Goal: Information Seeking & Learning: Learn about a topic

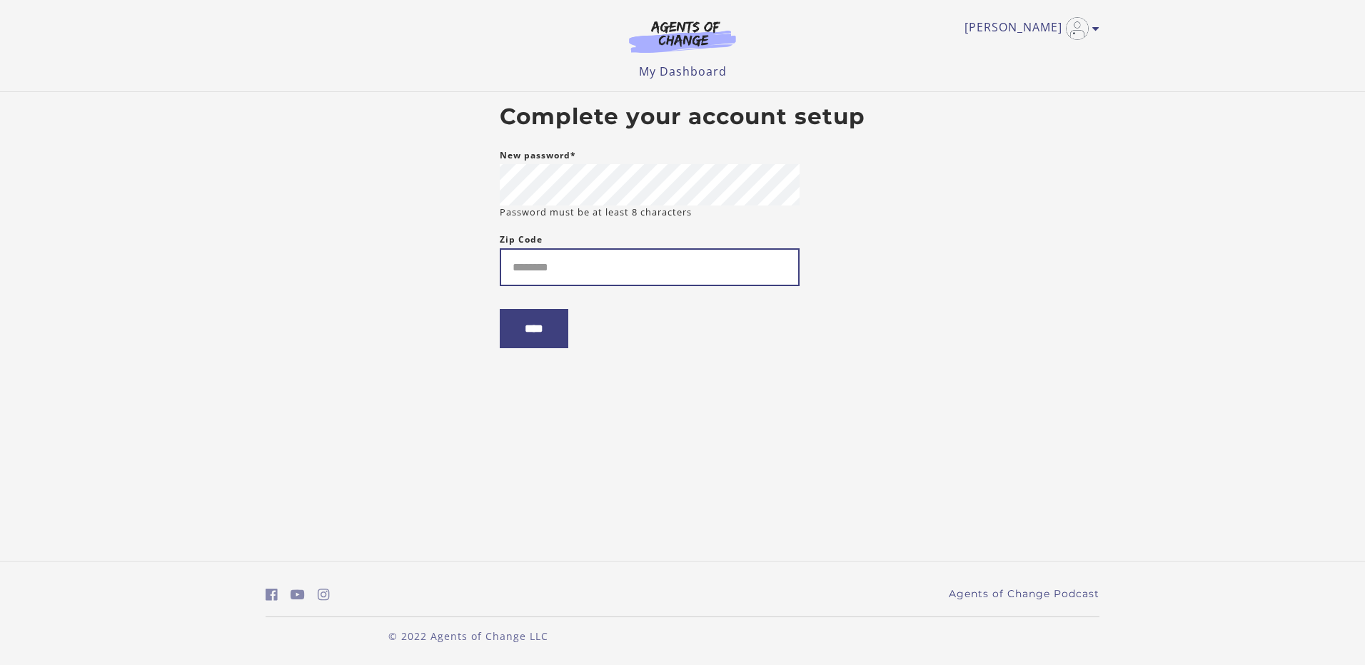
click at [617, 272] on input "Zip Code" at bounding box center [650, 267] width 300 height 38
type input "*****"
click at [549, 329] on input "****" at bounding box center [534, 328] width 69 height 39
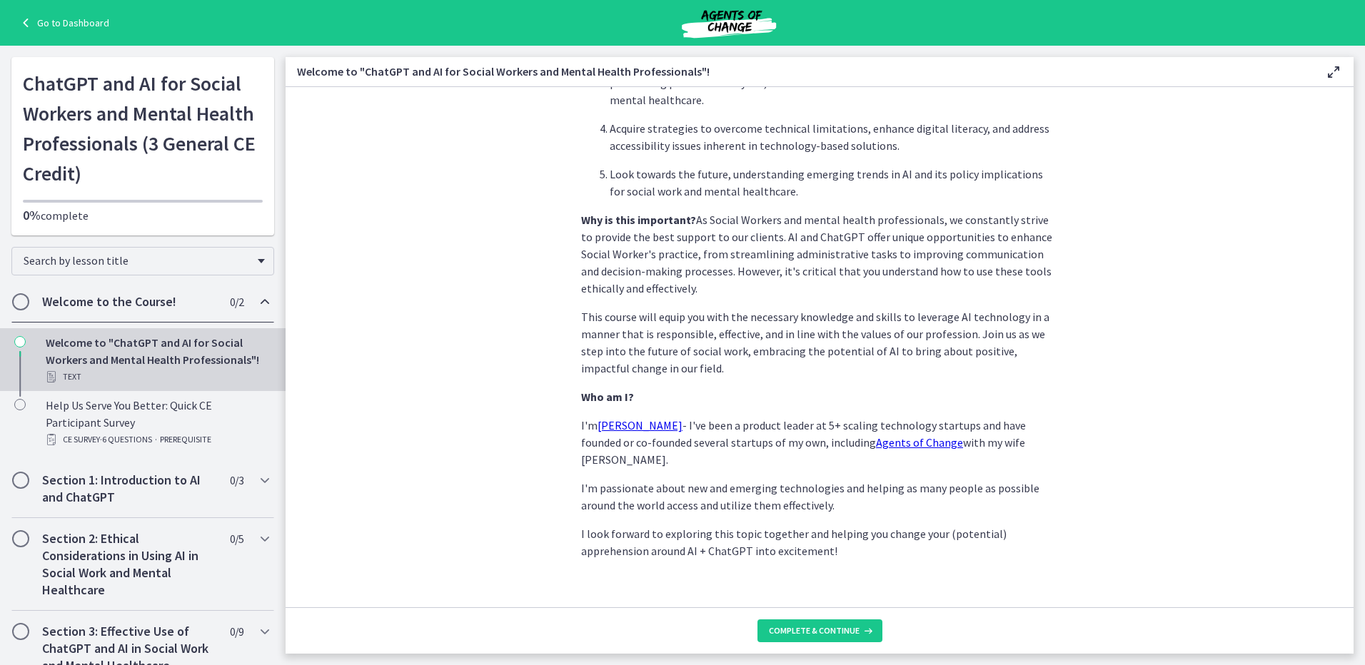
scroll to position [582, 0]
click at [848, 632] on span "Complete & continue" at bounding box center [814, 630] width 91 height 11
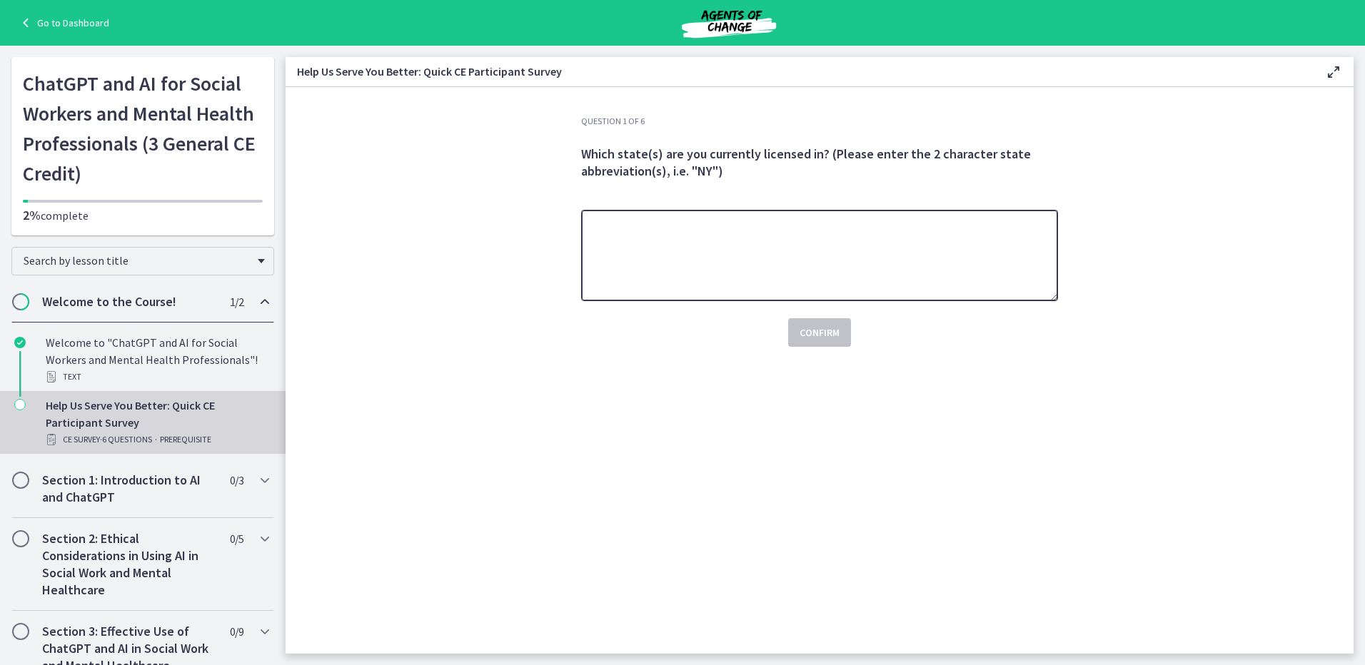
click at [753, 271] on textarea at bounding box center [819, 255] width 477 height 91
type textarea "**"
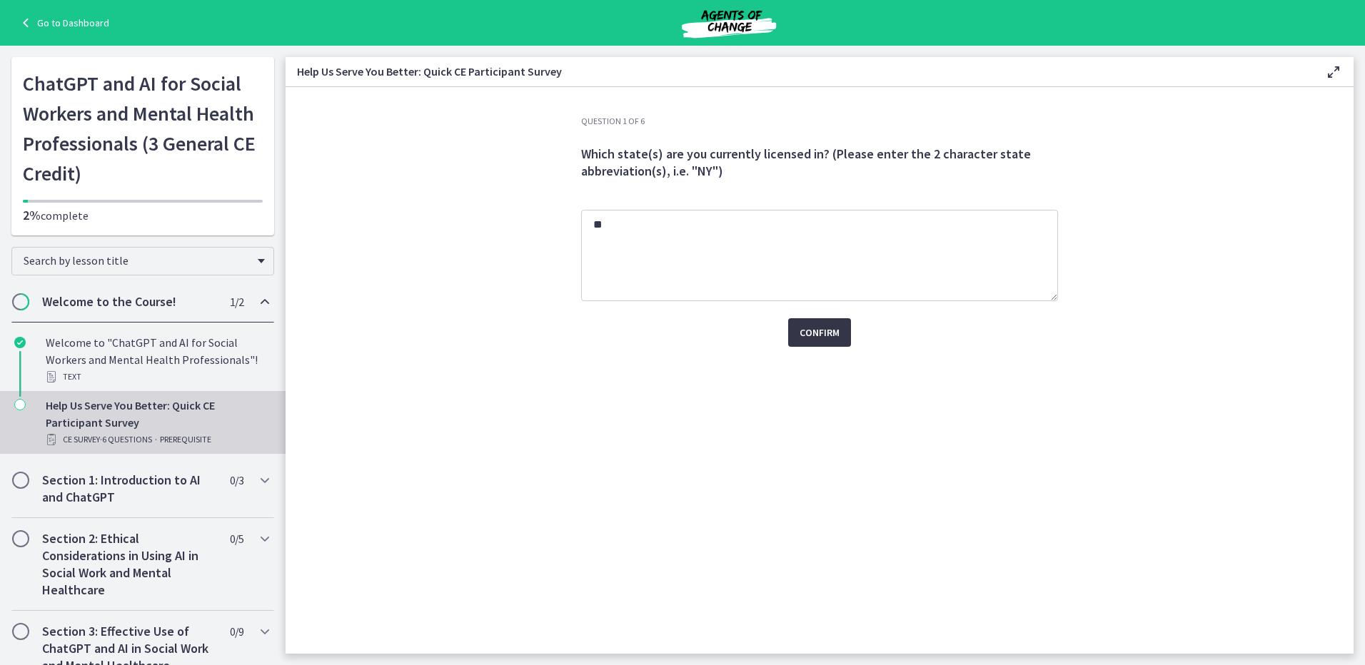
click at [816, 326] on span "Confirm" at bounding box center [820, 332] width 40 height 17
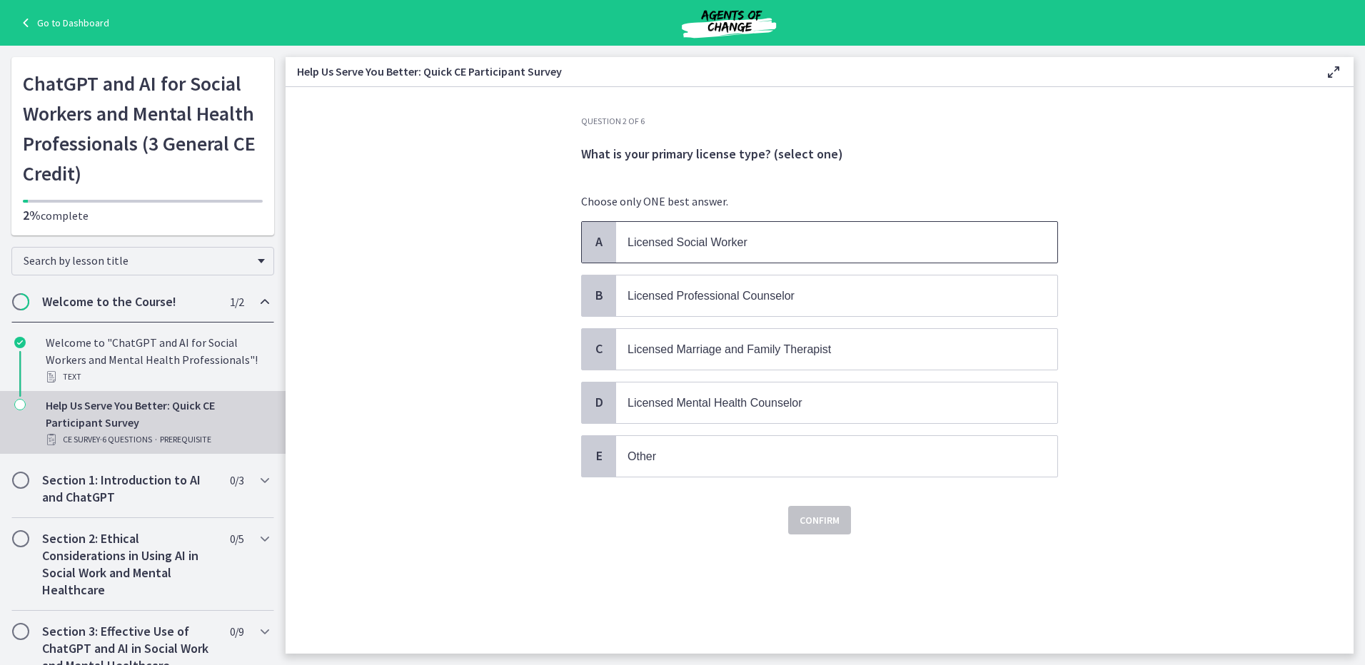
click at [731, 245] on span "Licensed Social Worker" at bounding box center [687, 242] width 120 height 12
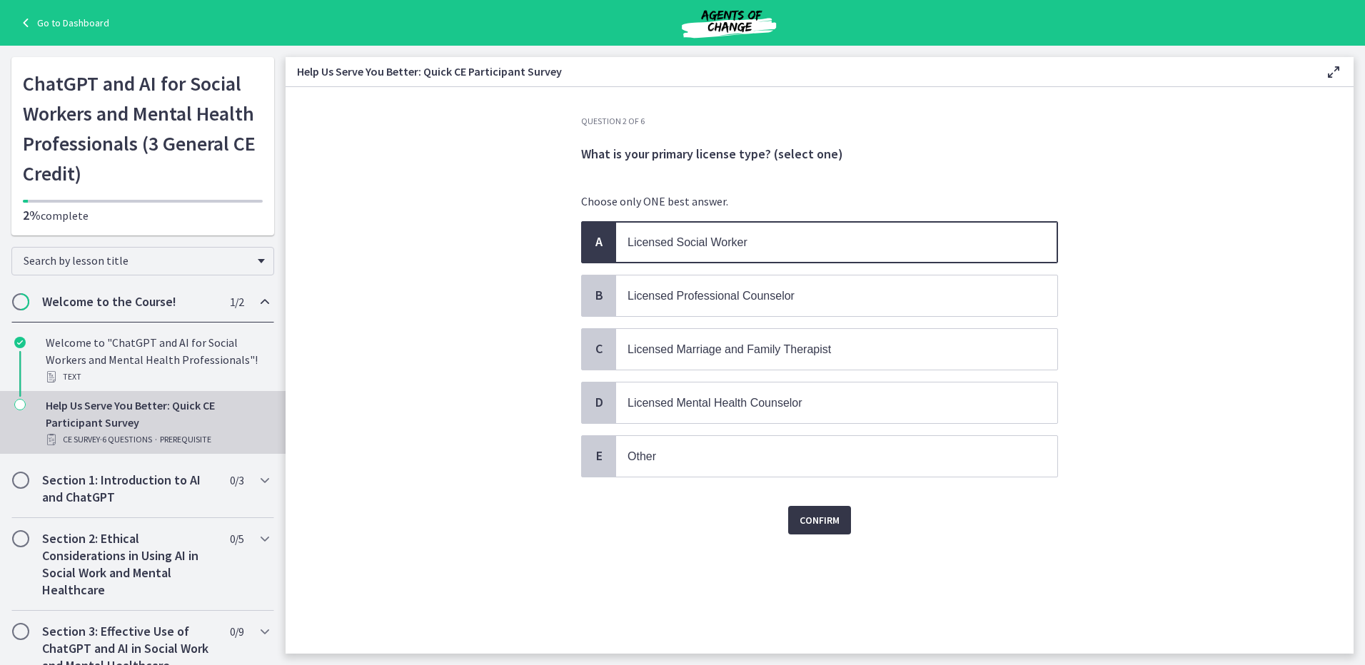
click at [821, 514] on span "Confirm" at bounding box center [820, 520] width 40 height 17
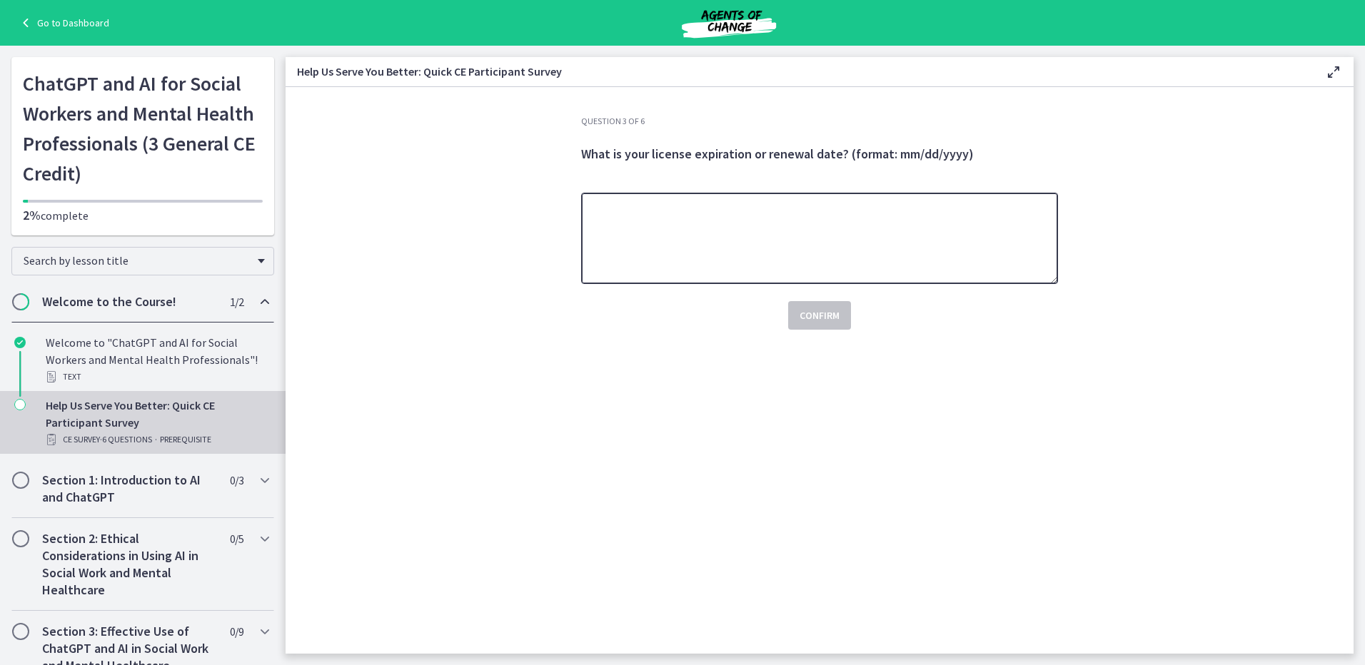
click at [720, 251] on textarea at bounding box center [819, 238] width 477 height 91
type textarea "********"
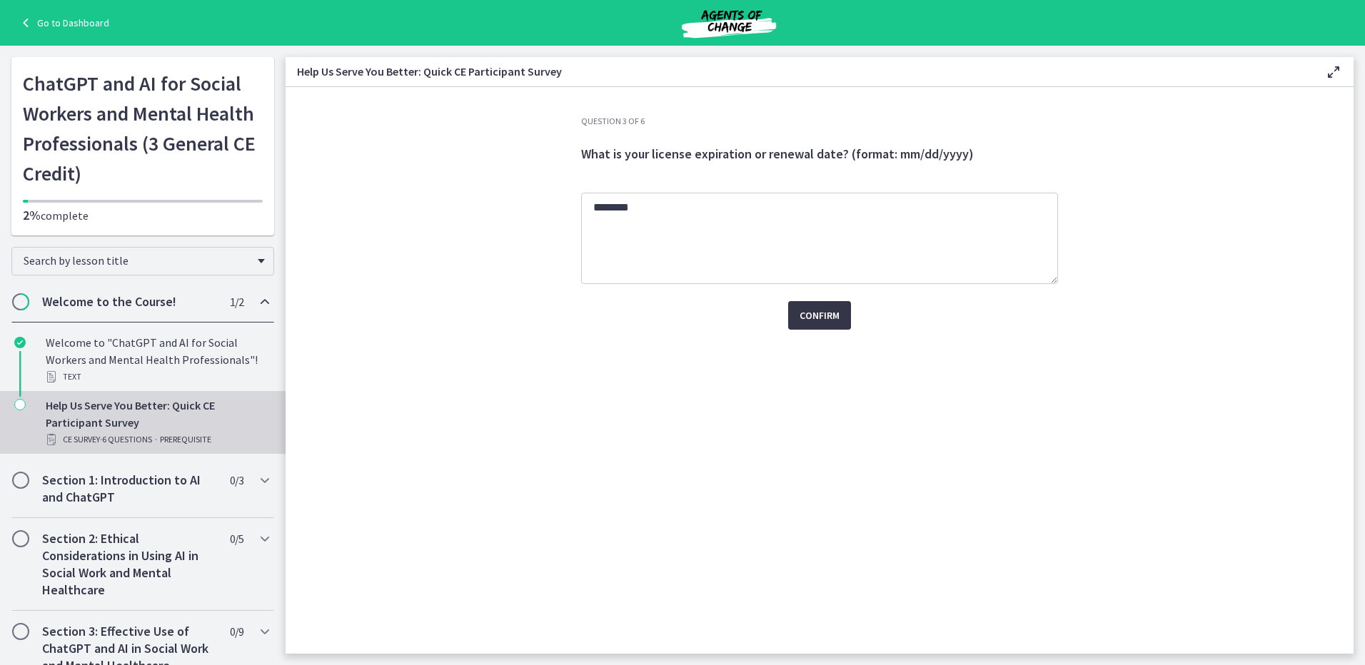
click at [810, 311] on span "Confirm" at bounding box center [820, 315] width 40 height 17
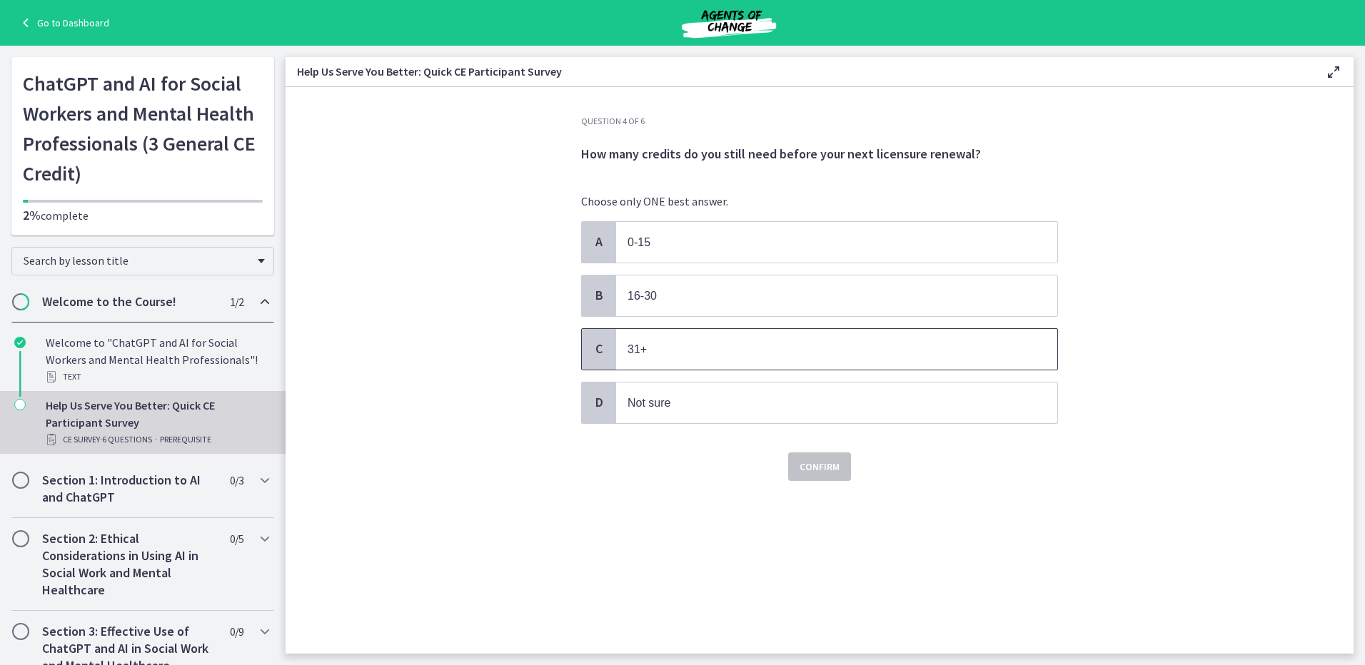
click at [689, 360] on span "31+" at bounding box center [836, 349] width 441 height 41
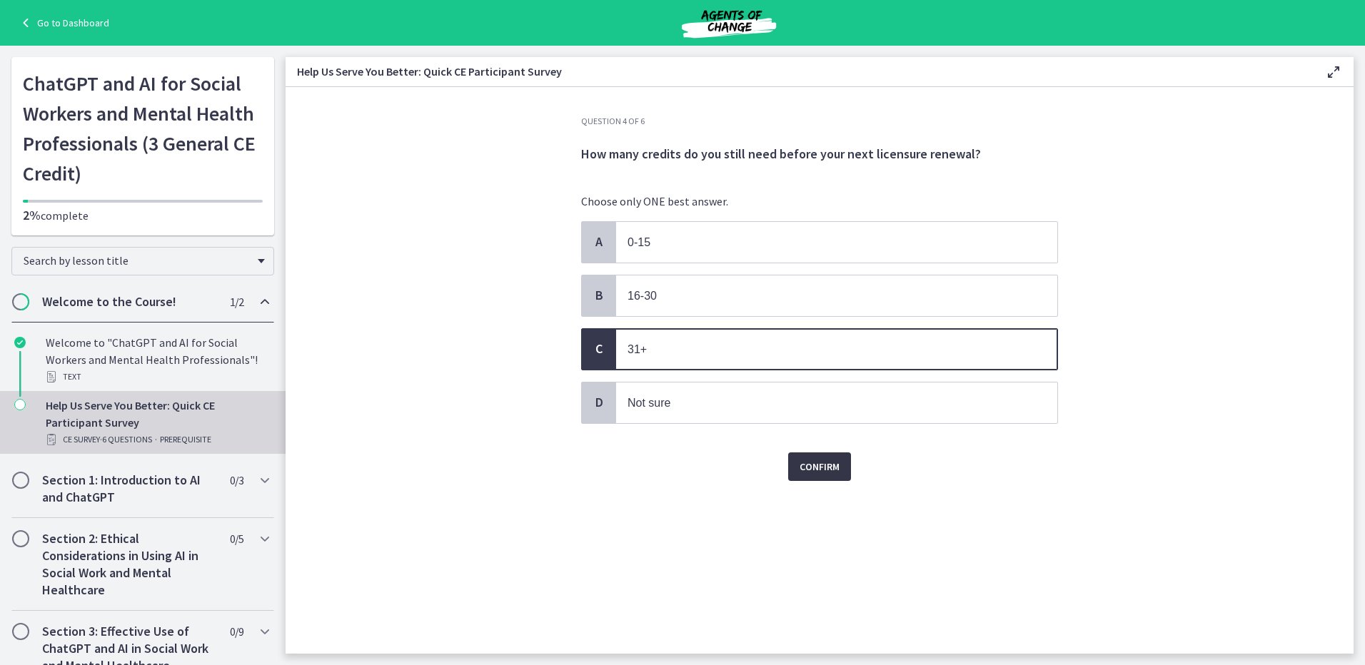
click at [824, 469] on span "Confirm" at bounding box center [820, 466] width 40 height 17
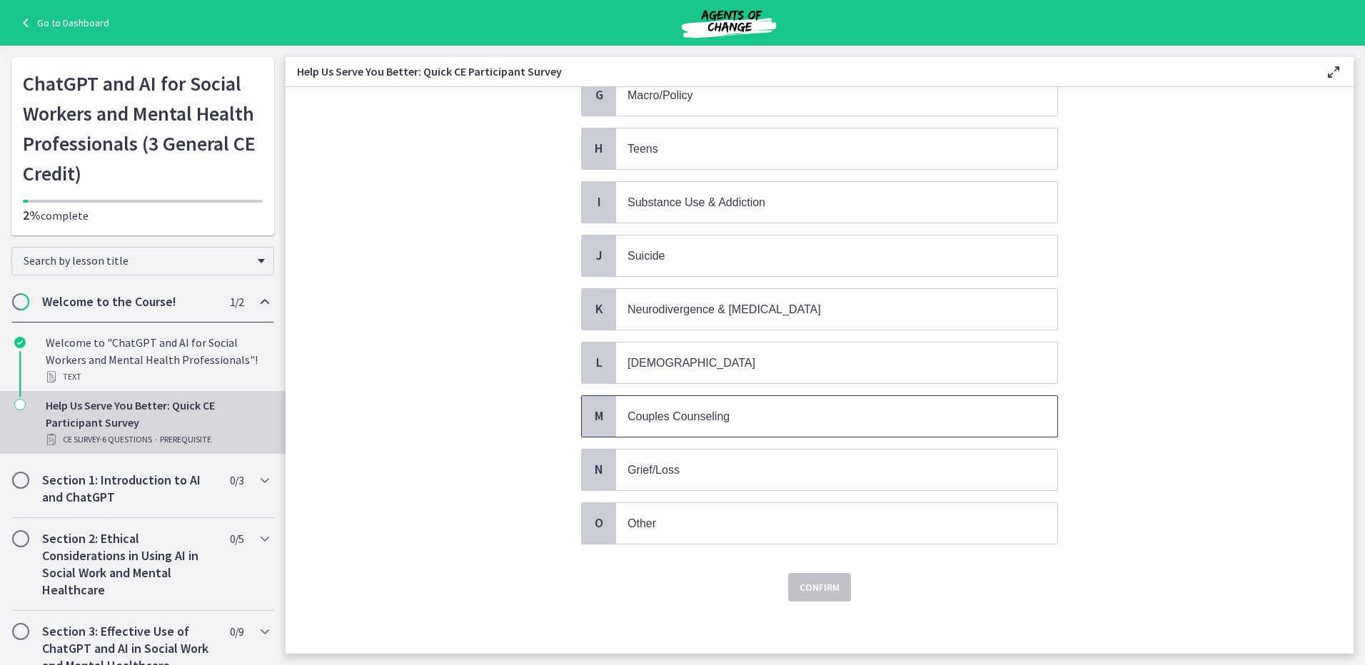
scroll to position [473, 0]
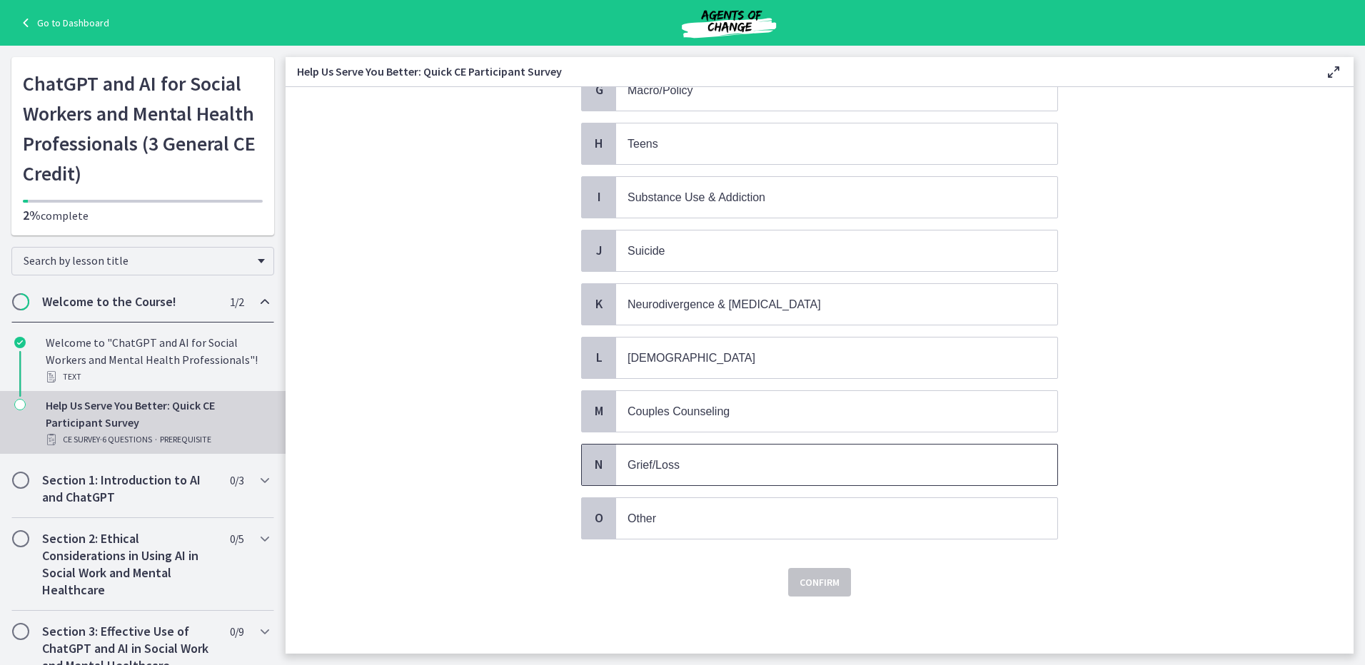
click at [715, 470] on p "Grief/Loss" at bounding box center [822, 465] width 390 height 18
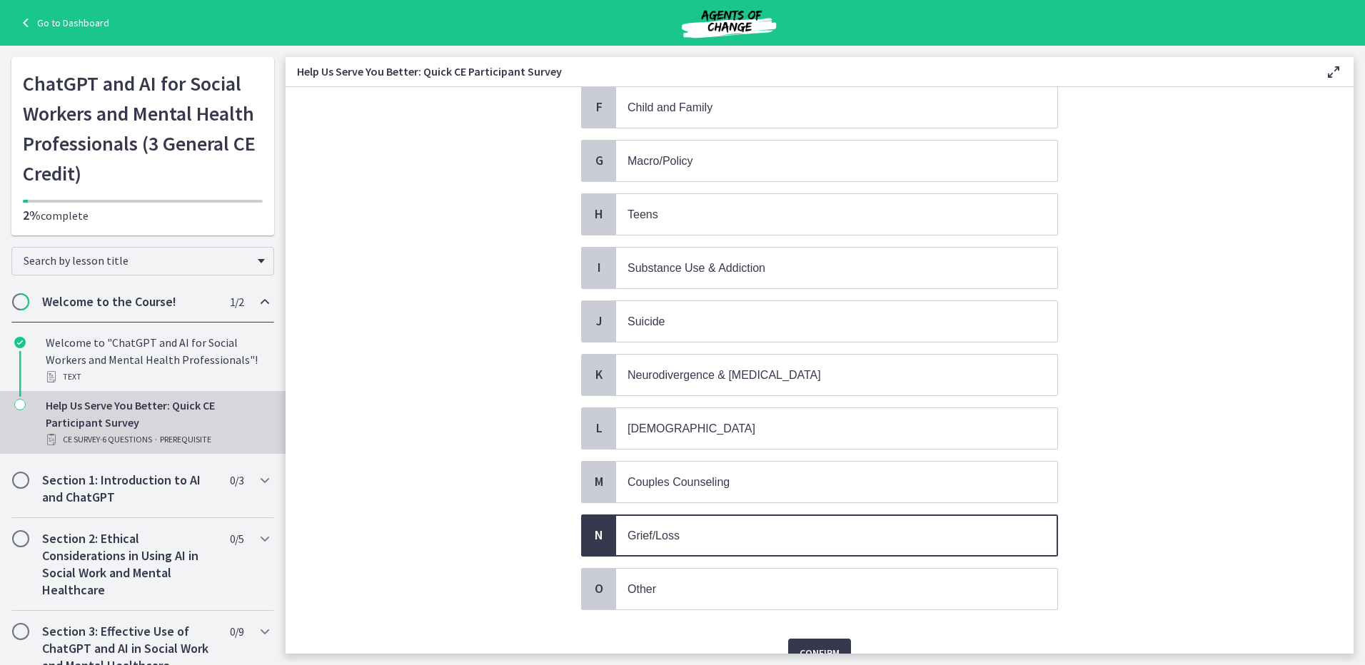
scroll to position [402, 0]
click at [707, 276] on p "Substance Use & Addiction" at bounding box center [822, 269] width 390 height 18
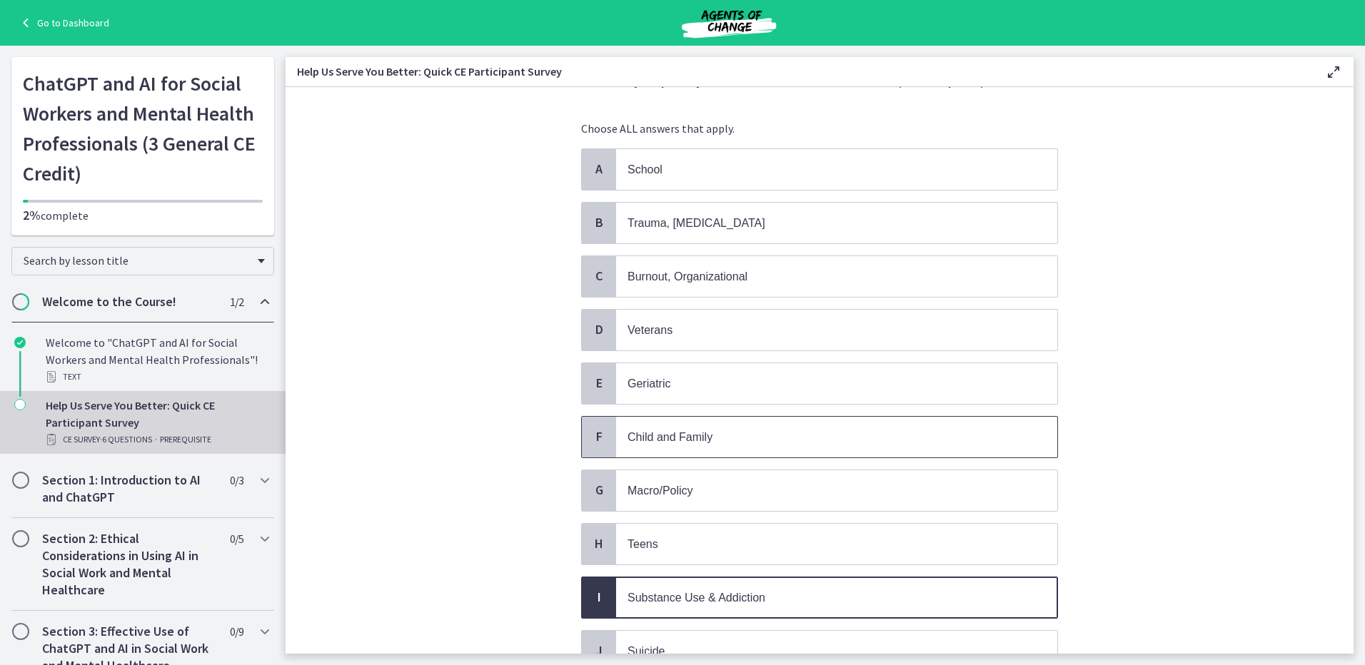
scroll to position [45, 0]
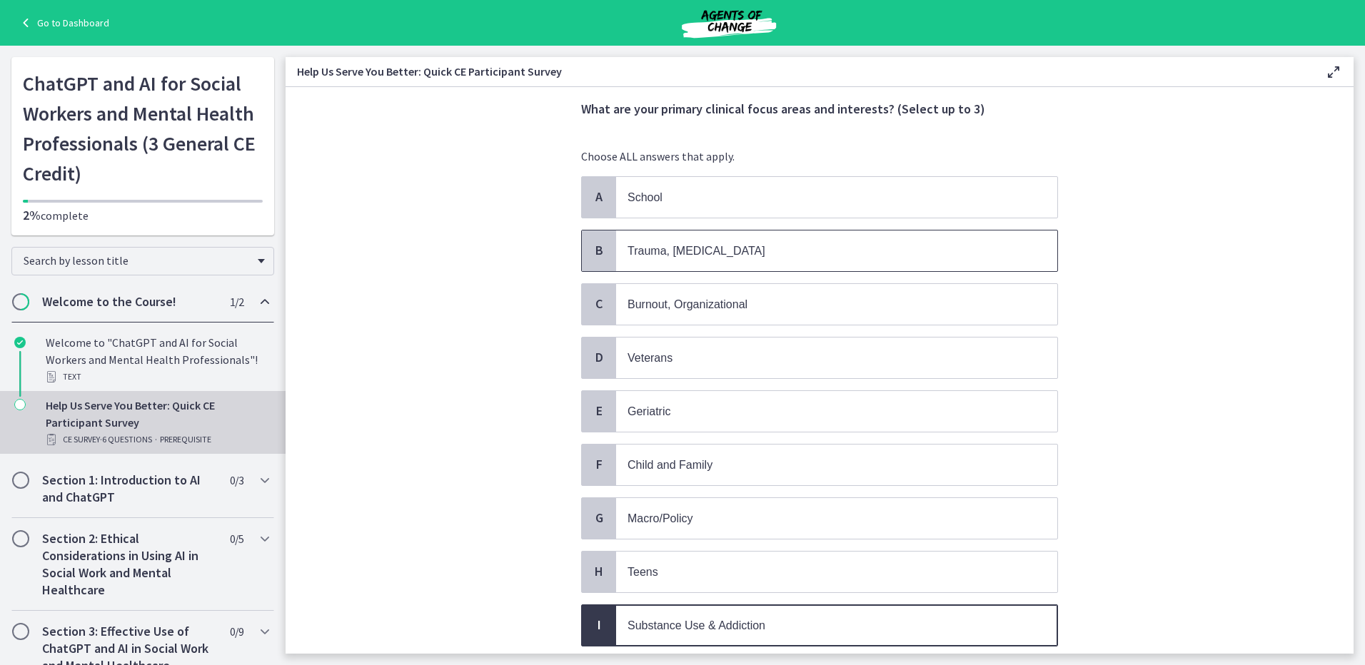
click at [694, 263] on span "Trauma, PTSD" at bounding box center [836, 251] width 441 height 41
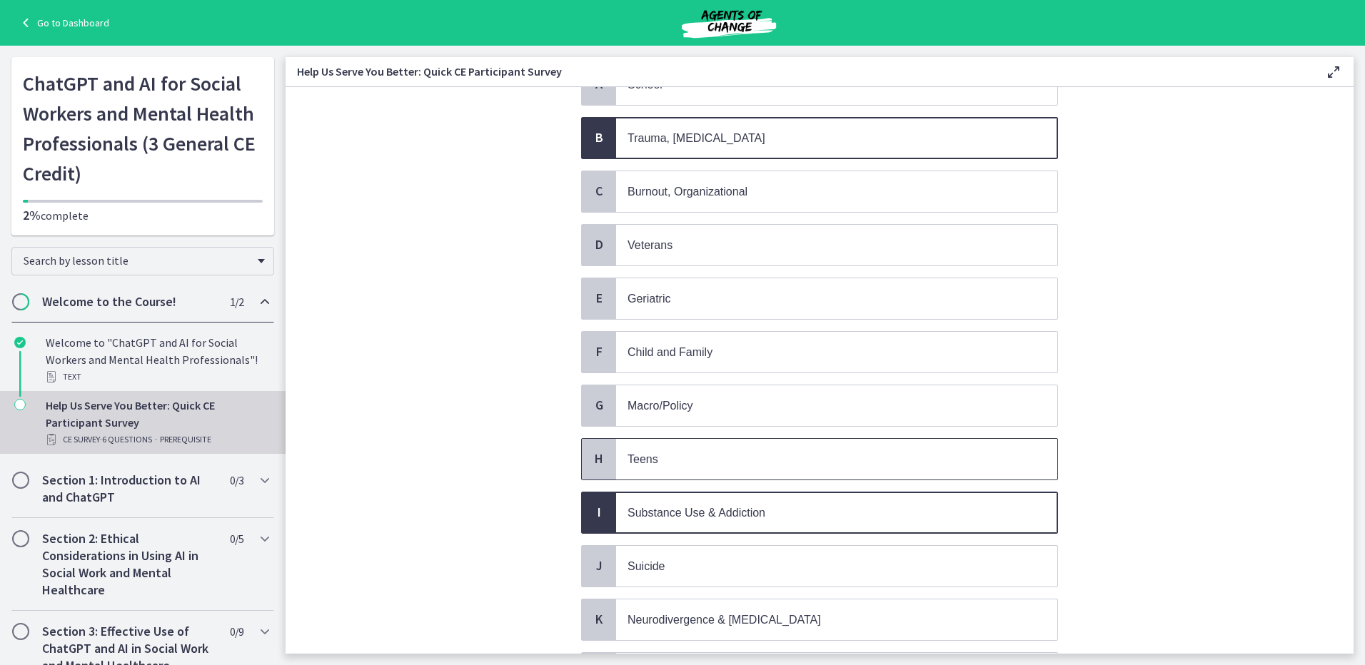
scroll to position [188, 0]
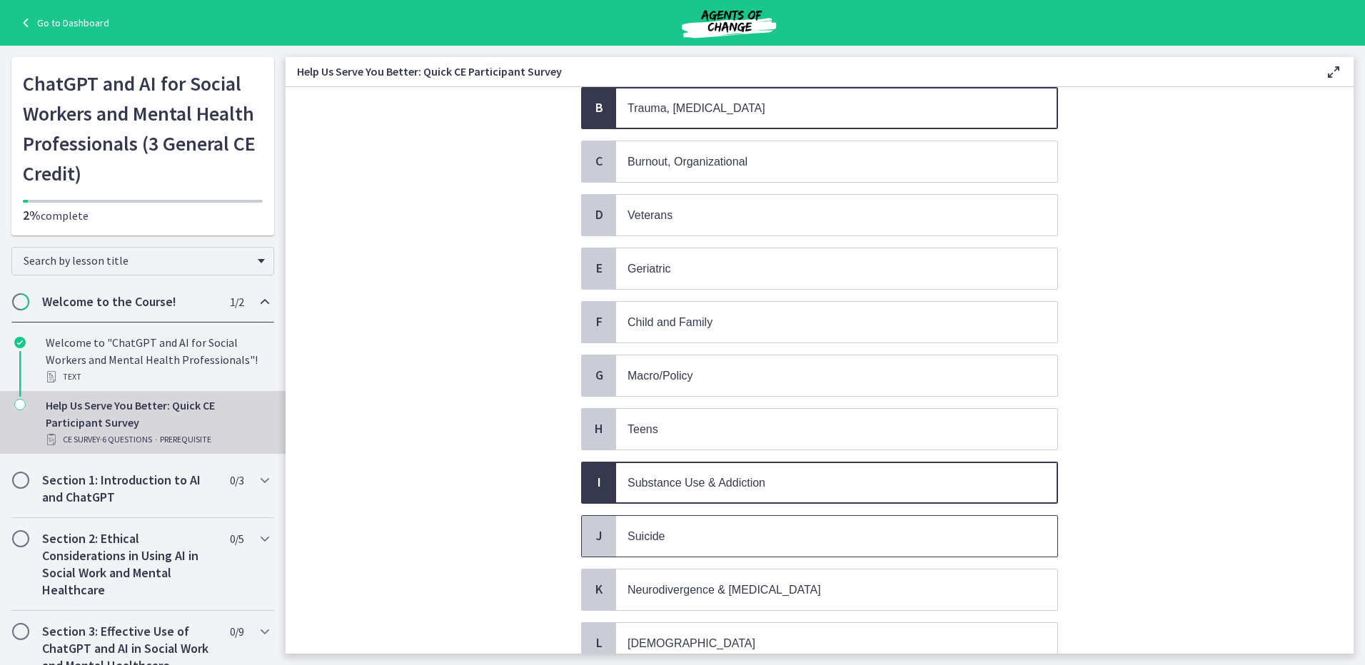
click at [697, 541] on p "Suicide" at bounding box center [822, 537] width 390 height 18
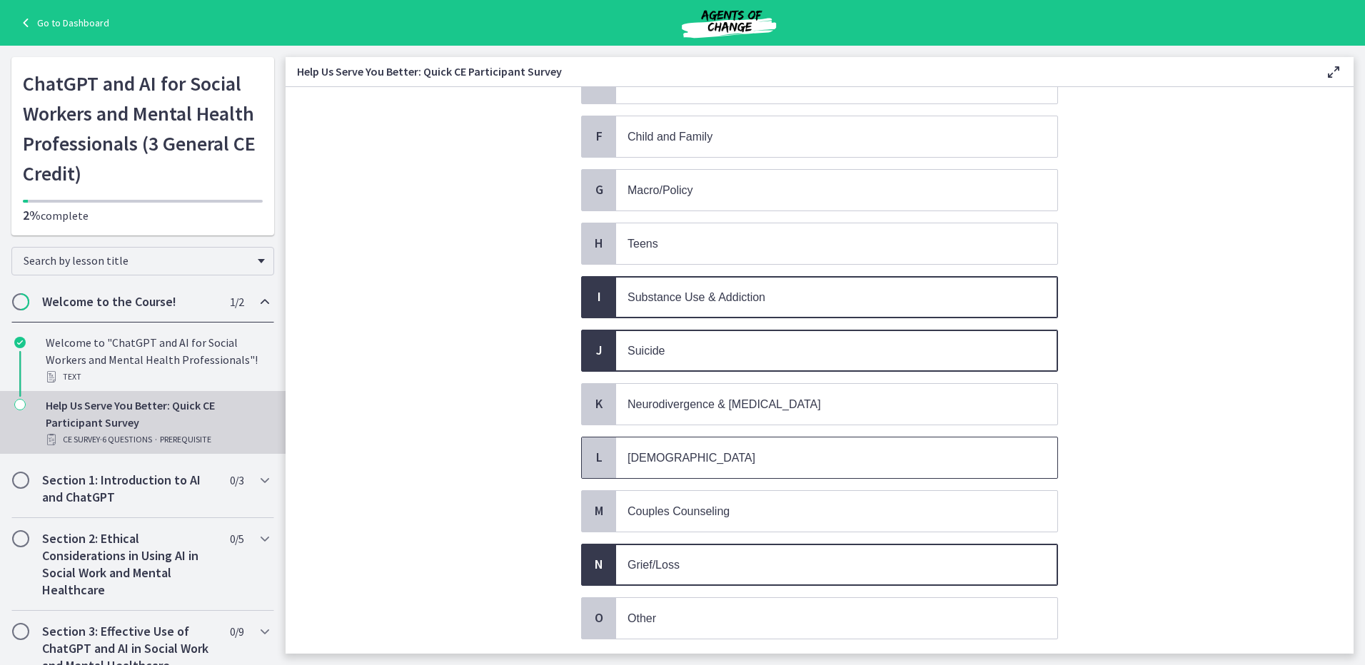
scroll to position [402, 0]
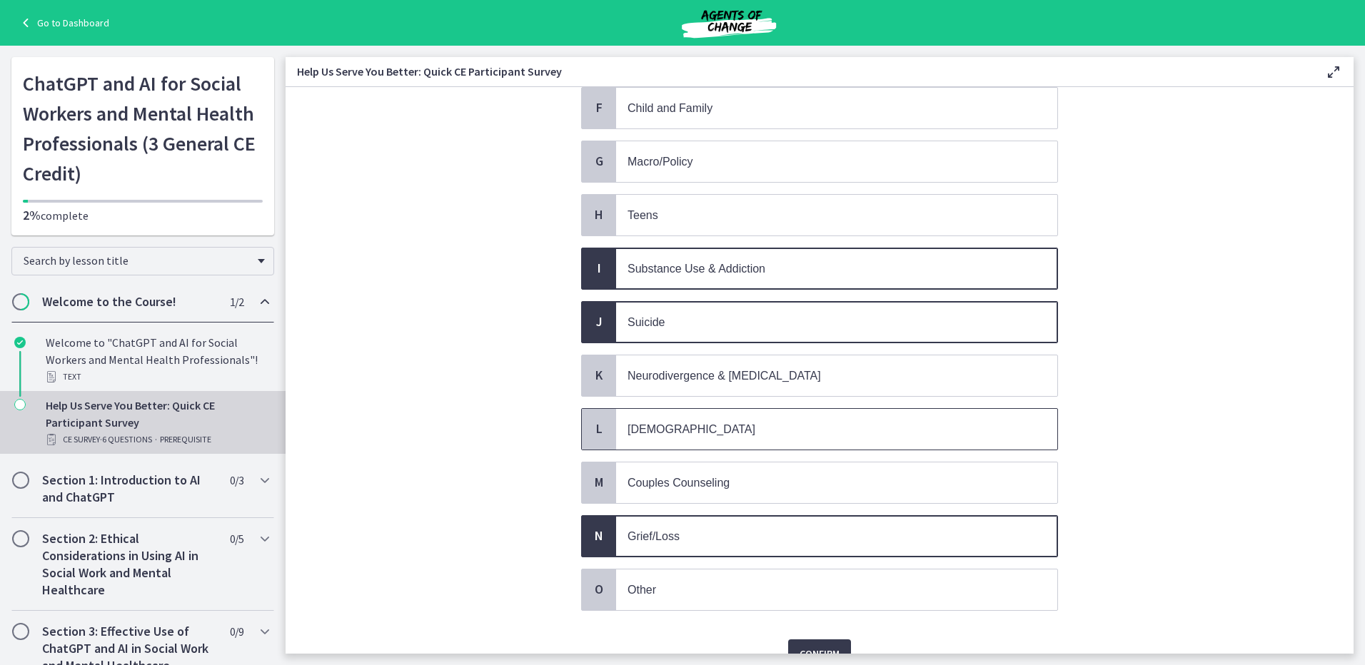
click at [703, 411] on span "LGBTQ+" at bounding box center [836, 429] width 441 height 41
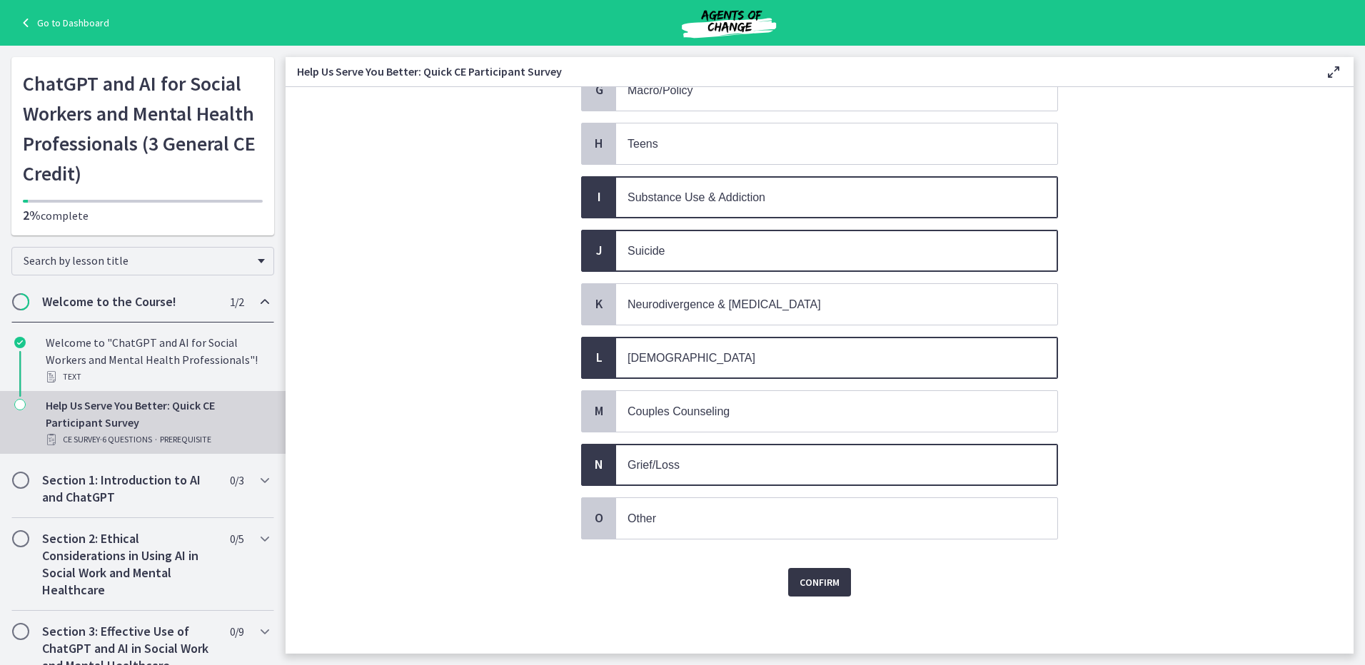
click at [813, 583] on span "Confirm" at bounding box center [820, 582] width 40 height 17
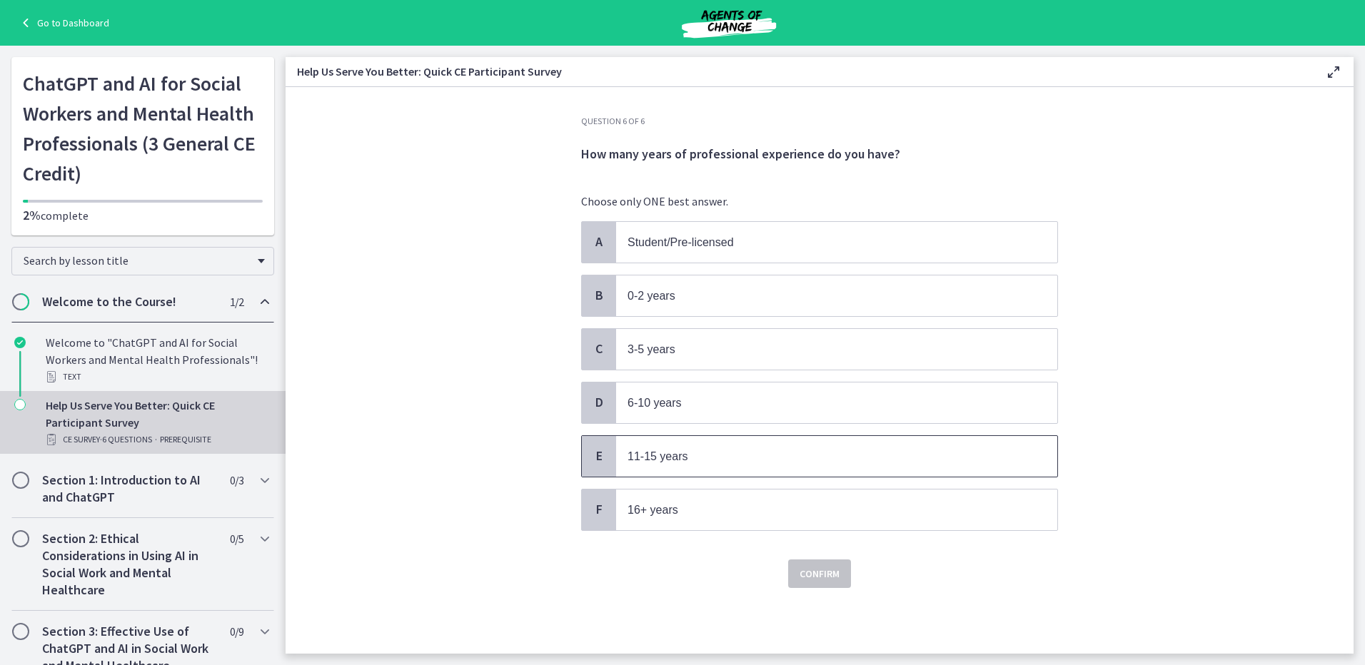
click at [775, 453] on p "11-15 years" at bounding box center [822, 457] width 390 height 18
click at [674, 394] on p "6-10 years" at bounding box center [822, 403] width 390 height 18
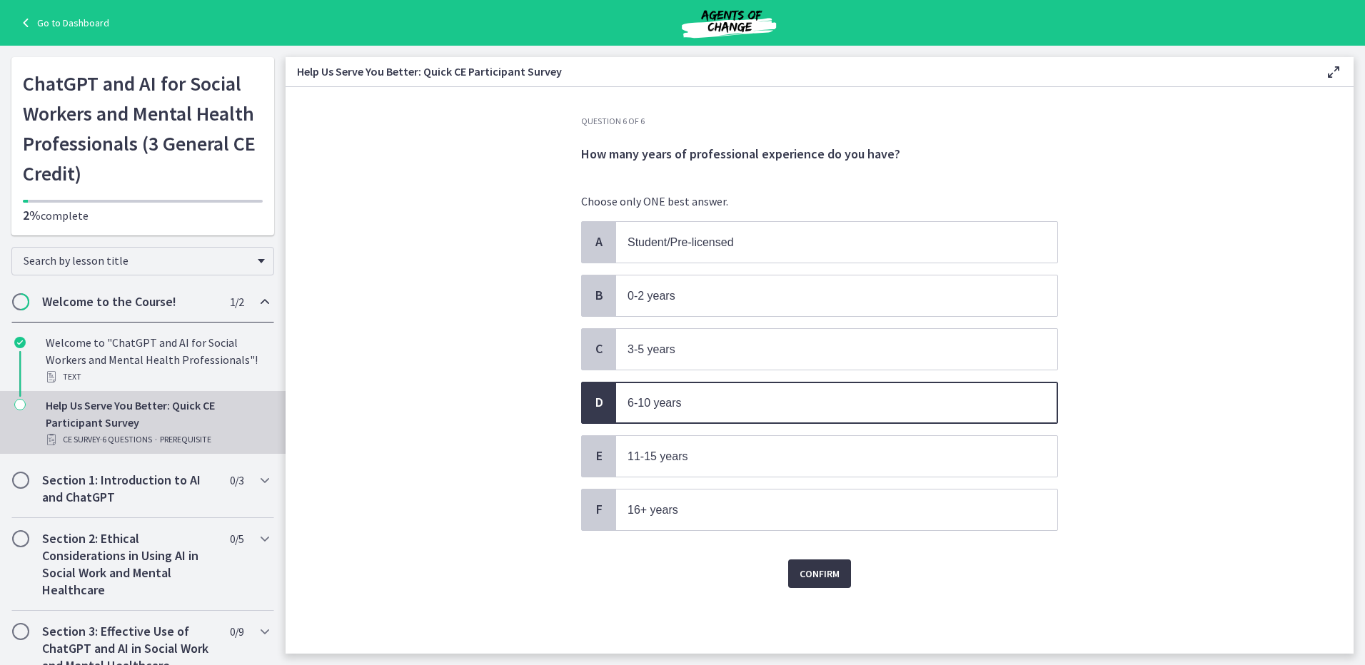
click at [812, 576] on span "Confirm" at bounding box center [820, 573] width 40 height 17
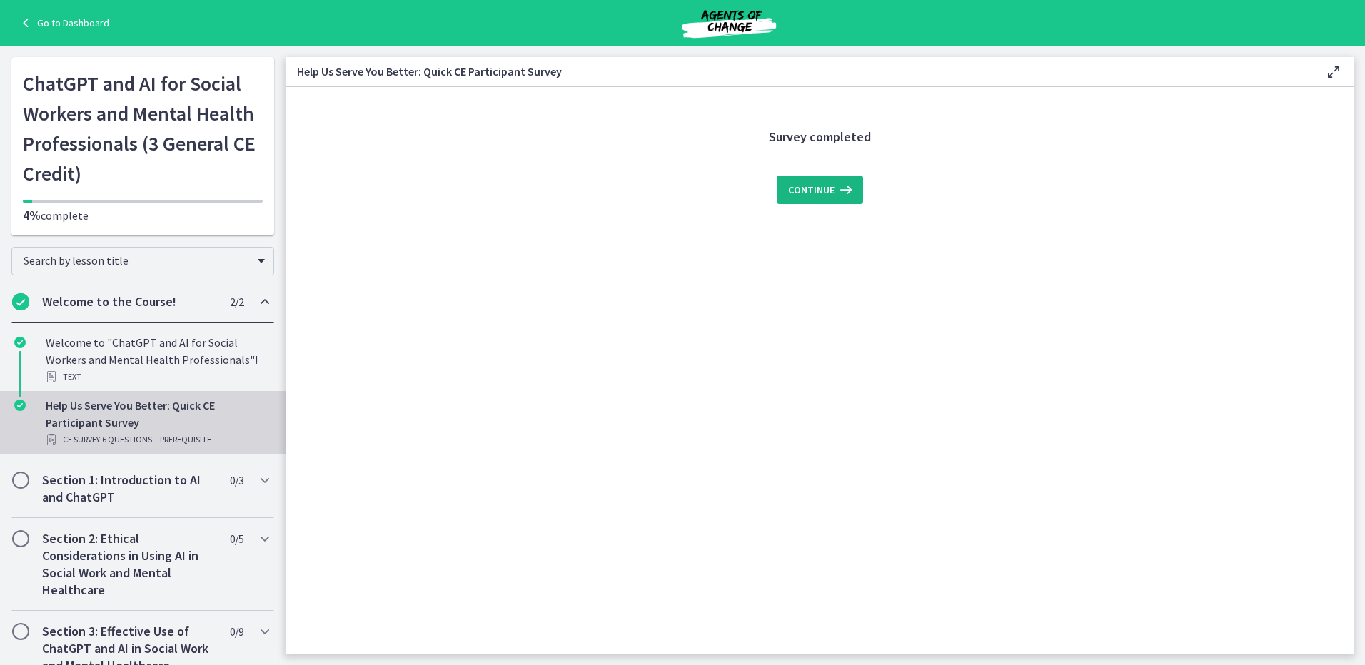
click at [849, 188] on icon at bounding box center [844, 189] width 20 height 17
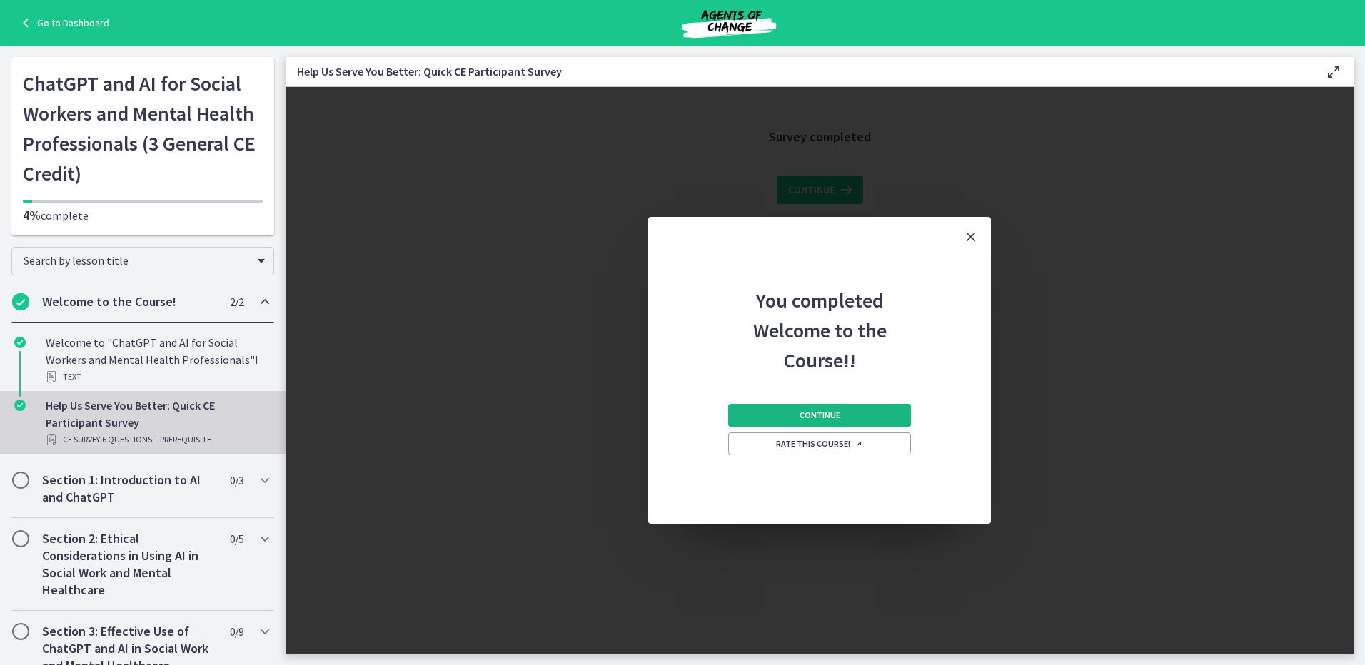
click at [832, 413] on span "Continue" at bounding box center [820, 415] width 41 height 11
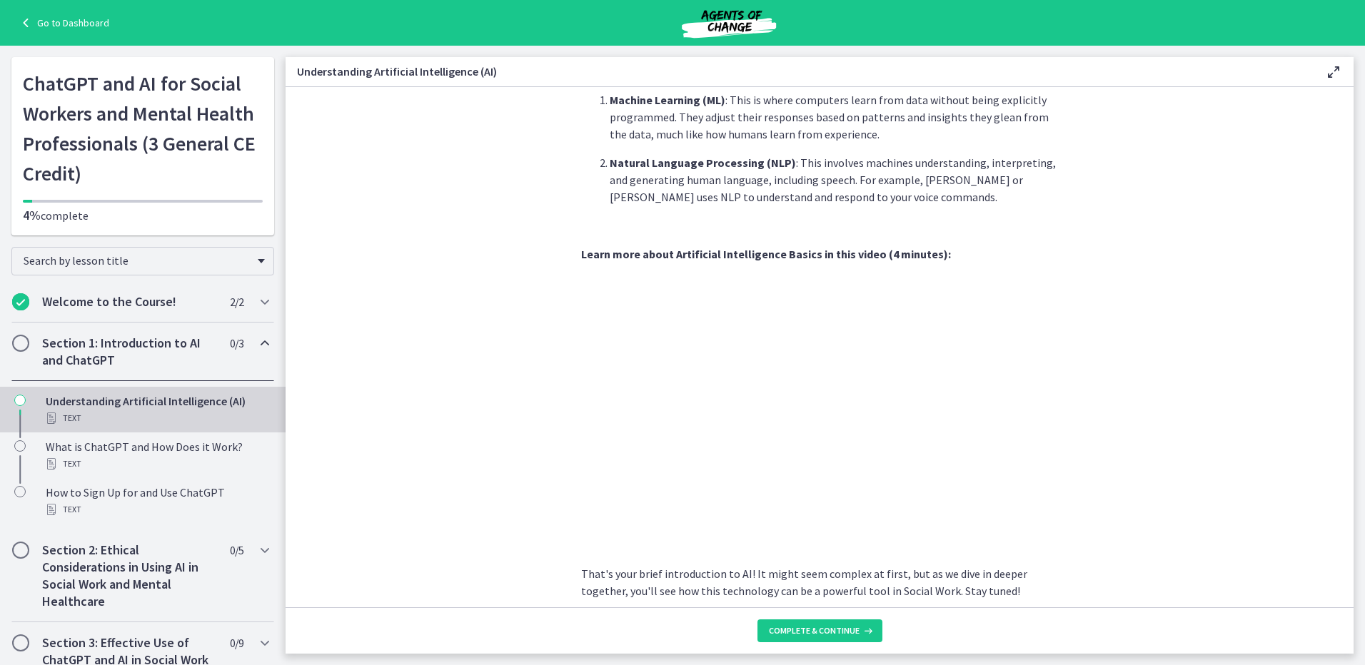
scroll to position [500, 0]
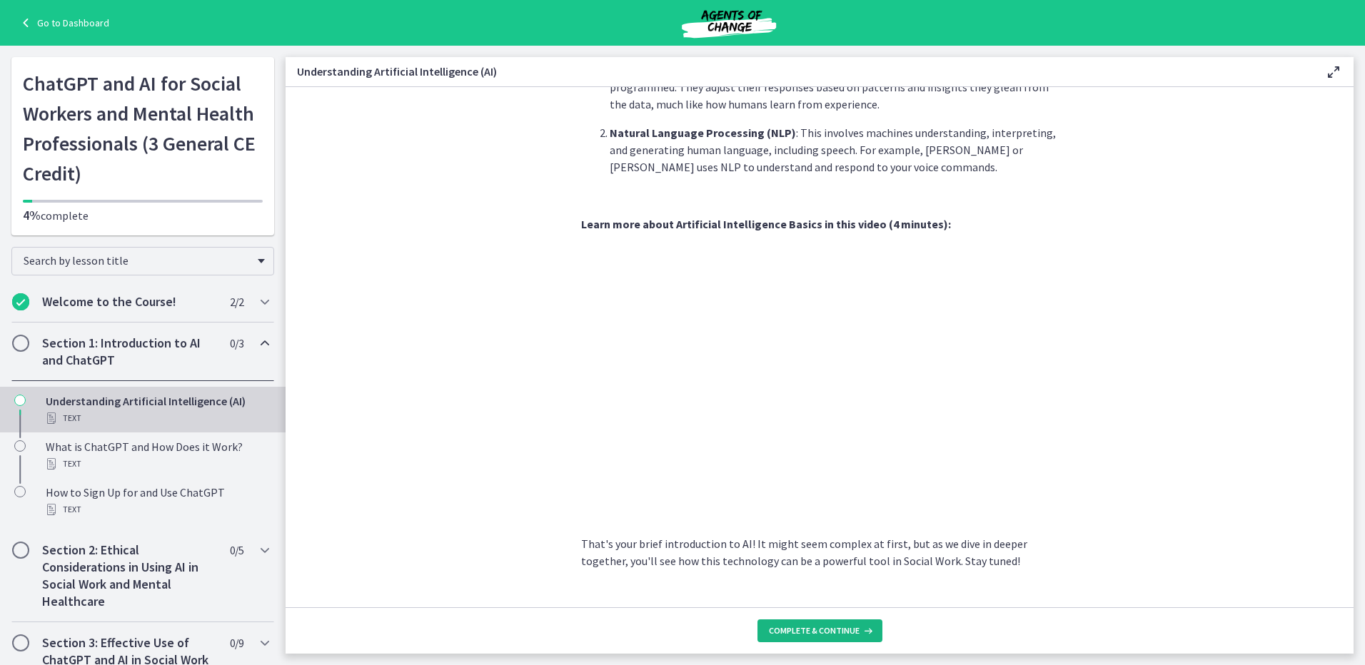
click at [800, 622] on button "Complete & continue" at bounding box center [819, 631] width 125 height 23
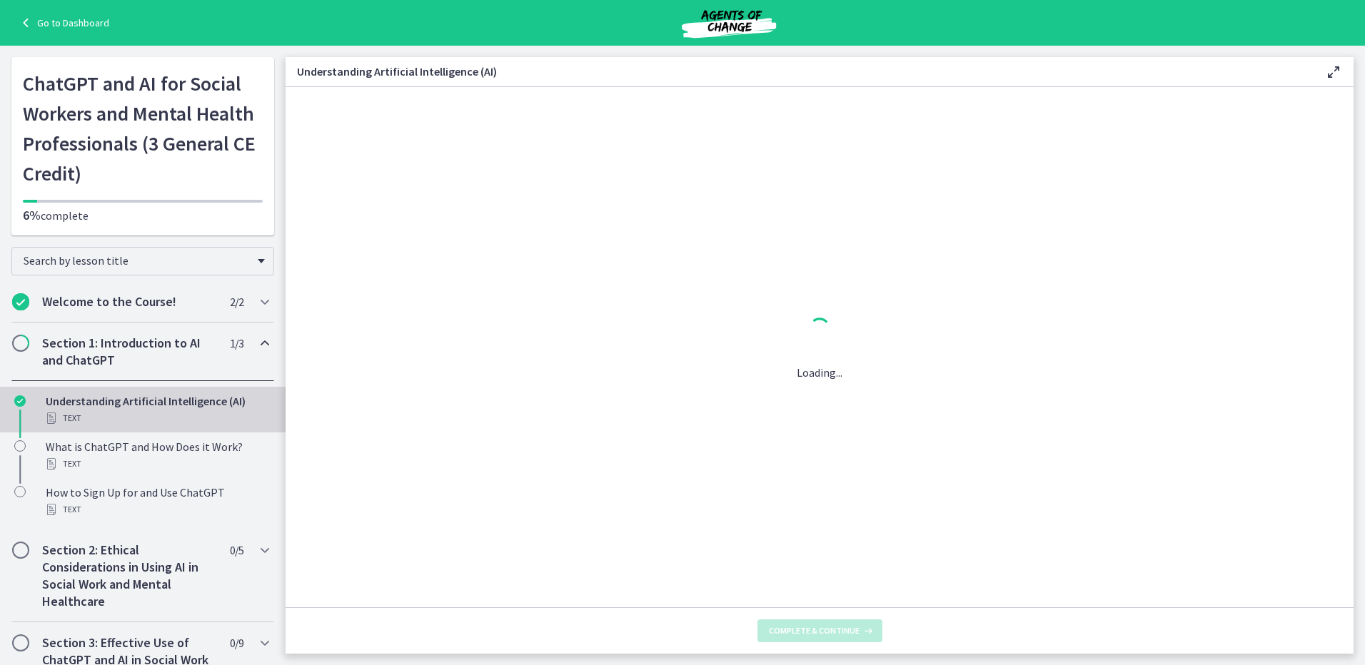
scroll to position [0, 0]
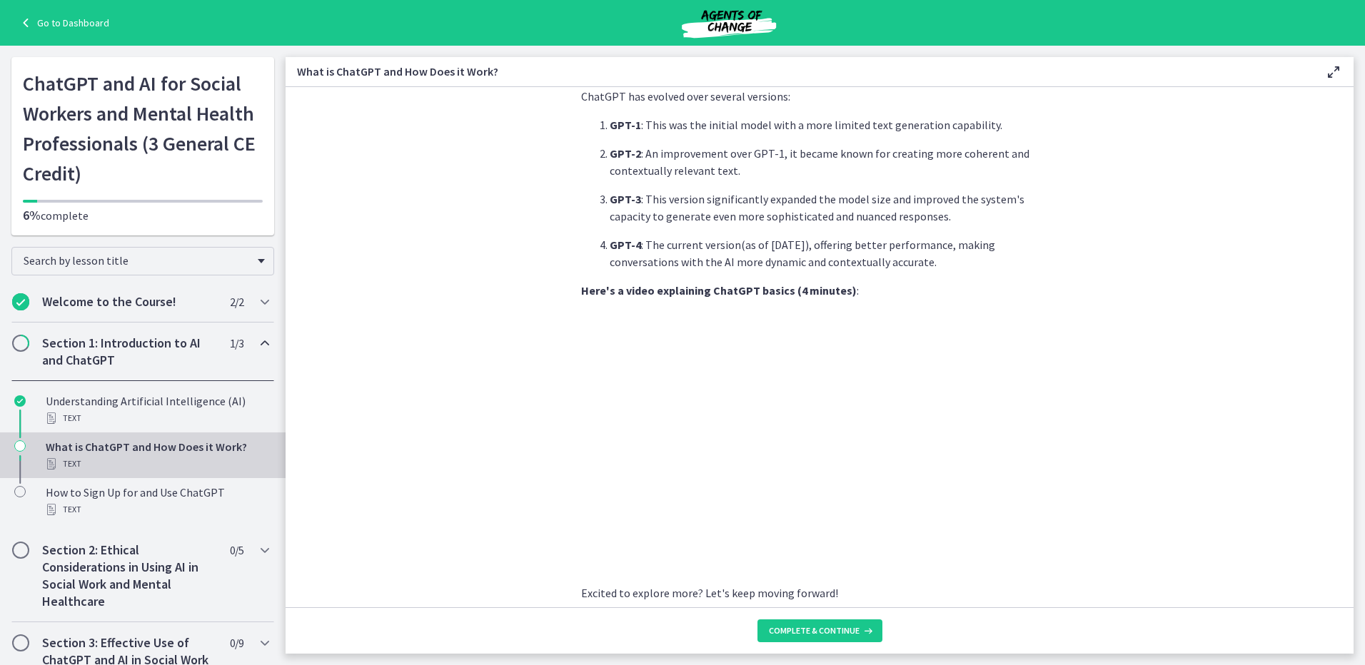
scroll to position [571, 0]
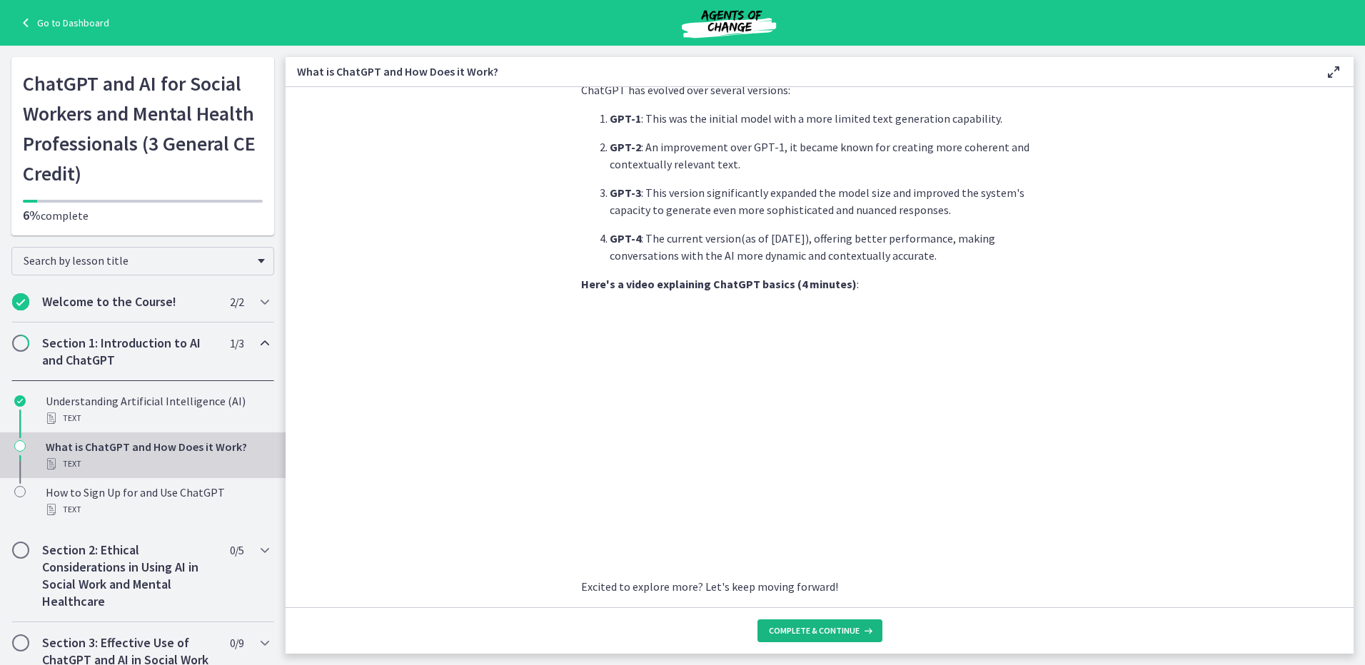
click at [831, 625] on button "Complete & continue" at bounding box center [819, 631] width 125 height 23
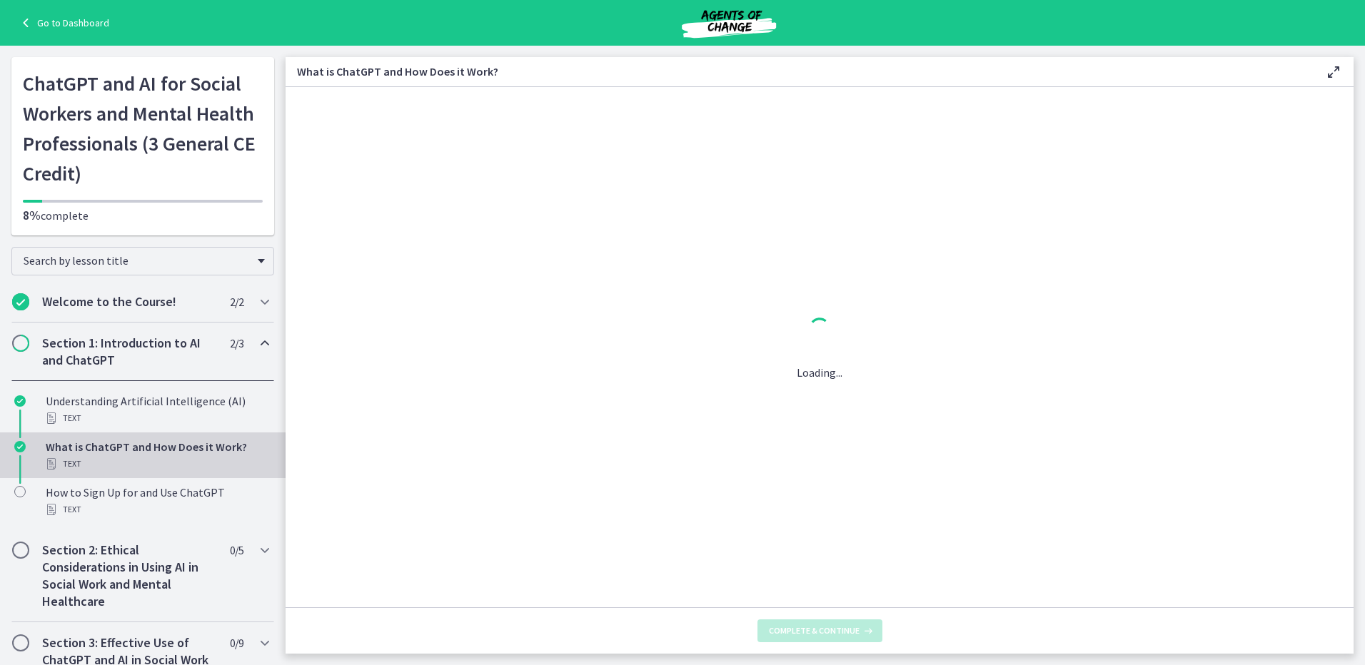
scroll to position [0, 0]
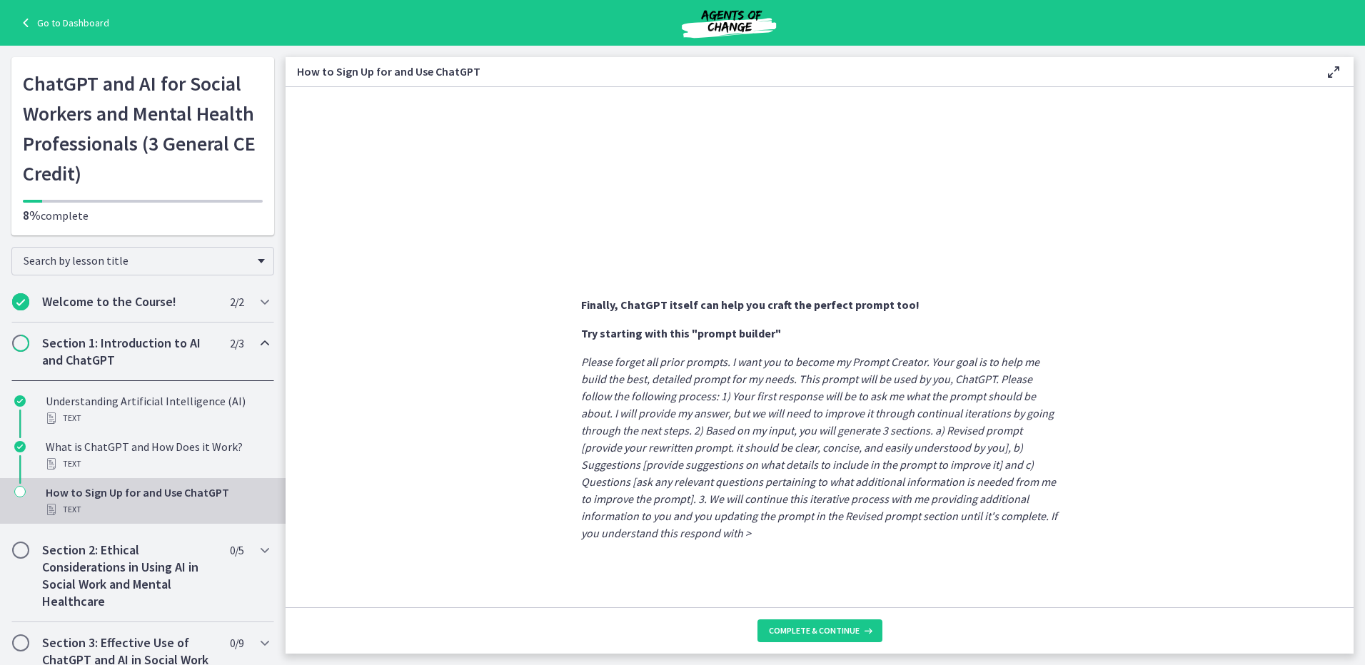
scroll to position [676, 0]
click at [862, 626] on icon at bounding box center [866, 630] width 14 height 11
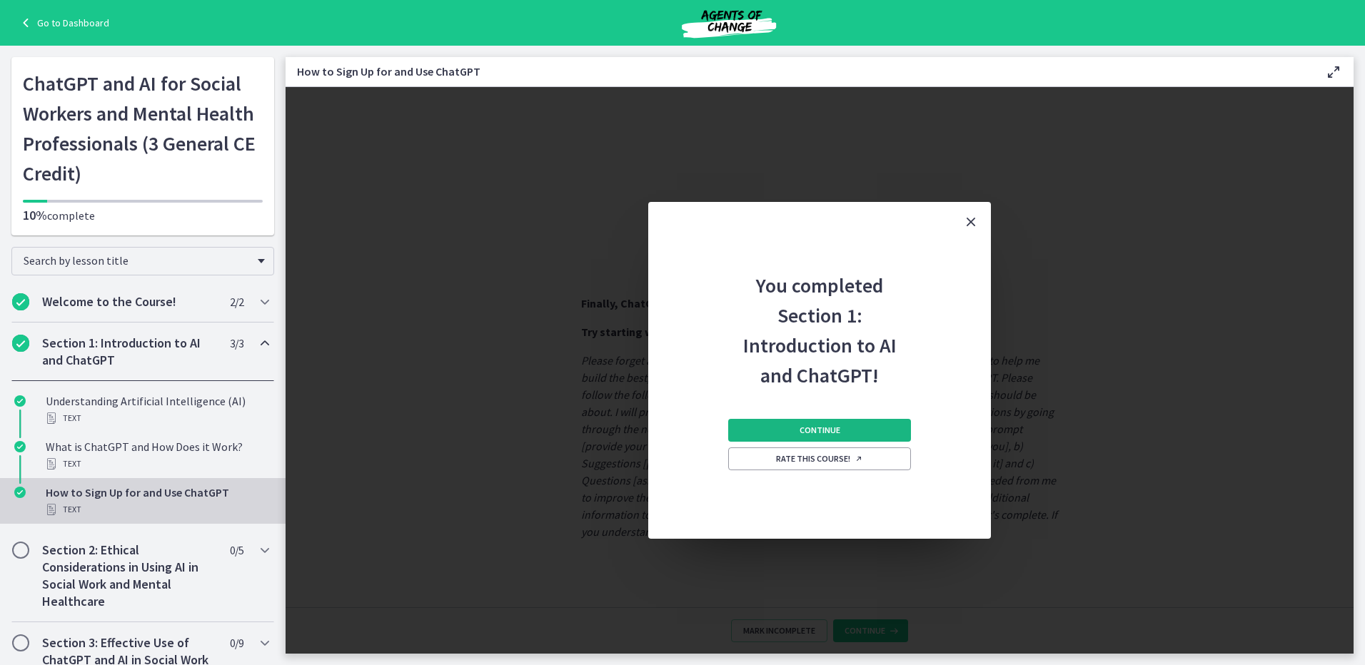
click at [862, 433] on button "Continue" at bounding box center [819, 430] width 183 height 23
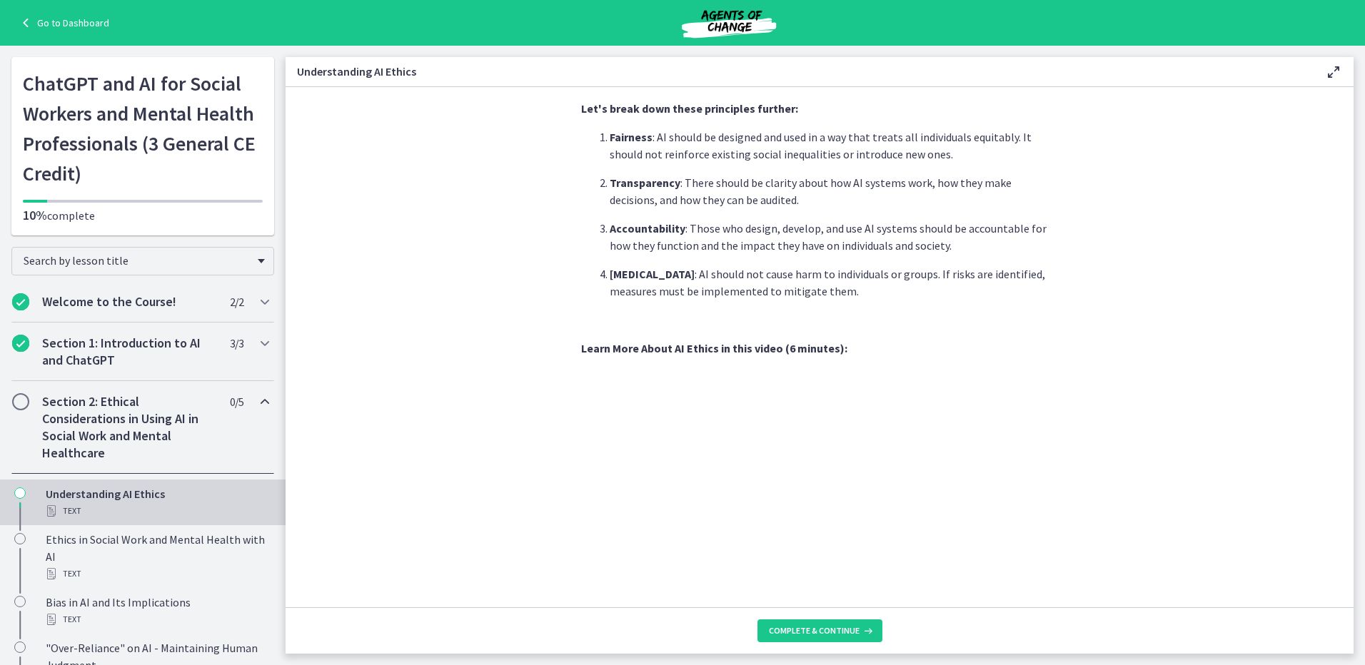
scroll to position [406, 0]
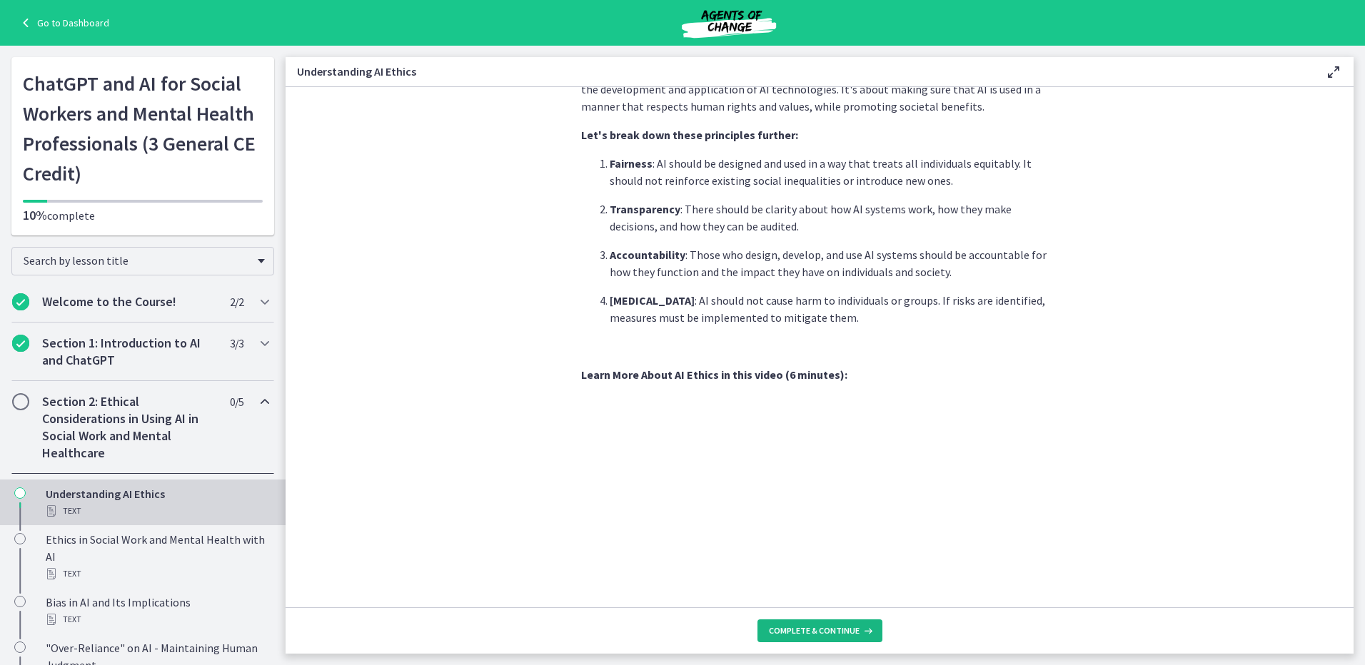
click at [827, 628] on span "Complete & continue" at bounding box center [814, 630] width 91 height 11
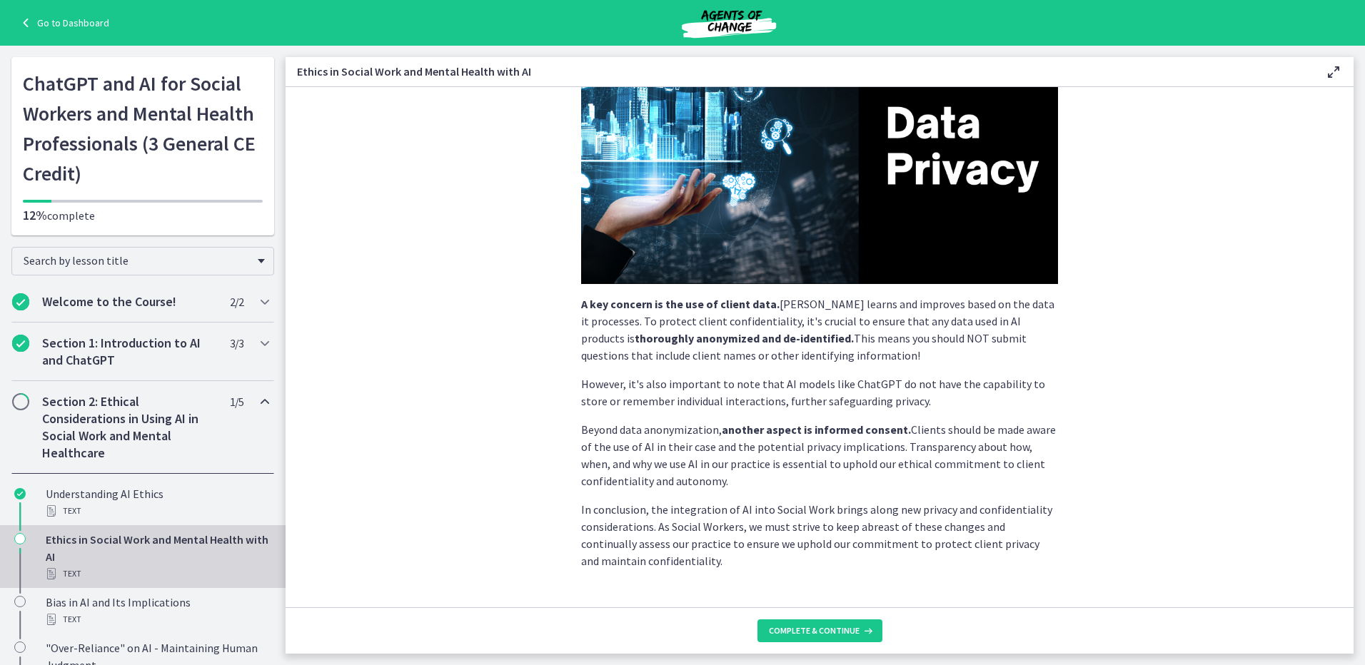
scroll to position [268, 0]
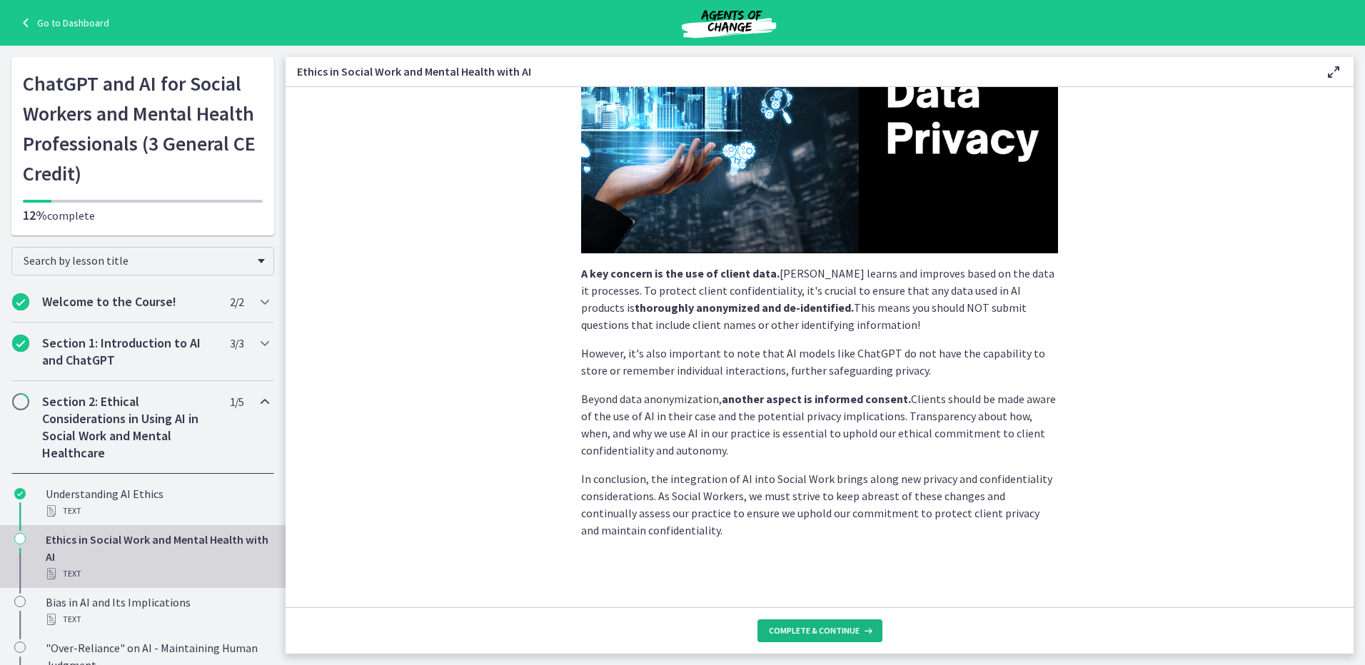
click at [848, 633] on span "Complete & continue" at bounding box center [814, 630] width 91 height 11
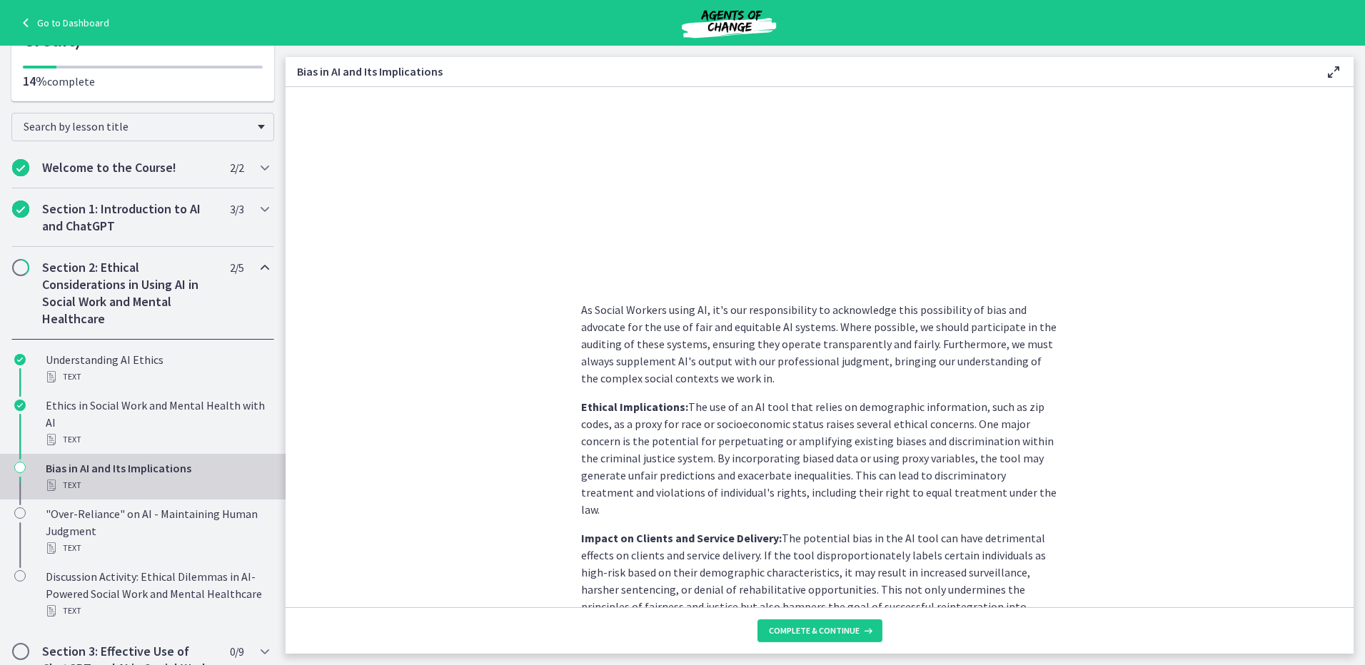
scroll to position [714, 0]
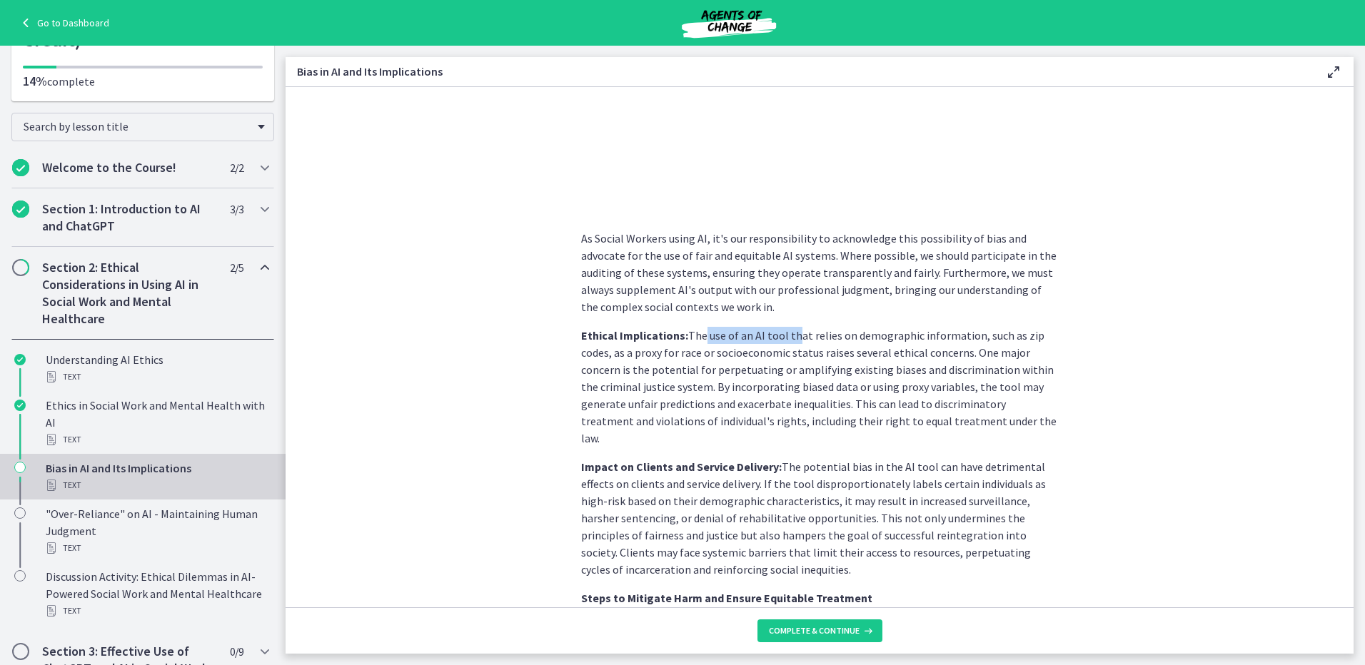
drag, startPoint x: 690, startPoint y: 326, endPoint x: 793, endPoint y: 326, distance: 102.8
click at [793, 327] on p "Ethical Implications: The use of an AI tool that relies on demographic informat…" at bounding box center [819, 387] width 477 height 120
drag, startPoint x: 793, startPoint y: 326, endPoint x: 841, endPoint y: 326, distance: 47.8
click at [841, 327] on p "Ethical Implications: The use of an AI tool that relies on demographic informat…" at bounding box center [819, 387] width 477 height 120
drag, startPoint x: 696, startPoint y: 337, endPoint x: 1044, endPoint y: 424, distance: 358.4
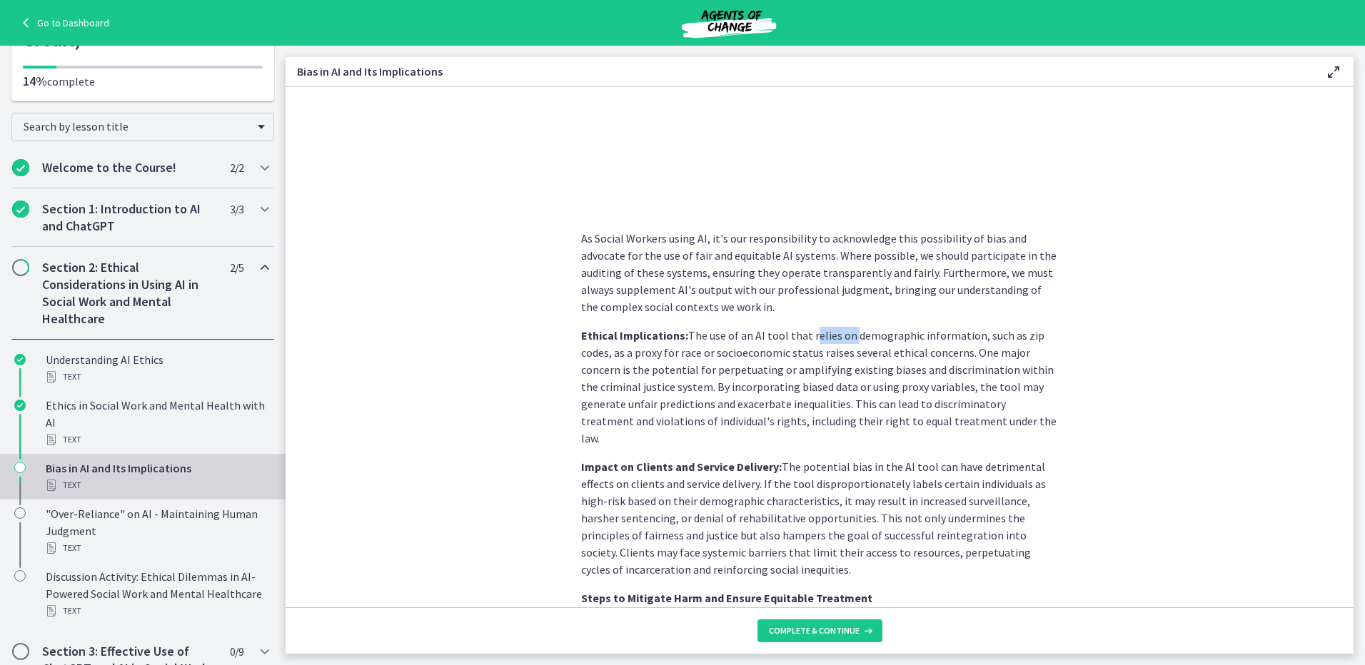
click at [1044, 424] on p "Ethical Implications: The use of an AI tool that relies on demographic informat…" at bounding box center [819, 387] width 477 height 120
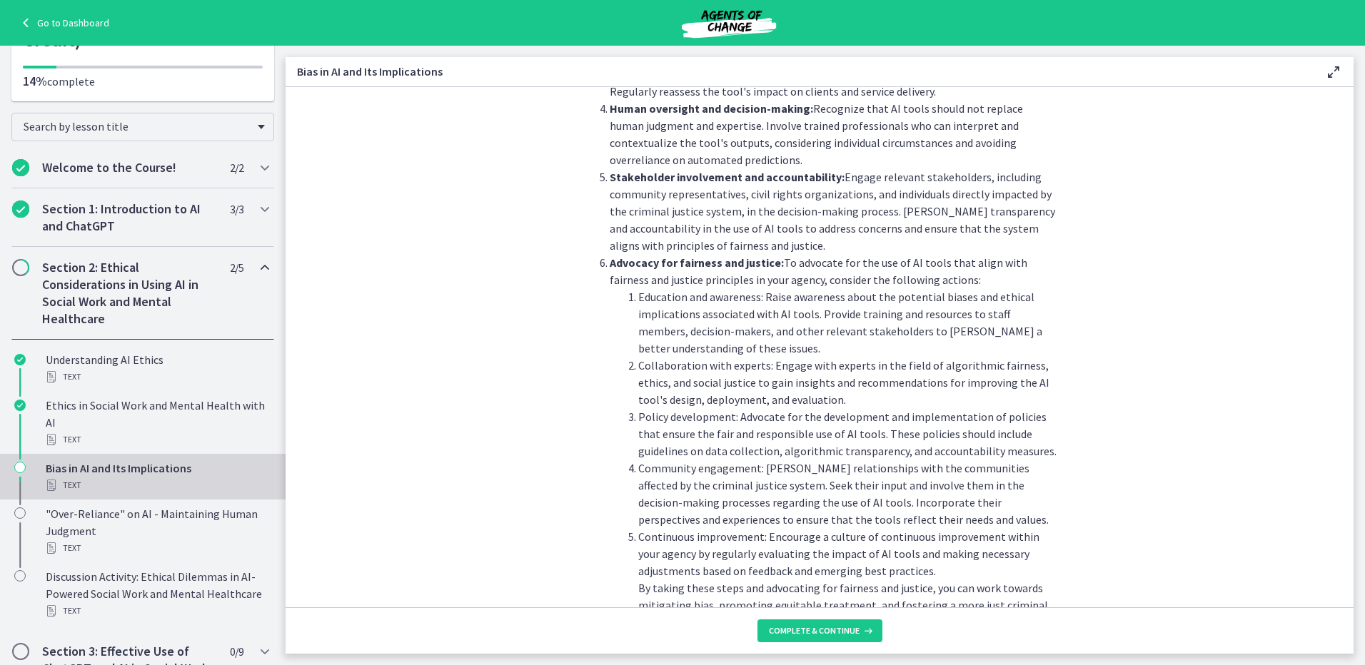
scroll to position [1506, 0]
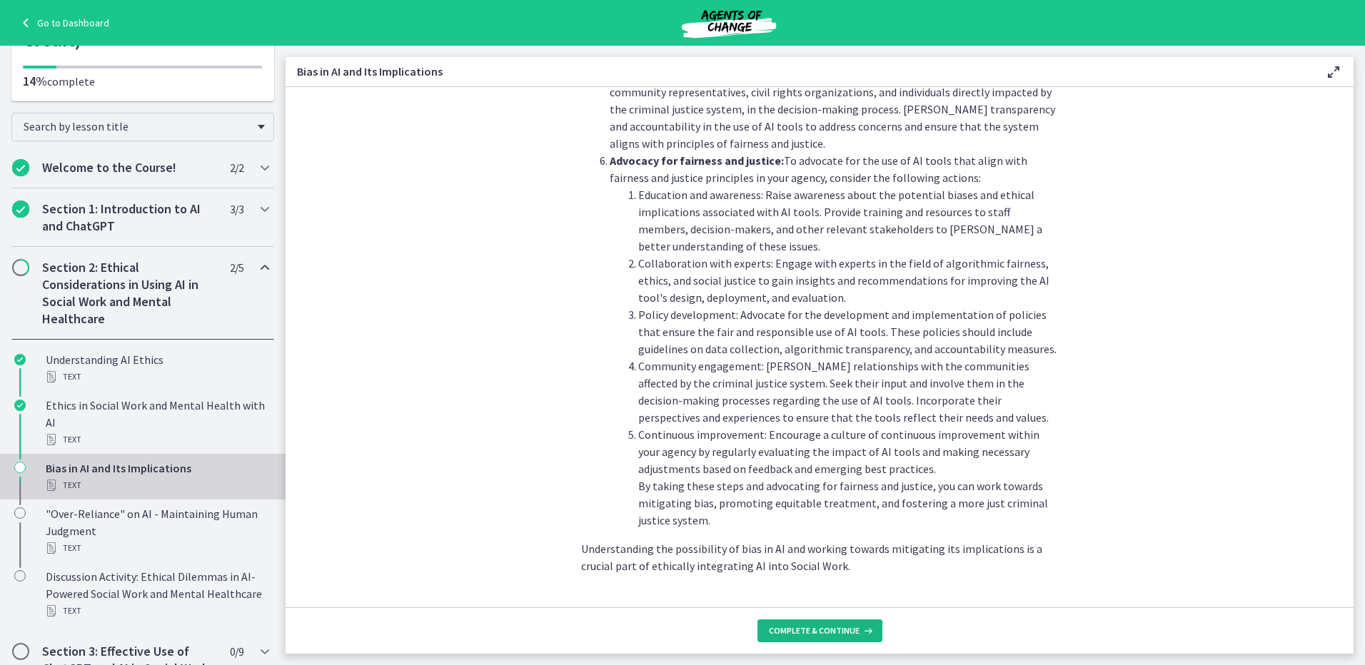
click at [794, 624] on button "Complete & continue" at bounding box center [819, 631] width 125 height 23
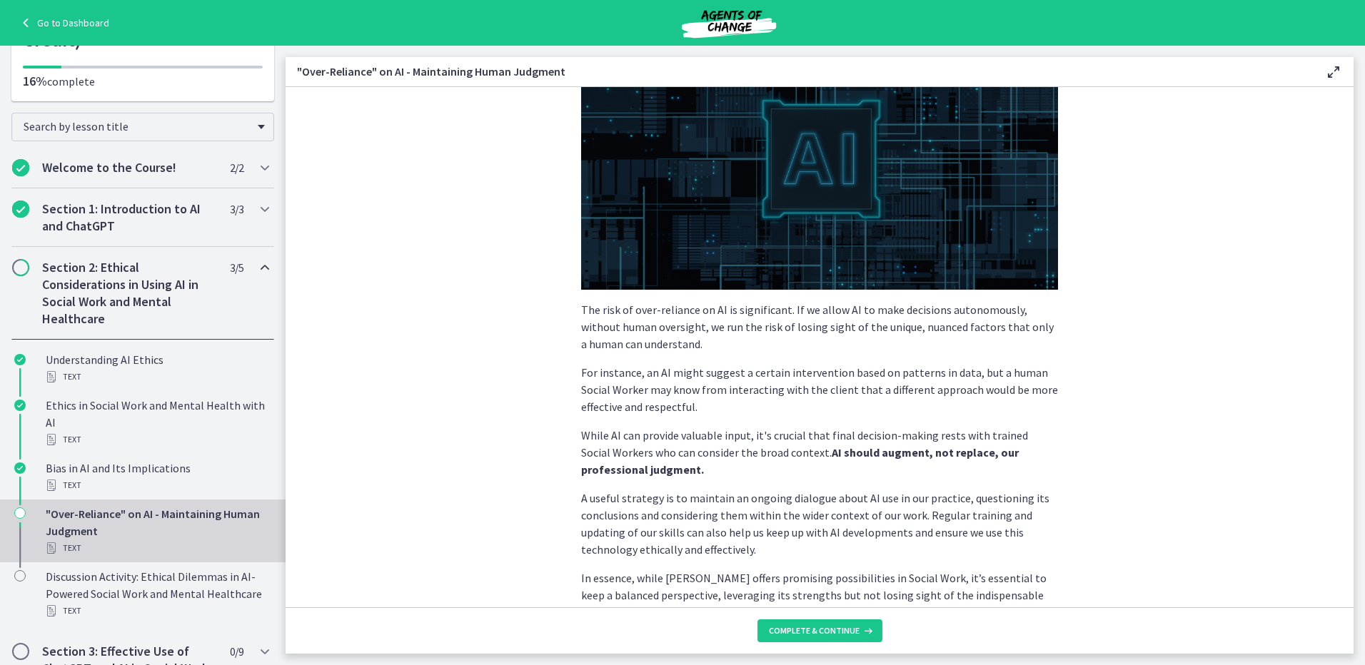
scroll to position [214, 0]
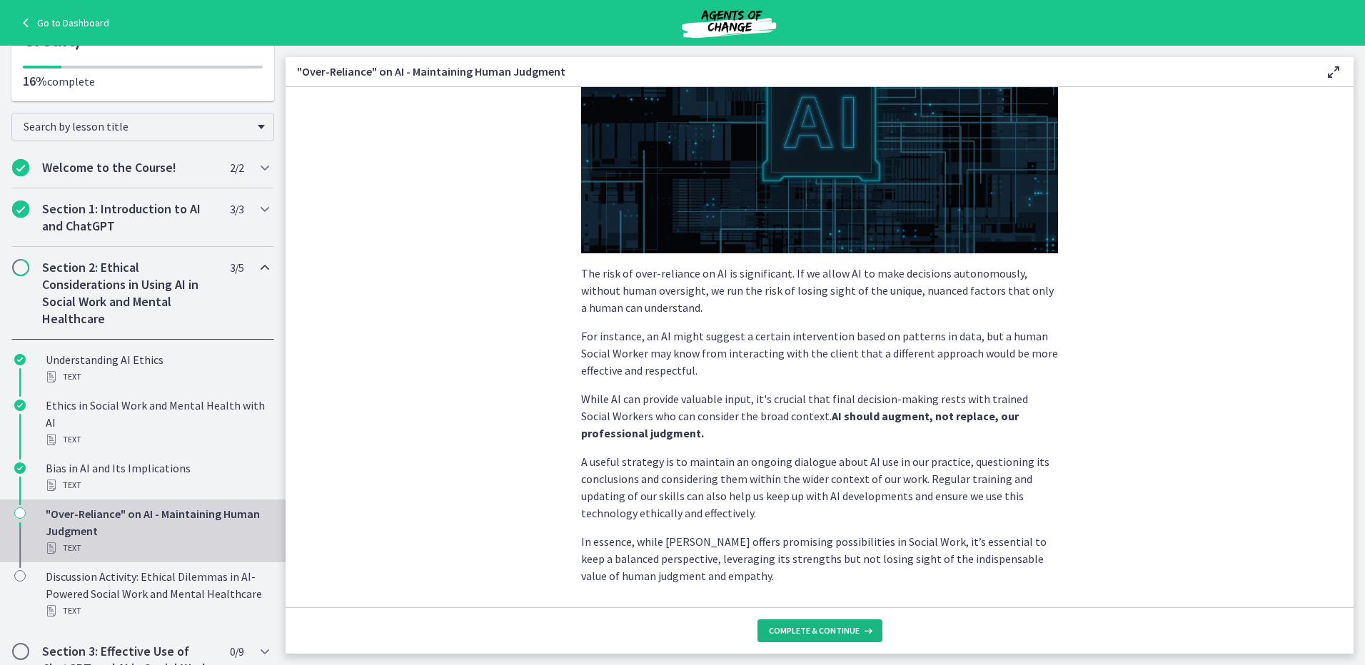
click at [833, 625] on span "Complete & continue" at bounding box center [814, 630] width 91 height 11
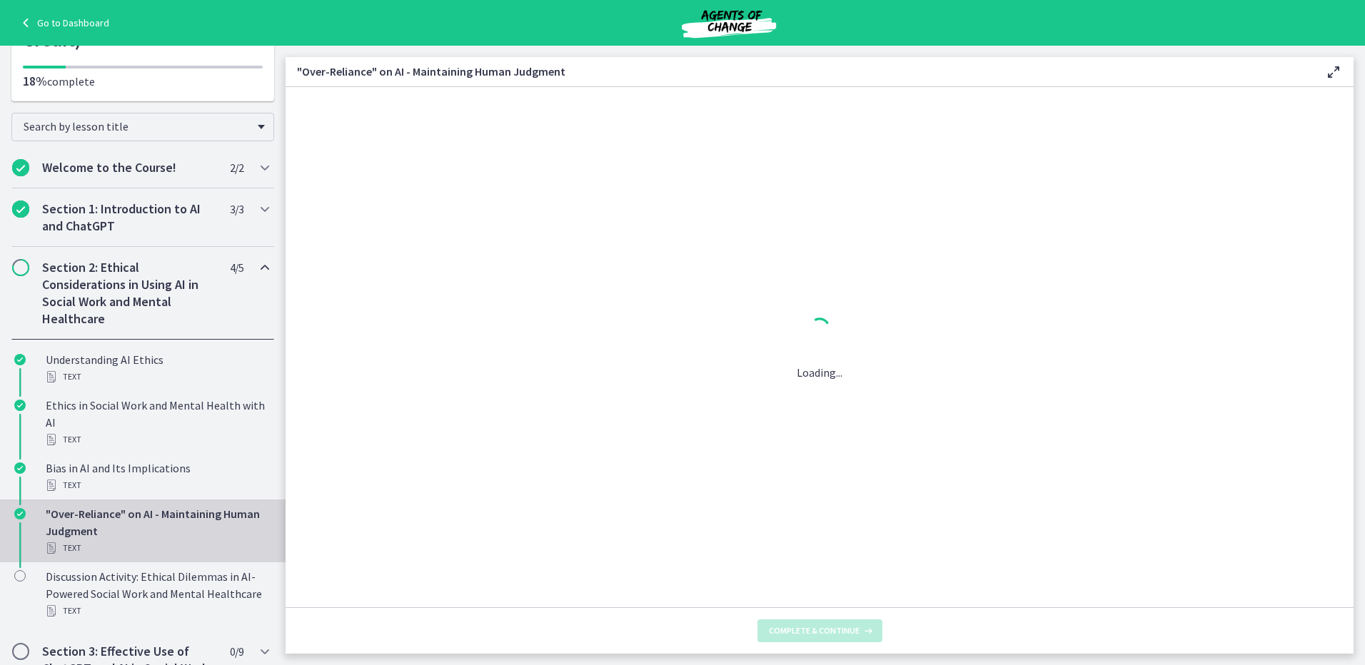
scroll to position [0, 0]
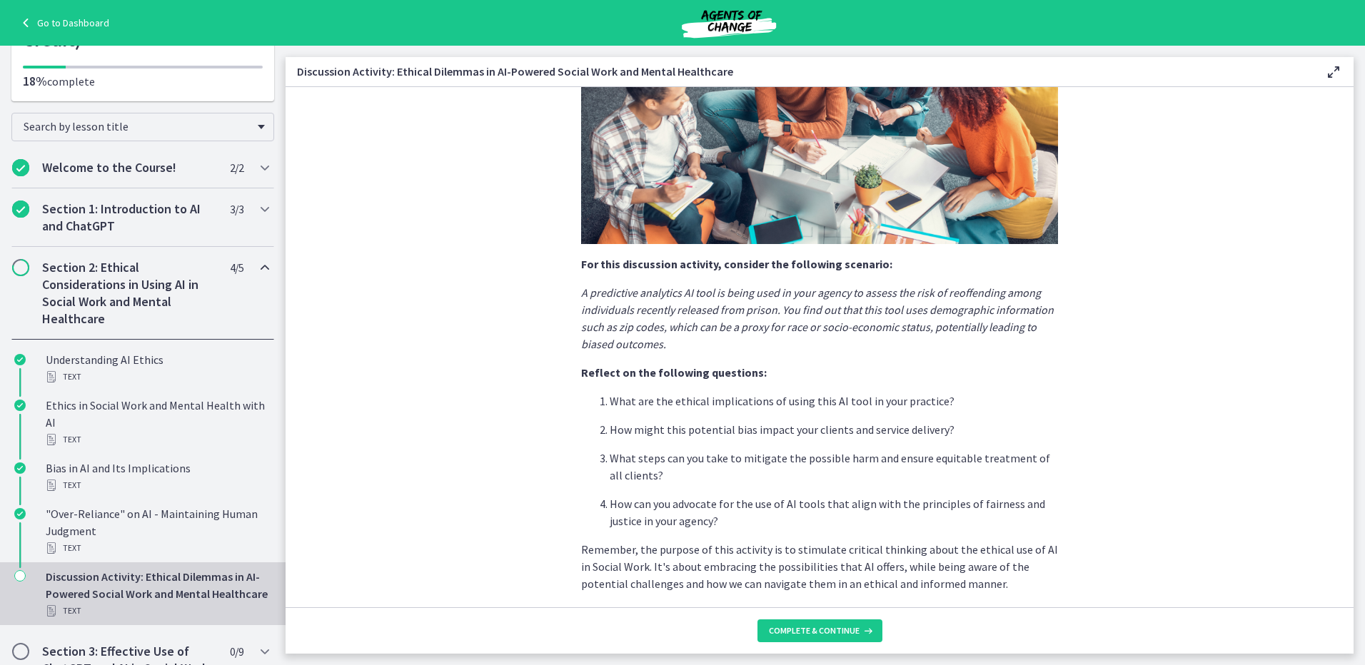
scroll to position [268, 0]
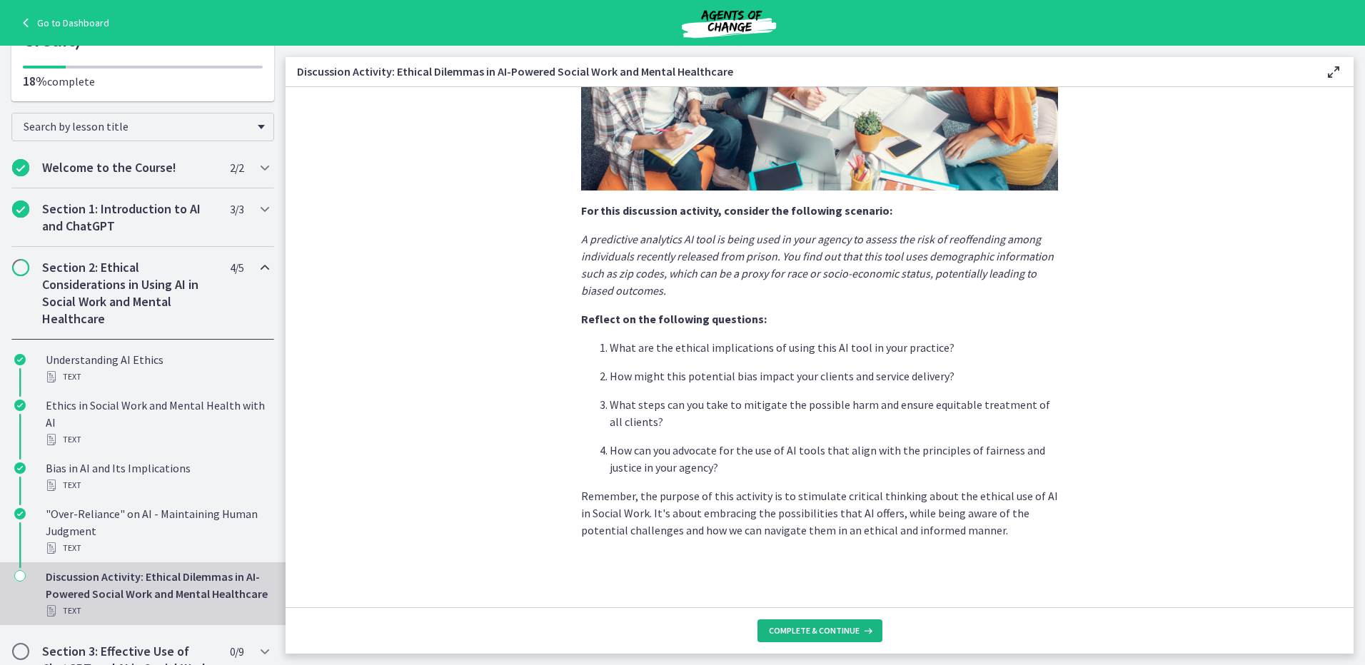
click at [830, 624] on button "Complete & continue" at bounding box center [819, 631] width 125 height 23
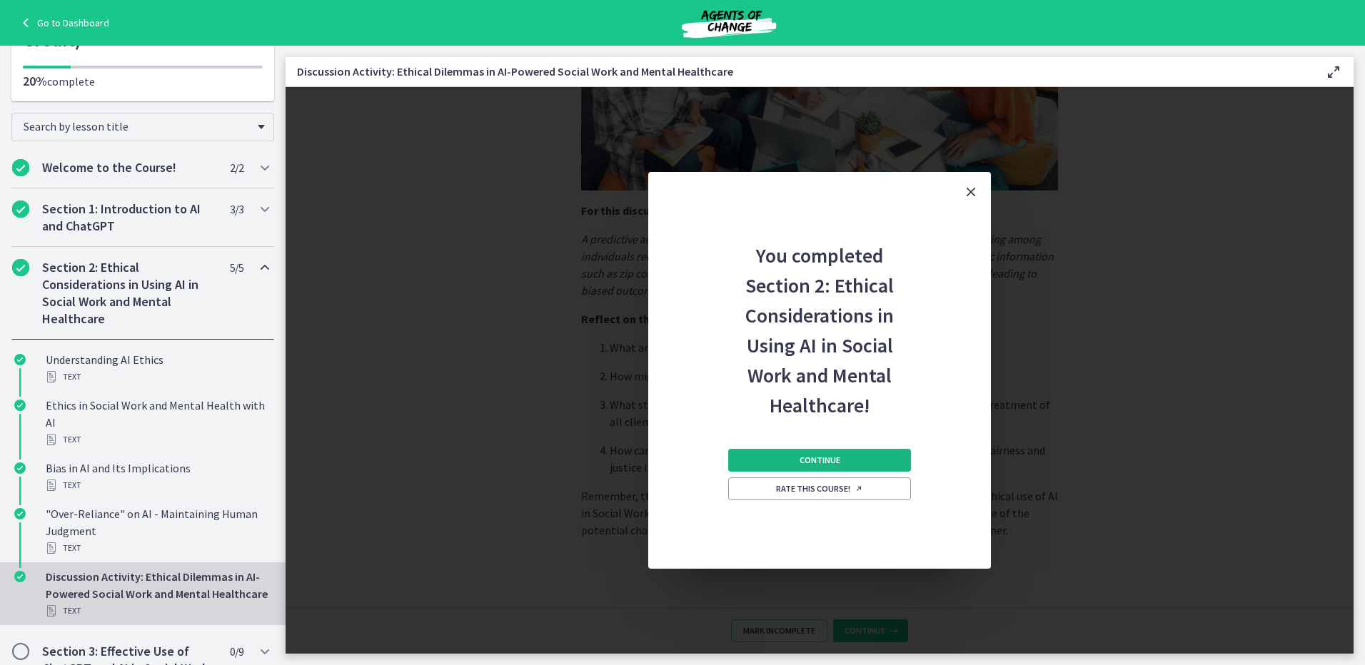
click at [862, 457] on button "Continue" at bounding box center [819, 460] width 183 height 23
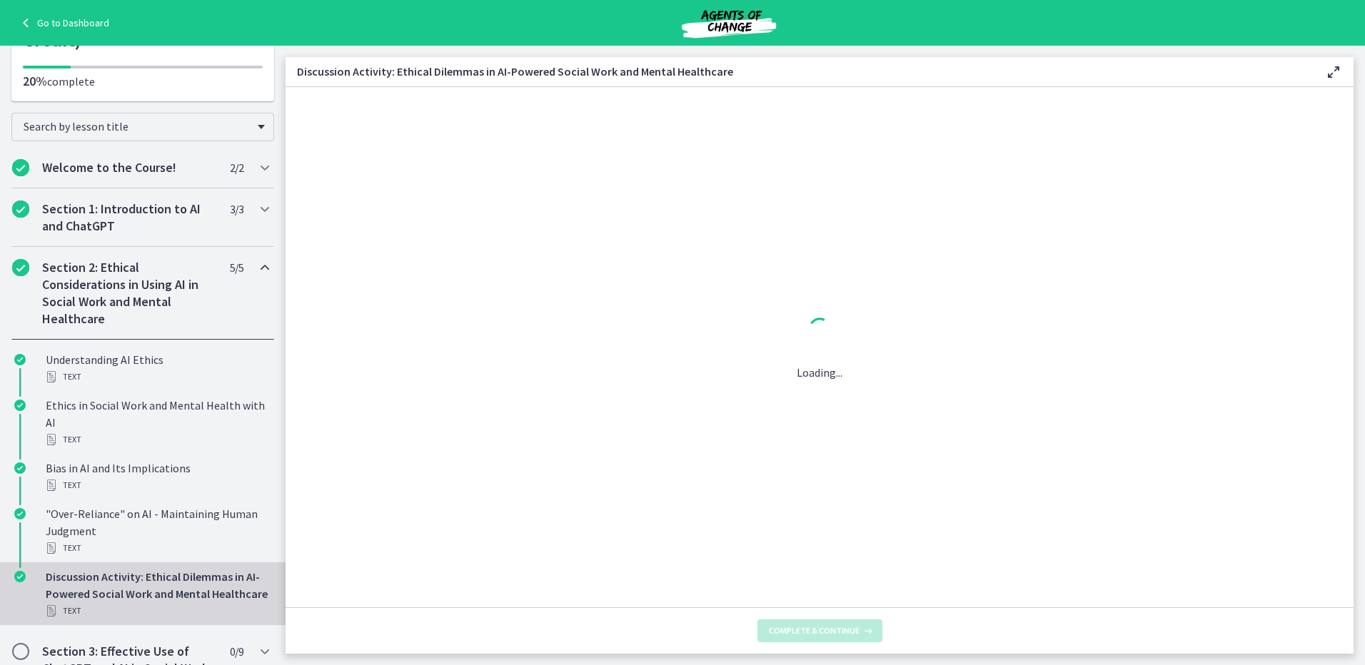
scroll to position [0, 0]
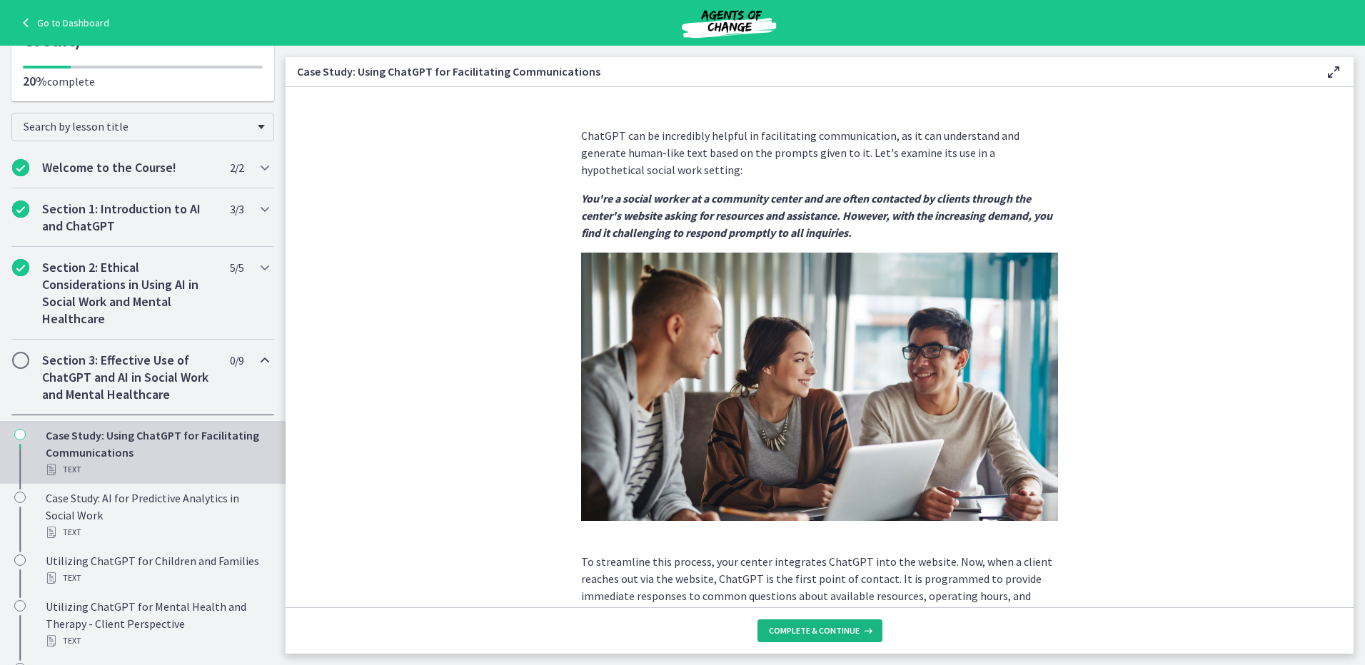
click at [852, 628] on span "Complete & continue" at bounding box center [814, 630] width 91 height 11
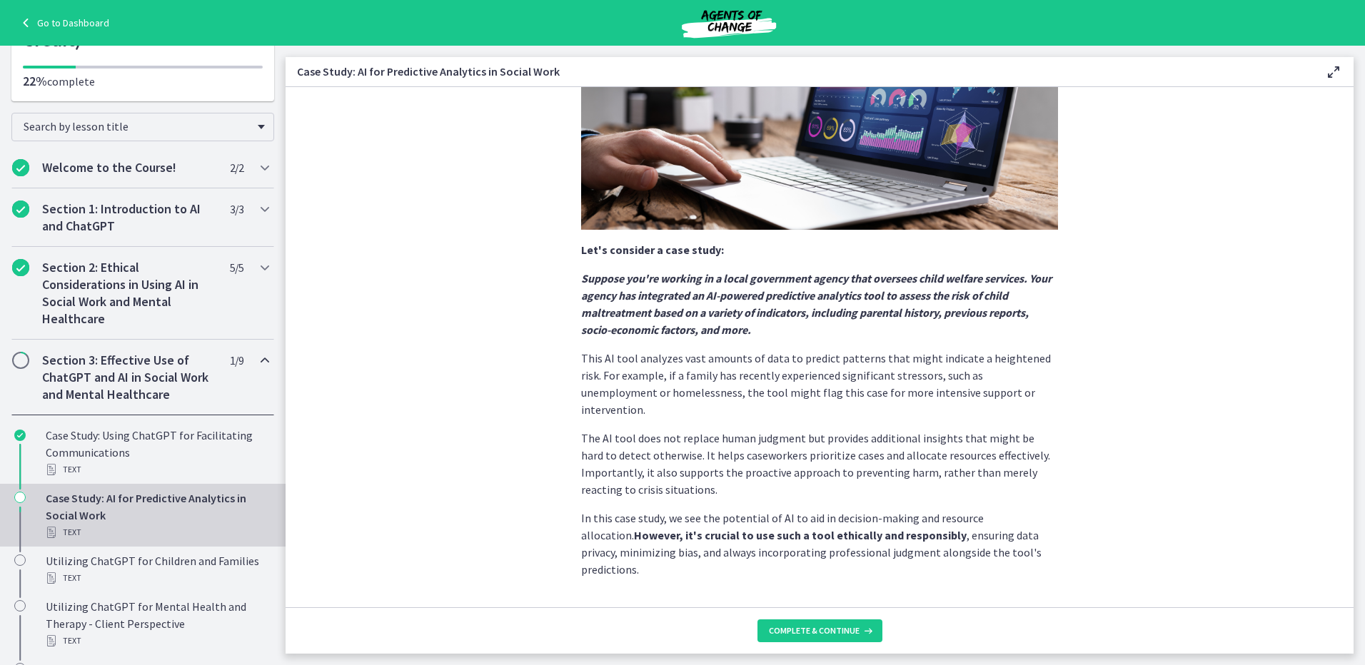
scroll to position [233, 0]
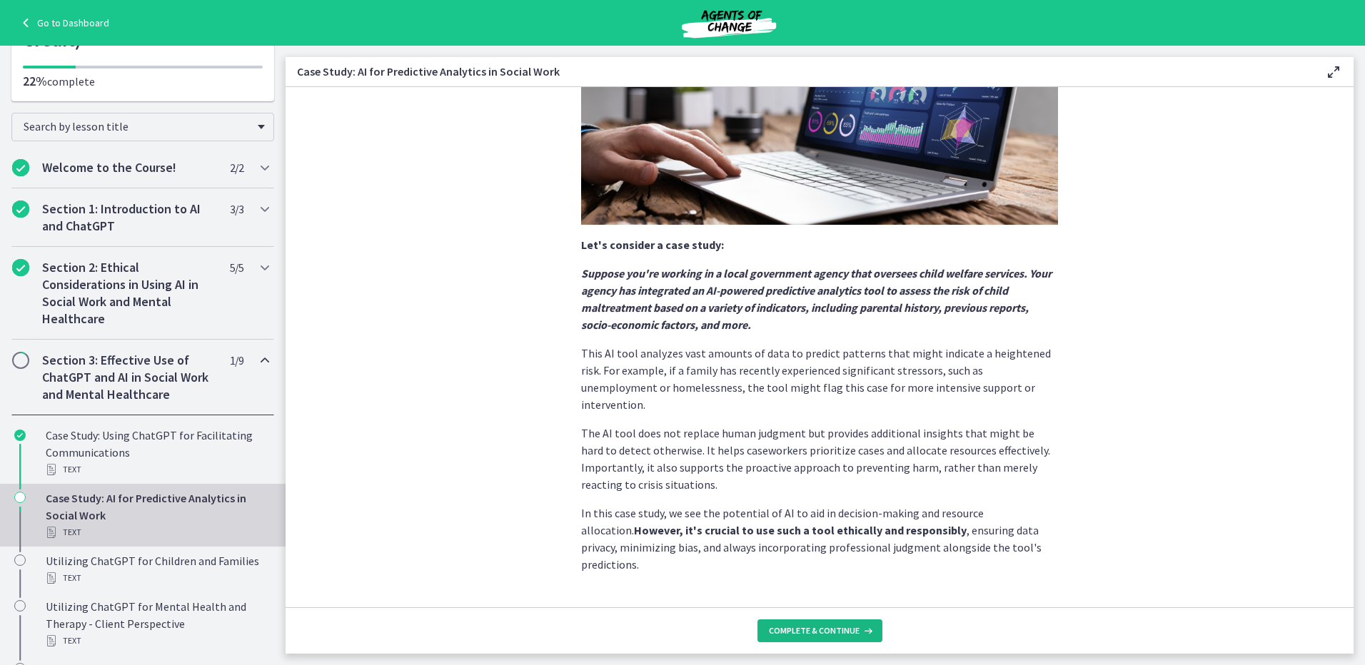
click at [829, 634] on span "Complete & continue" at bounding box center [814, 630] width 91 height 11
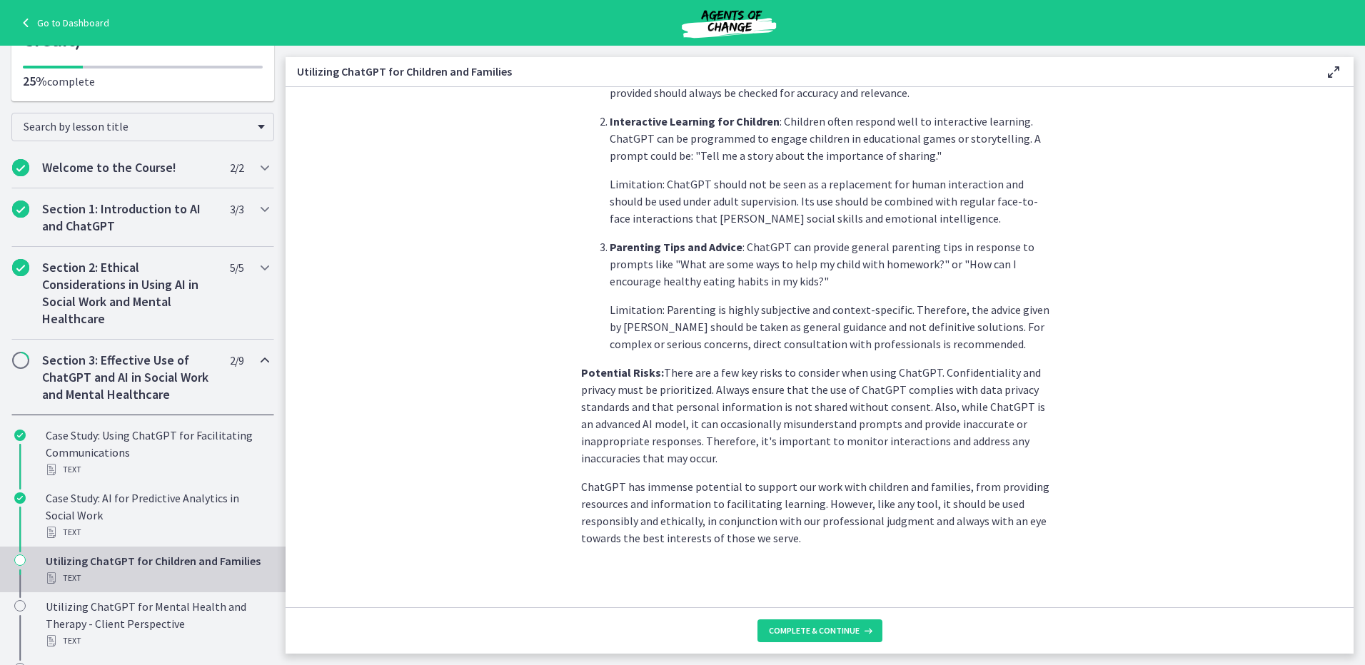
scroll to position [536, 0]
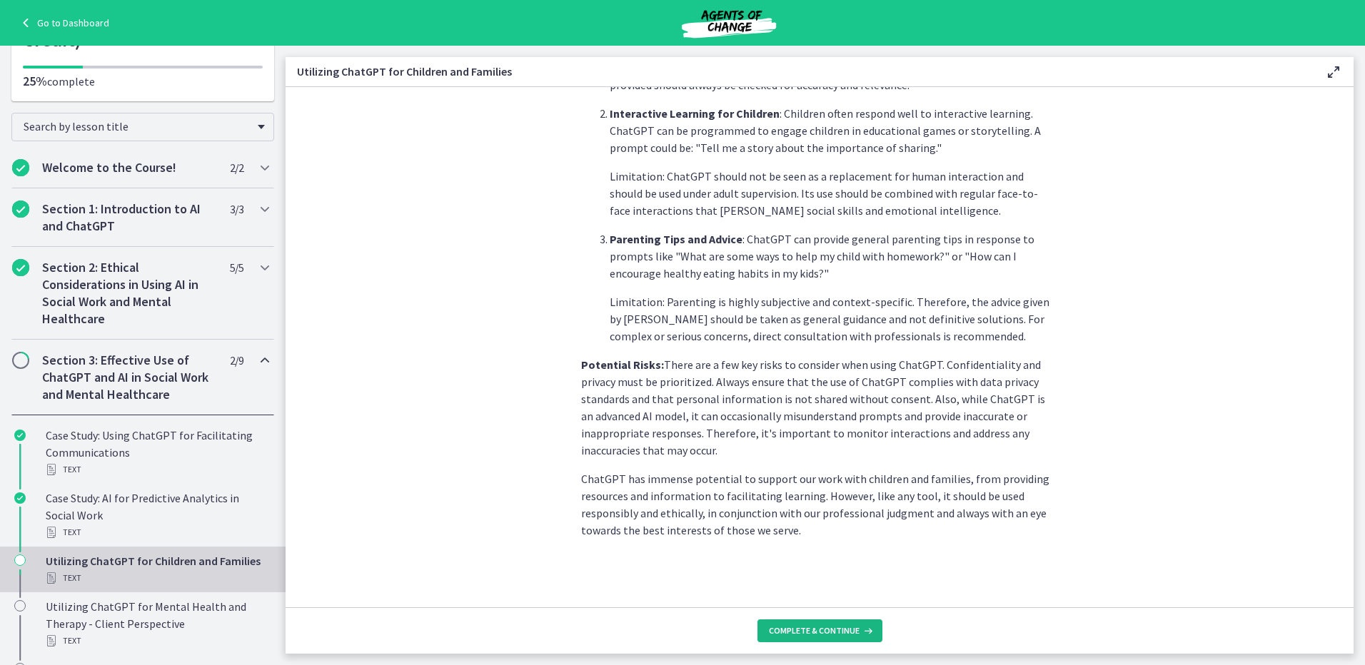
click at [826, 630] on span "Complete & continue" at bounding box center [814, 630] width 91 height 11
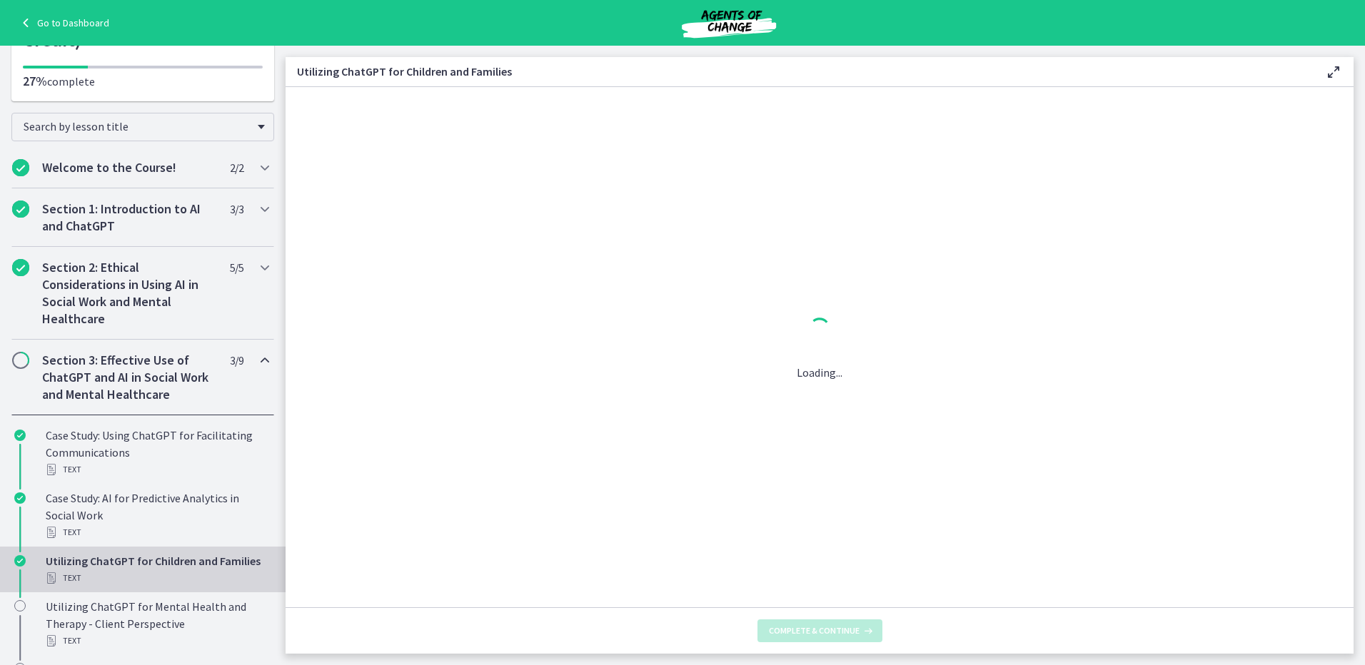
scroll to position [0, 0]
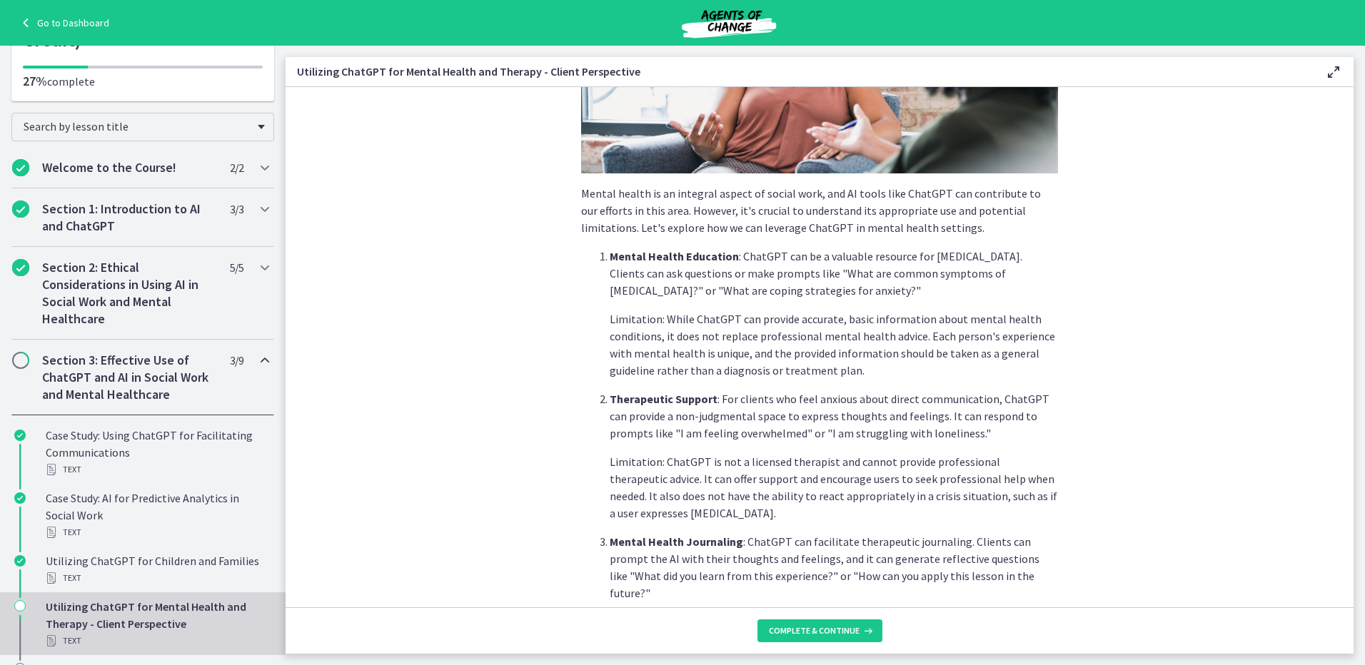
scroll to position [286, 0]
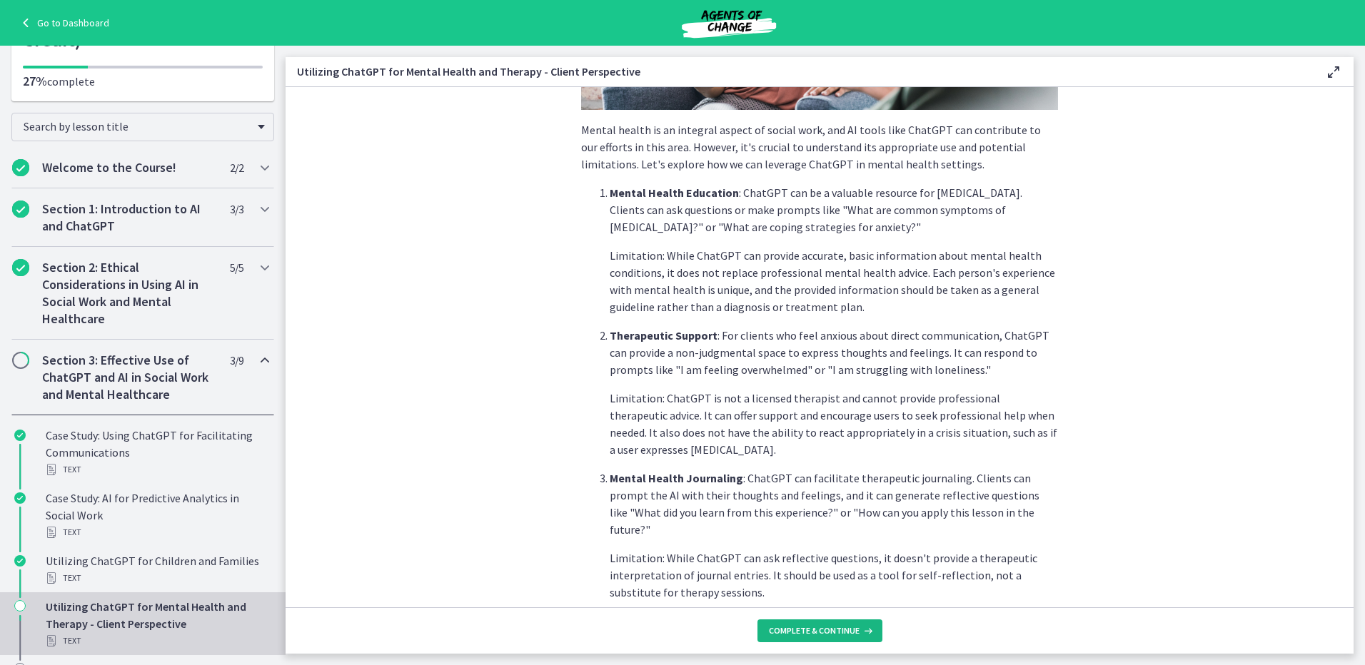
click at [796, 635] on span "Complete & continue" at bounding box center [814, 630] width 91 height 11
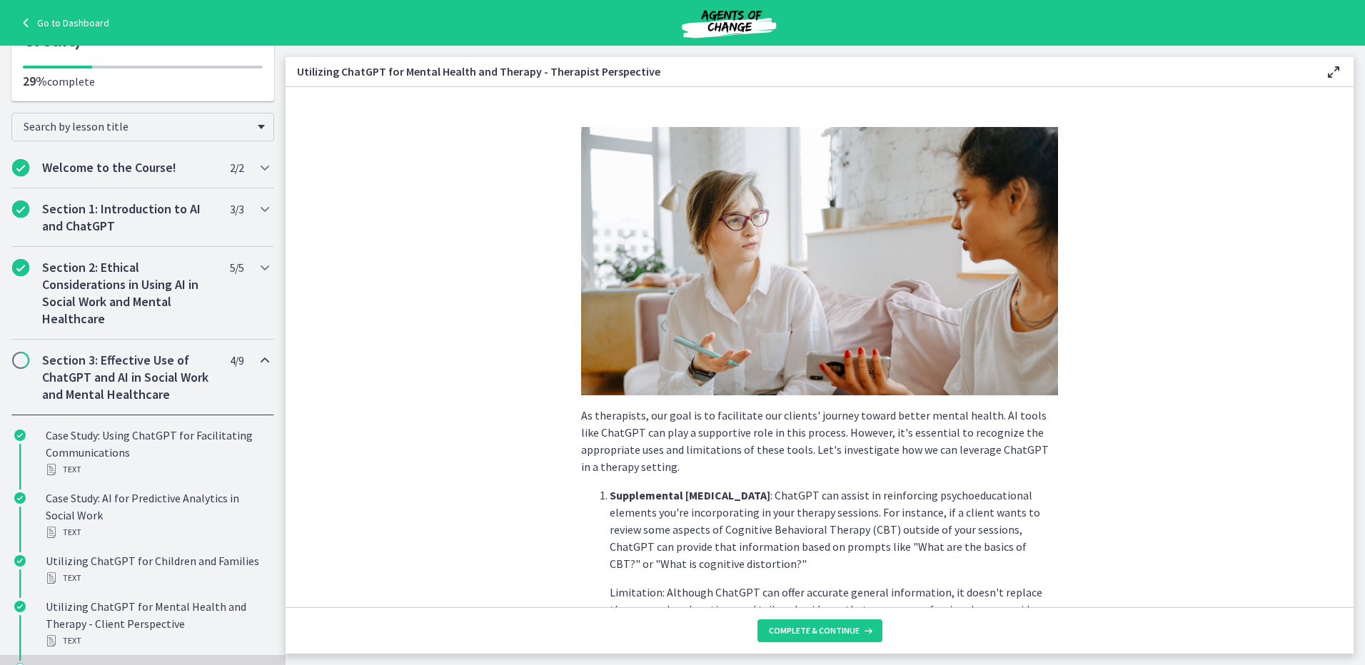
click at [1084, 373] on section "As therapists, our goal is to facilitate our clients' journey toward better men…" at bounding box center [820, 347] width 1068 height 520
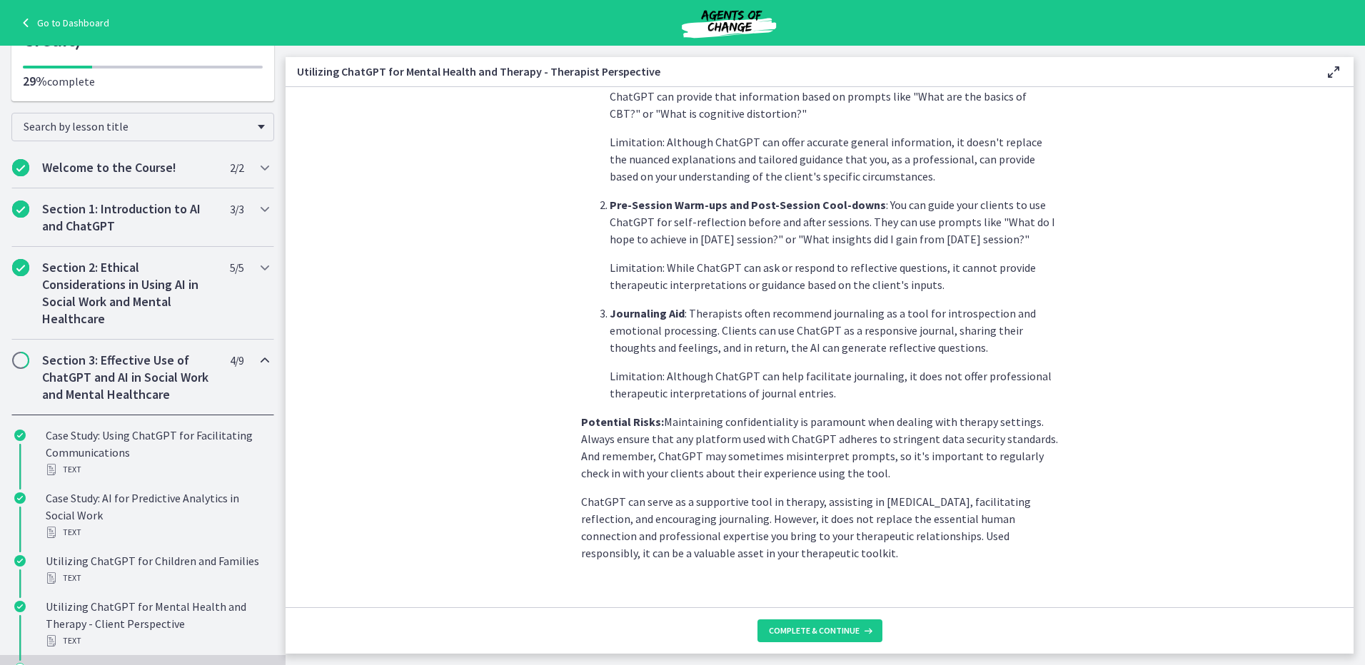
scroll to position [473, 0]
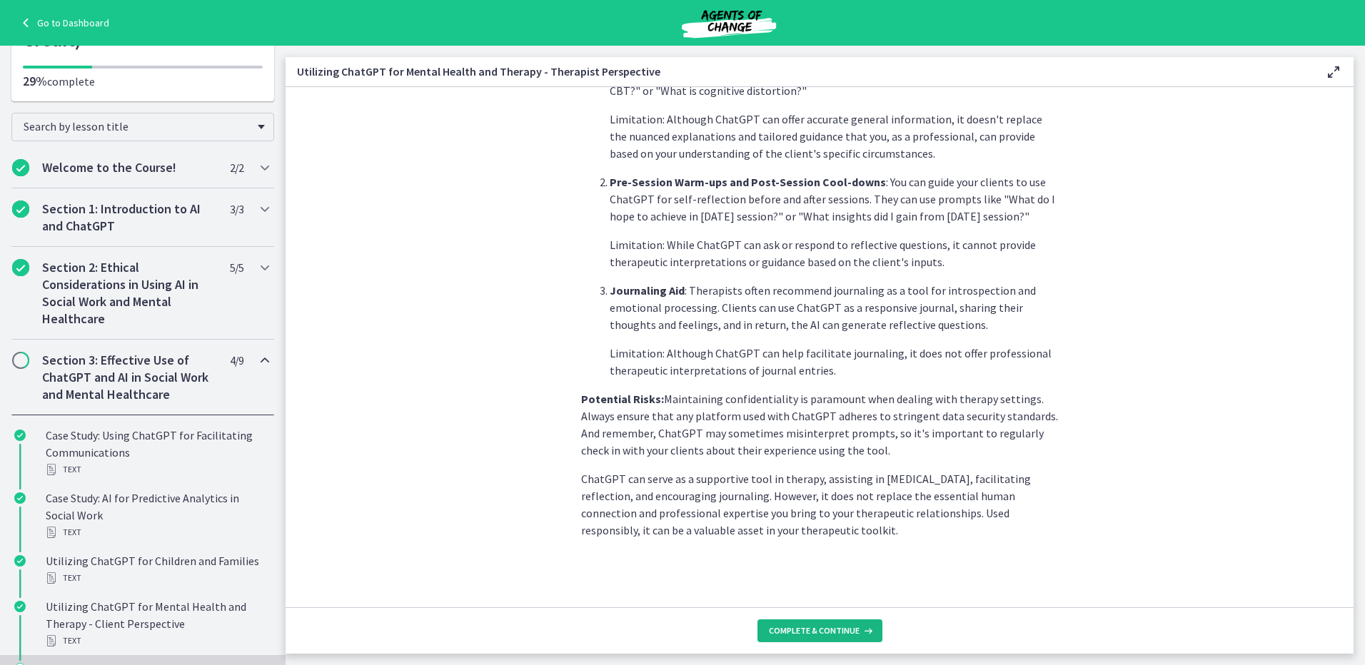
click at [848, 627] on span "Complete & continue" at bounding box center [814, 630] width 91 height 11
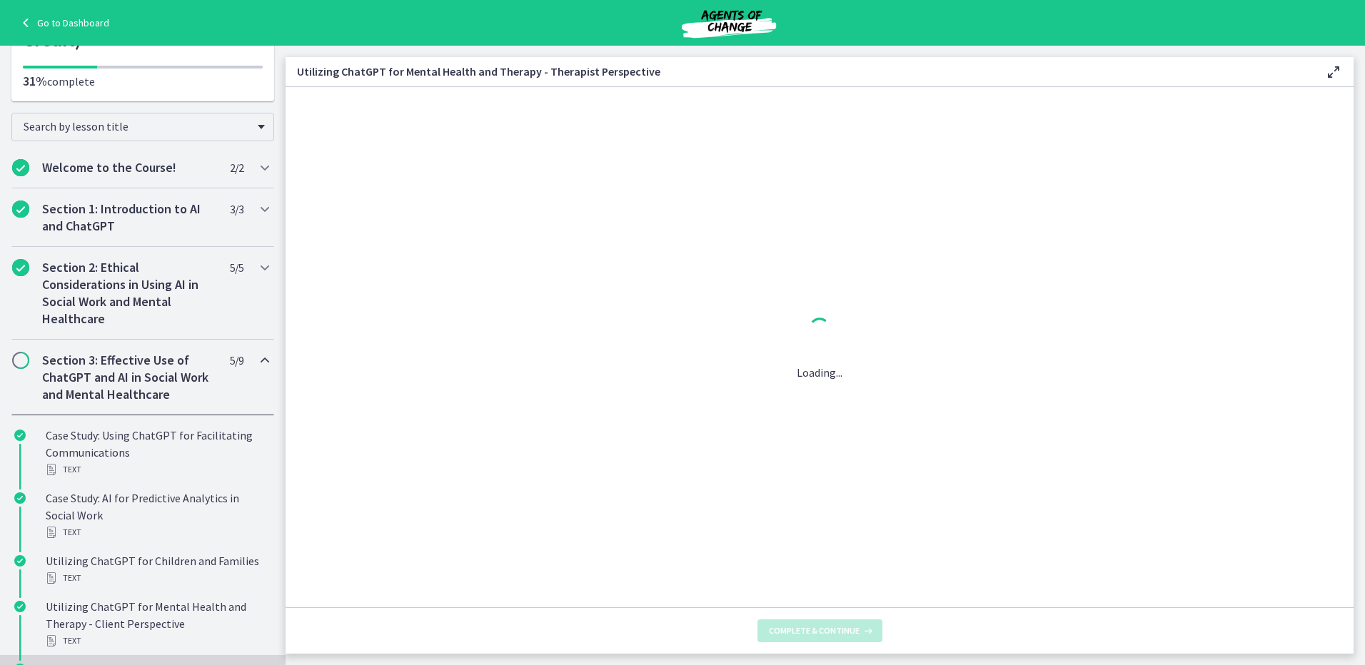
scroll to position [0, 0]
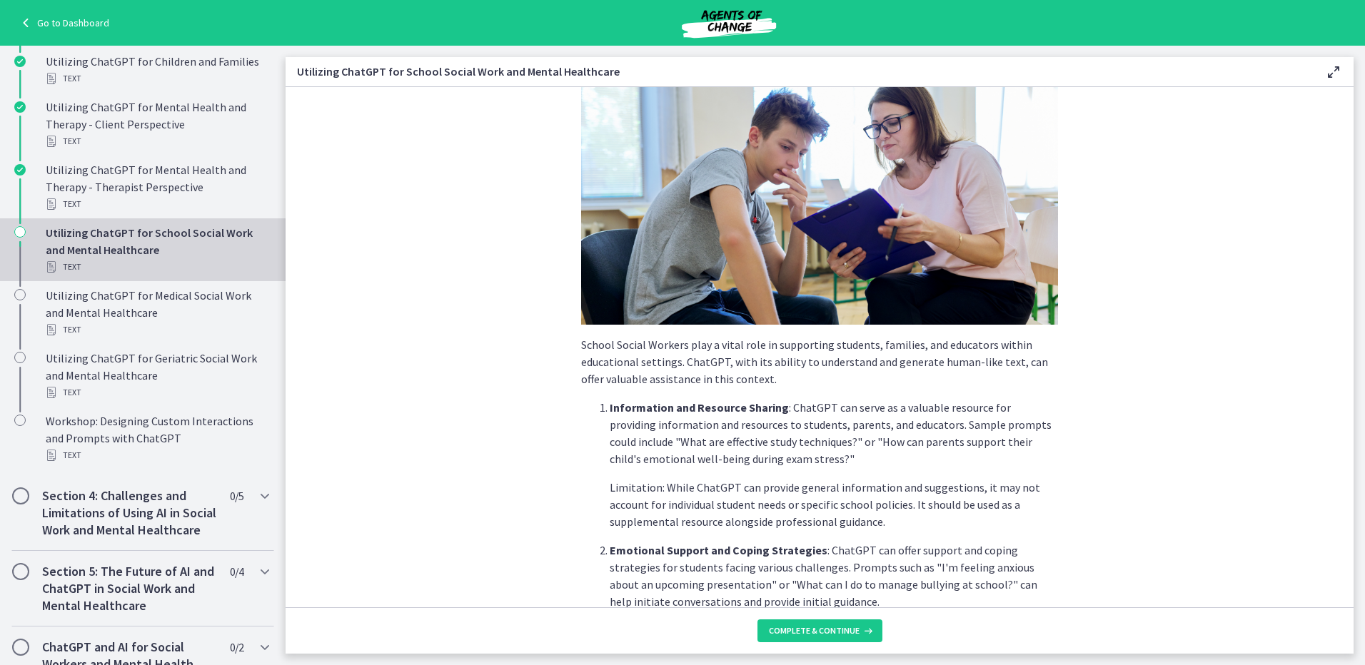
scroll to position [71, 0]
click at [815, 633] on span "Complete & continue" at bounding box center [814, 630] width 91 height 11
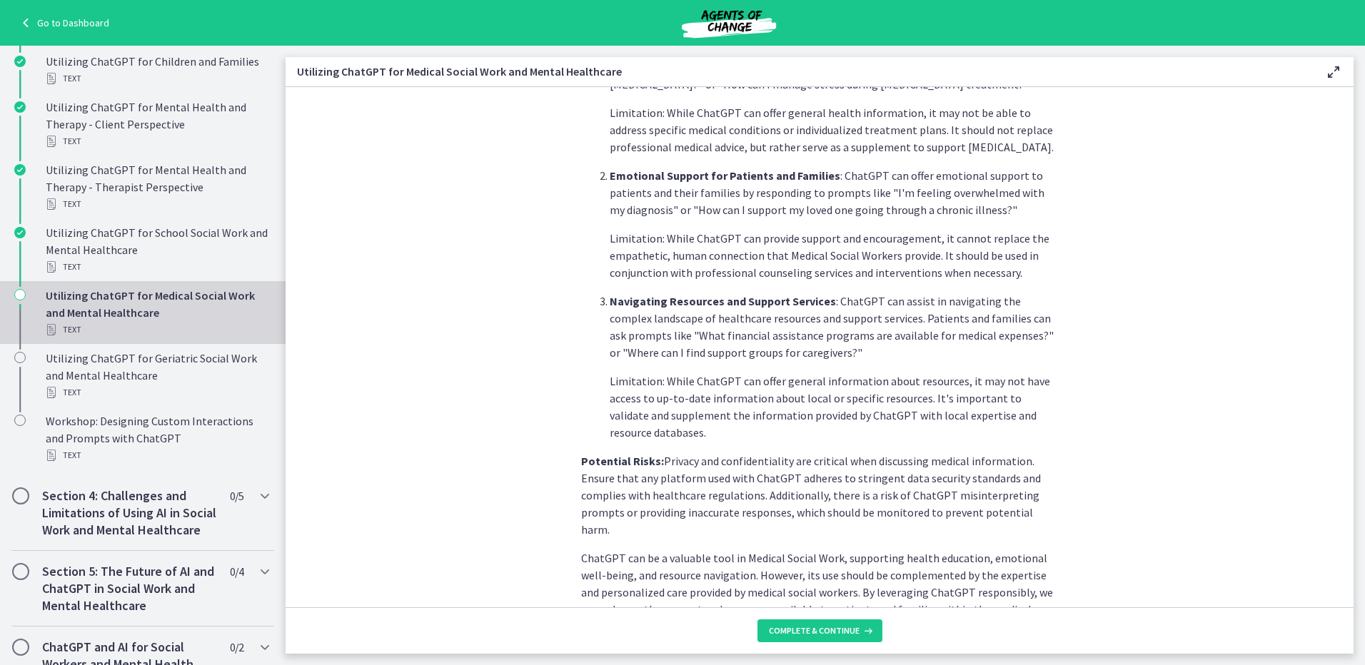
scroll to position [490, 0]
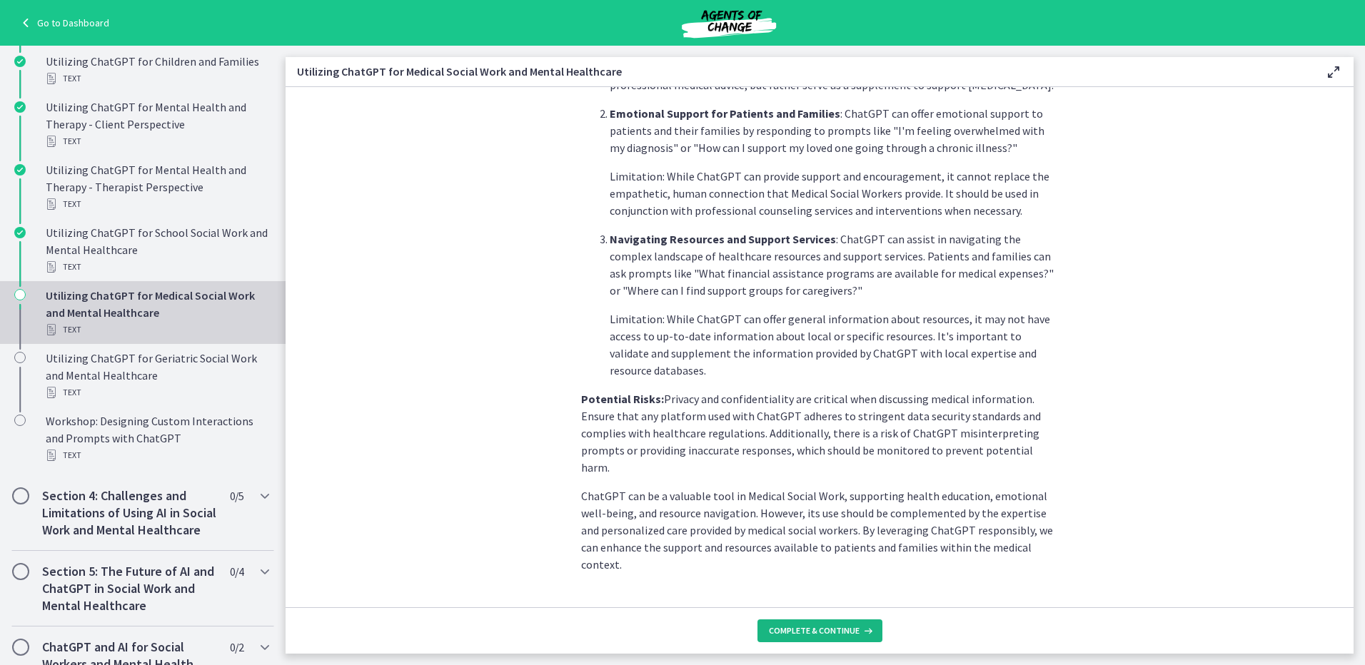
click at [826, 622] on button "Complete & continue" at bounding box center [819, 631] width 125 height 23
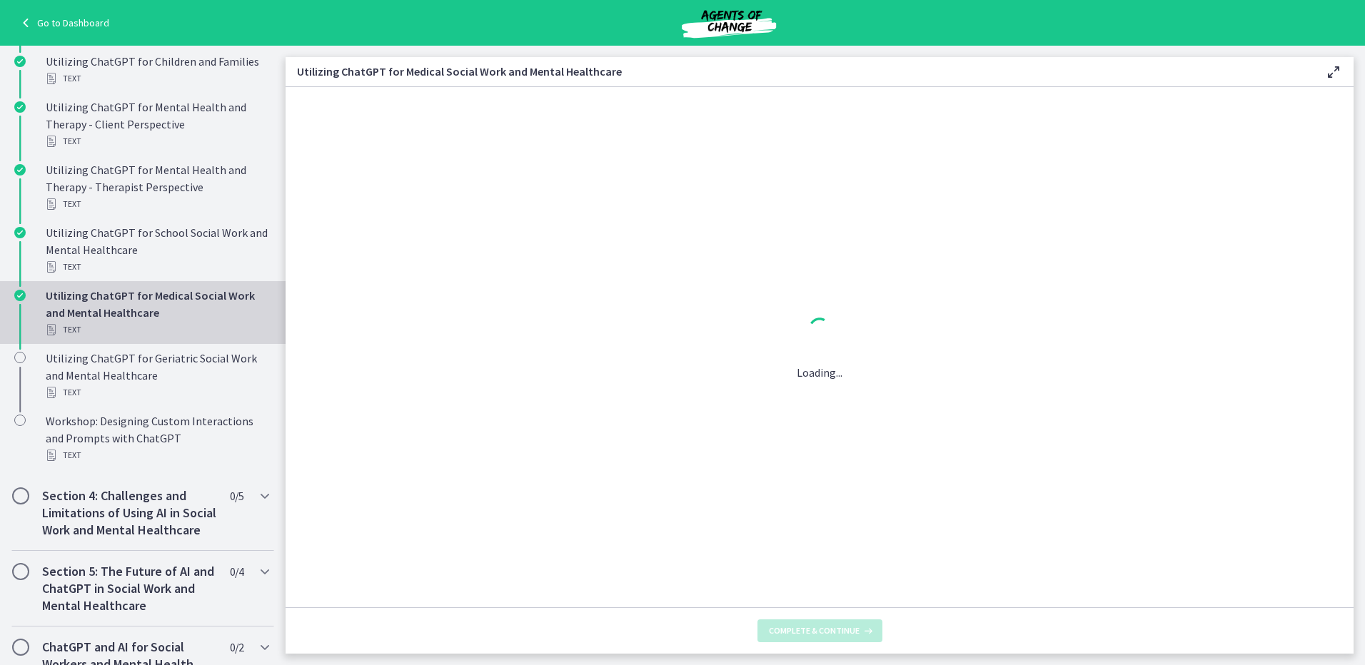
scroll to position [0, 0]
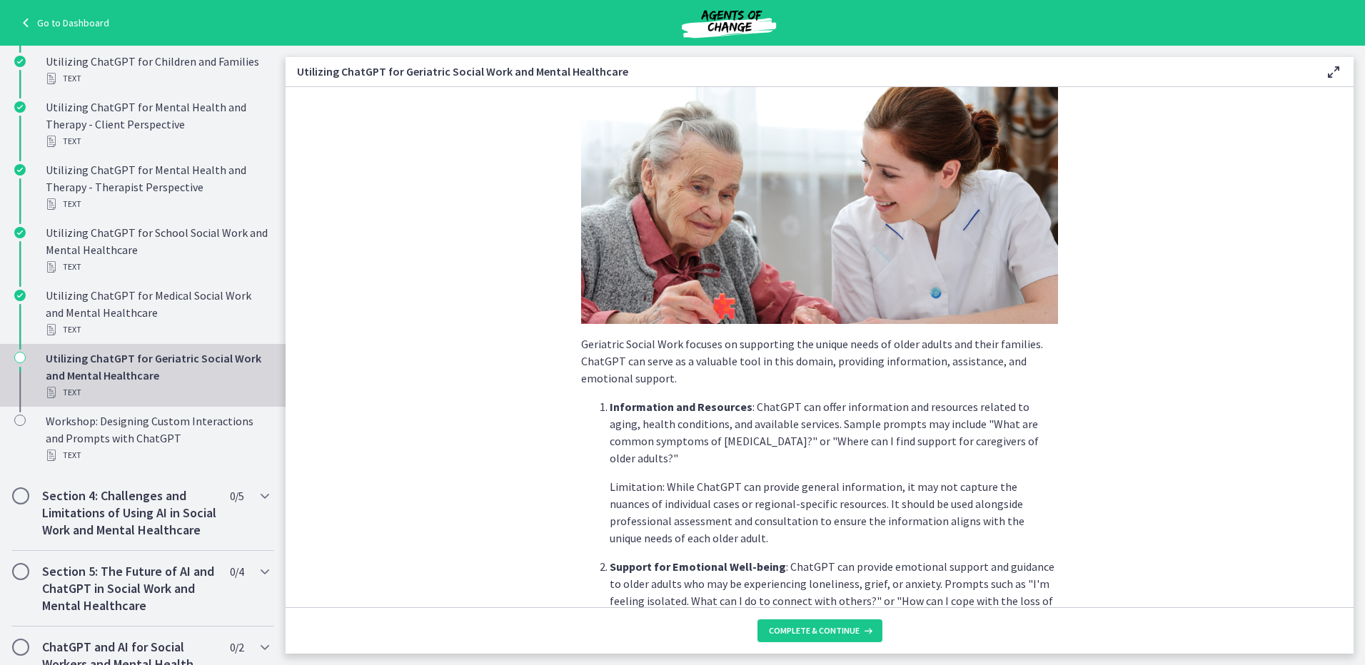
scroll to position [143, 0]
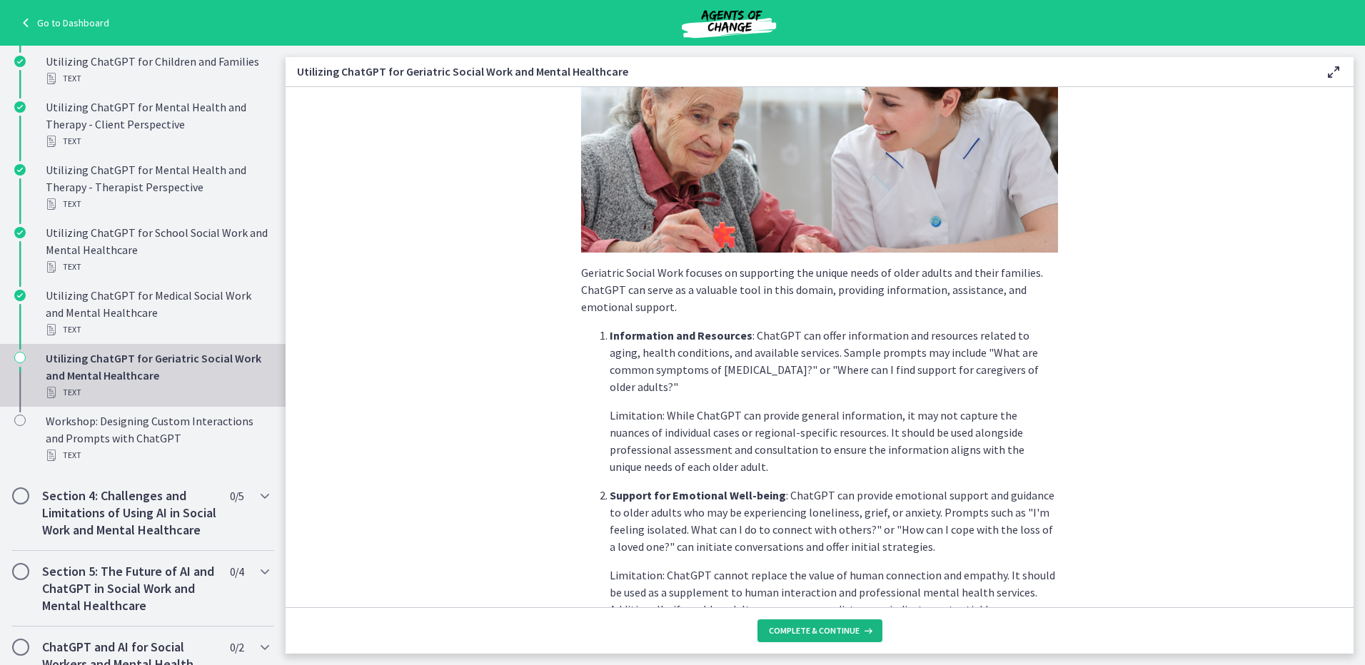
click at [810, 624] on button "Complete & continue" at bounding box center [819, 631] width 125 height 23
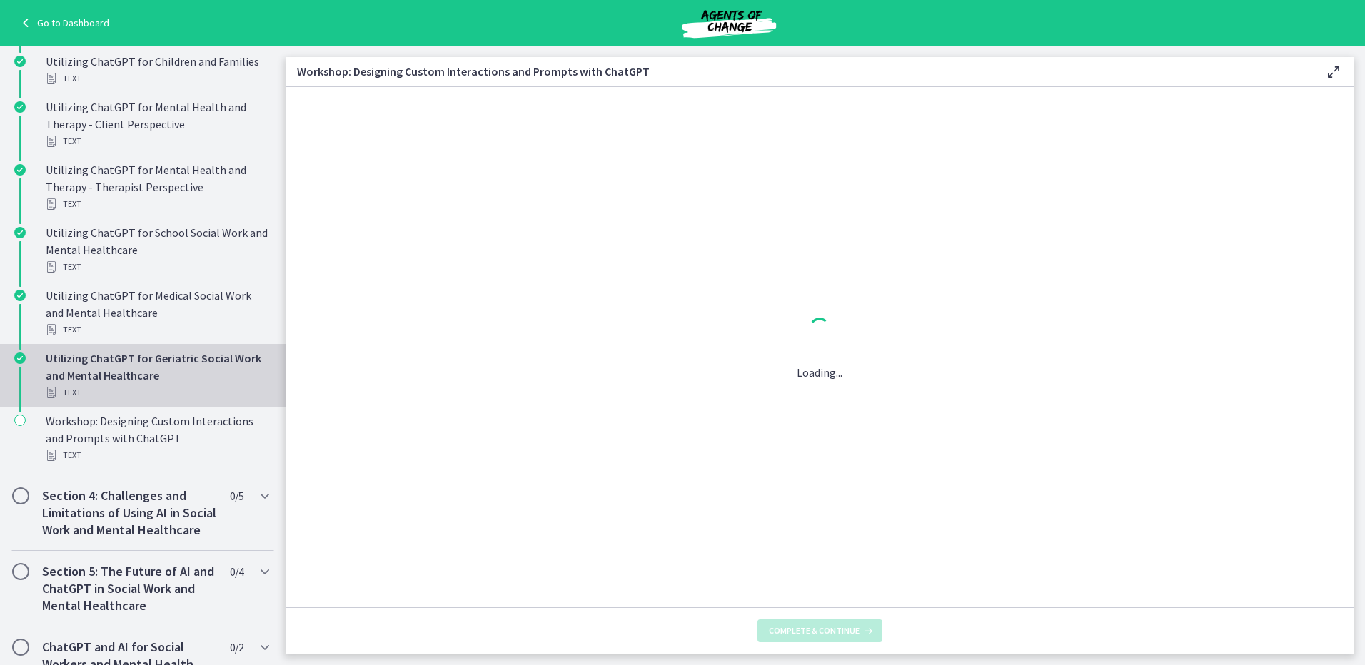
scroll to position [0, 0]
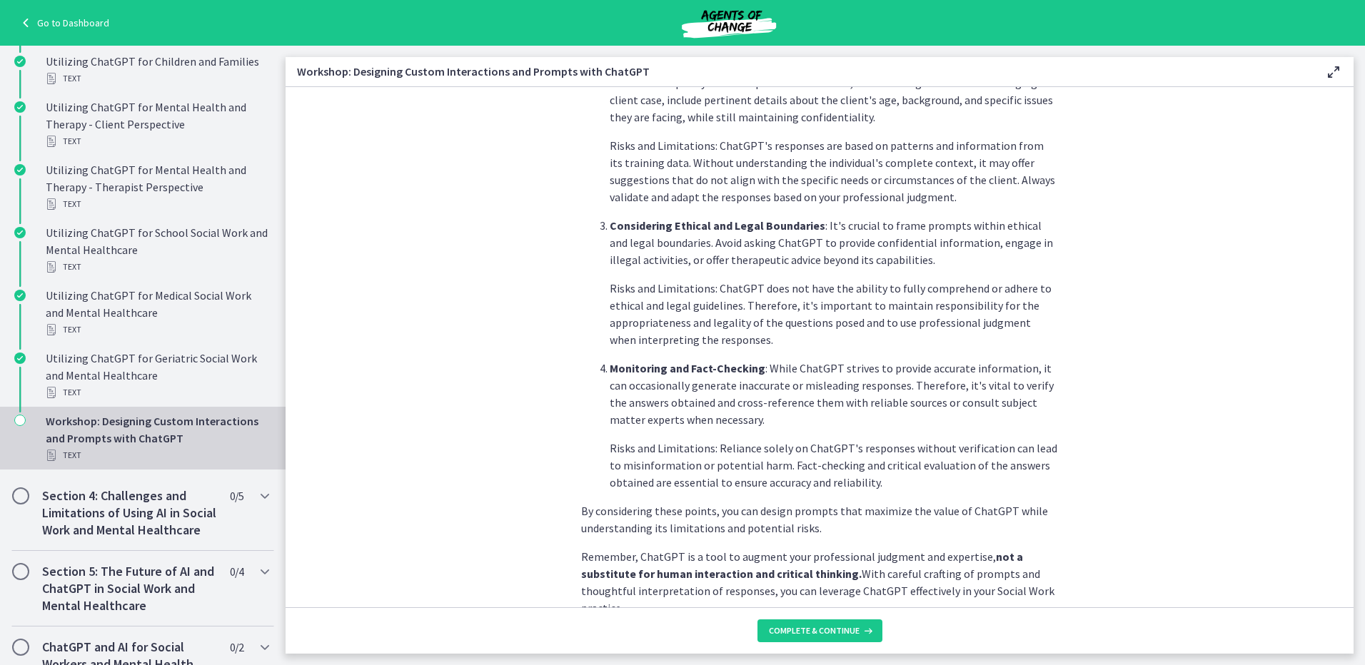
scroll to position [679, 0]
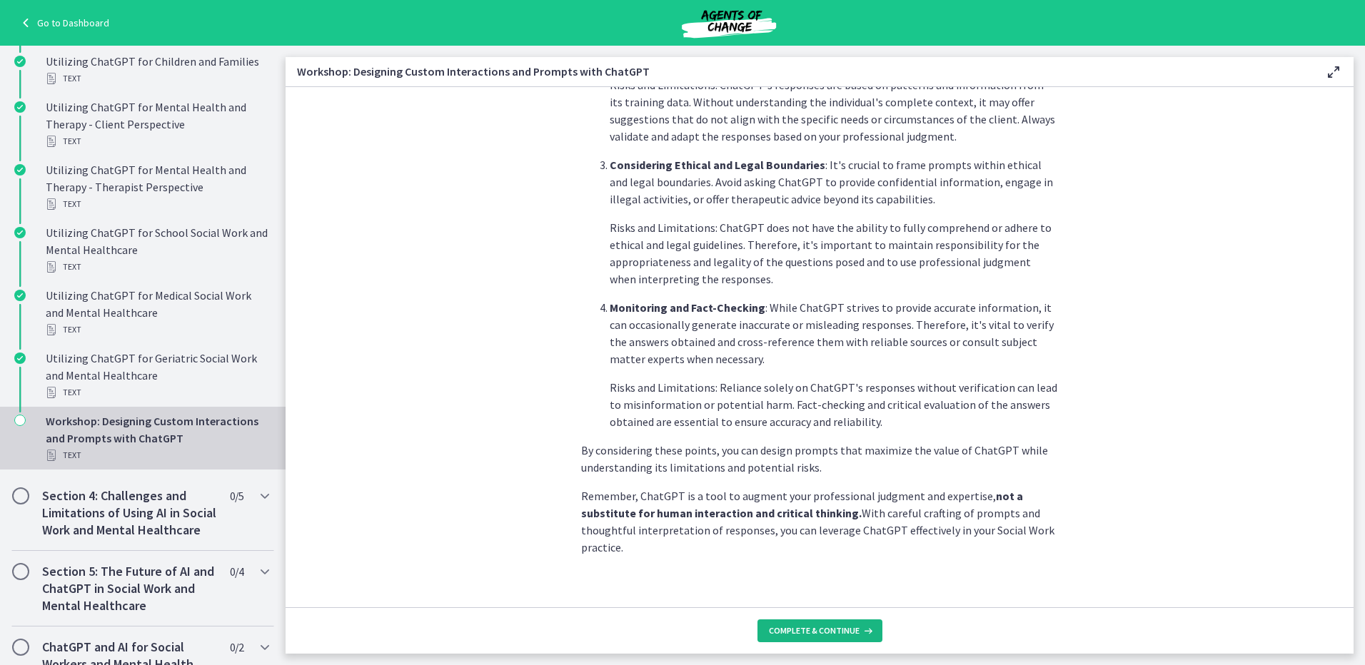
click at [848, 625] on span "Complete & continue" at bounding box center [814, 630] width 91 height 11
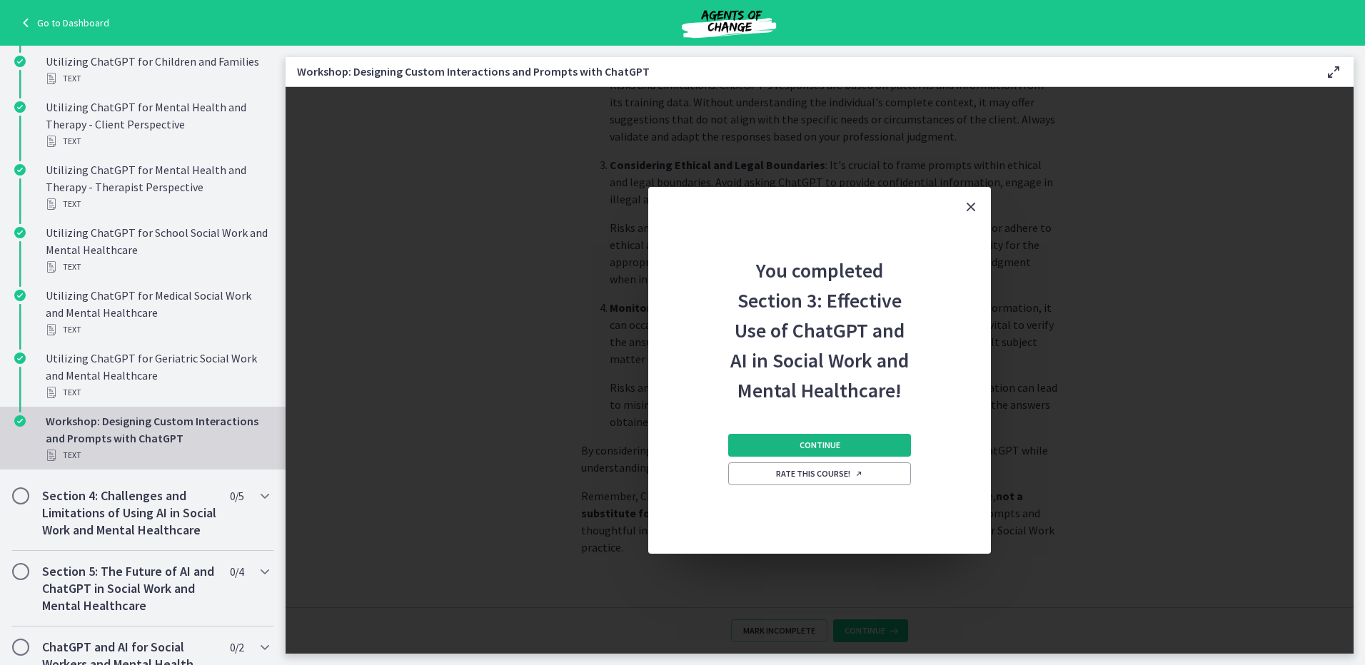
click at [821, 449] on span "Continue" at bounding box center [820, 445] width 41 height 11
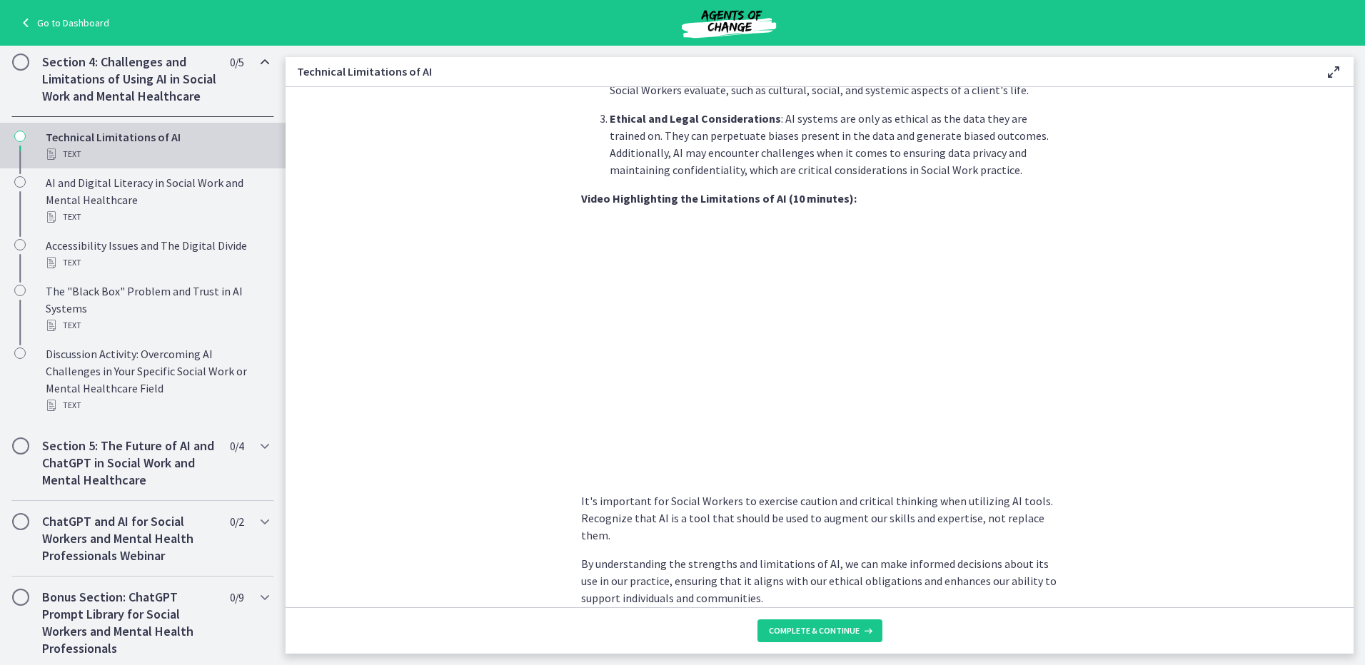
scroll to position [923, 0]
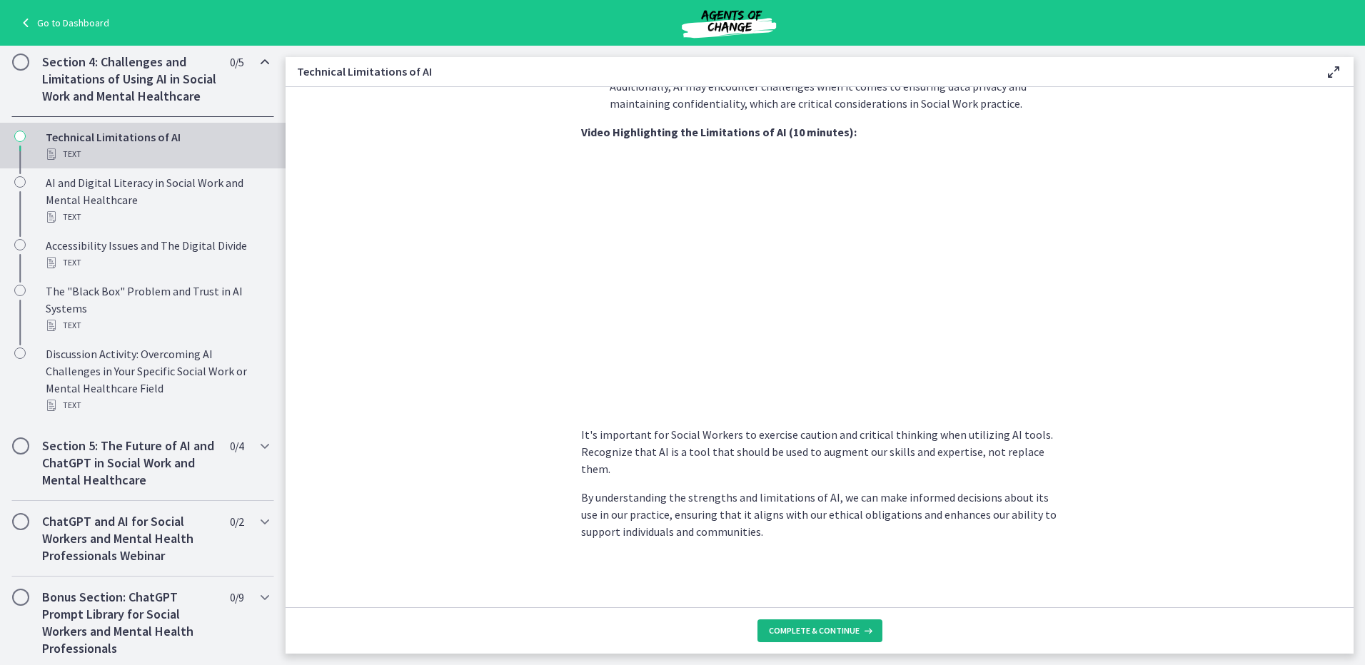
click at [819, 620] on button "Complete & continue" at bounding box center [819, 631] width 125 height 23
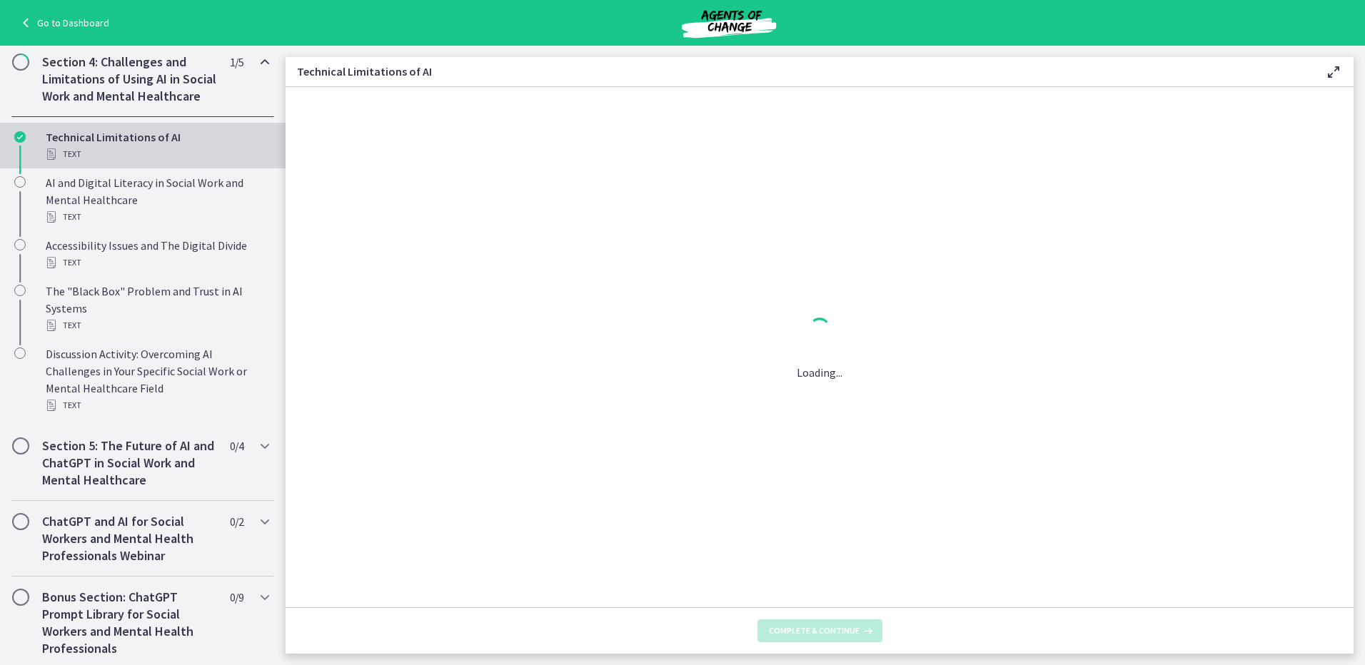
scroll to position [0, 0]
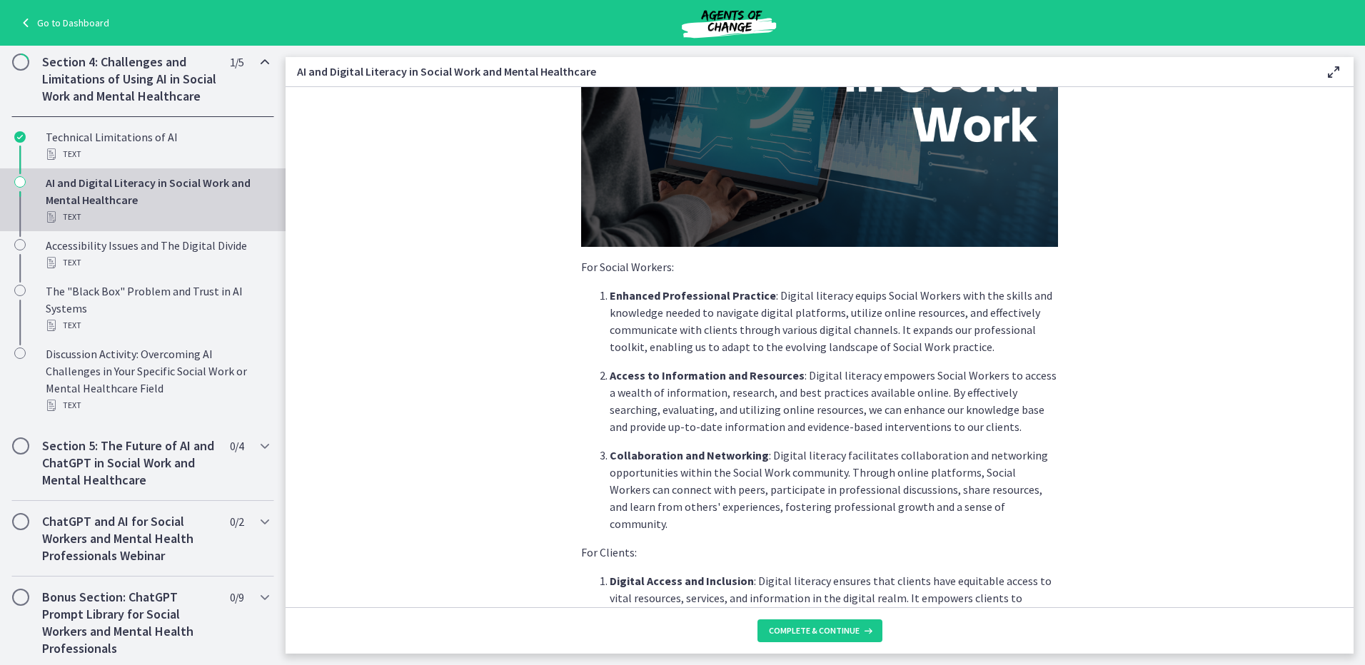
scroll to position [214, 0]
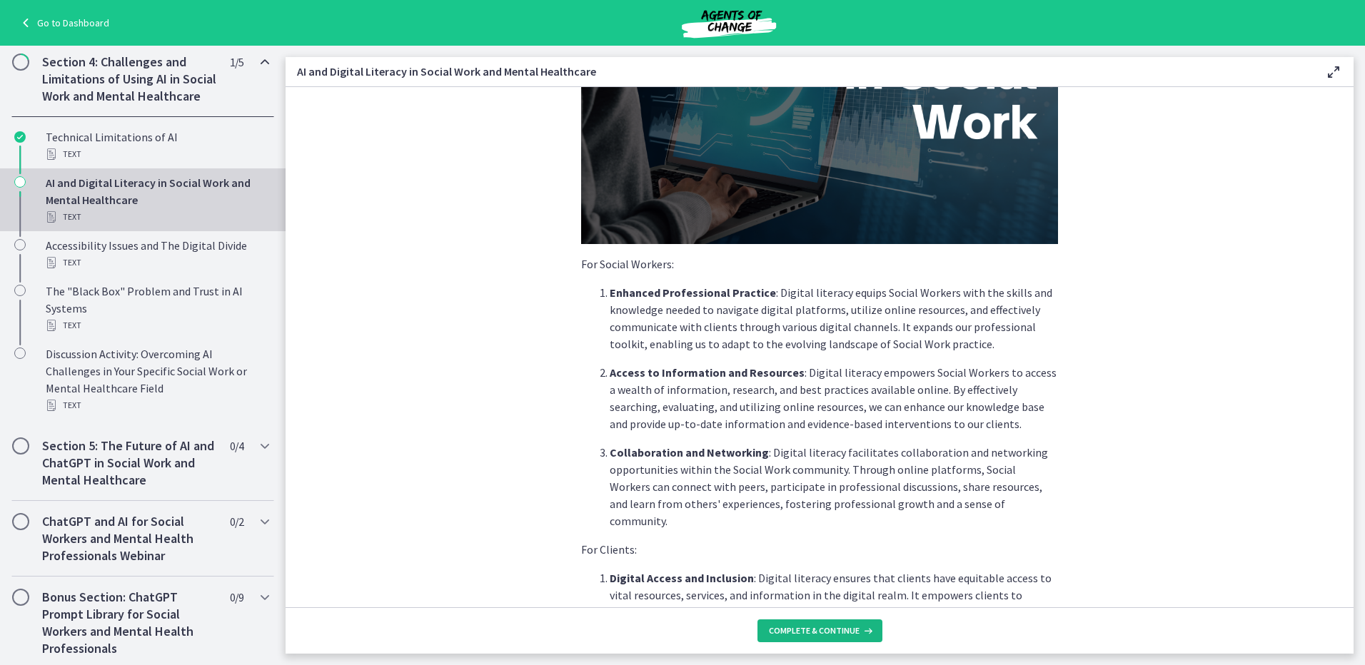
click at [859, 626] on icon at bounding box center [866, 630] width 14 height 11
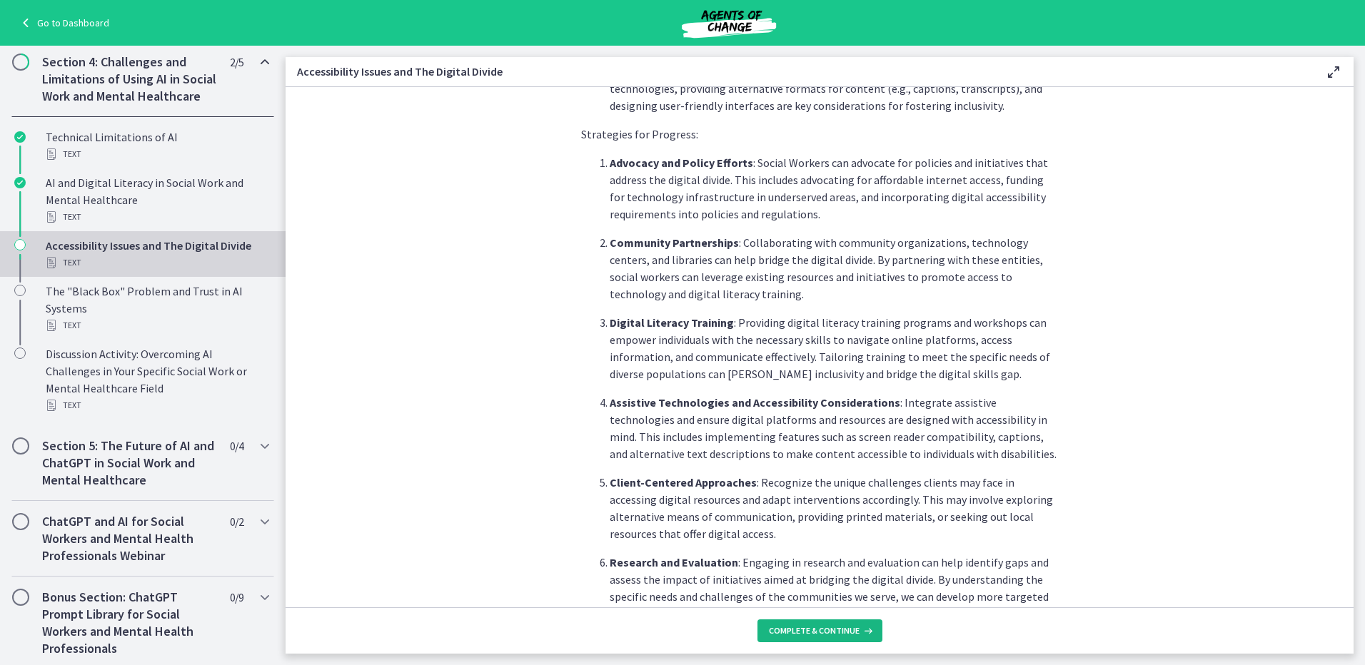
scroll to position [642, 0]
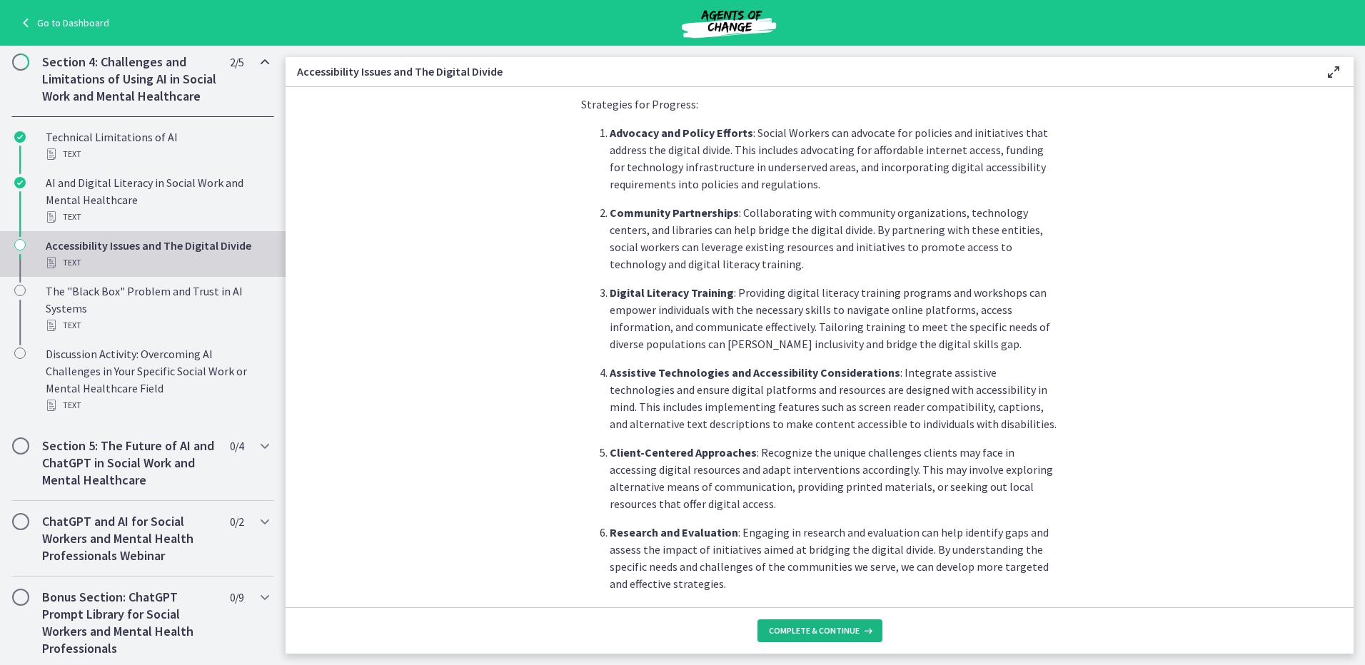
click at [838, 625] on span "Complete & continue" at bounding box center [814, 630] width 91 height 11
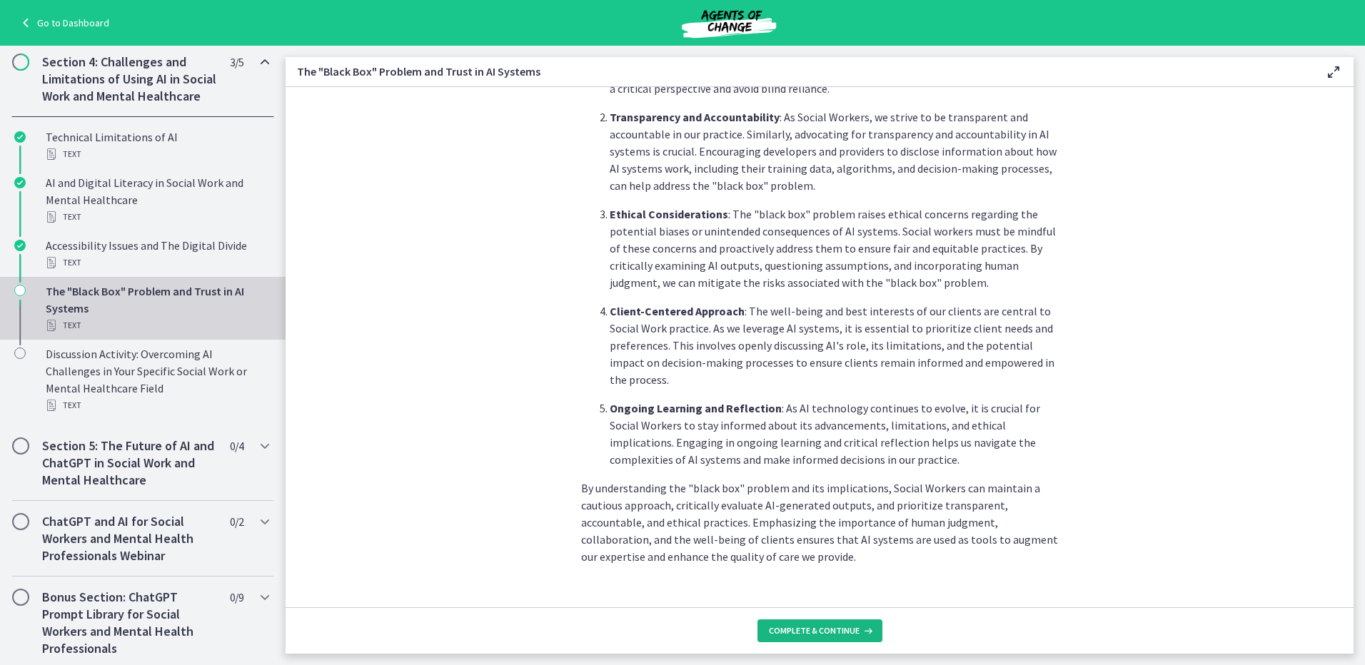
scroll to position [610, 0]
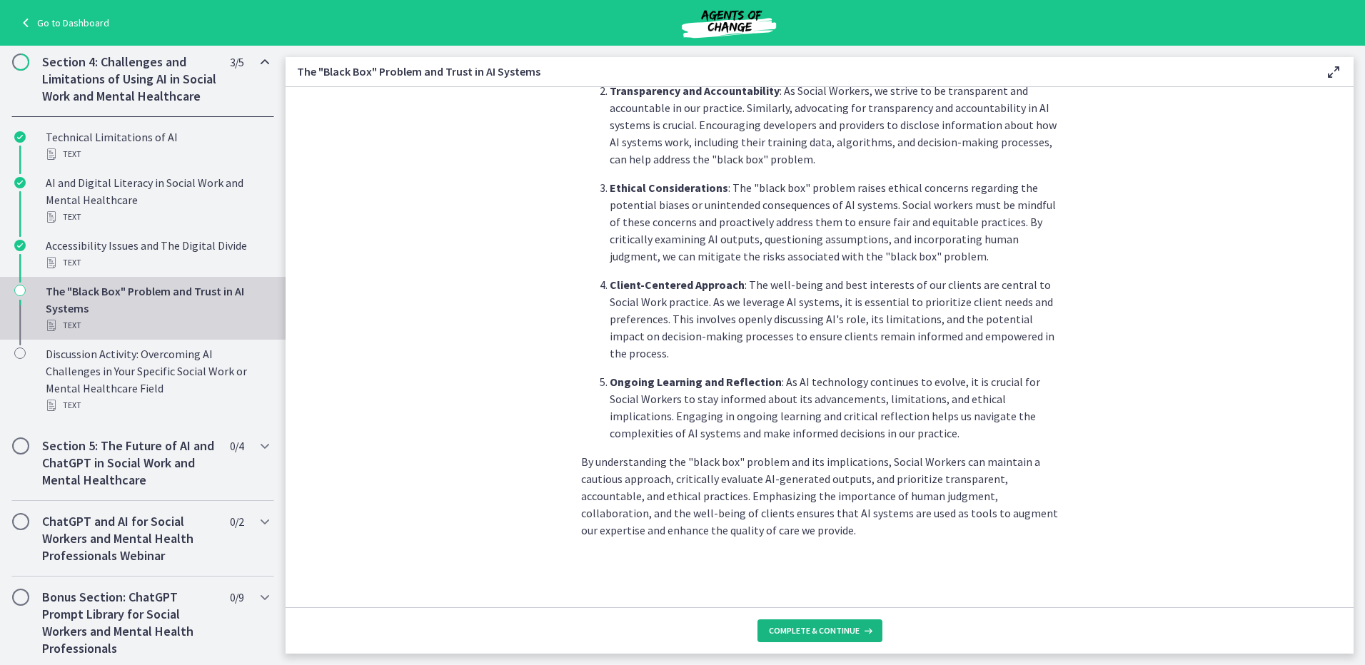
click at [841, 629] on span "Complete & continue" at bounding box center [814, 630] width 91 height 11
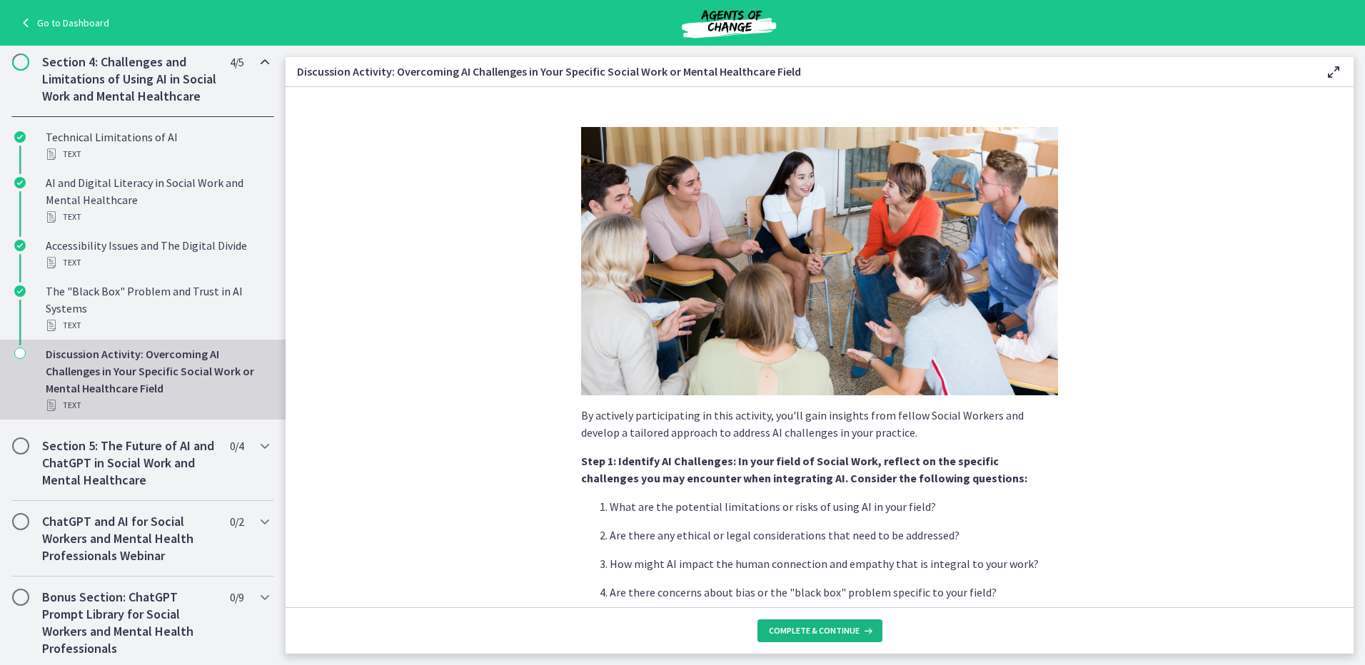
click at [811, 635] on span "Complete & continue" at bounding box center [814, 630] width 91 height 11
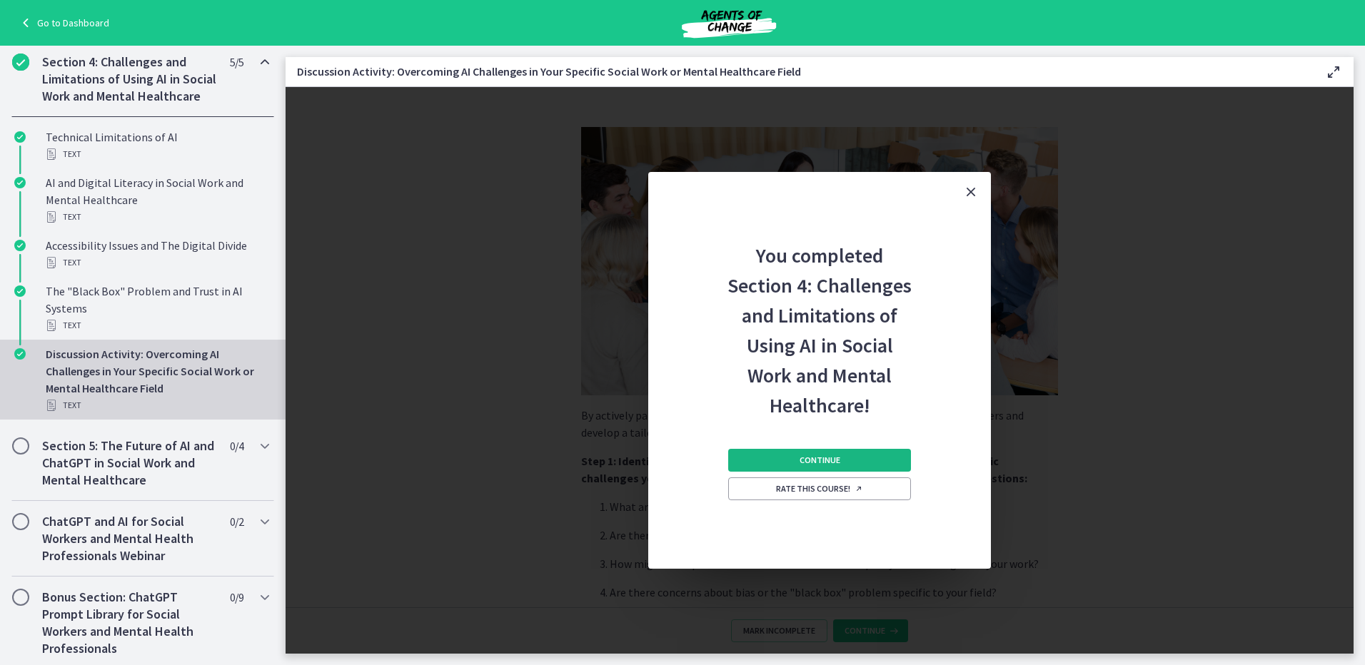
click at [881, 455] on button "Continue" at bounding box center [819, 460] width 183 height 23
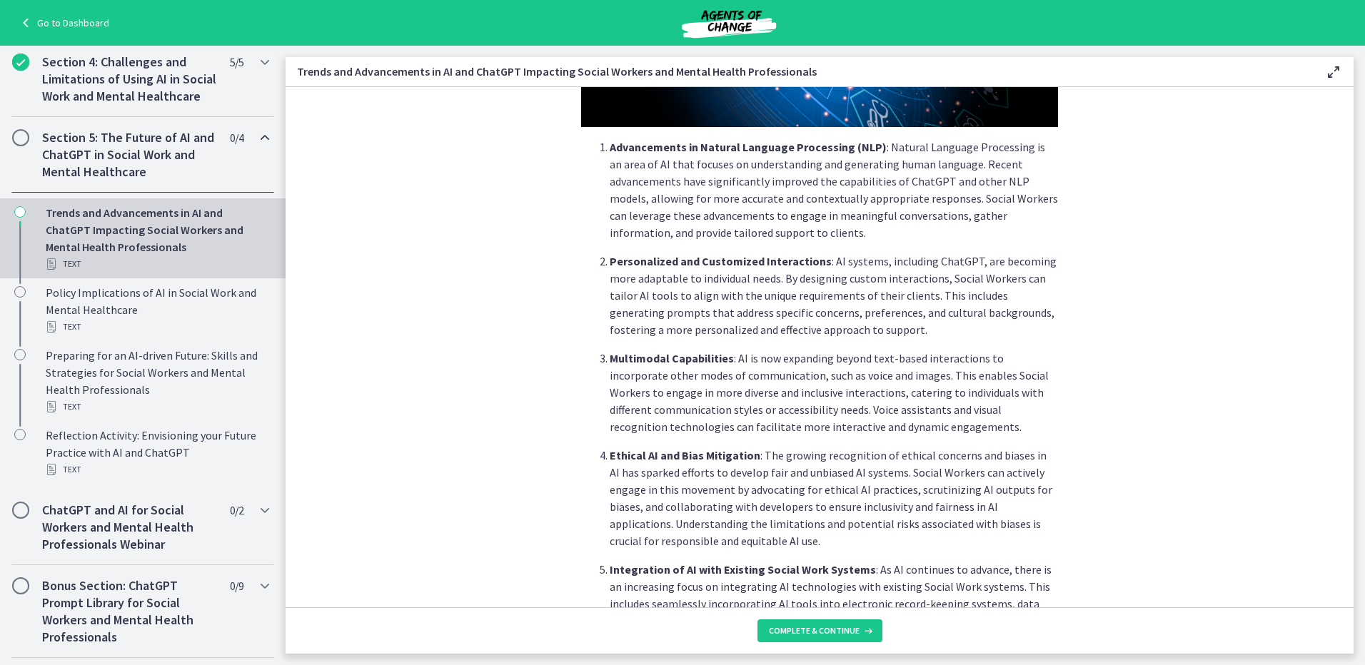
scroll to position [357, 0]
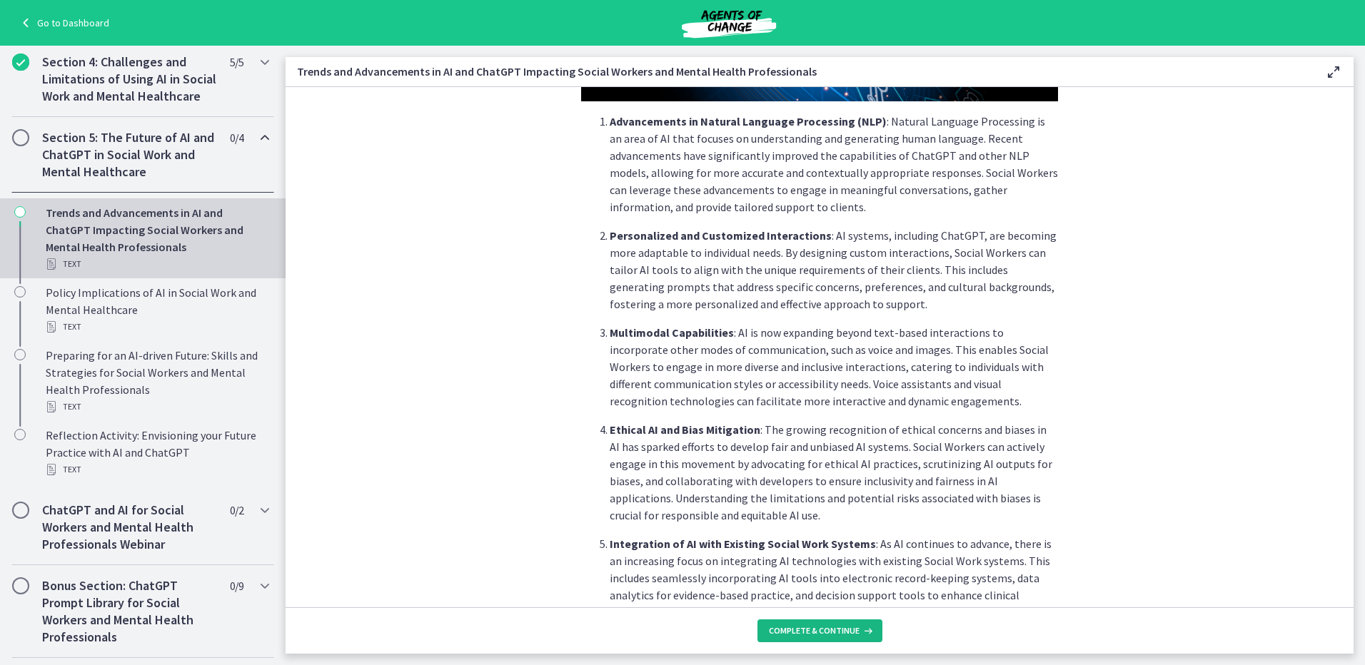
click at [831, 632] on span "Complete & continue" at bounding box center [814, 630] width 91 height 11
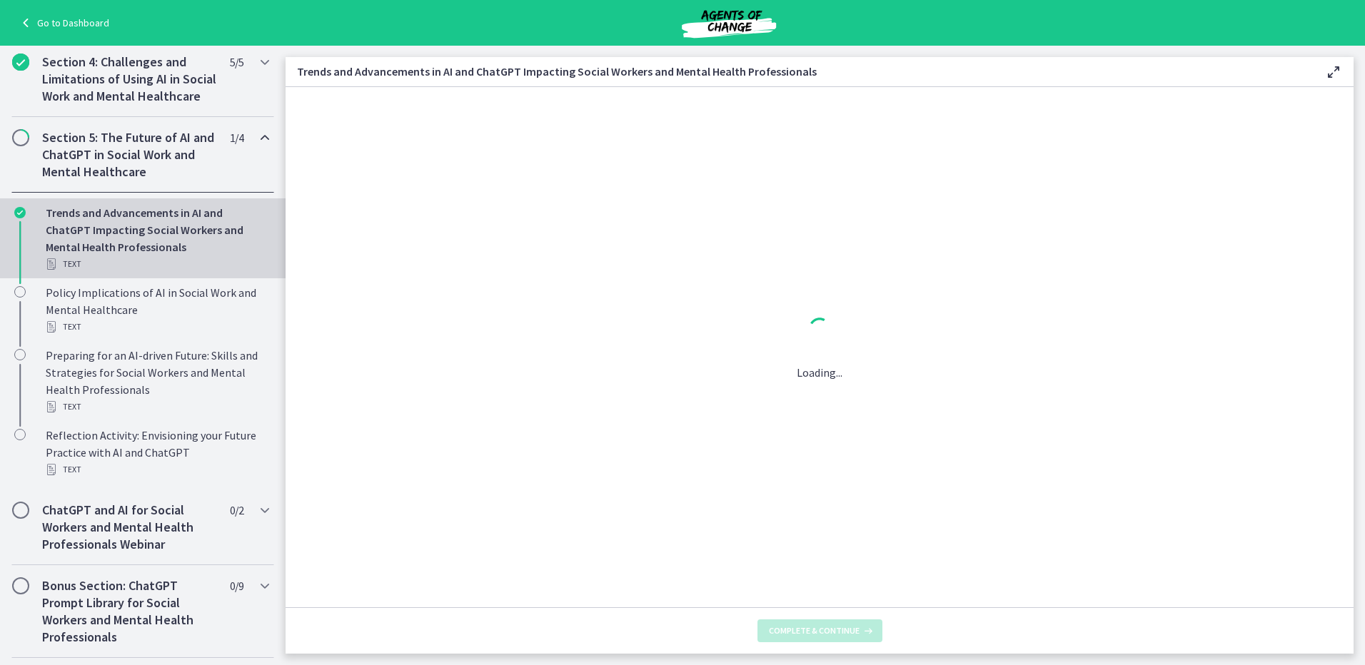
scroll to position [0, 0]
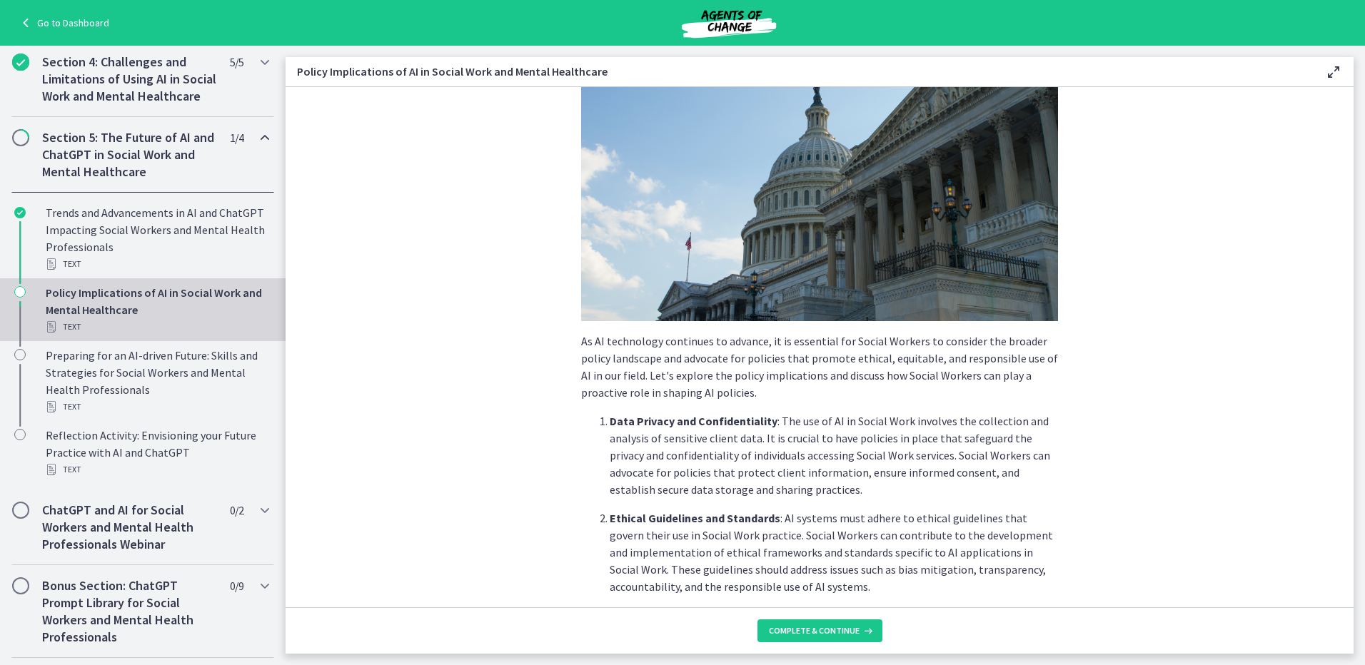
scroll to position [214, 0]
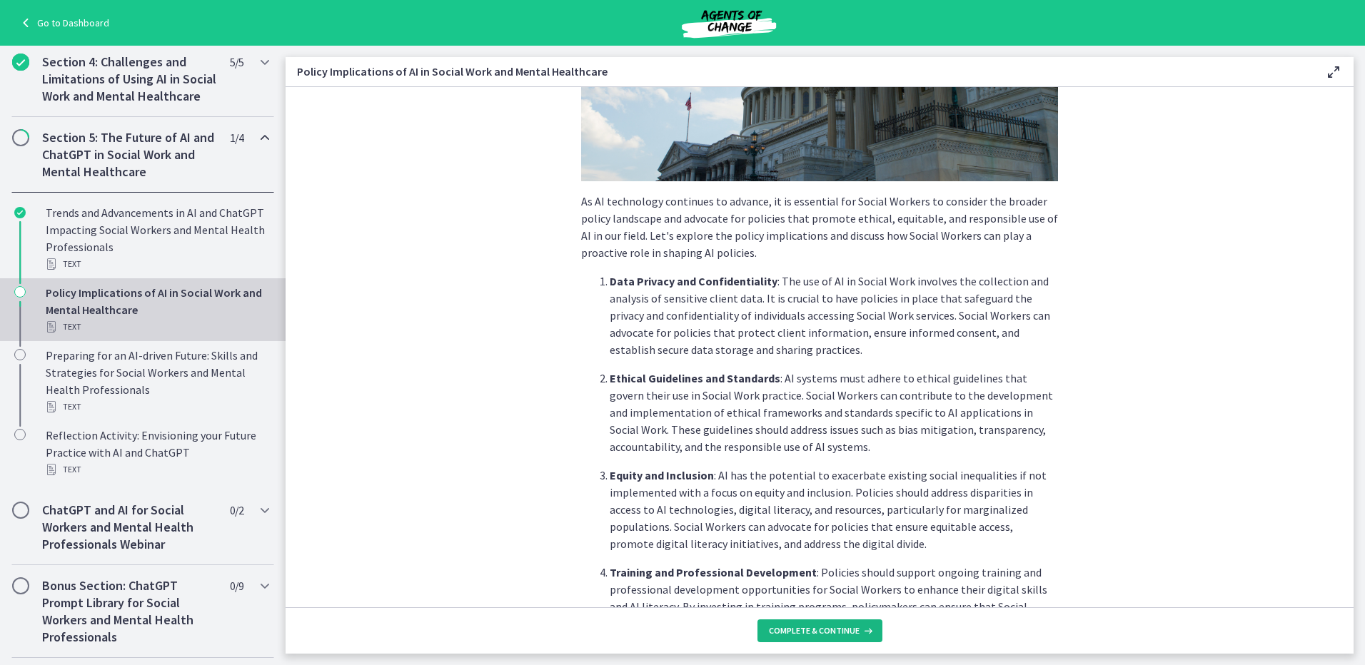
click at [808, 636] on span "Complete & continue" at bounding box center [814, 630] width 91 height 11
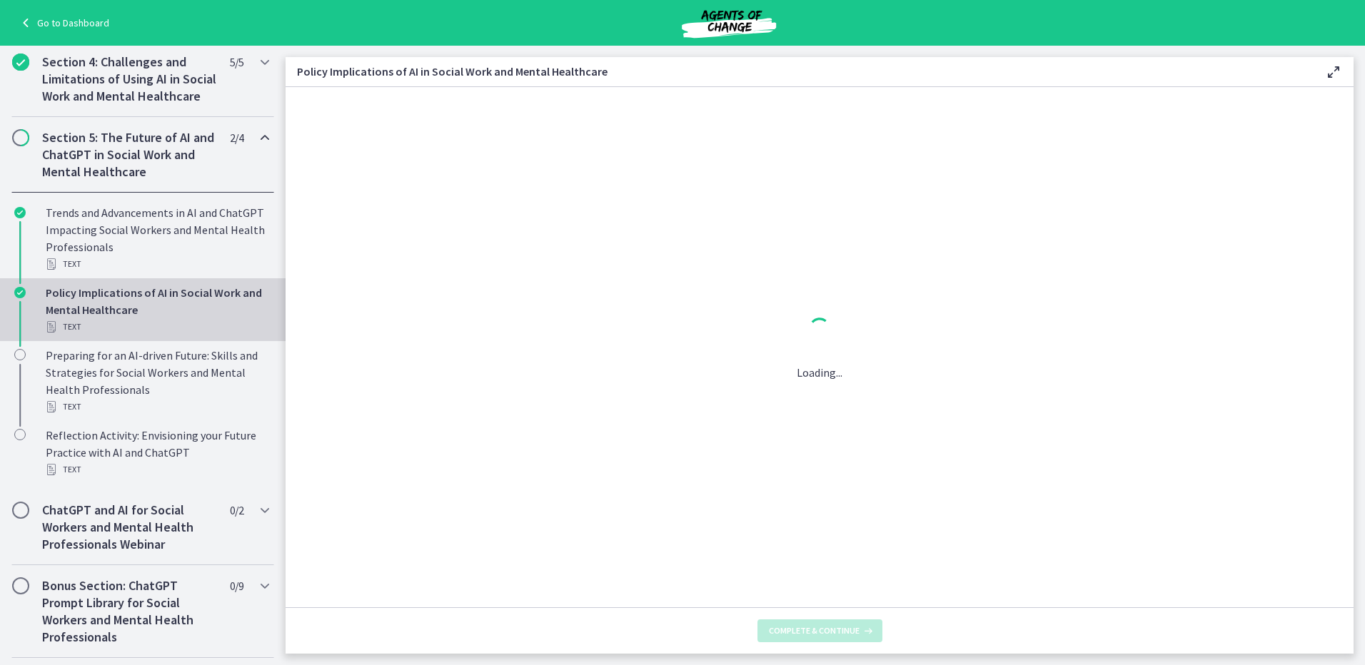
scroll to position [0, 0]
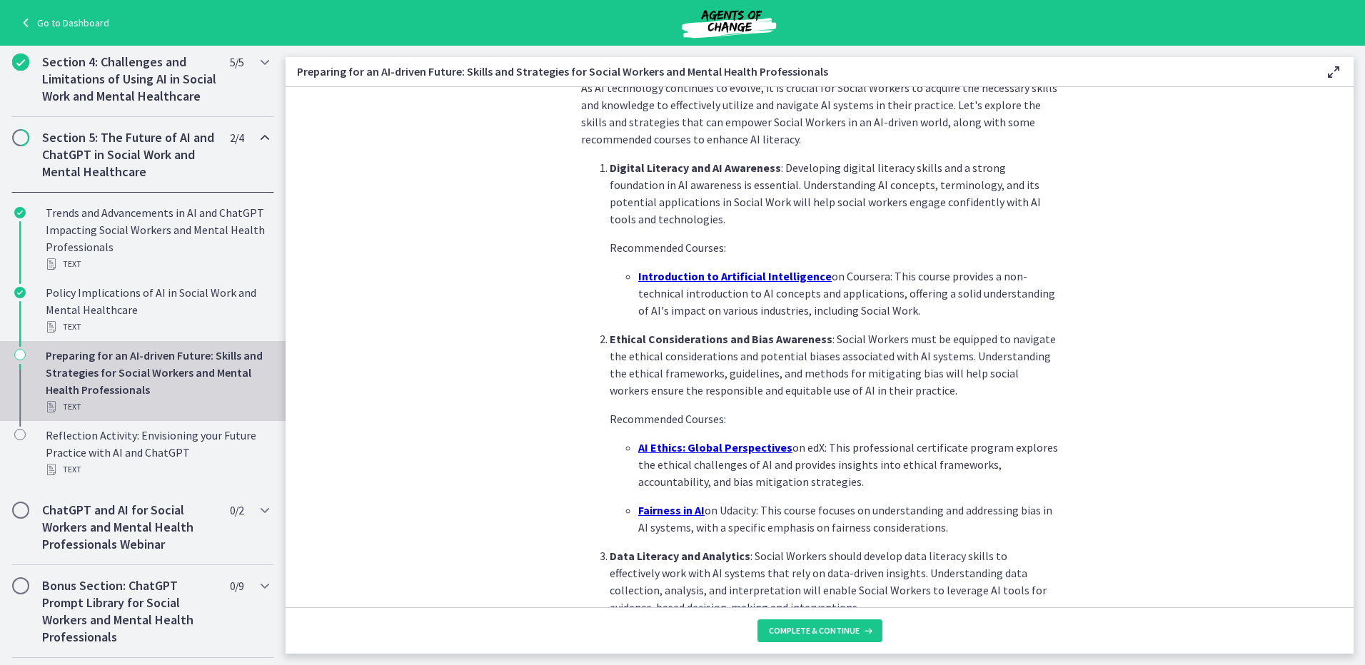
scroll to position [357, 0]
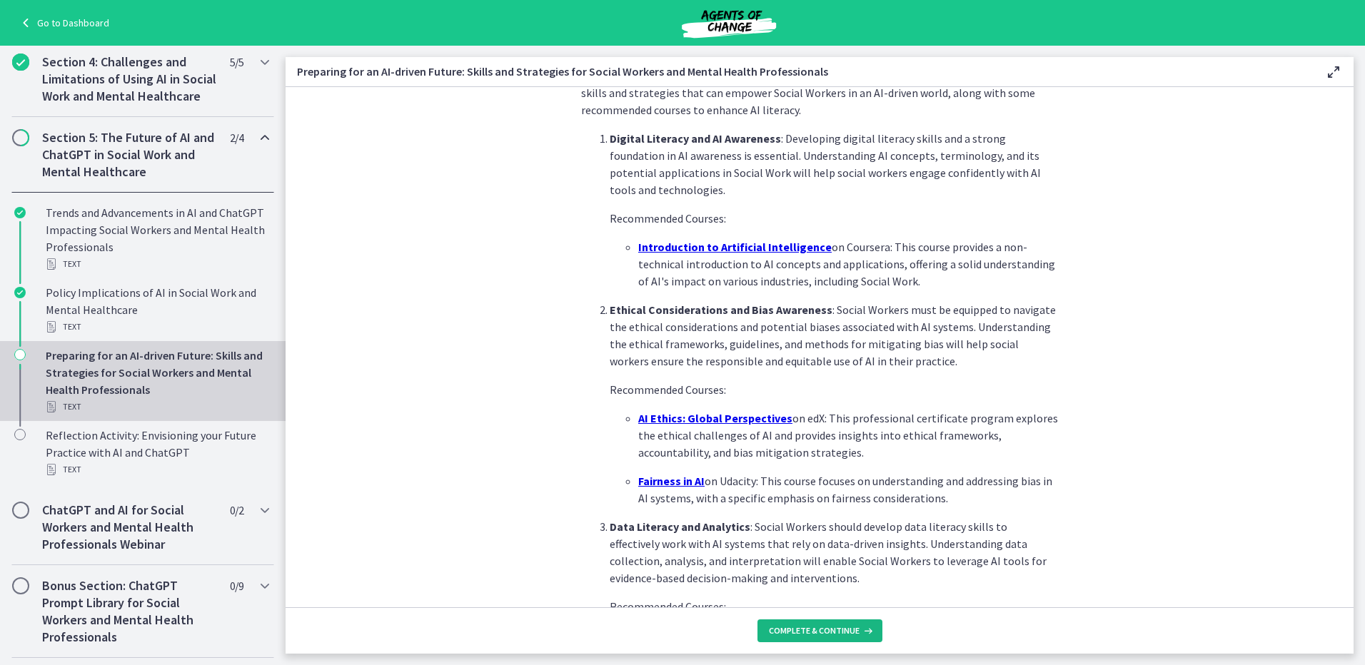
click at [814, 627] on span "Complete & continue" at bounding box center [814, 630] width 91 height 11
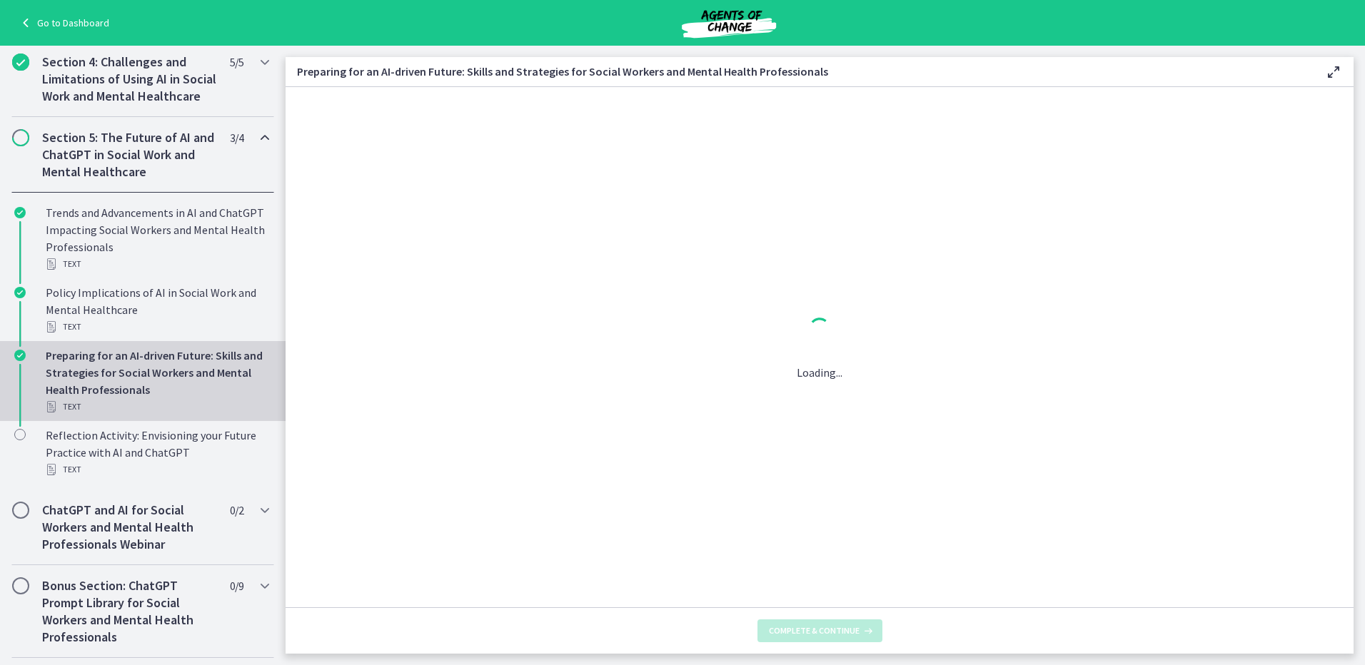
scroll to position [0, 0]
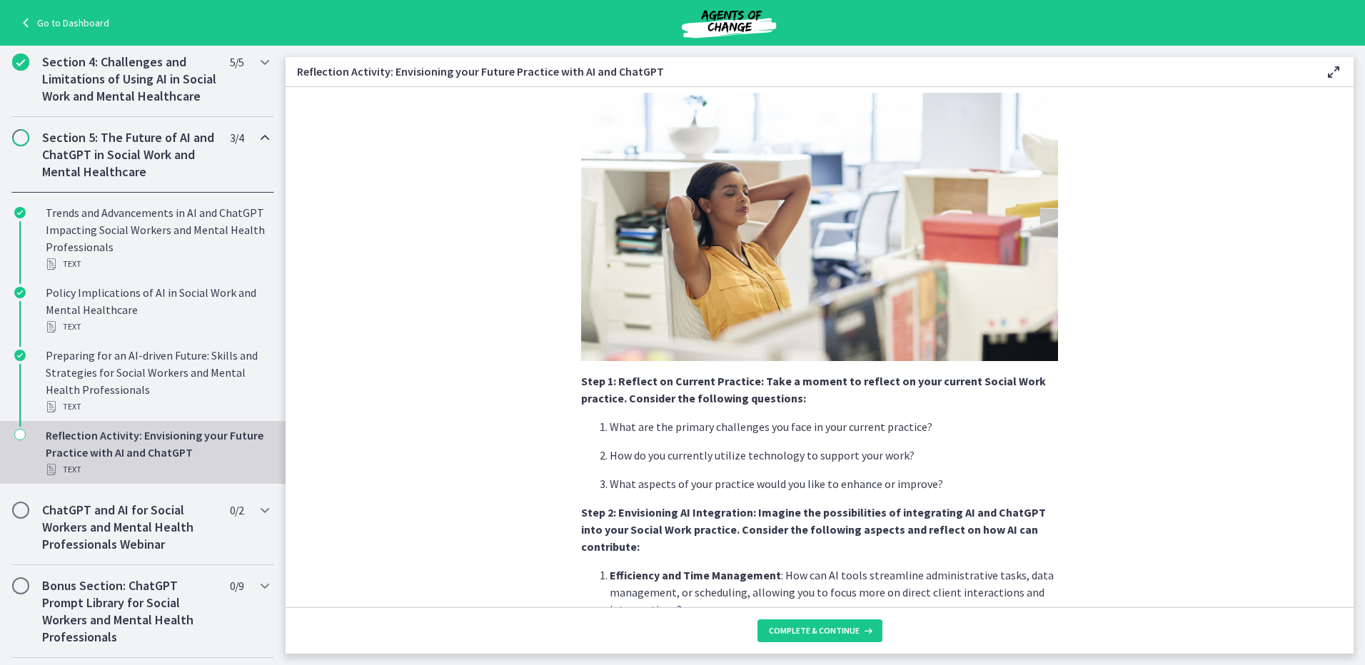
scroll to position [214, 0]
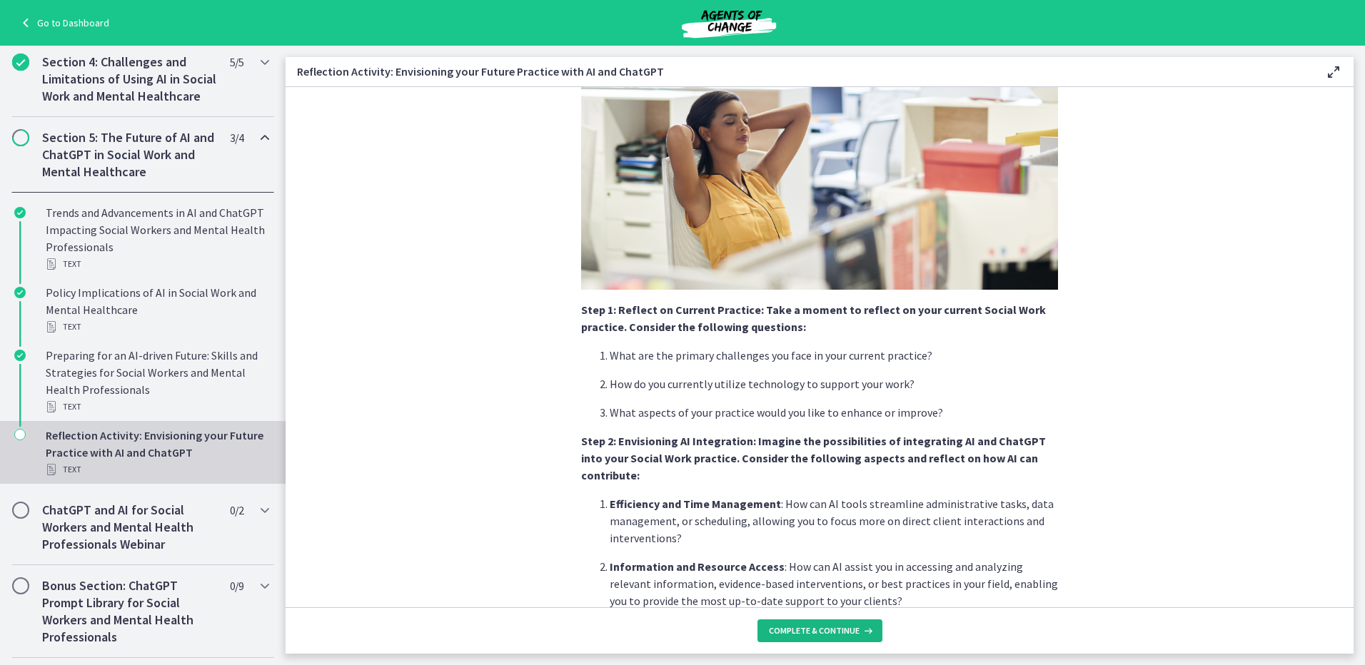
click at [861, 632] on icon at bounding box center [866, 630] width 14 height 11
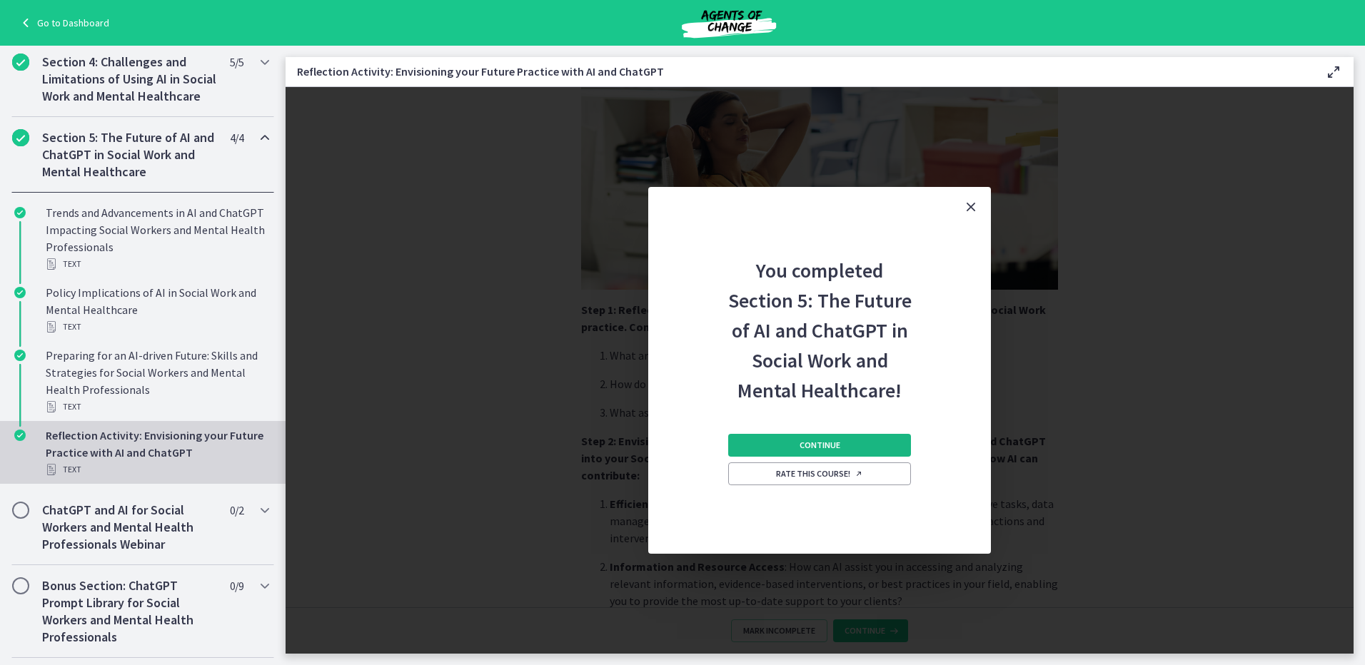
click at [811, 443] on span "Continue" at bounding box center [820, 445] width 41 height 11
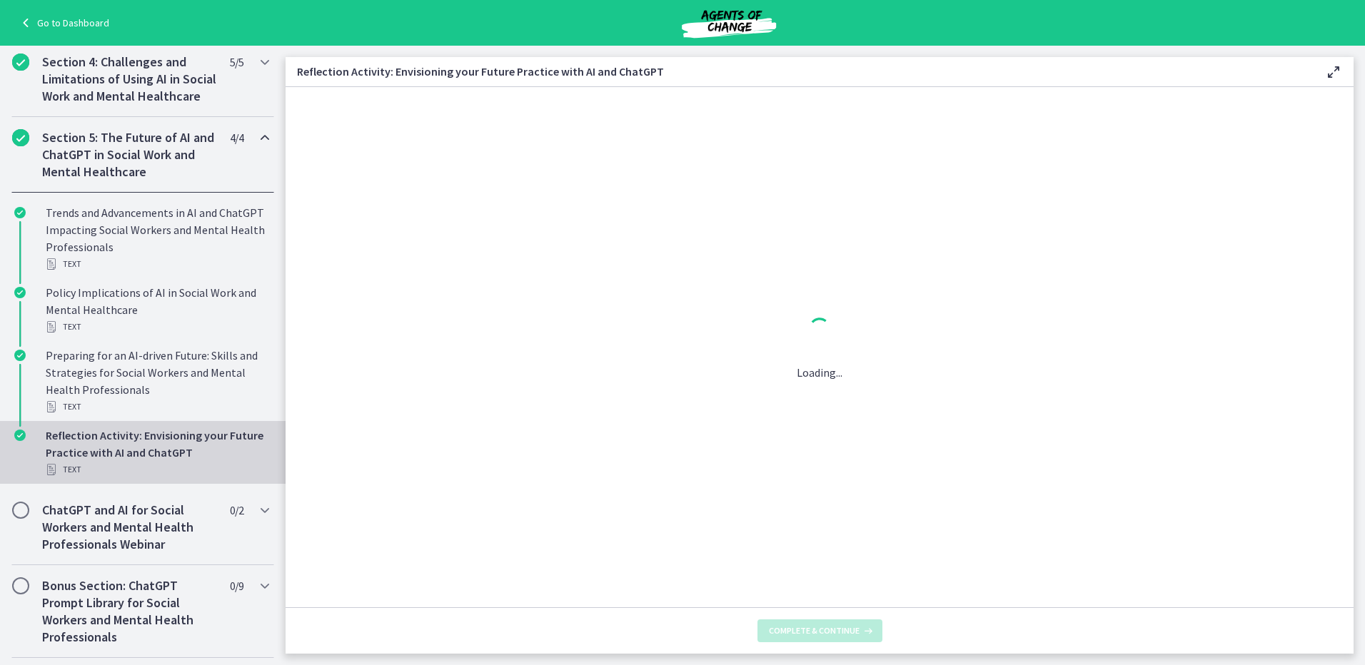
scroll to position [0, 0]
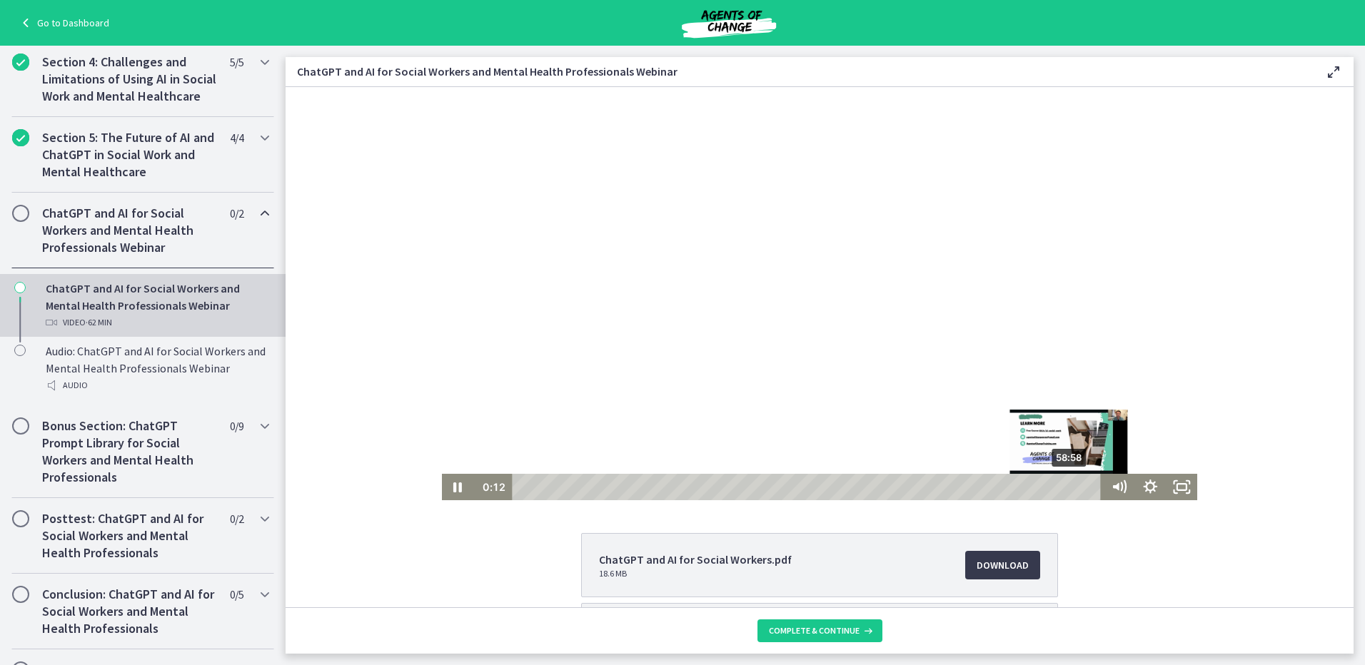
click at [1066, 485] on div "58:58" at bounding box center [808, 487] width 577 height 26
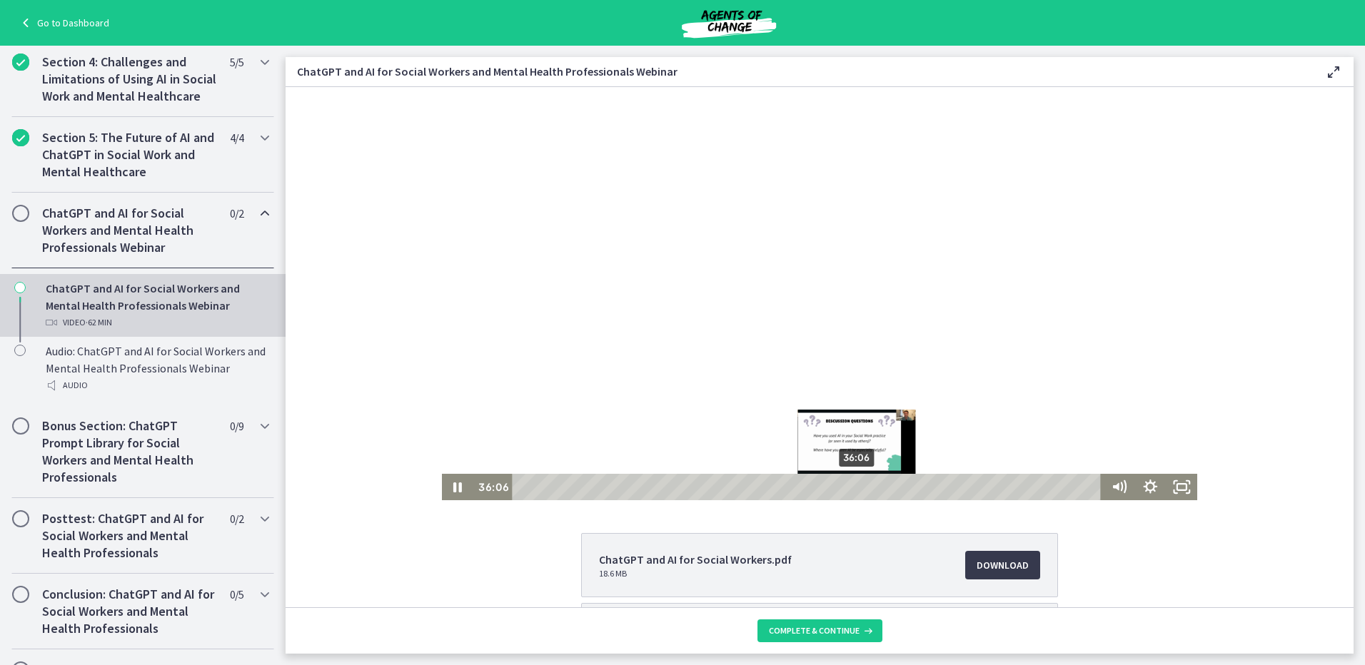
click at [805, 484] on div "36:06" at bounding box center [808, 487] width 577 height 26
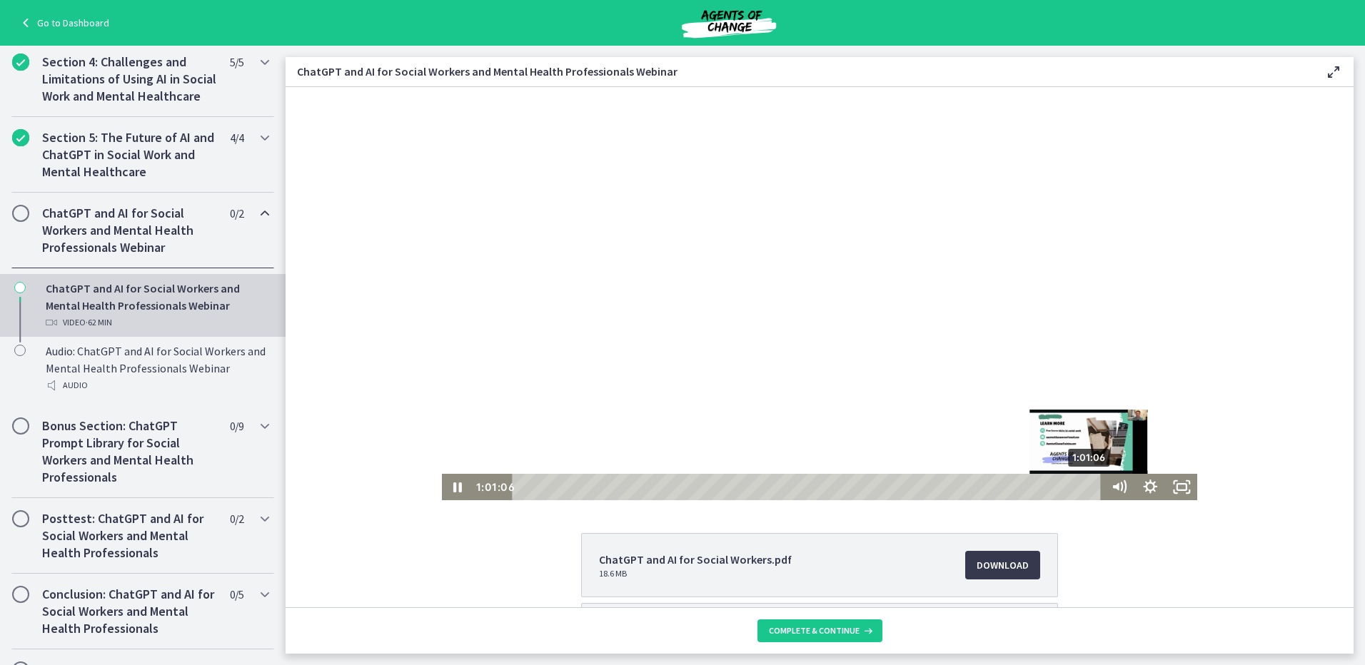
click at [1086, 483] on div "1:01:06" at bounding box center [808, 487] width 577 height 26
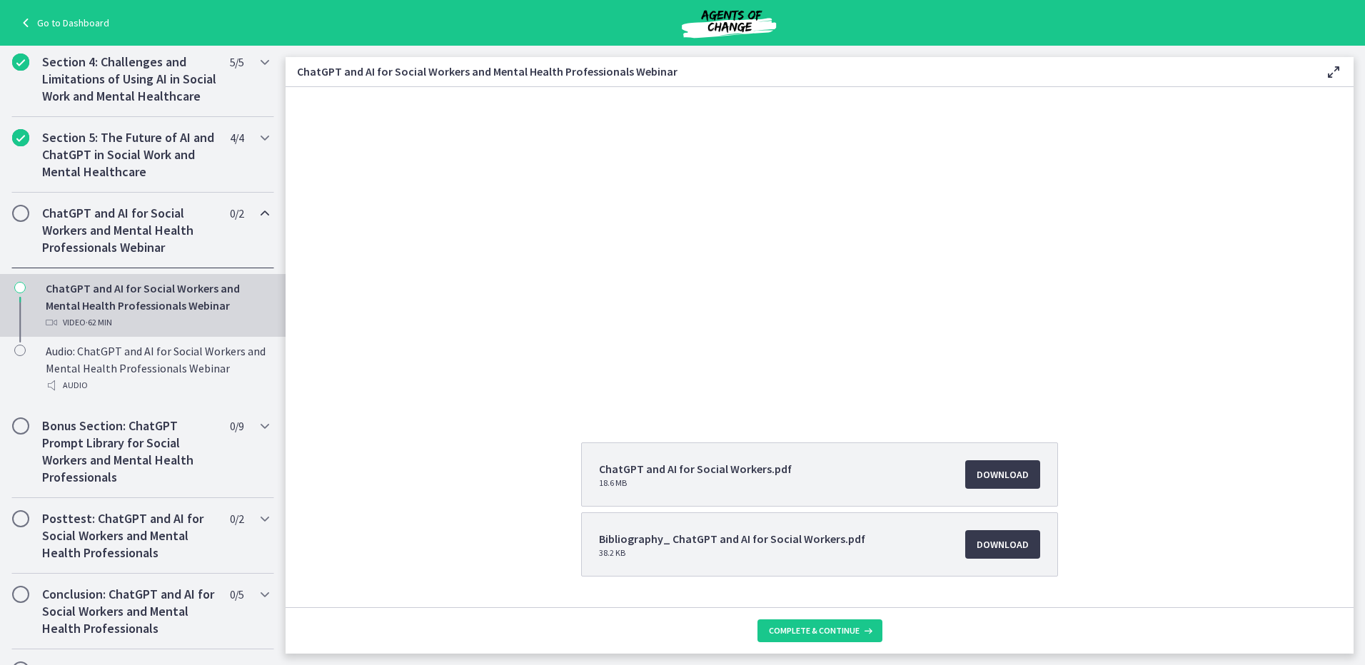
scroll to position [128, 0]
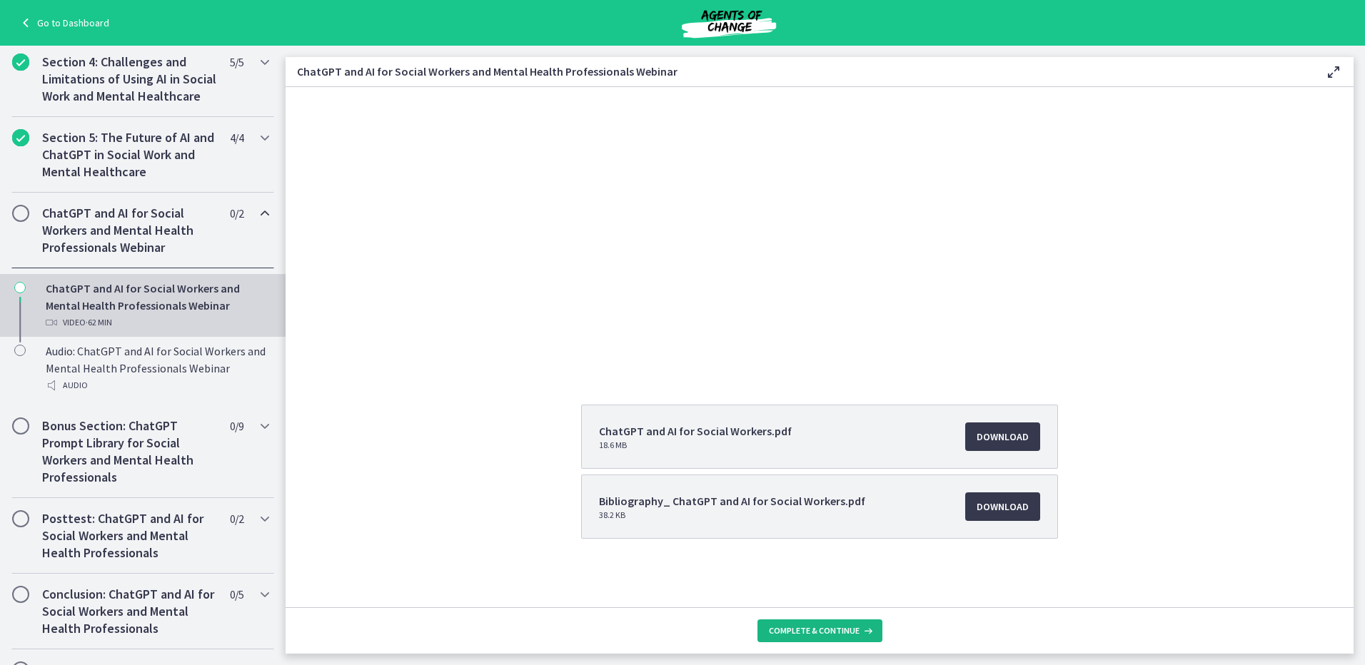
click at [854, 631] on span "Complete & continue" at bounding box center [814, 630] width 91 height 11
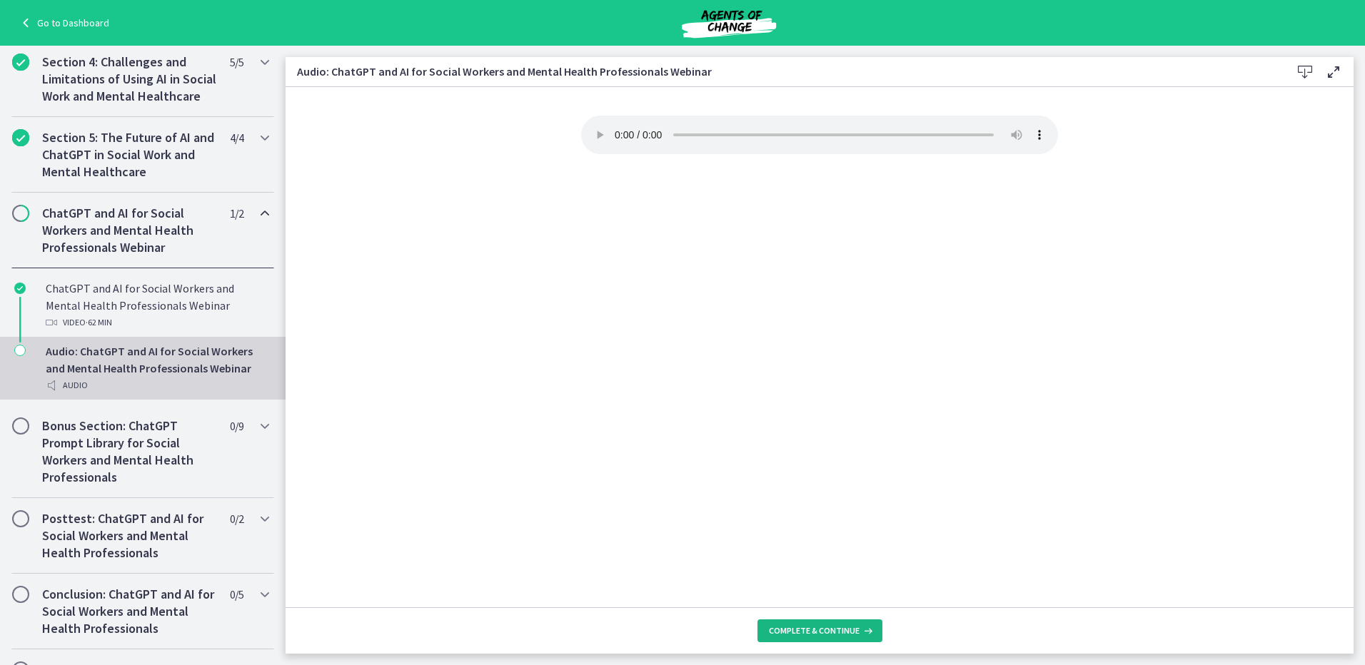
click at [802, 636] on span "Complete & continue" at bounding box center [814, 630] width 91 height 11
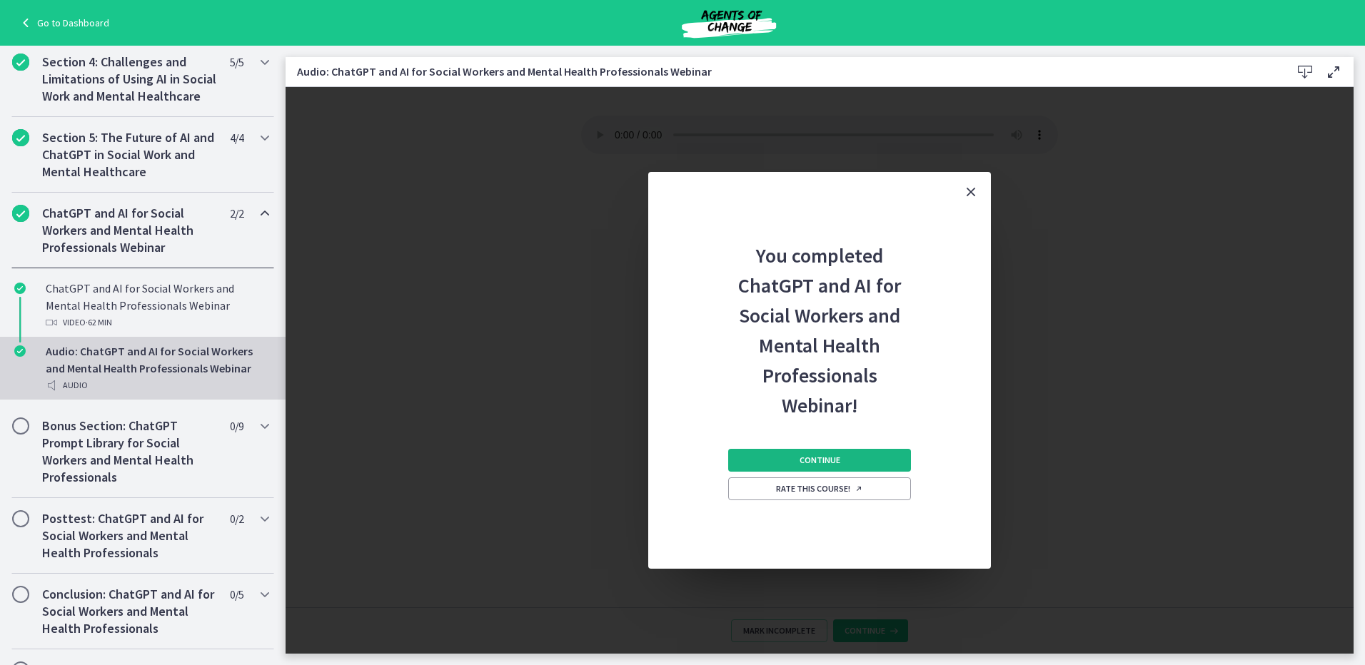
click at [817, 453] on button "Continue" at bounding box center [819, 460] width 183 height 23
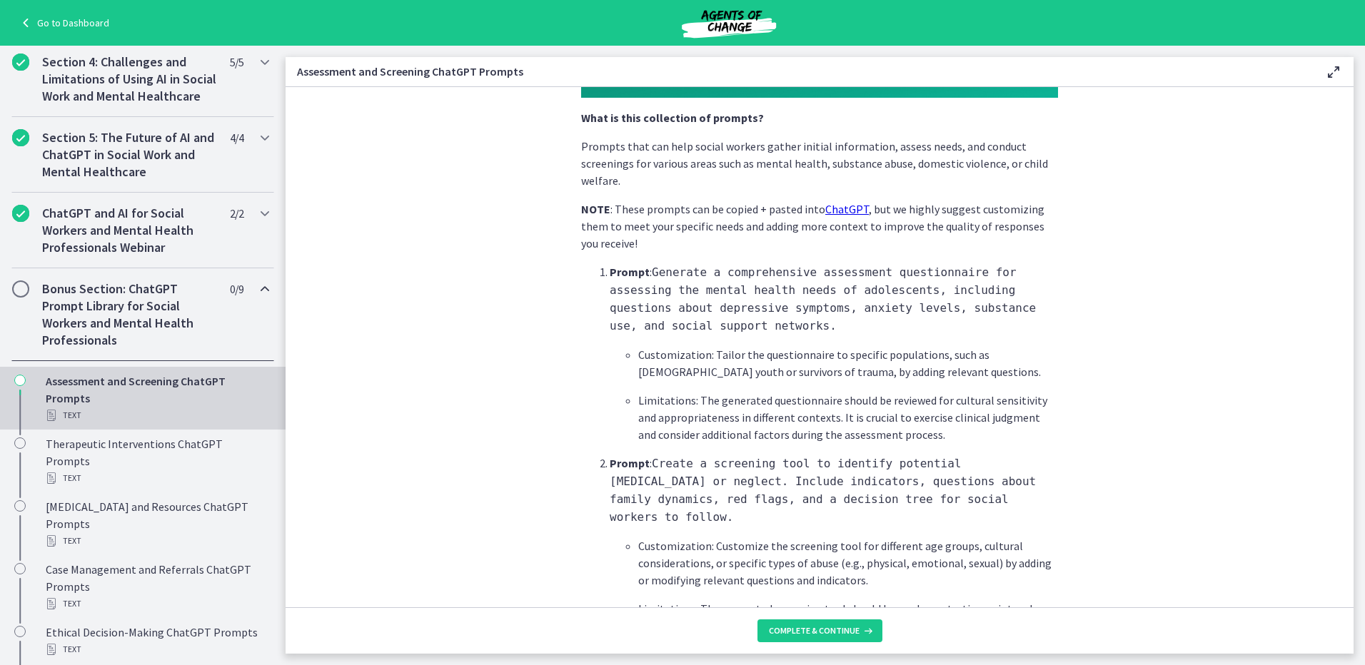
scroll to position [357, 0]
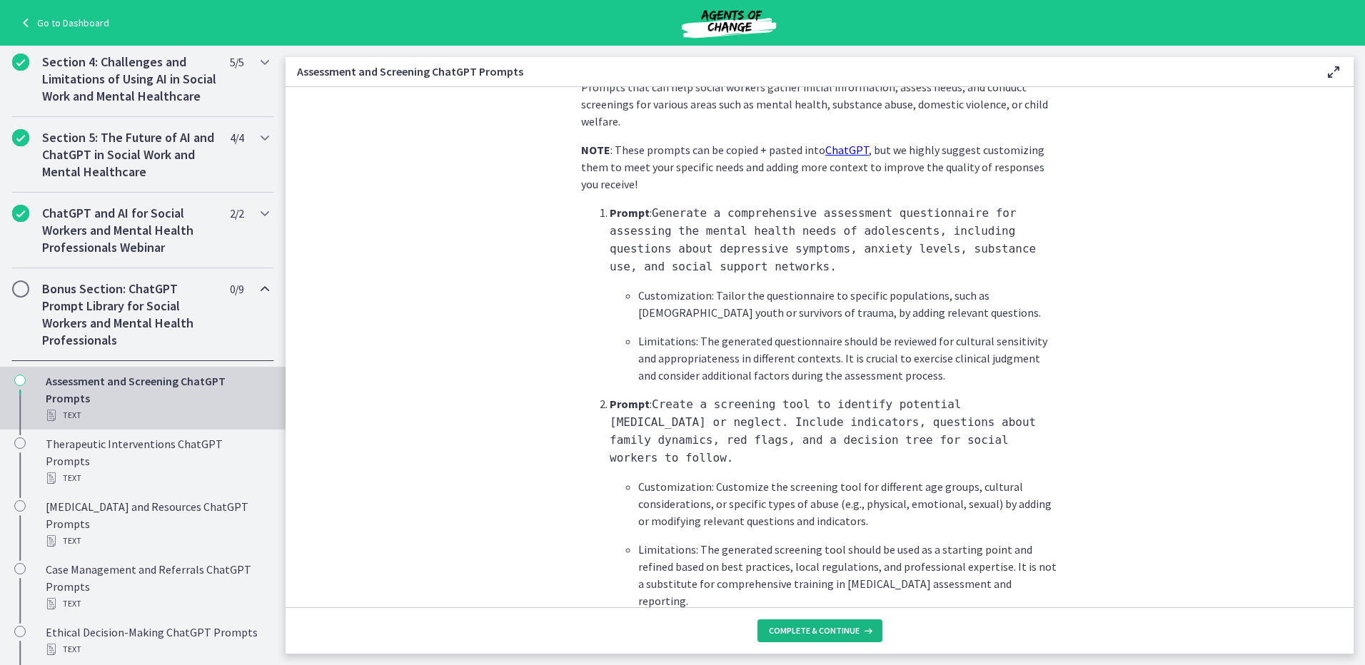
click at [811, 637] on button "Complete & continue" at bounding box center [819, 631] width 125 height 23
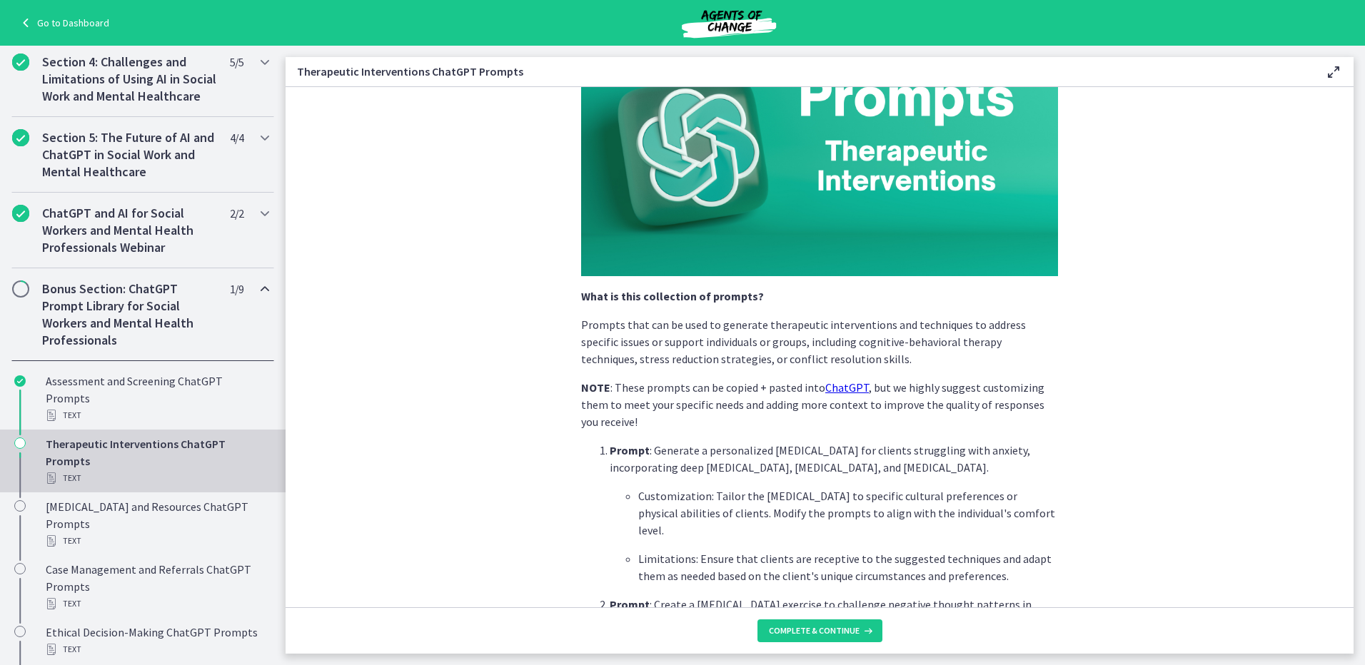
scroll to position [143, 0]
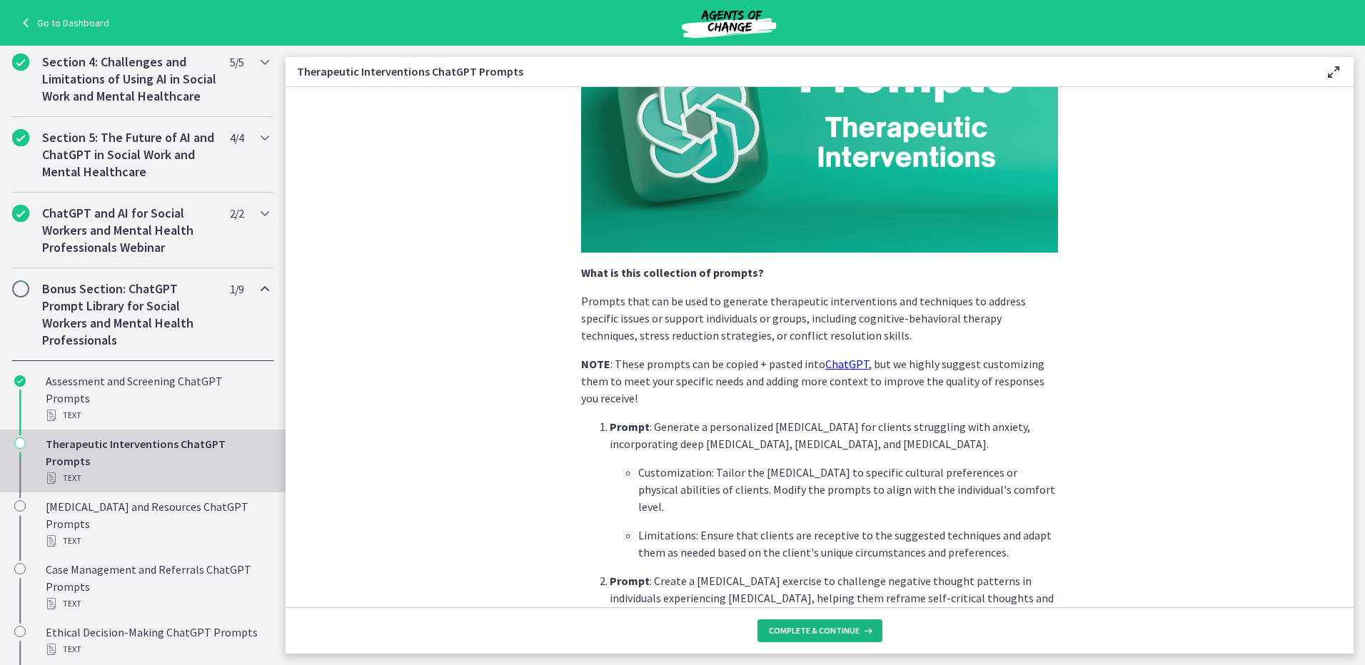
click at [847, 631] on span "Complete & continue" at bounding box center [814, 630] width 91 height 11
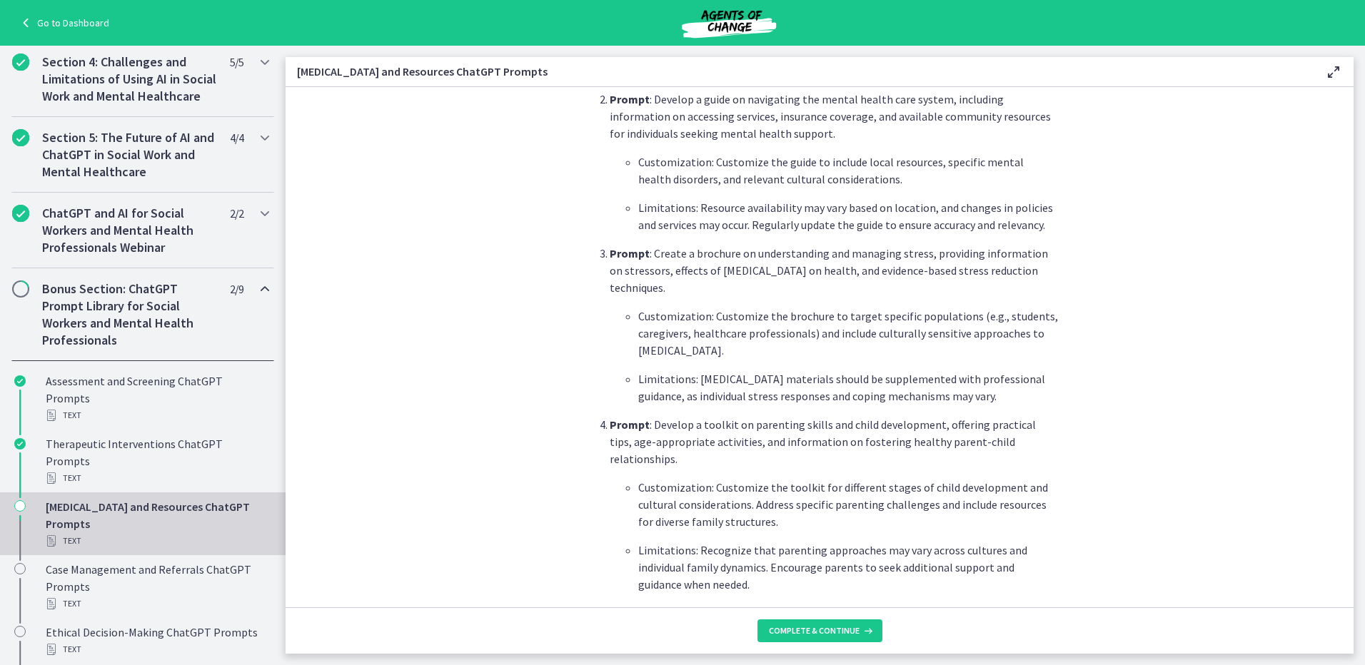
scroll to position [714, 0]
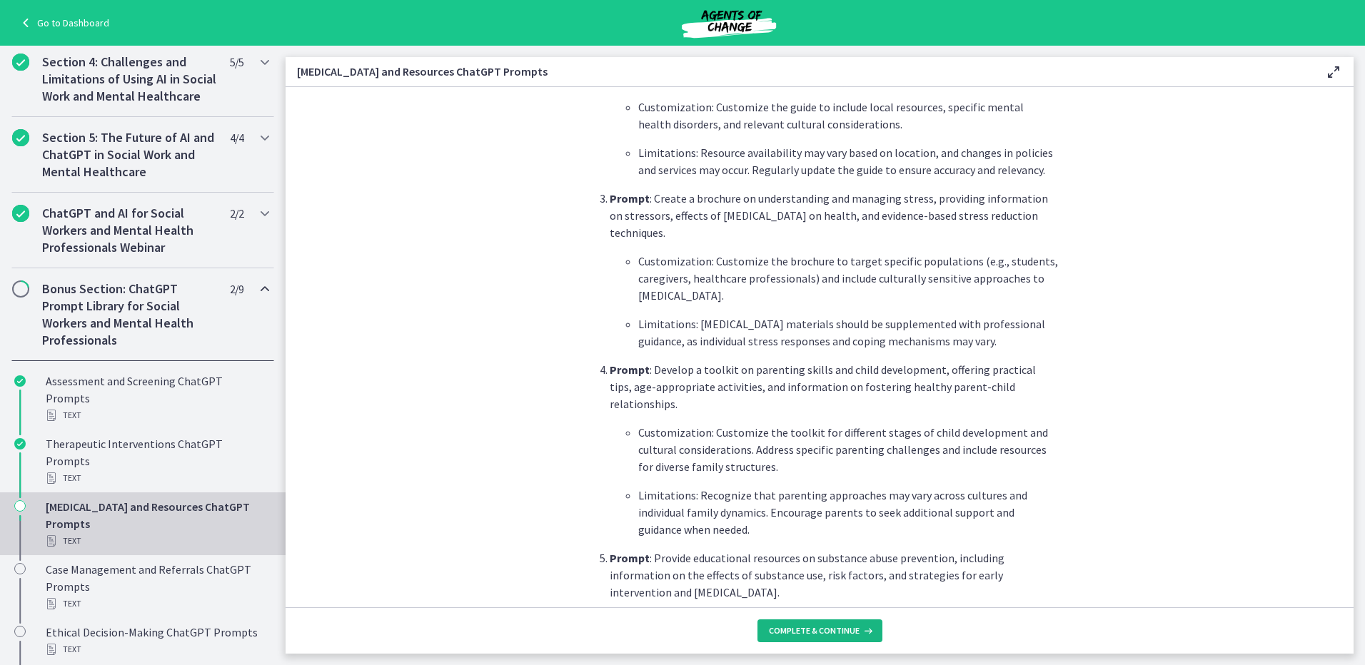
click at [807, 622] on button "Complete & continue" at bounding box center [819, 631] width 125 height 23
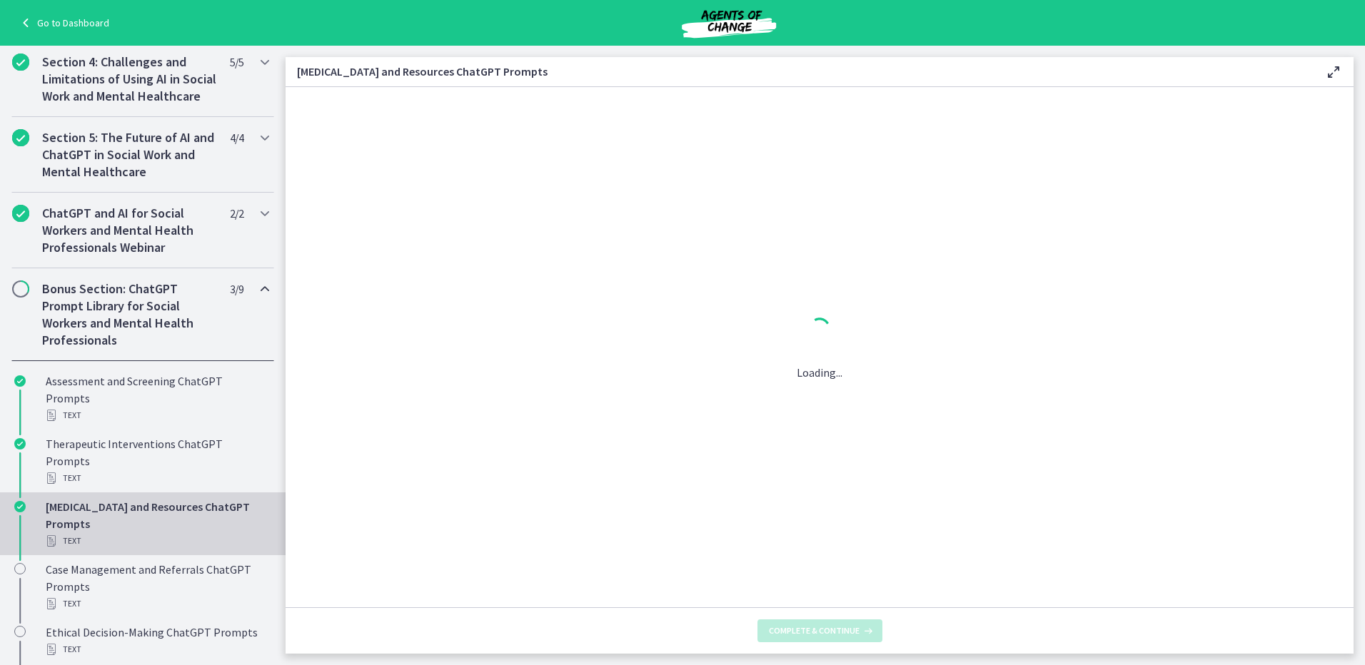
scroll to position [0, 0]
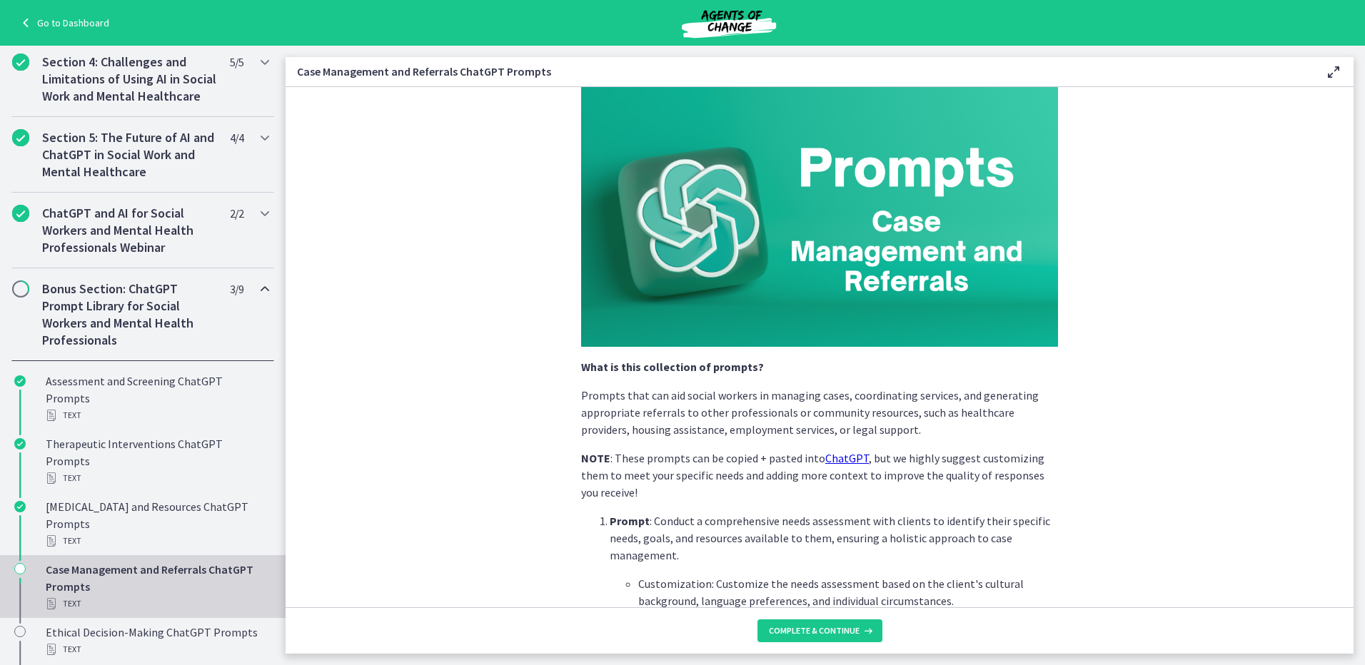
scroll to position [357, 0]
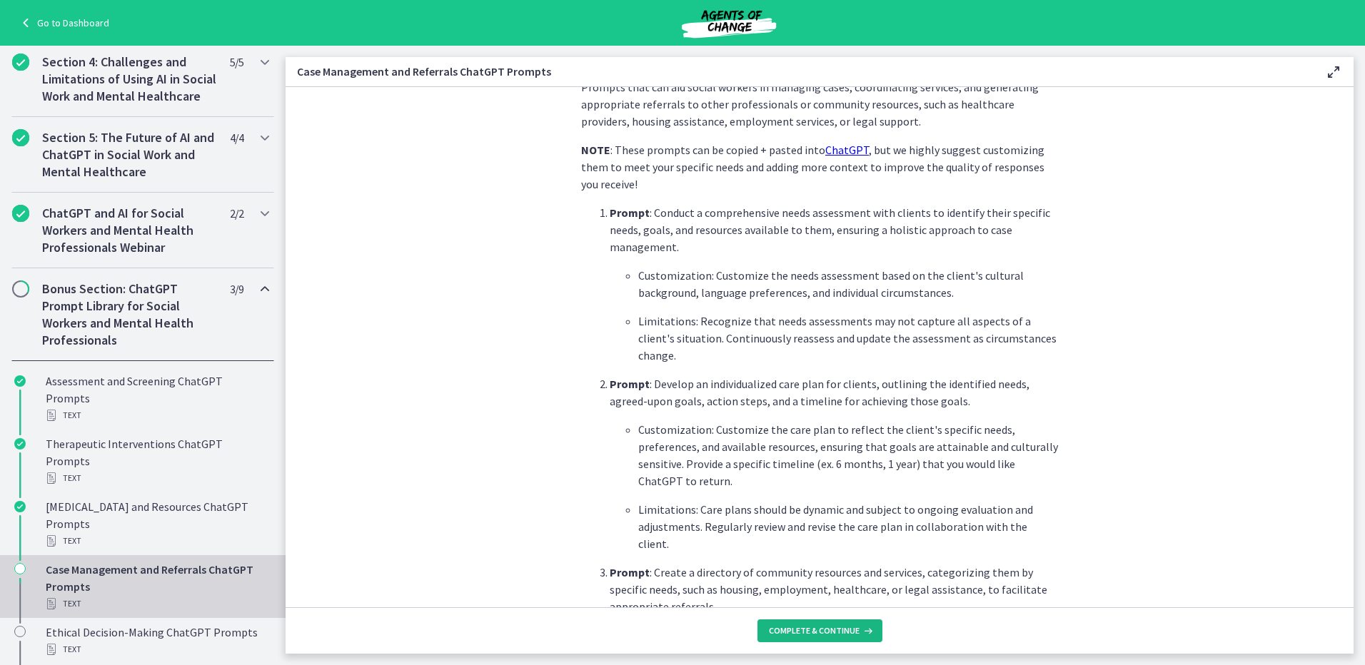
click at [813, 627] on span "Complete & continue" at bounding box center [814, 630] width 91 height 11
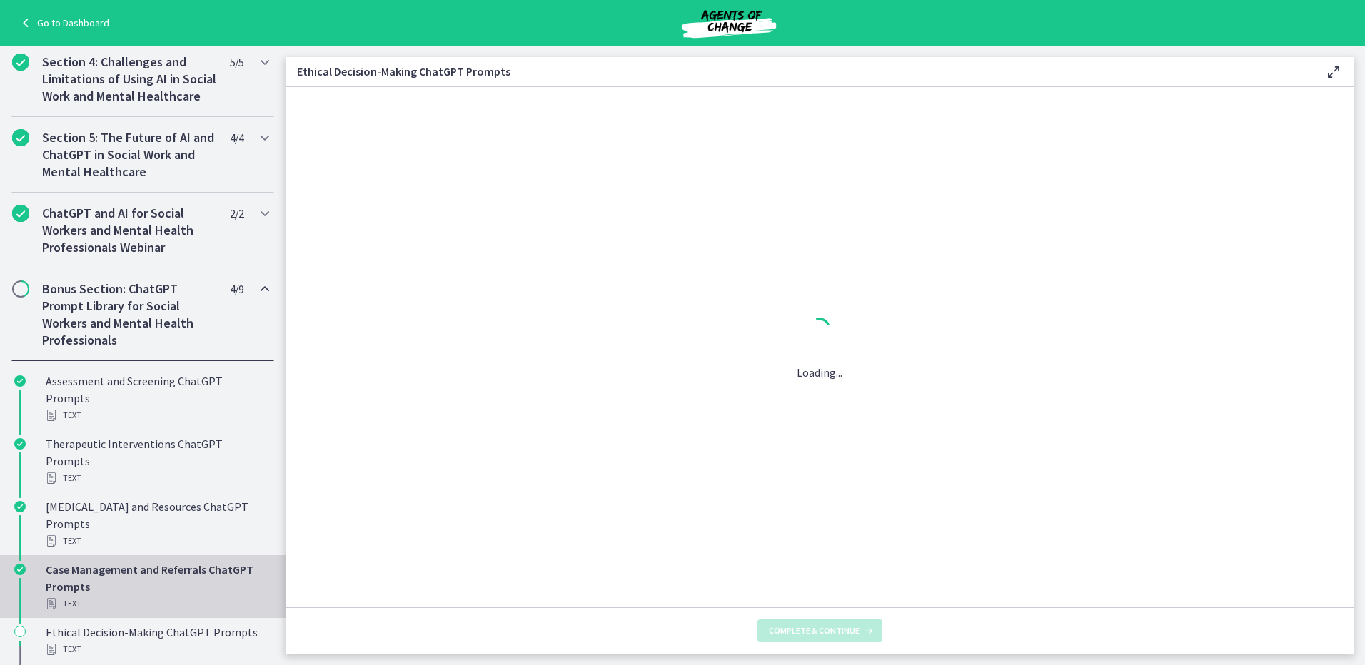
scroll to position [0, 0]
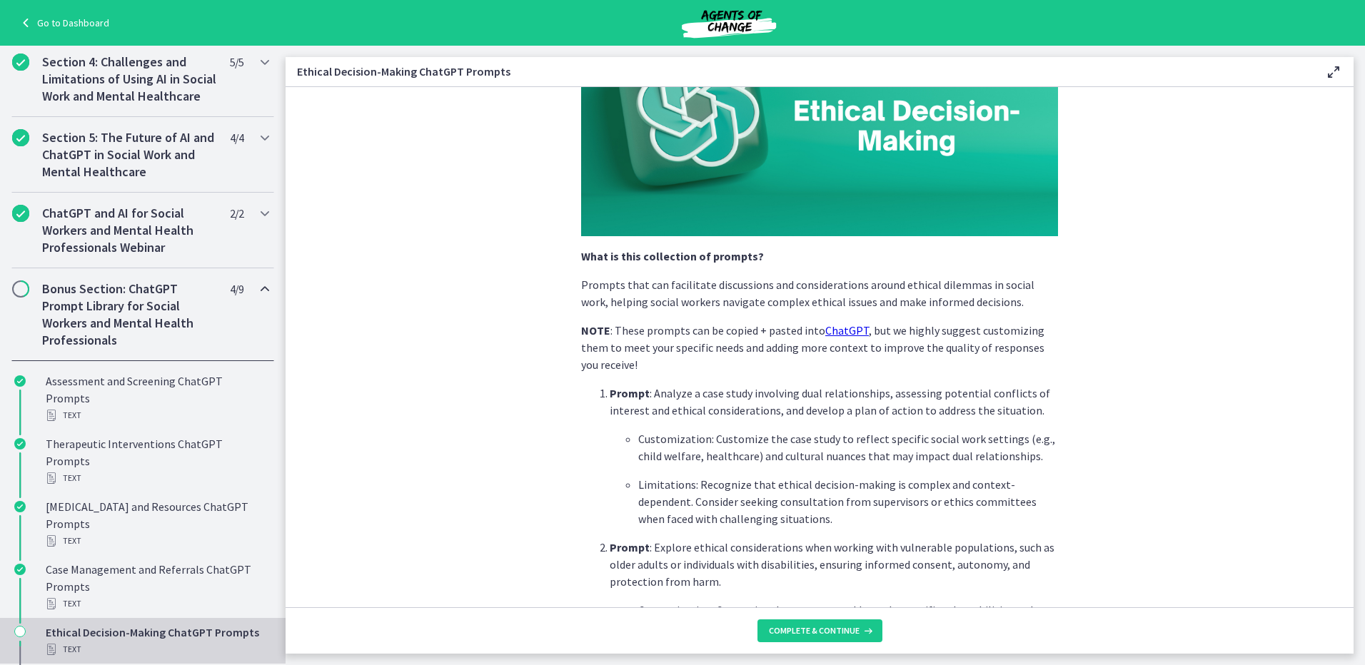
scroll to position [214, 0]
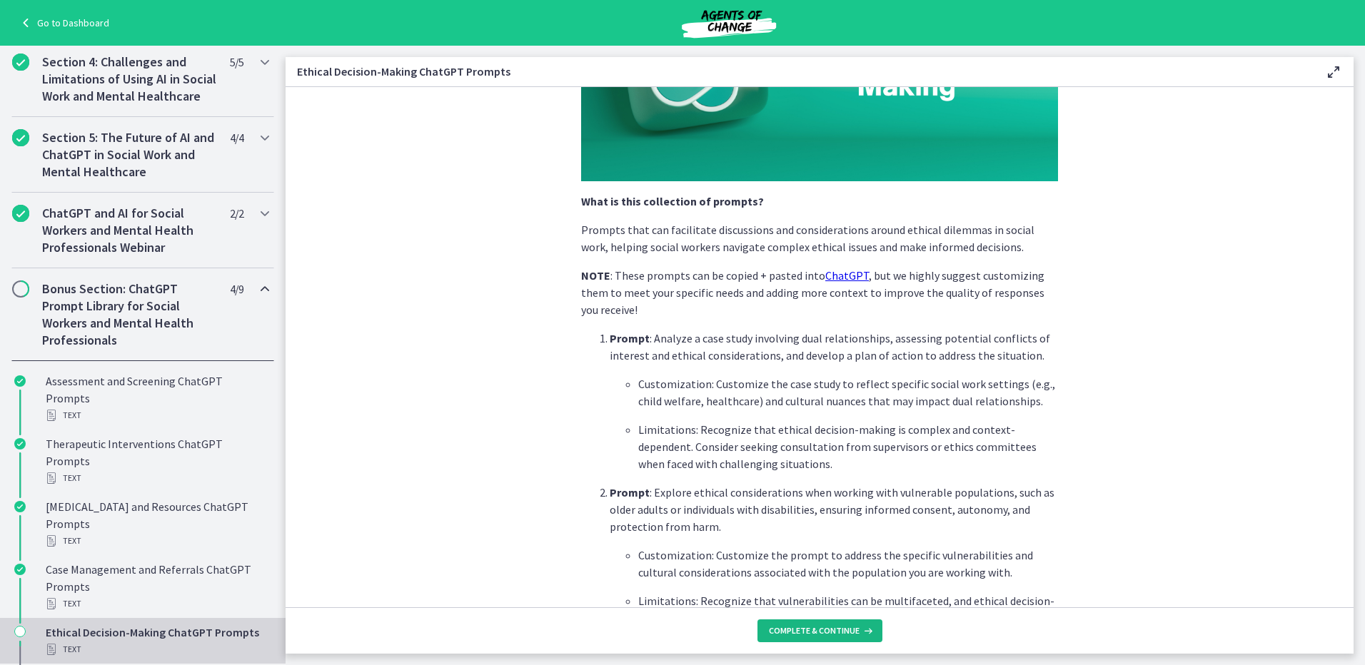
click at [869, 628] on icon at bounding box center [866, 630] width 14 height 11
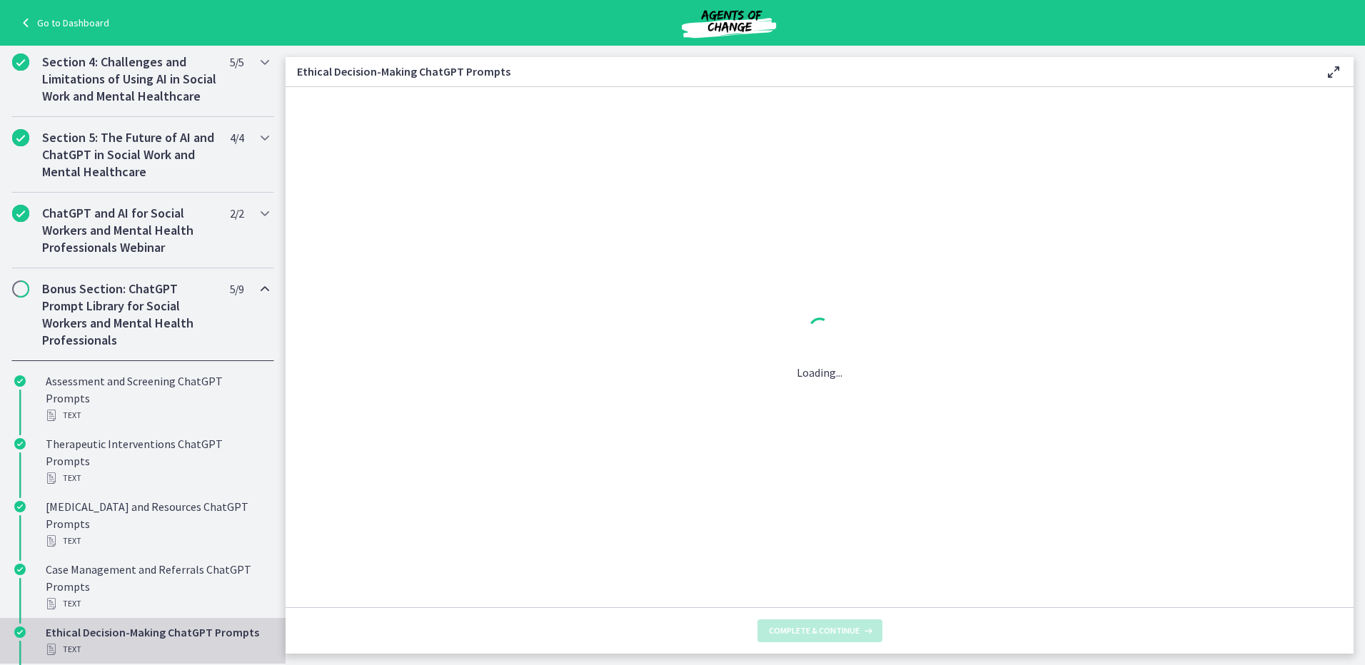
scroll to position [0, 0]
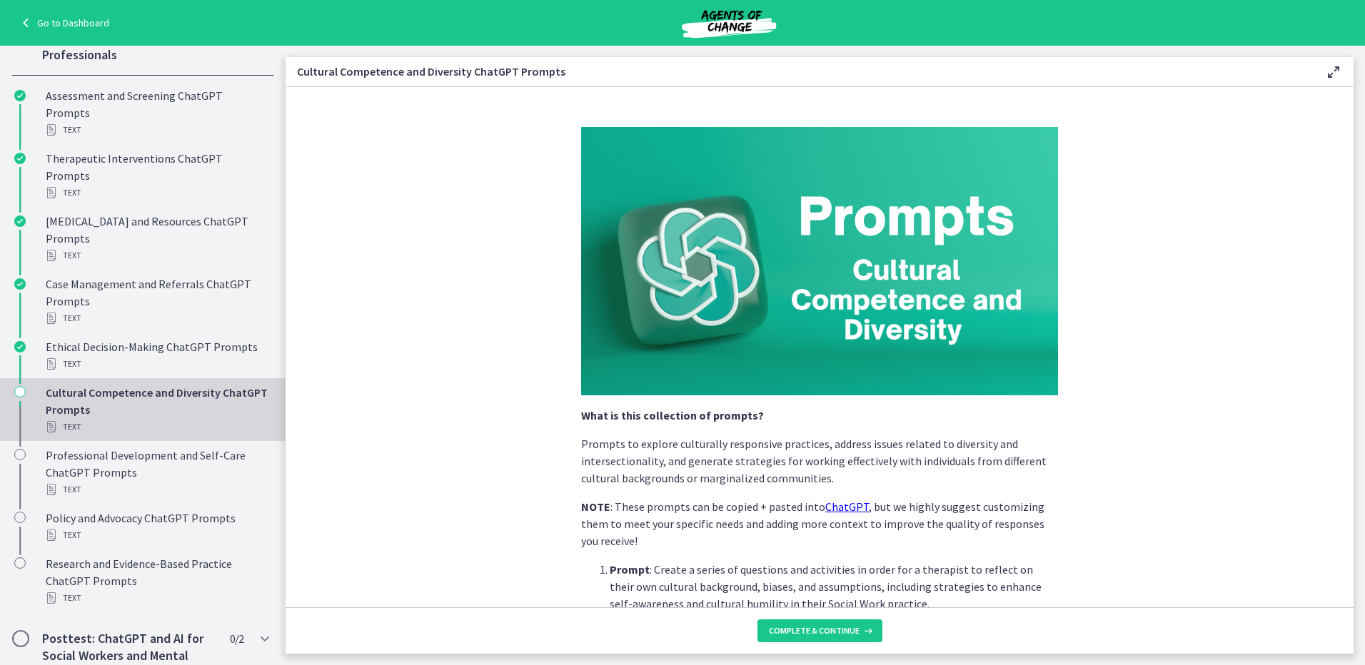
scroll to position [71, 0]
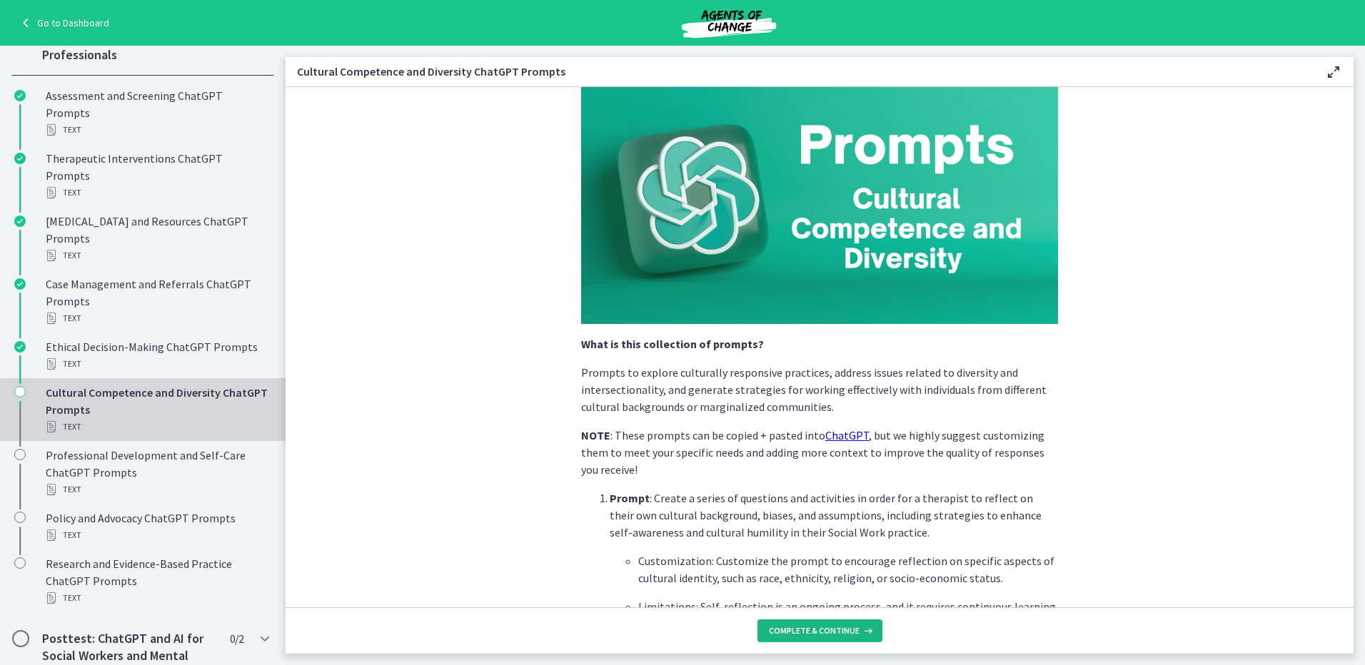
click at [839, 632] on span "Complete & continue" at bounding box center [814, 630] width 91 height 11
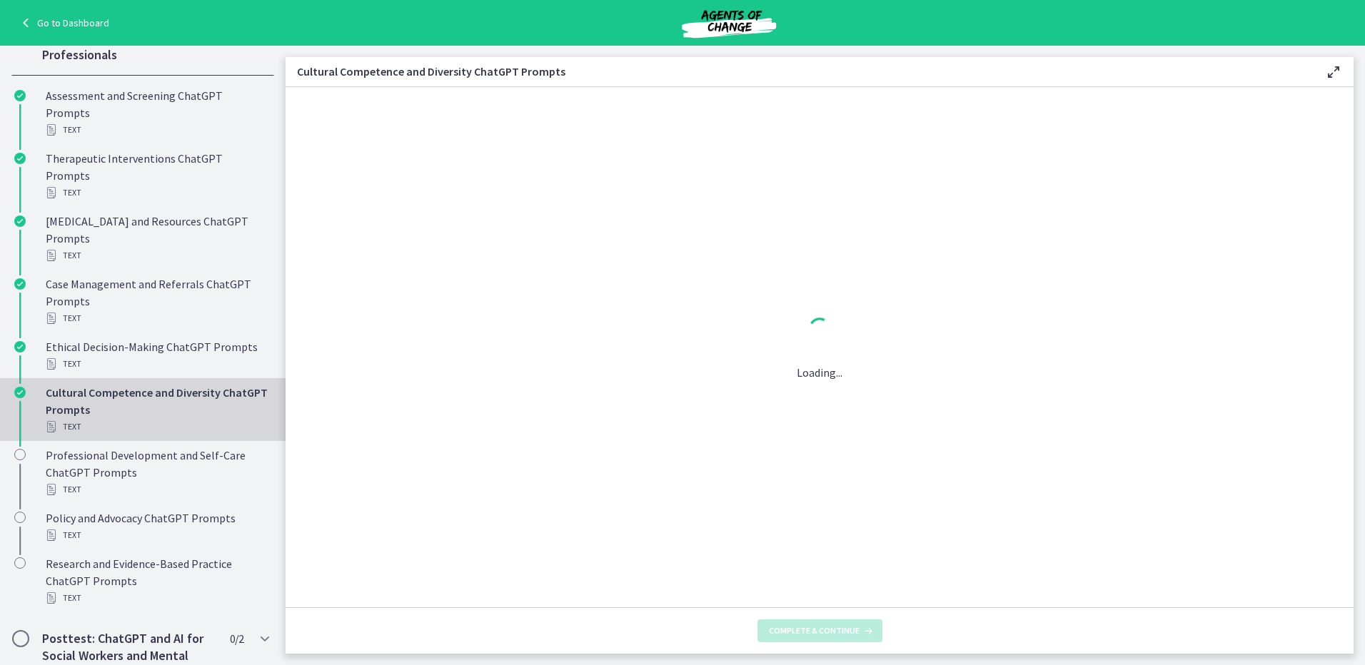
scroll to position [0, 0]
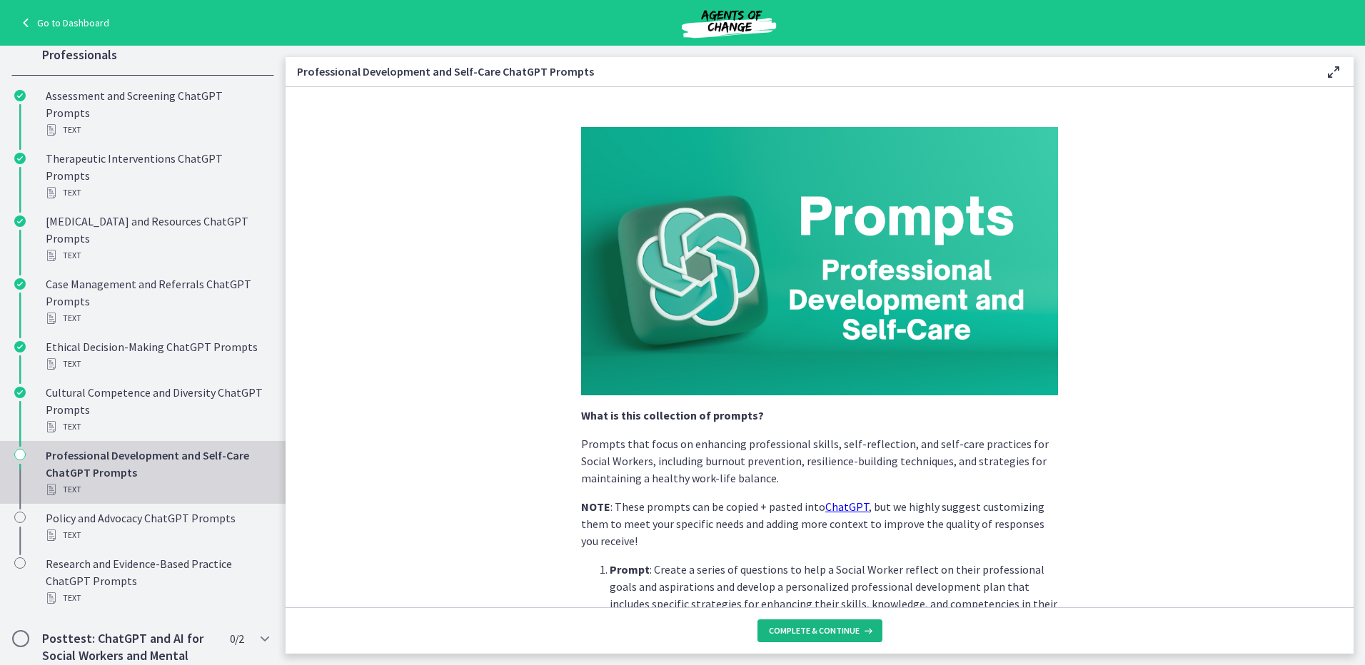
click at [839, 632] on span "Complete & continue" at bounding box center [814, 630] width 91 height 11
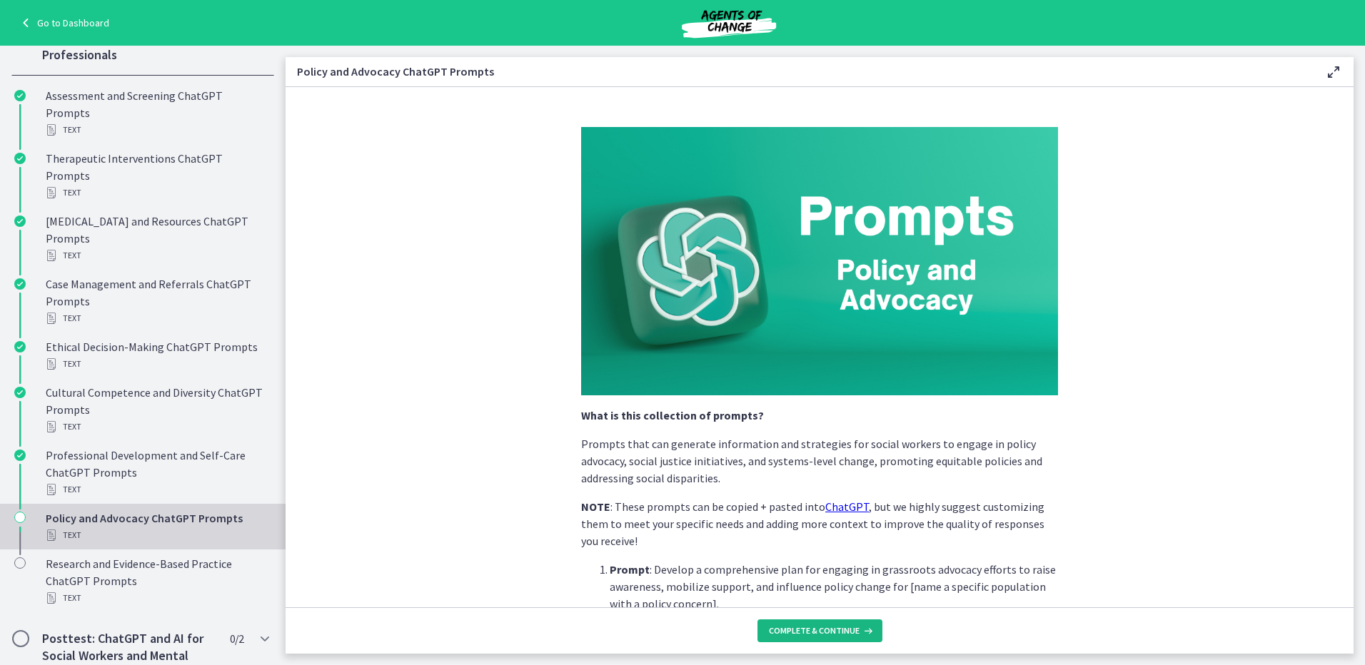
click at [839, 632] on span "Complete & continue" at bounding box center [814, 630] width 91 height 11
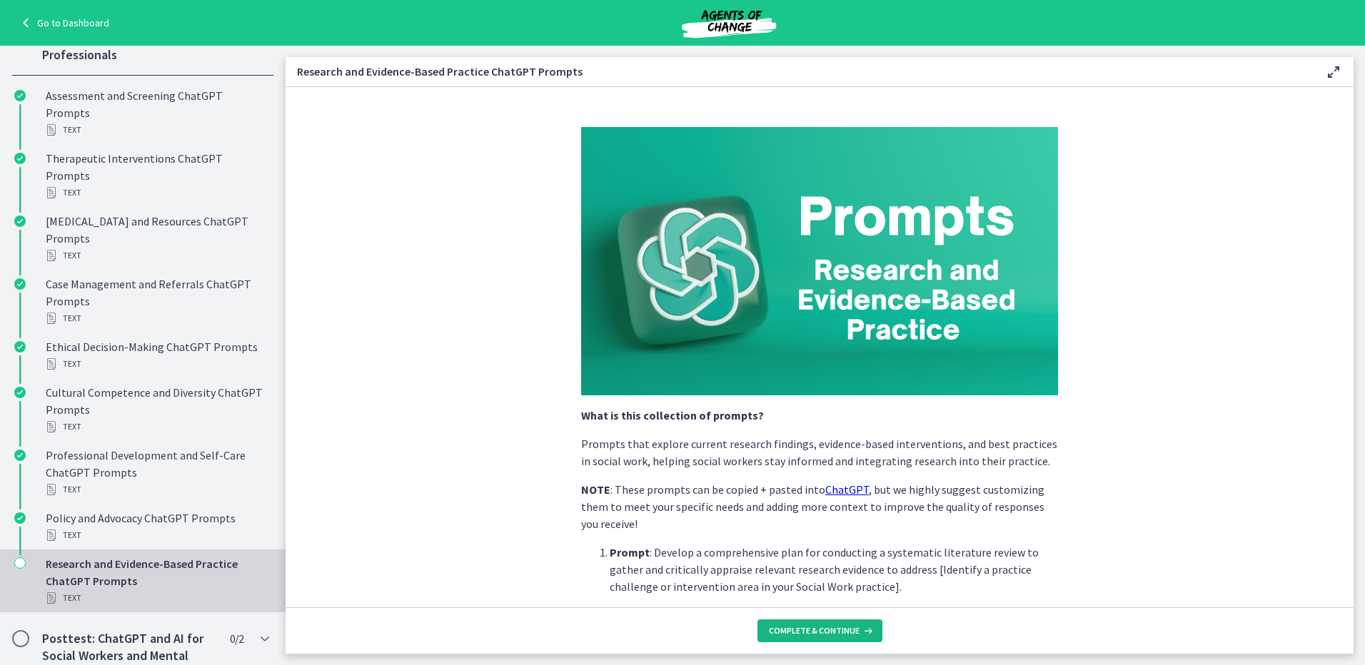
click at [839, 632] on span "Complete & continue" at bounding box center [814, 630] width 91 height 11
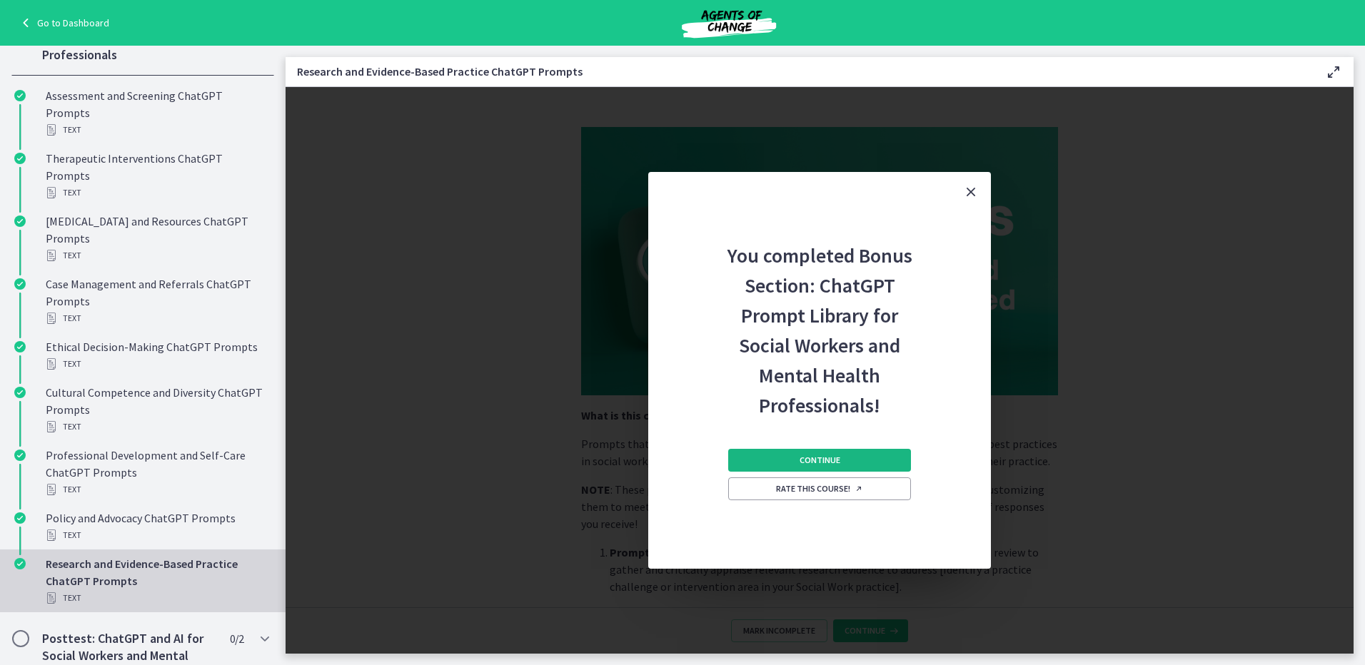
click at [805, 465] on span "Continue" at bounding box center [820, 460] width 41 height 11
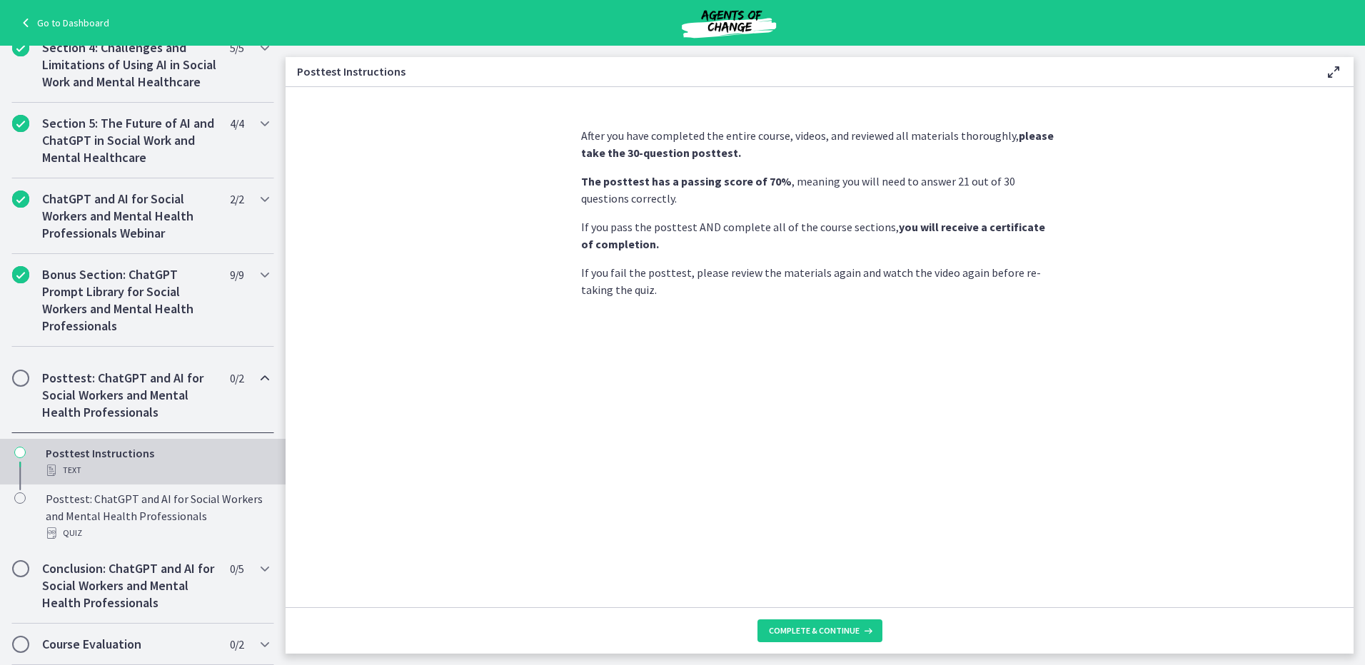
scroll to position [534, 0]
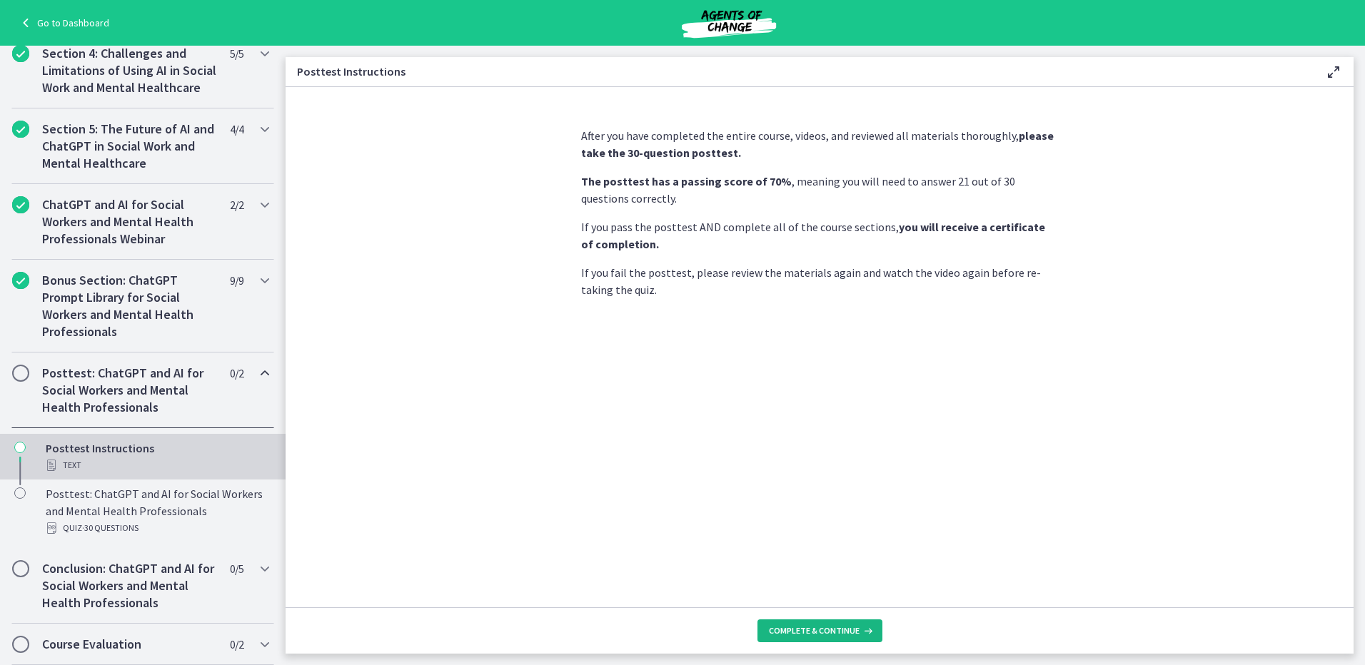
click at [827, 636] on span "Complete & continue" at bounding box center [814, 630] width 91 height 11
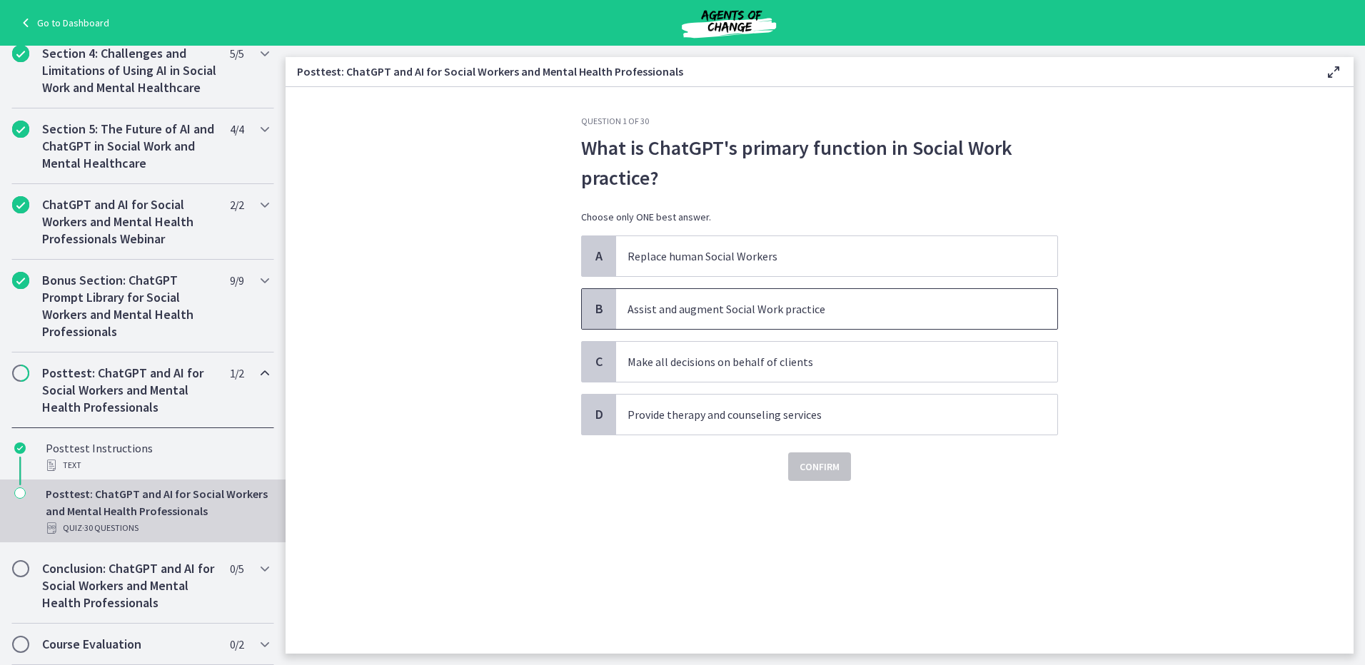
click at [810, 314] on p "Assist and augment Social Work practice" at bounding box center [822, 309] width 390 height 17
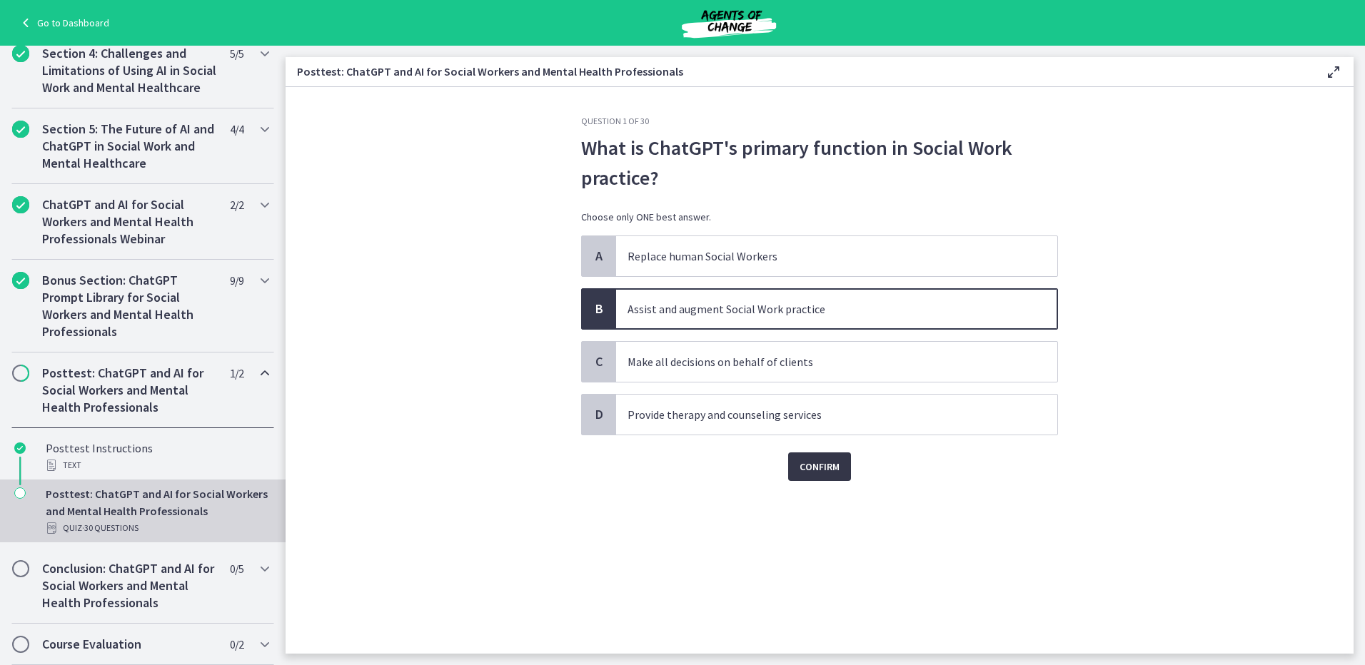
click at [821, 468] on span "Confirm" at bounding box center [820, 466] width 40 height 17
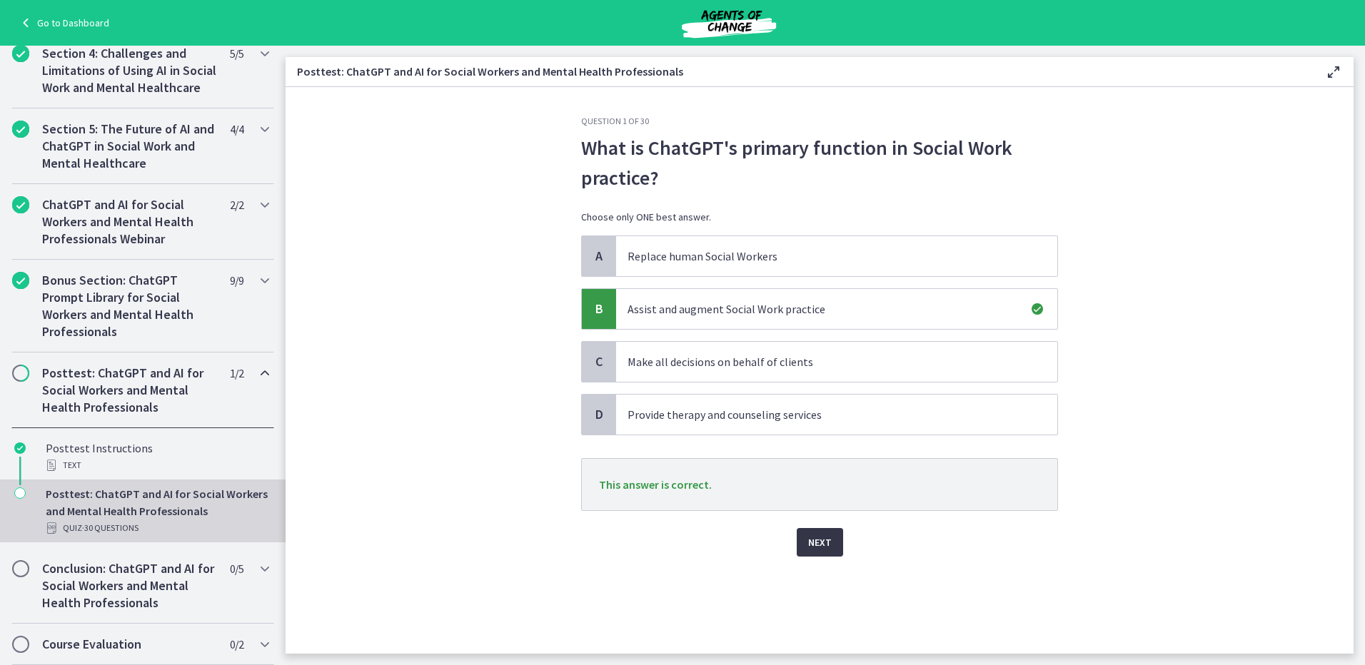
click at [832, 540] on button "Next" at bounding box center [820, 542] width 46 height 29
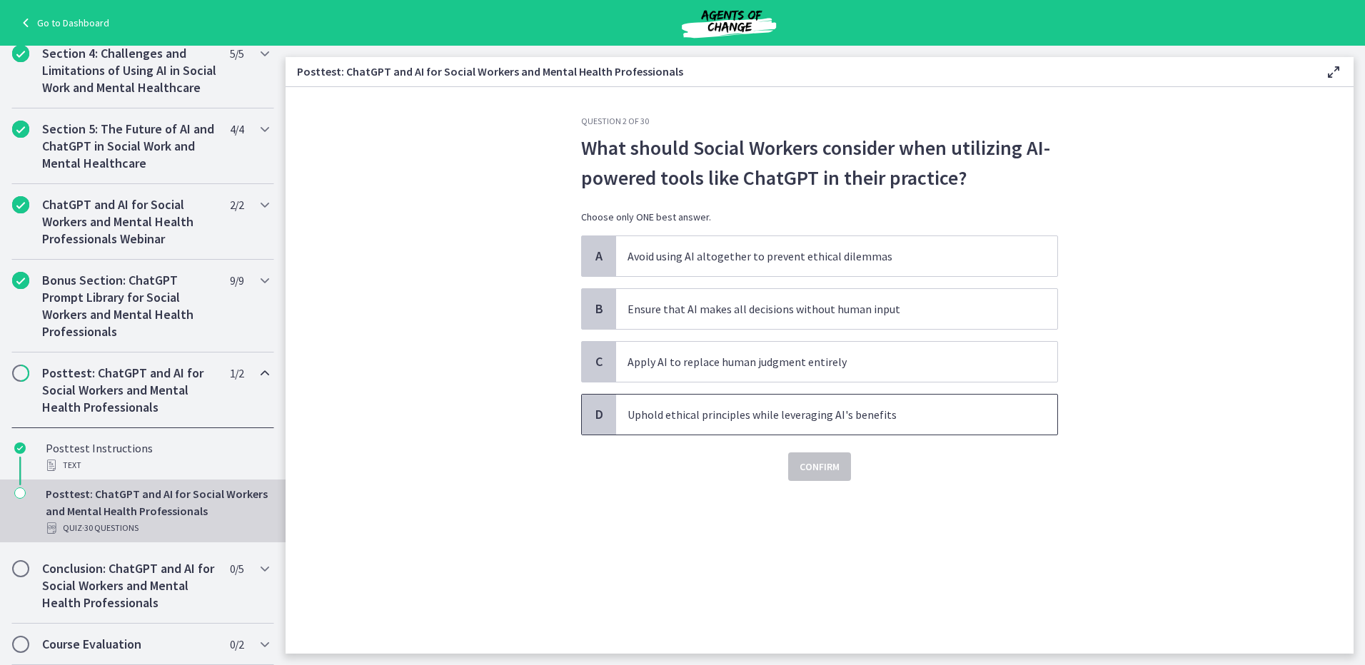
click at [884, 418] on p "Uphold ethical principles while leveraging AI's benefits" at bounding box center [822, 414] width 390 height 17
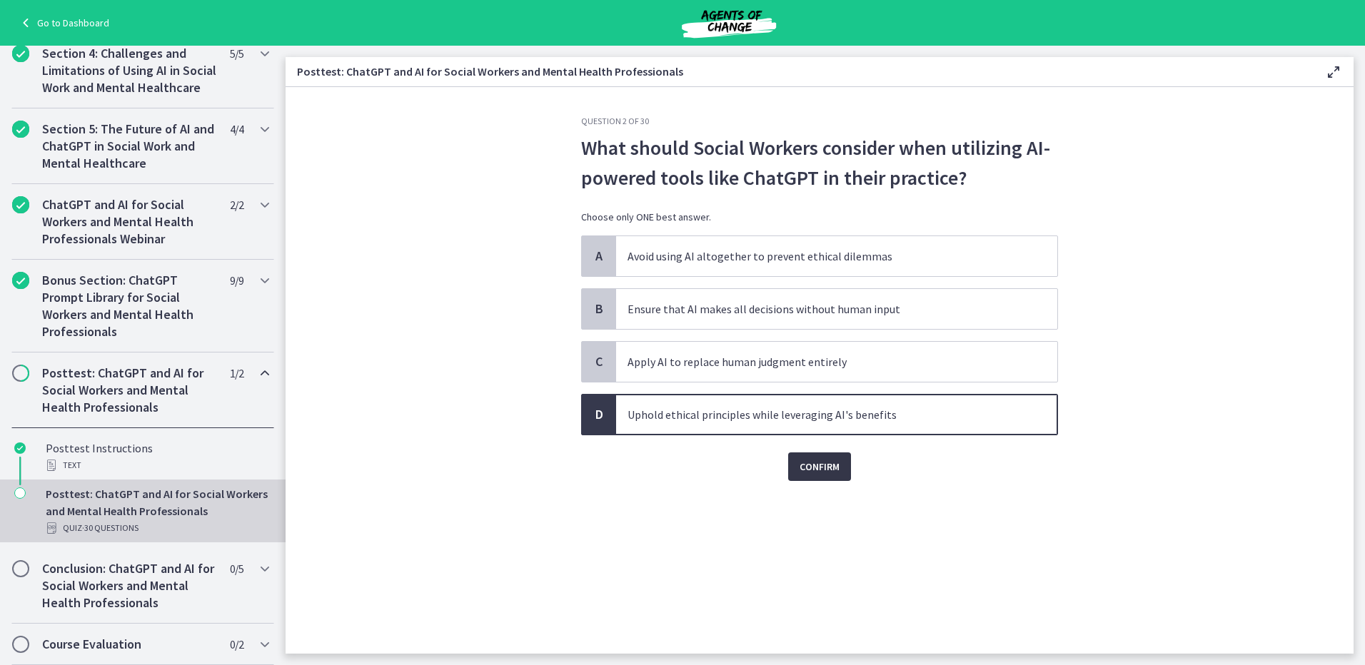
click at [822, 463] on span "Confirm" at bounding box center [820, 466] width 40 height 17
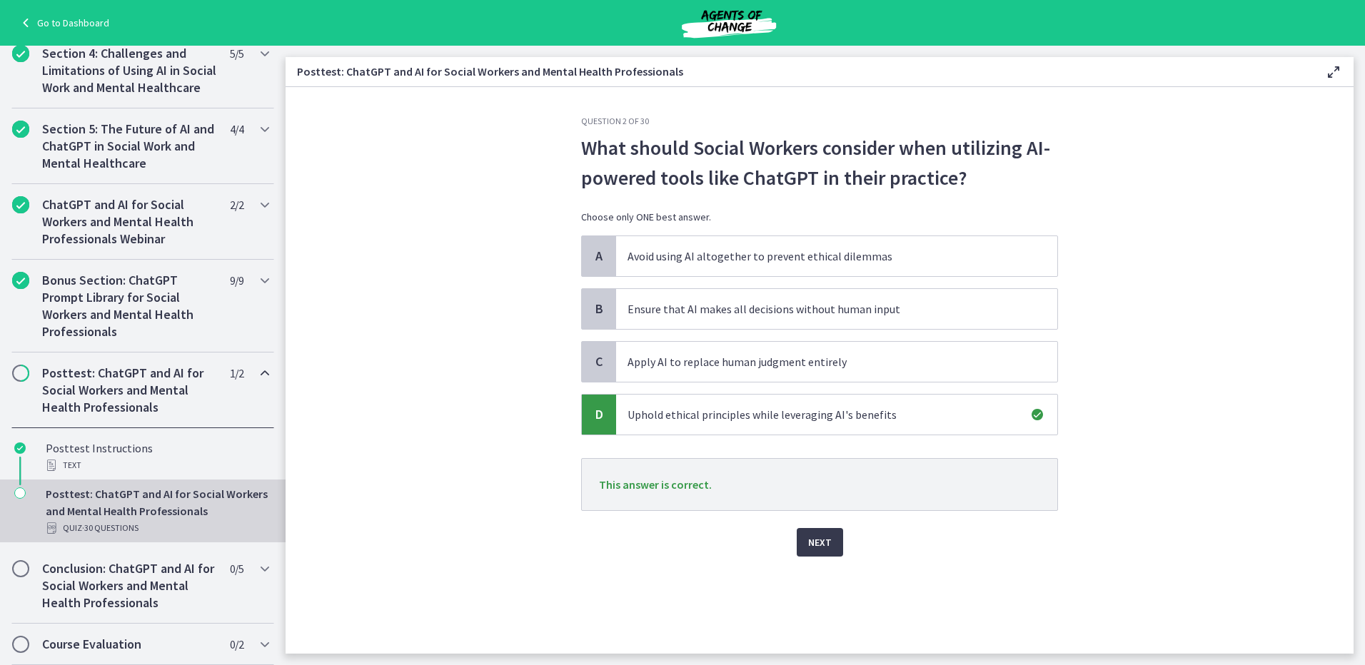
click at [847, 537] on div "Next" at bounding box center [819, 534] width 477 height 46
click at [808, 538] on span "Next" at bounding box center [820, 542] width 24 height 17
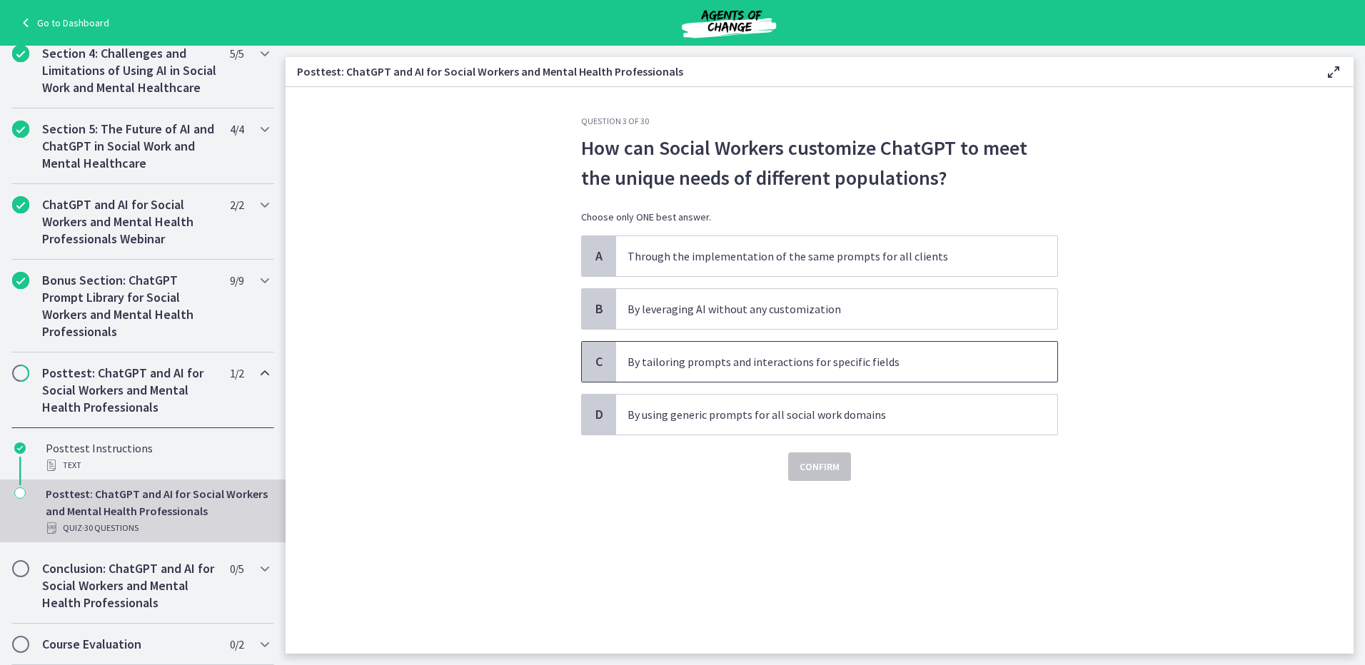
click at [708, 368] on p "By tailoring prompts and interactions for specific fields" at bounding box center [822, 361] width 390 height 17
click at [831, 472] on span "Confirm" at bounding box center [820, 466] width 40 height 17
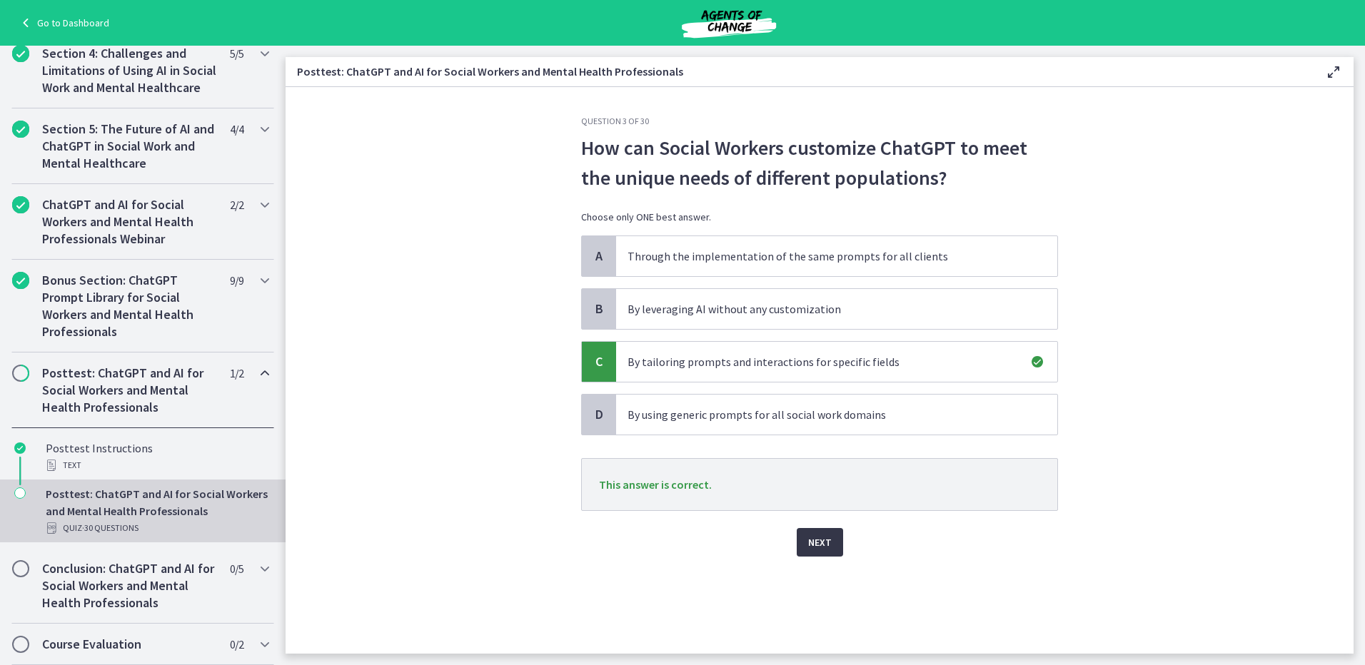
click at [829, 540] on span "Next" at bounding box center [820, 542] width 24 height 17
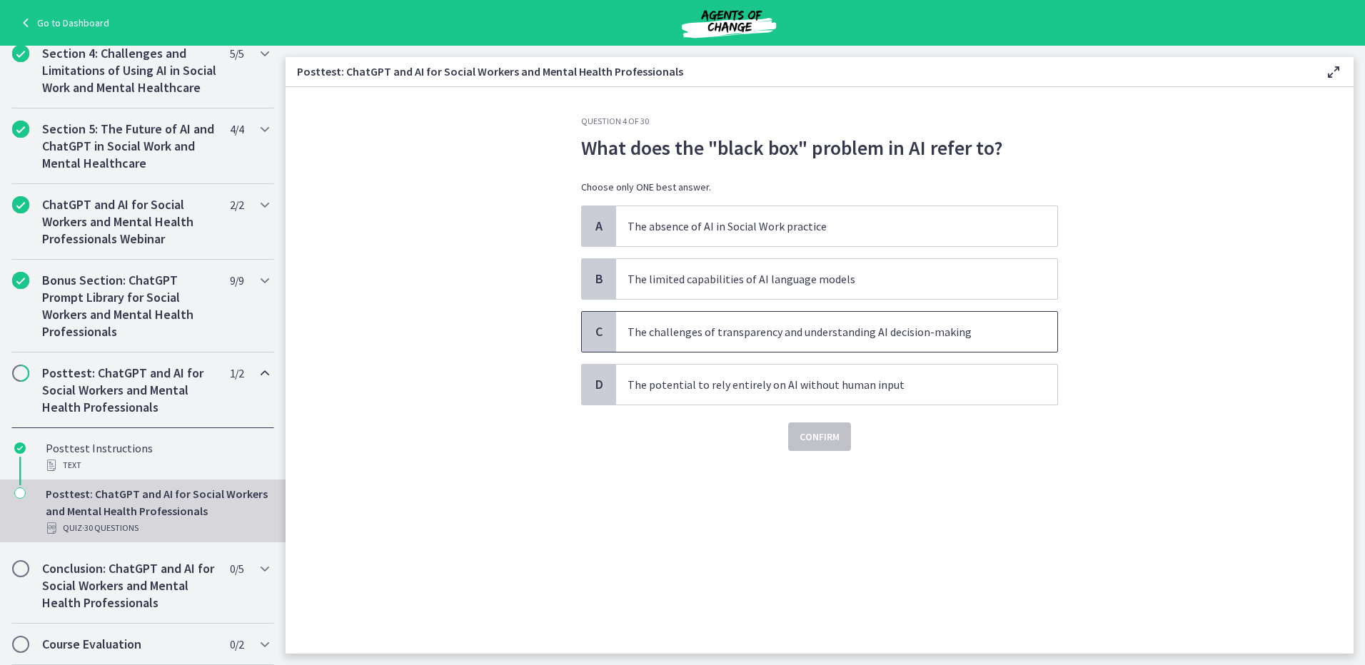
click at [802, 338] on p "The challenges of transparency and understanding AI decision-making" at bounding box center [822, 331] width 390 height 17
click at [821, 433] on span "Confirm" at bounding box center [820, 436] width 40 height 17
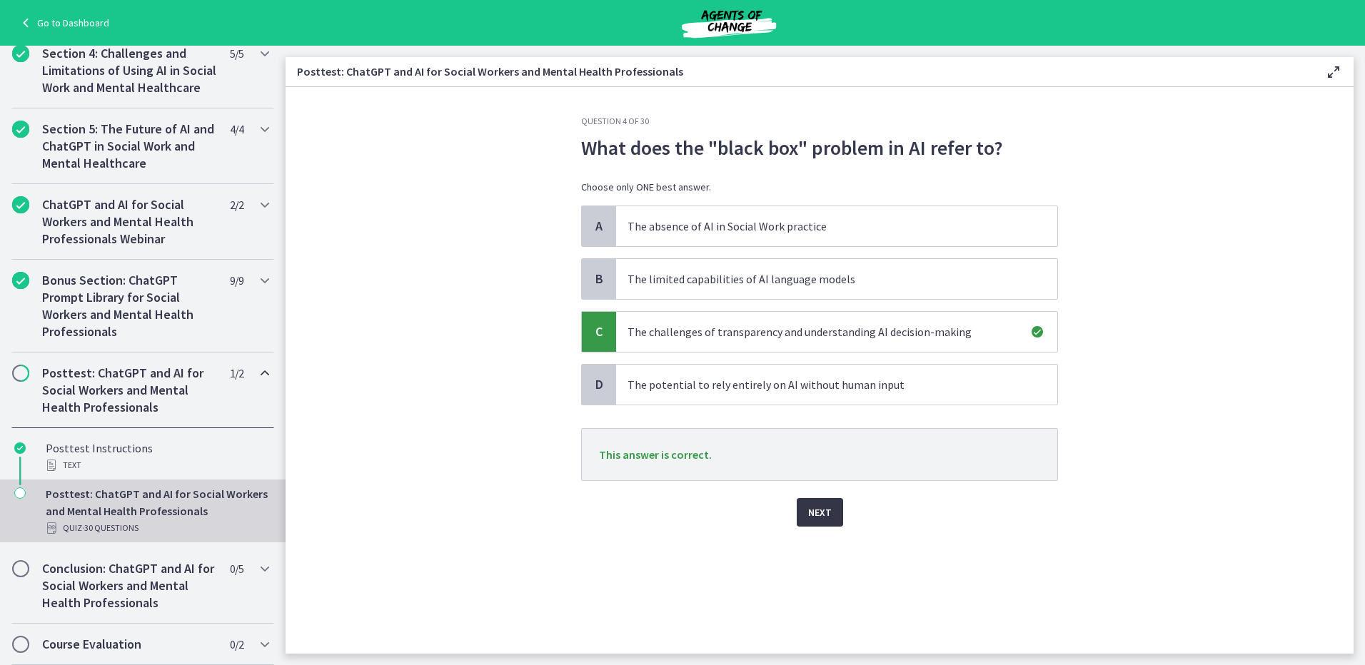
click at [811, 509] on span "Next" at bounding box center [820, 512] width 24 height 17
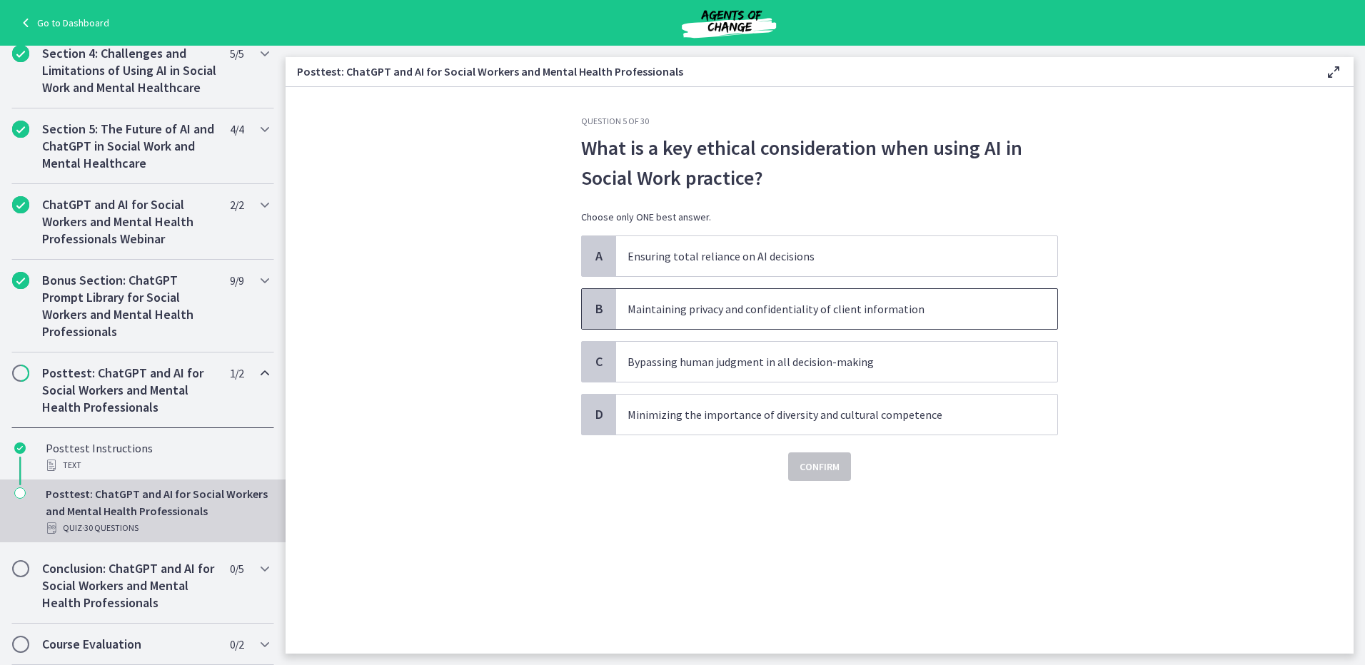
click at [918, 313] on p "Maintaining privacy and confidentiality of client information" at bounding box center [822, 309] width 390 height 17
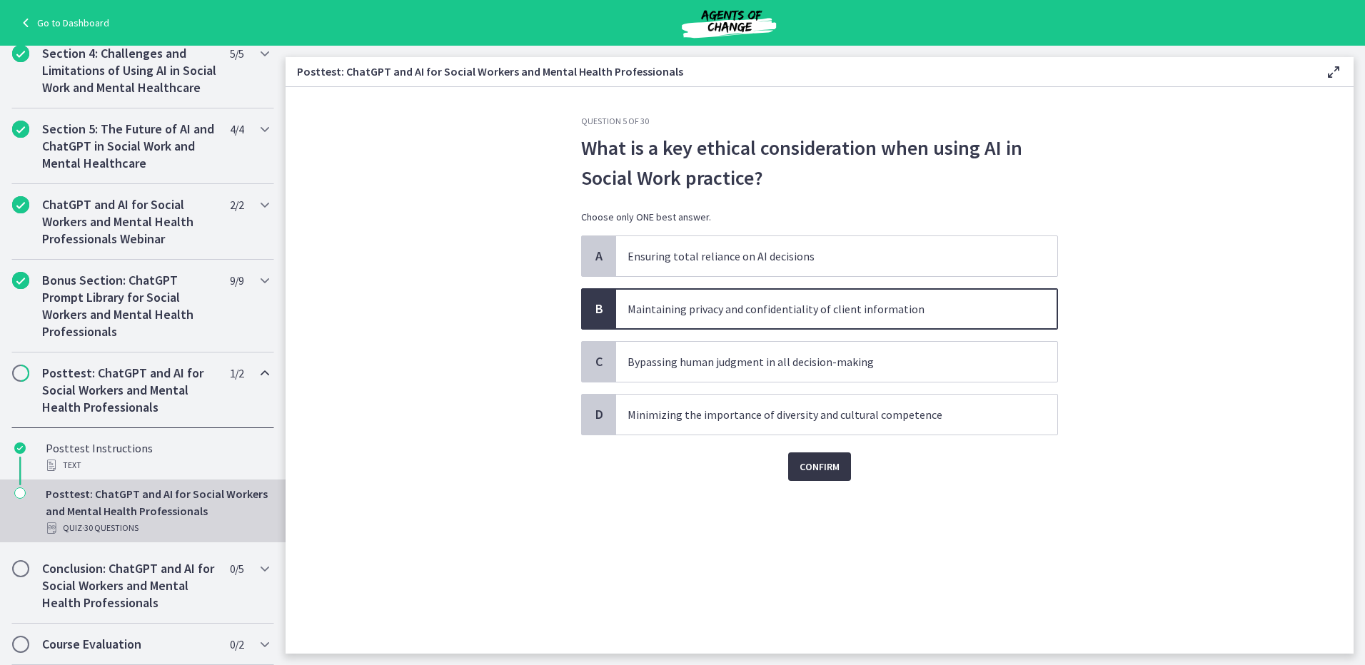
click at [841, 473] on button "Confirm" at bounding box center [819, 467] width 63 height 29
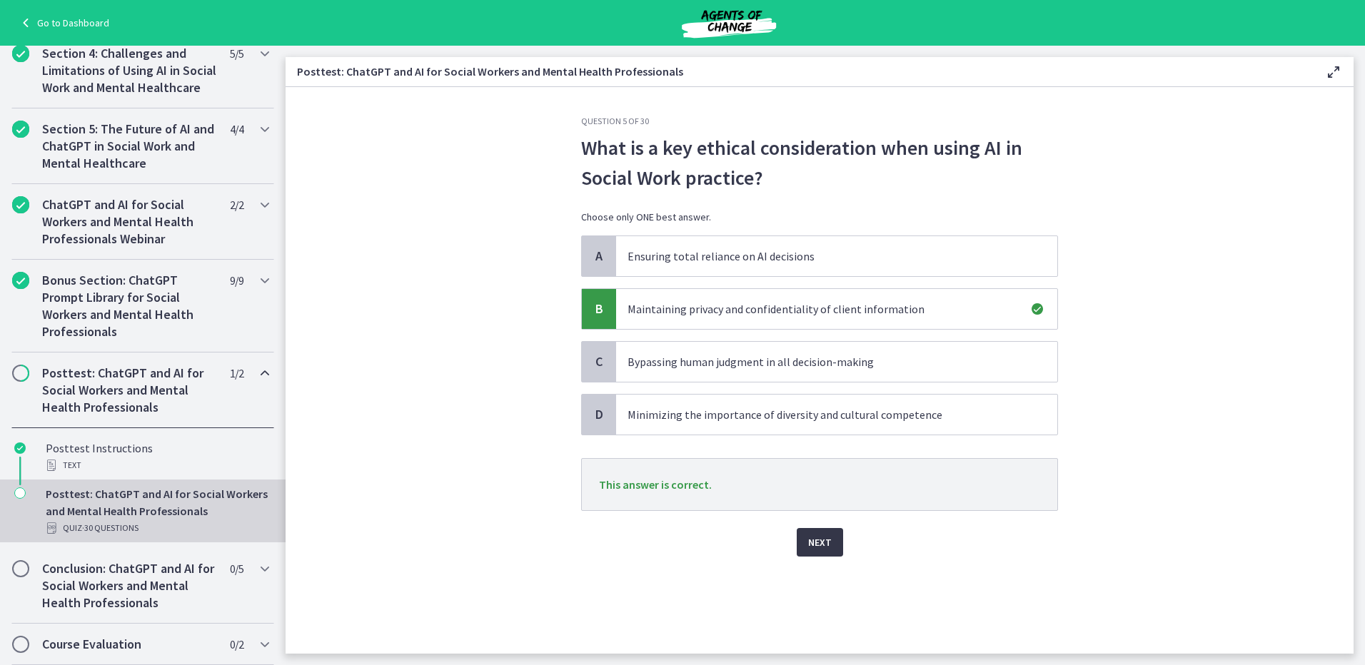
click at [834, 534] on button "Next" at bounding box center [820, 542] width 46 height 29
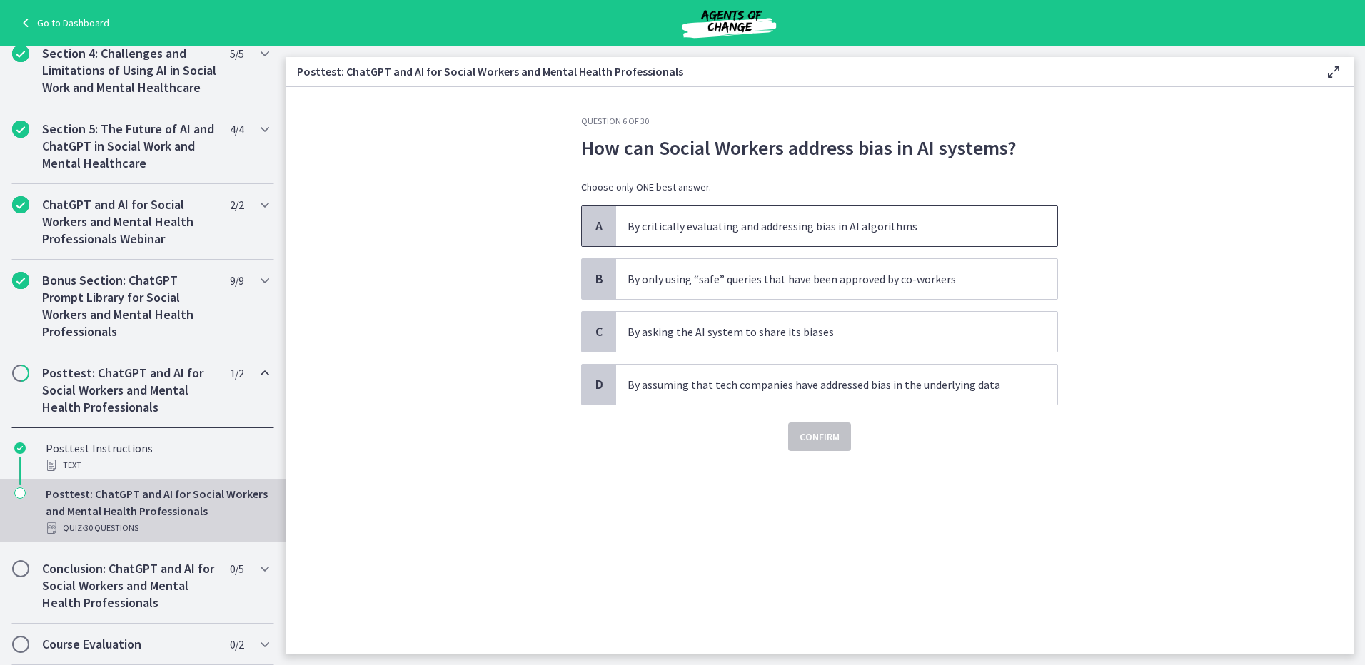
click at [690, 231] on p "By critically evaluating and addressing bias in AI algorithms" at bounding box center [822, 226] width 390 height 17
click at [840, 444] on button "Confirm" at bounding box center [819, 437] width 63 height 29
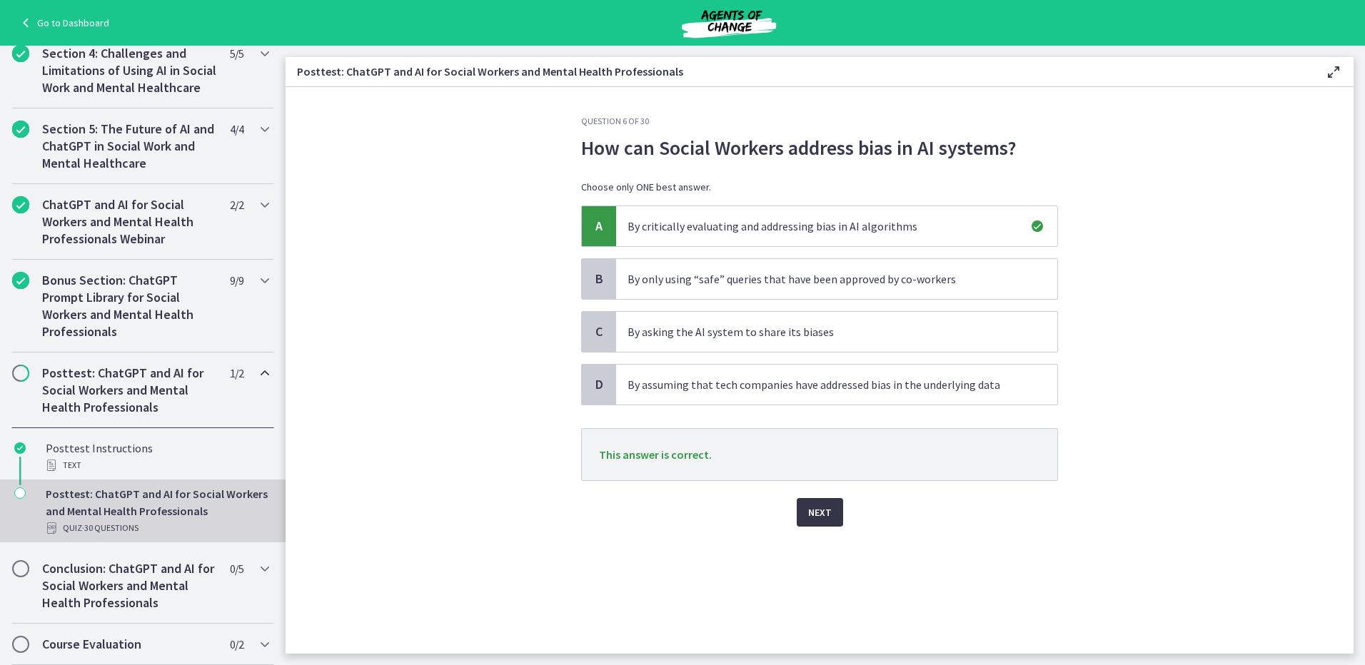
click at [827, 513] on span "Next" at bounding box center [820, 512] width 24 height 17
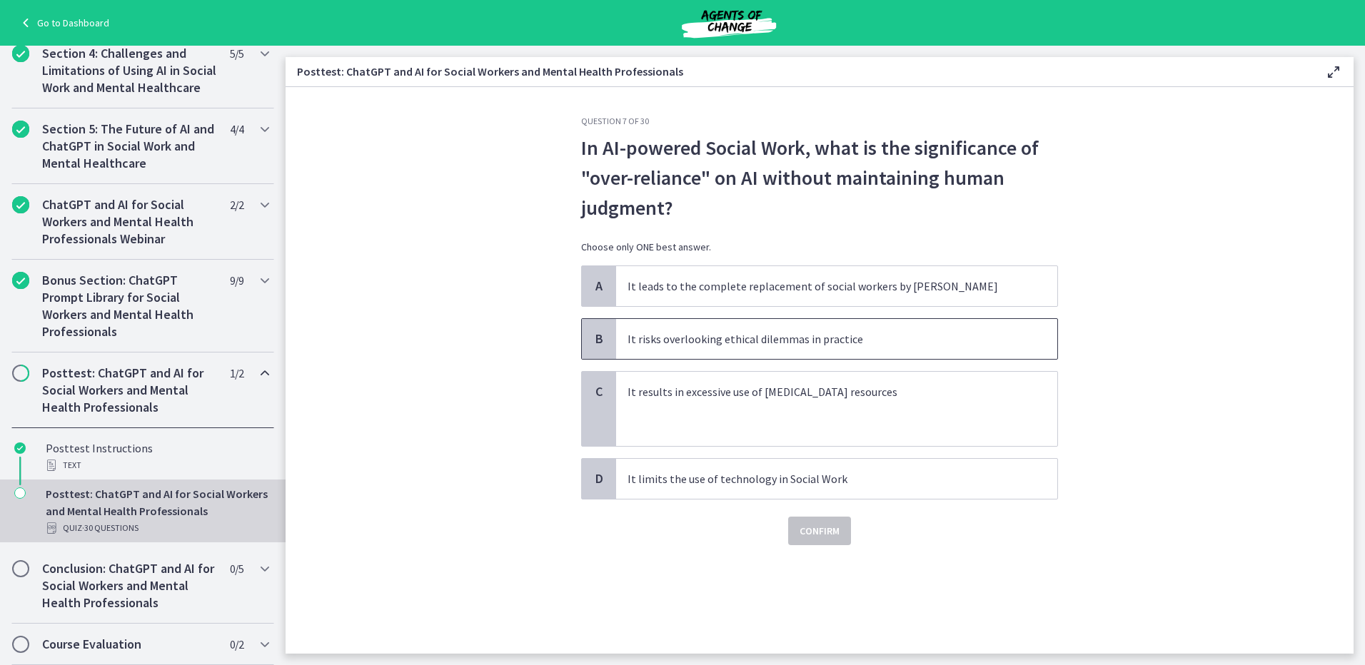
click at [691, 341] on p "It risks overlooking ethical dilemmas in practice" at bounding box center [822, 339] width 390 height 17
click at [839, 532] on span "Confirm" at bounding box center [820, 531] width 40 height 17
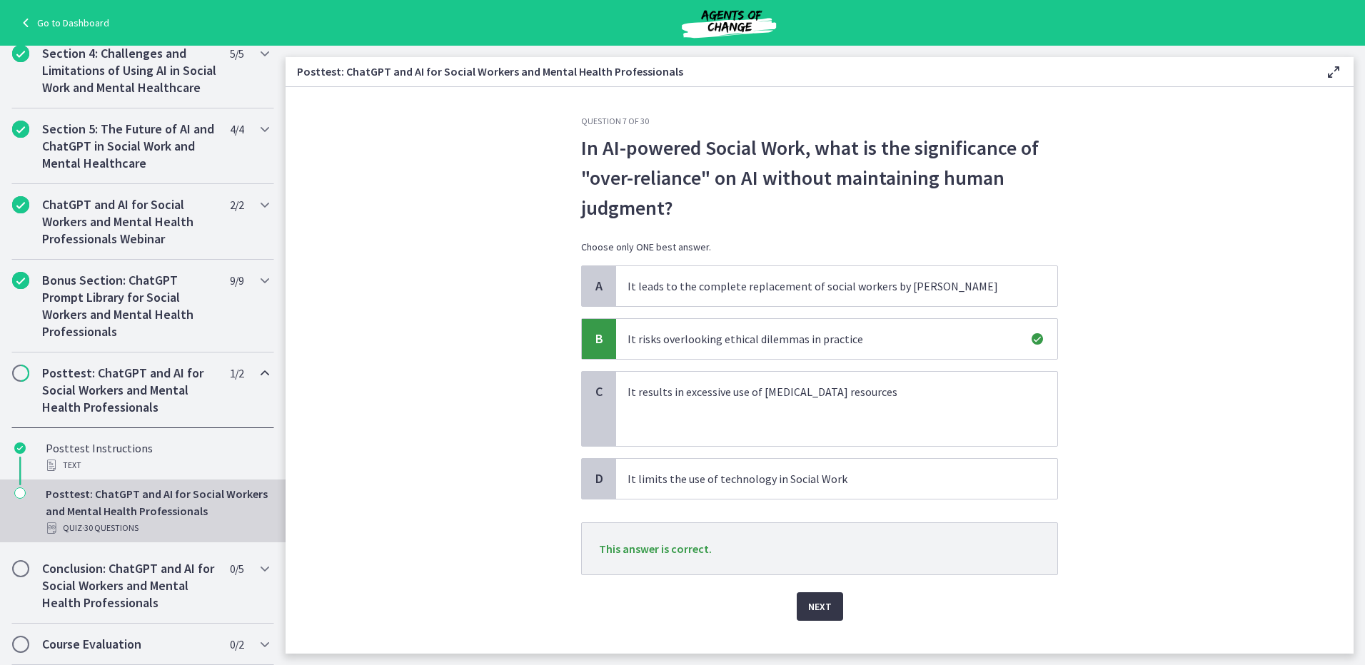
click at [824, 599] on span "Next" at bounding box center [820, 606] width 24 height 17
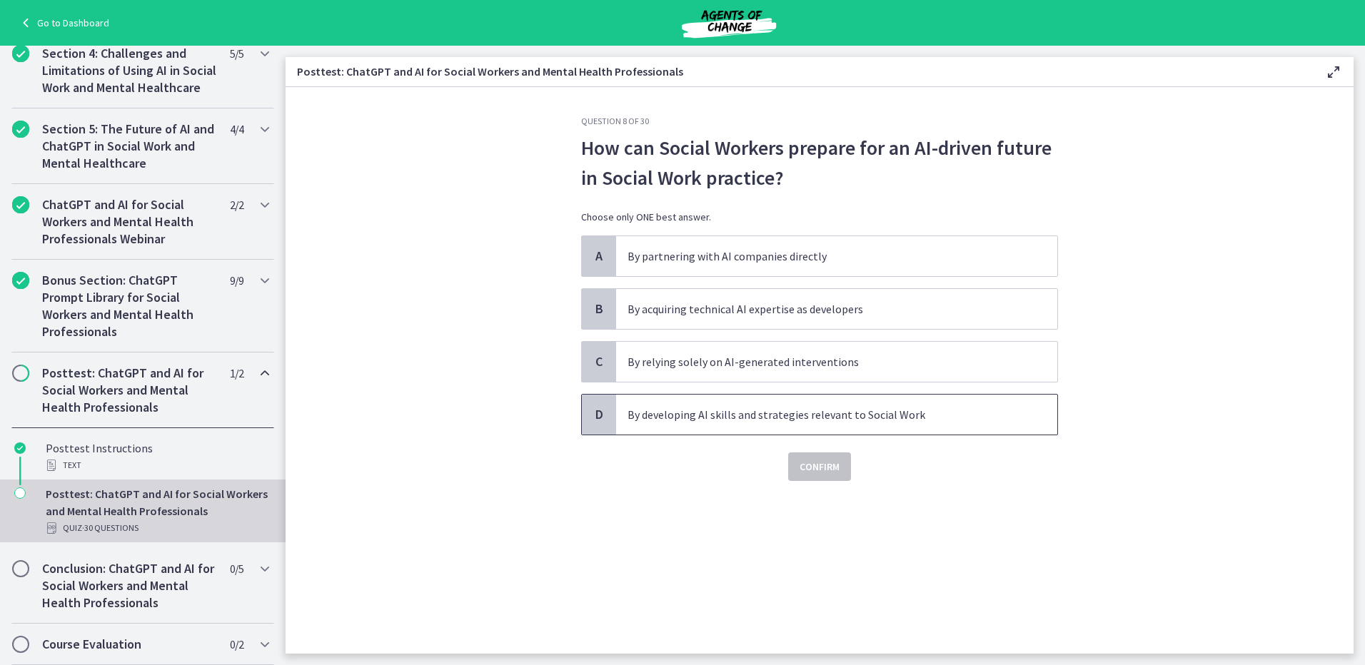
click at [773, 425] on span "By developing AI skills and strategies relevant to Social Work" at bounding box center [836, 415] width 441 height 40
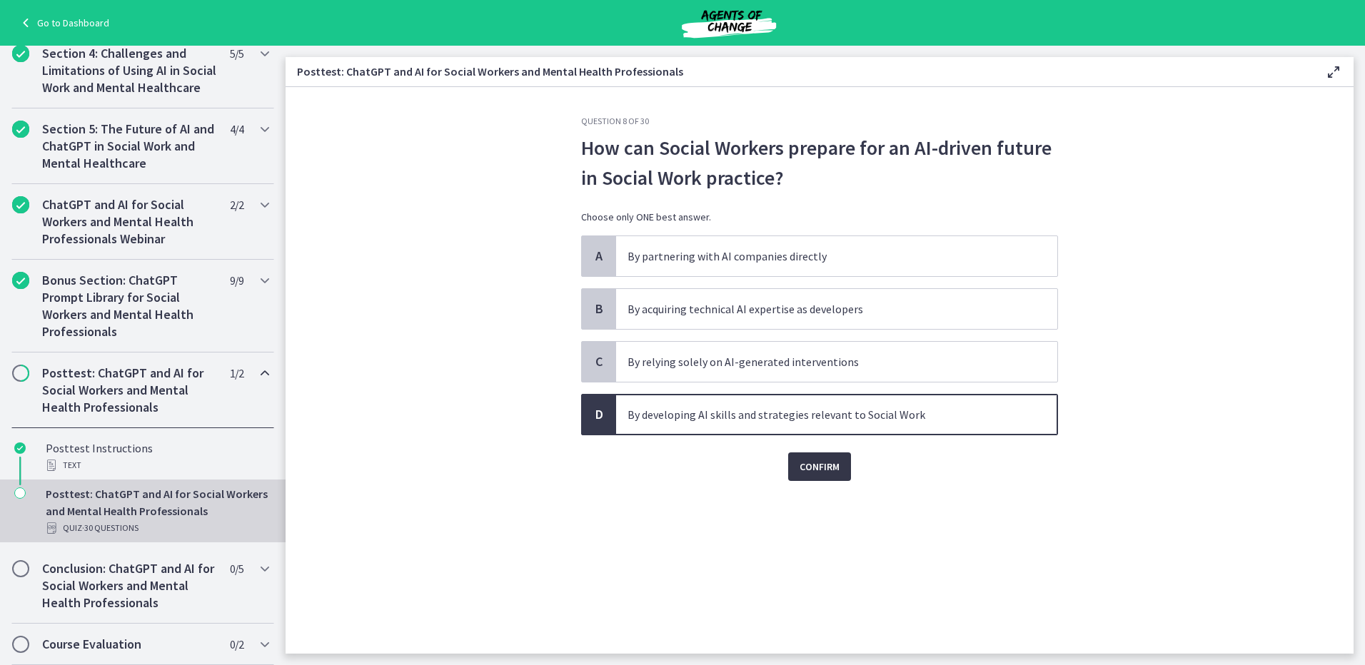
click at [814, 464] on span "Confirm" at bounding box center [820, 466] width 40 height 17
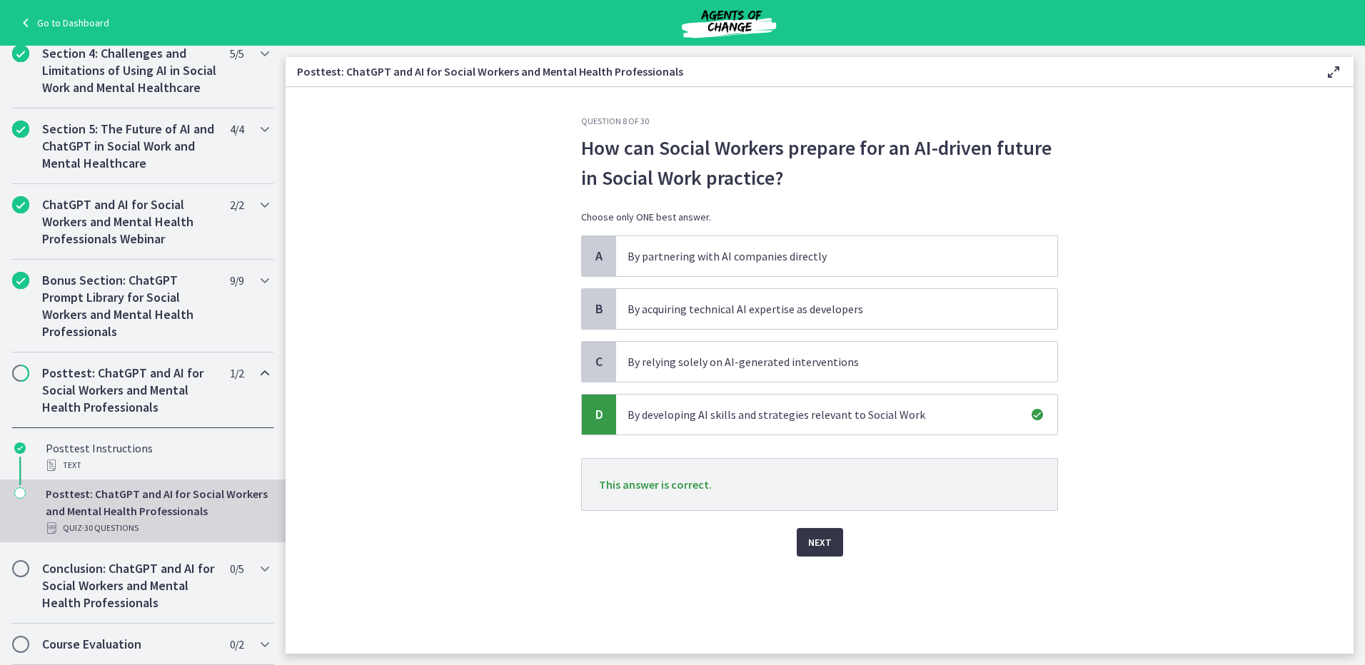
click at [829, 545] on span "Next" at bounding box center [820, 542] width 24 height 17
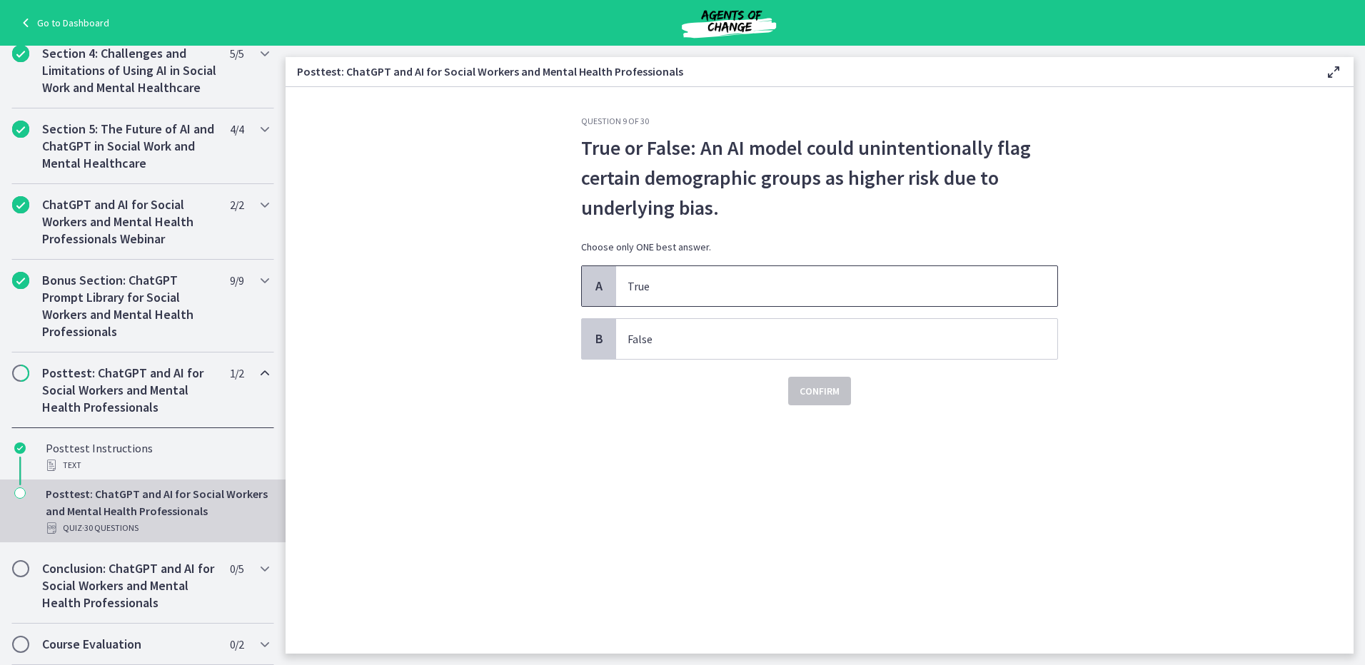
click at [674, 284] on p "True" at bounding box center [822, 286] width 390 height 17
click at [808, 396] on span "Confirm" at bounding box center [820, 391] width 40 height 17
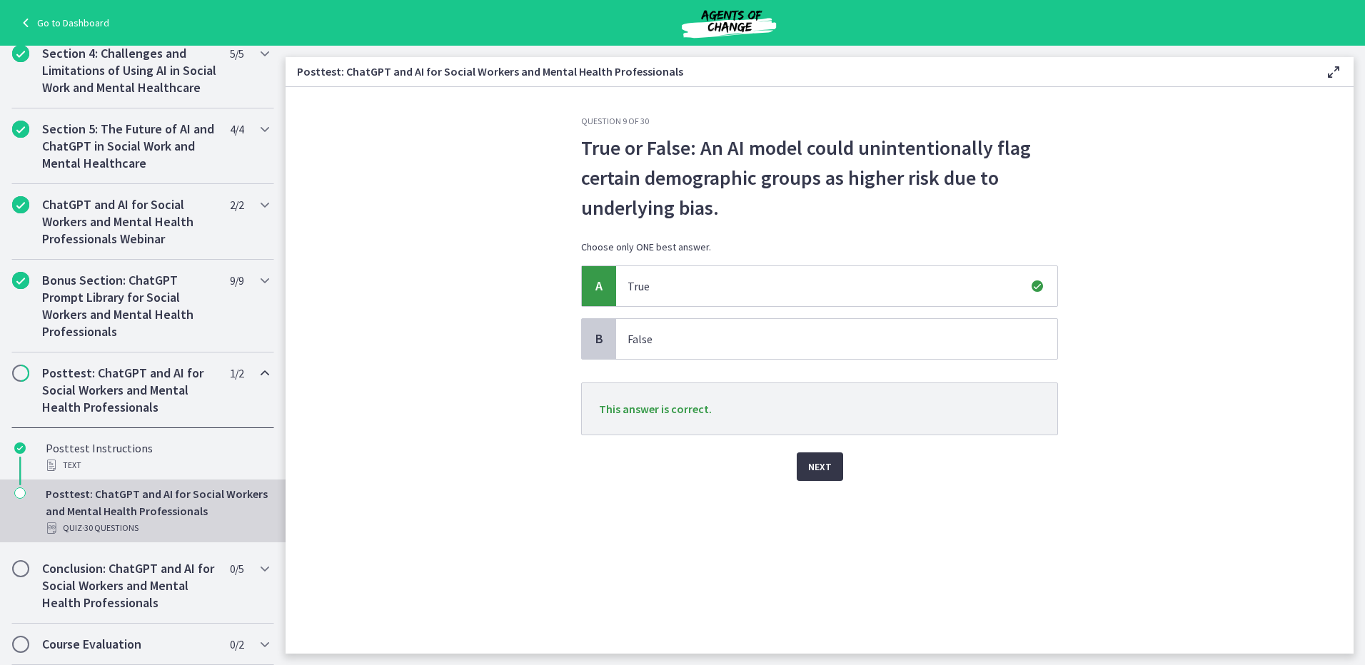
click at [819, 469] on span "Next" at bounding box center [820, 466] width 24 height 17
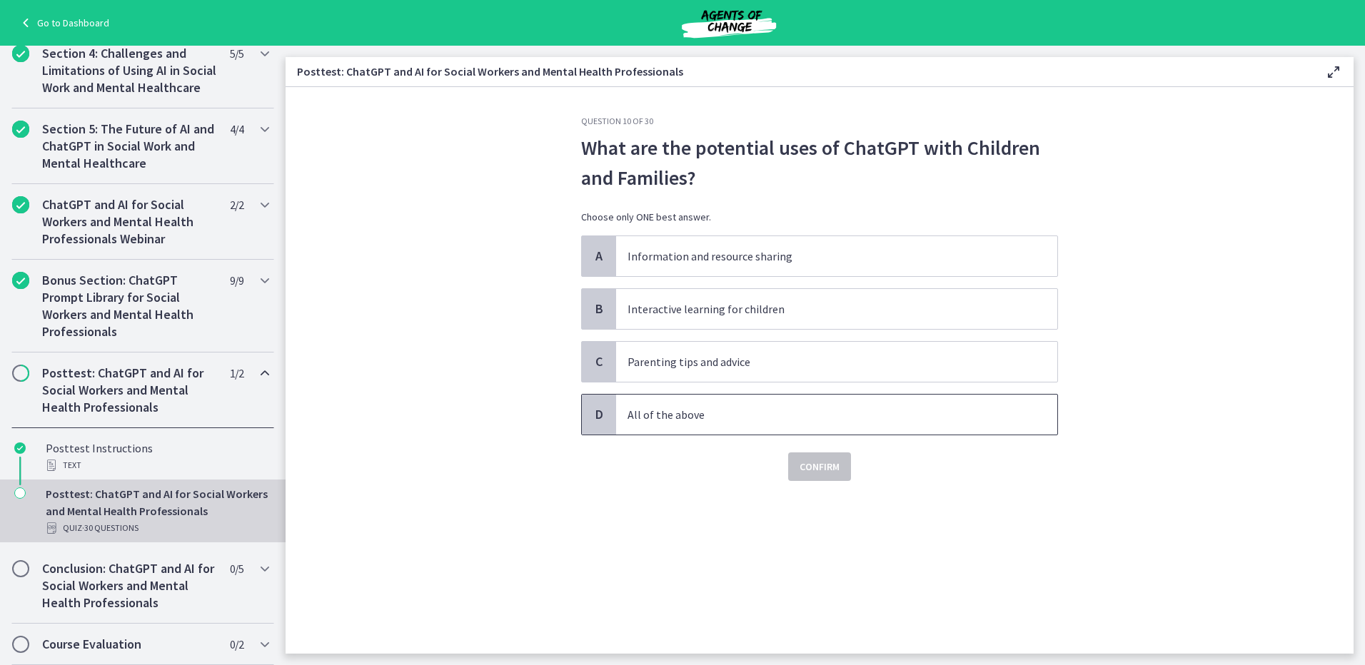
click at [726, 410] on p "All of the above" at bounding box center [822, 414] width 390 height 17
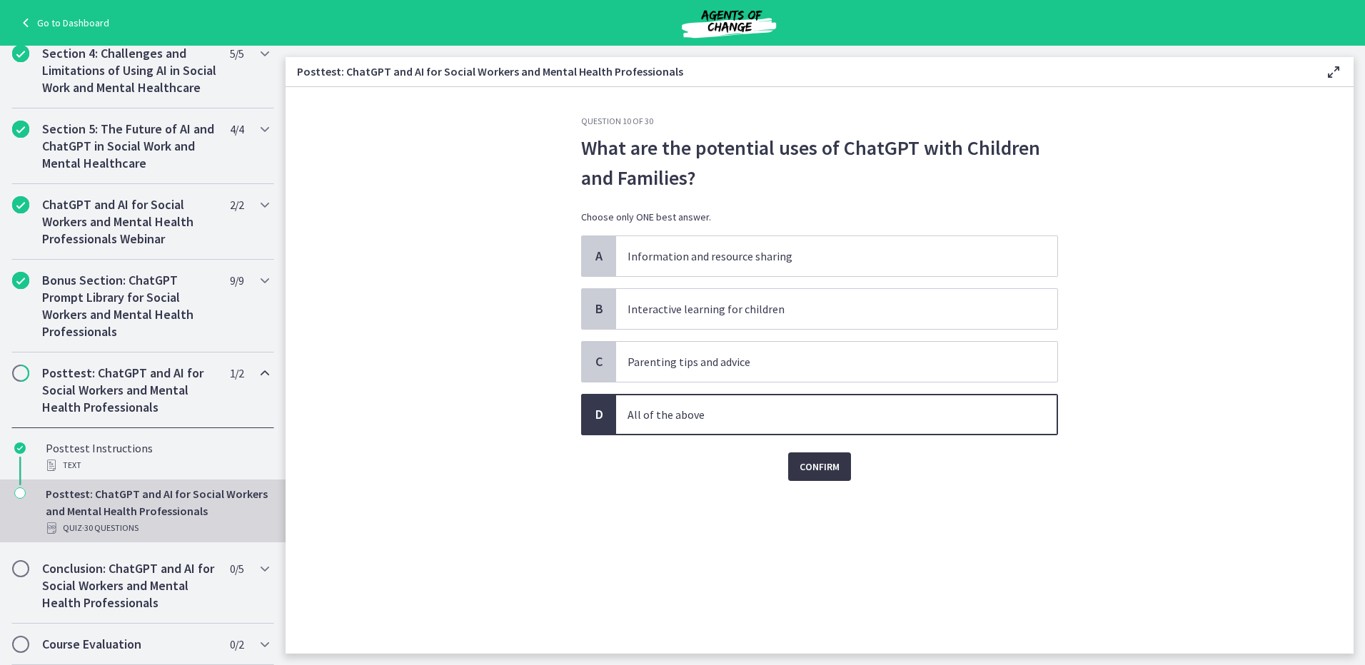
click at [832, 471] on span "Confirm" at bounding box center [820, 466] width 40 height 17
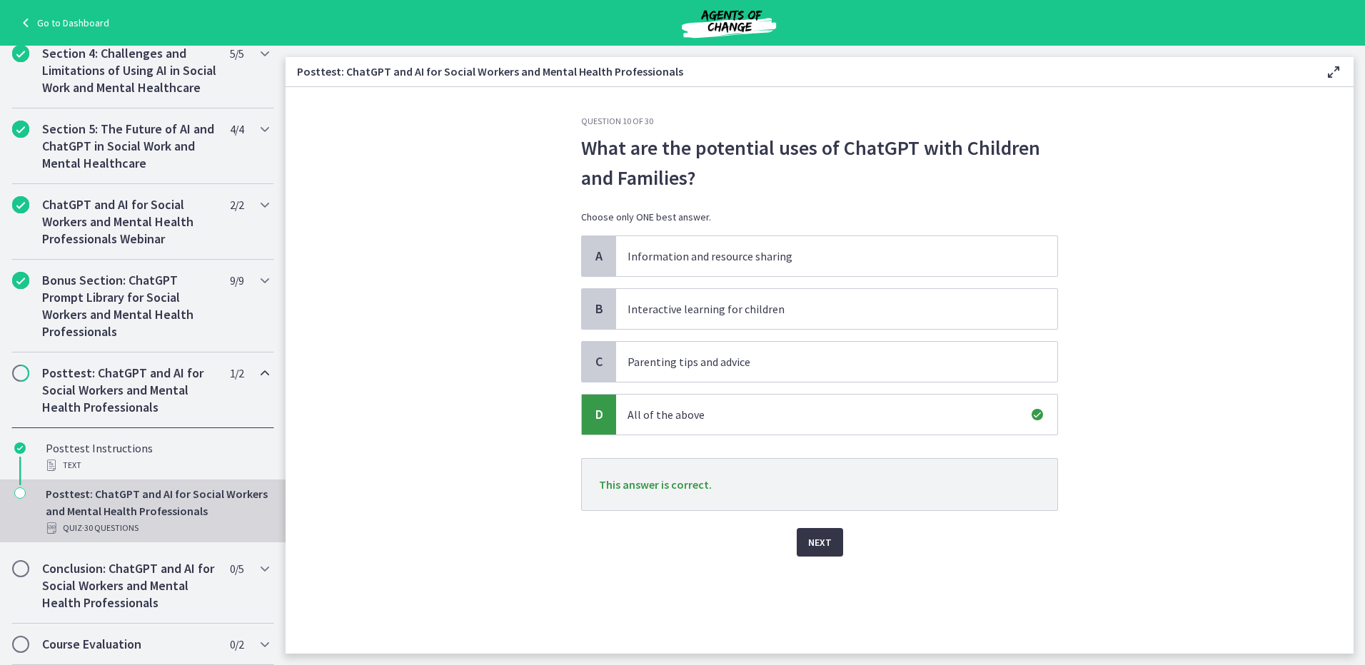
click at [829, 538] on span "Next" at bounding box center [820, 542] width 24 height 17
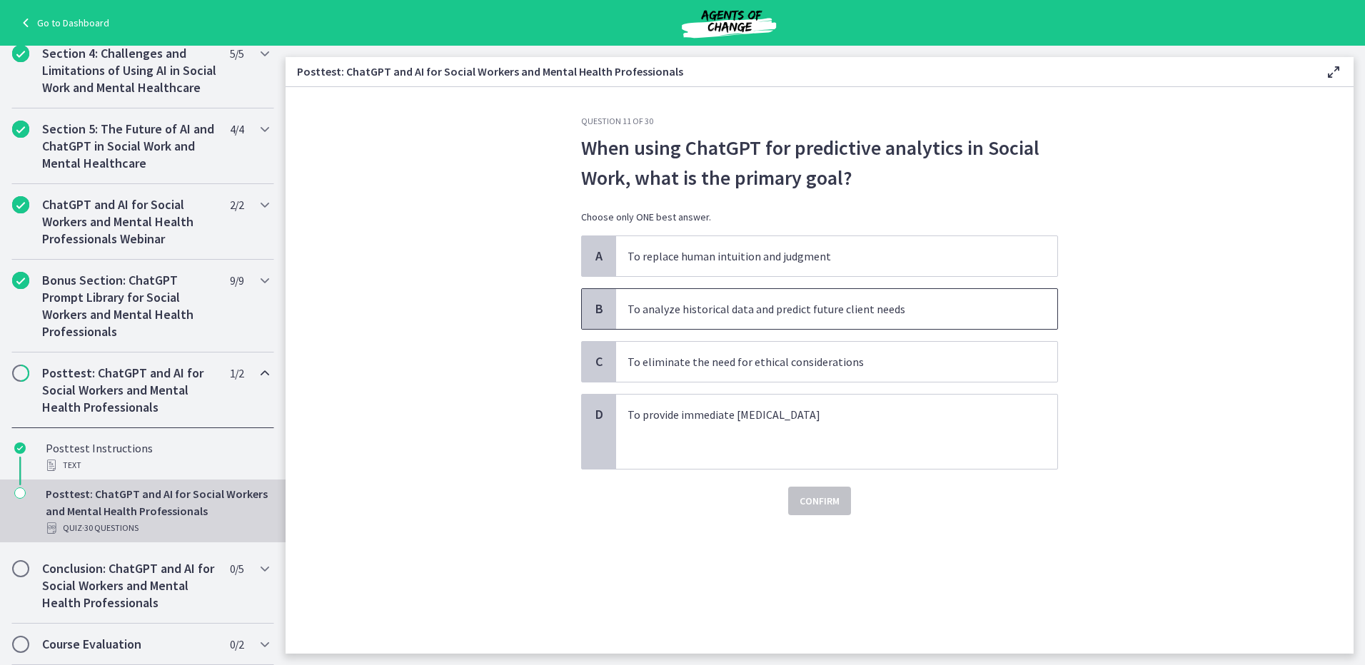
click at [735, 311] on p "To analyze historical data and predict future client needs" at bounding box center [822, 309] width 390 height 17
click at [820, 500] on span "Confirm" at bounding box center [820, 501] width 40 height 17
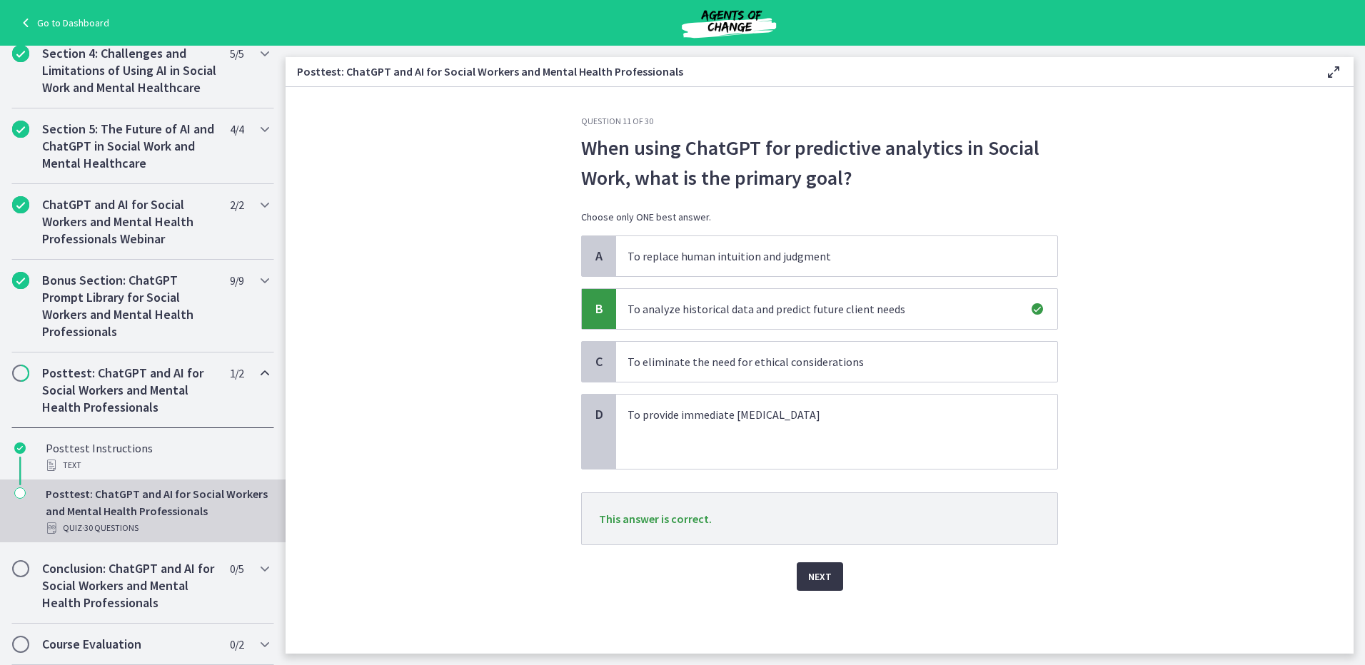
click at [828, 566] on button "Next" at bounding box center [820, 577] width 46 height 29
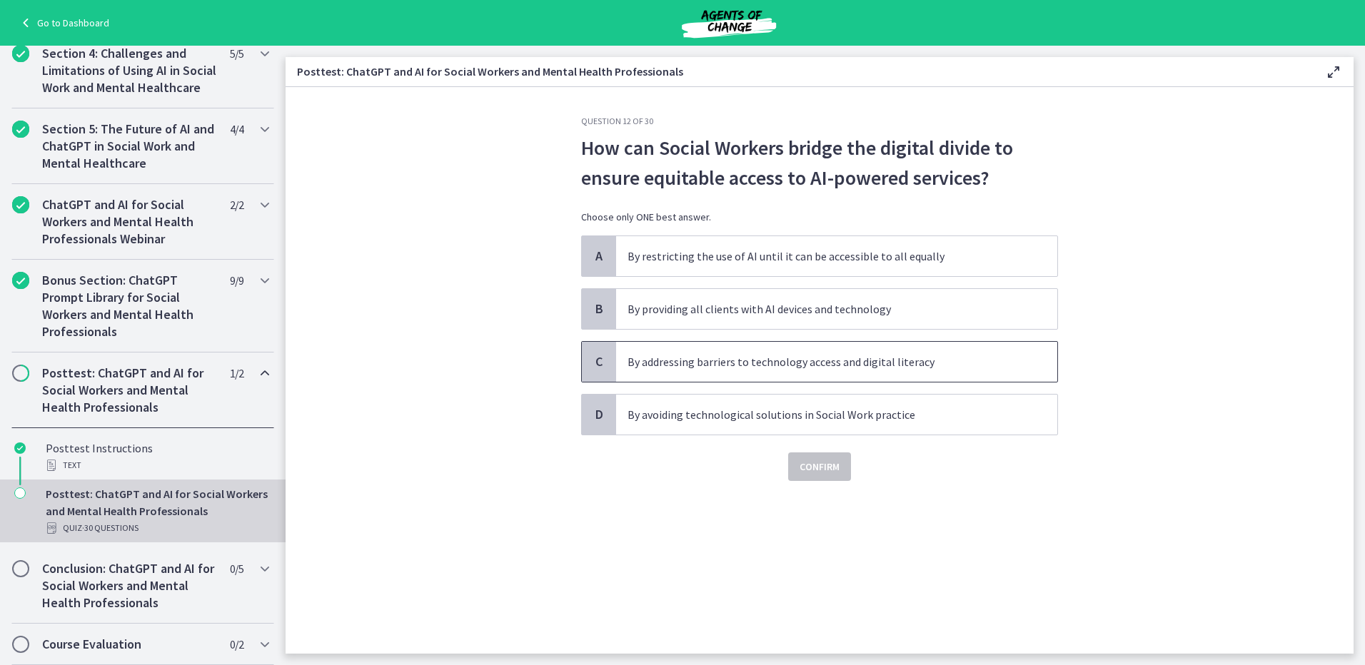
click at [851, 360] on p "By addressing barriers to technology access and digital literacy" at bounding box center [822, 361] width 390 height 17
click at [807, 468] on span "Confirm" at bounding box center [820, 466] width 40 height 17
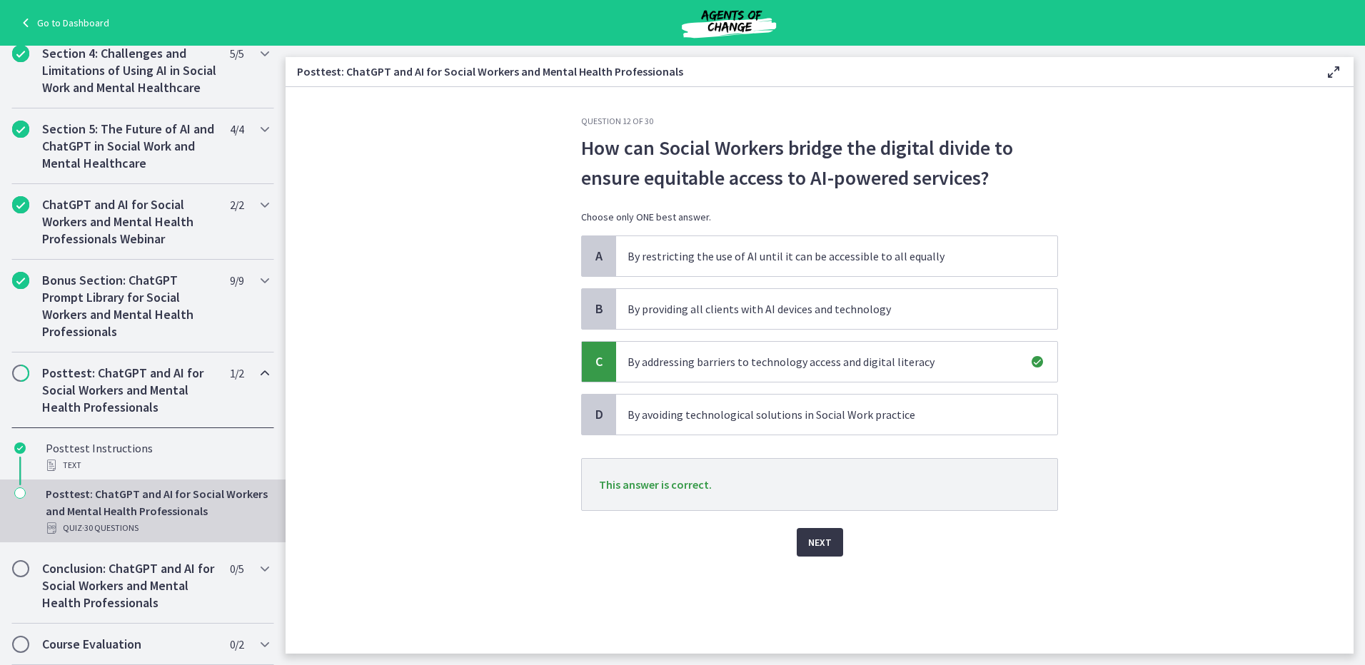
click at [839, 540] on button "Next" at bounding box center [820, 542] width 46 height 29
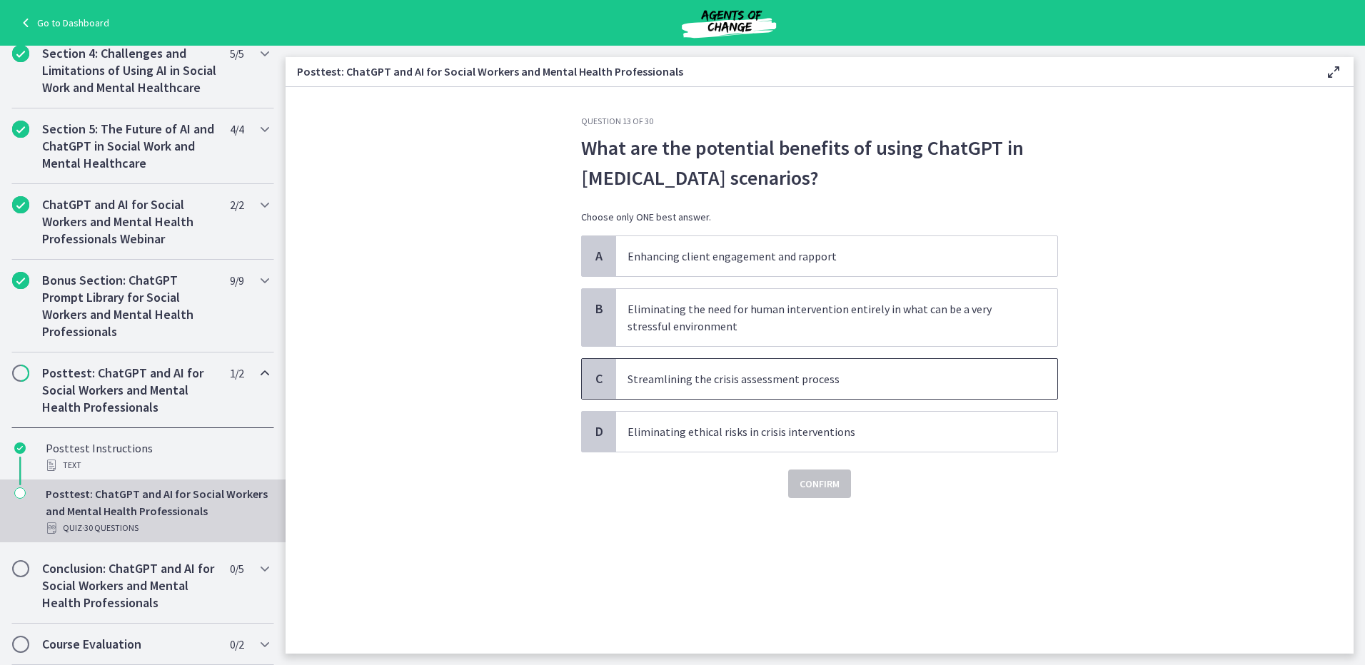
click at [827, 372] on p "Streamlining the crisis assessment process" at bounding box center [822, 378] width 390 height 17
click at [838, 478] on span "Confirm" at bounding box center [820, 483] width 40 height 17
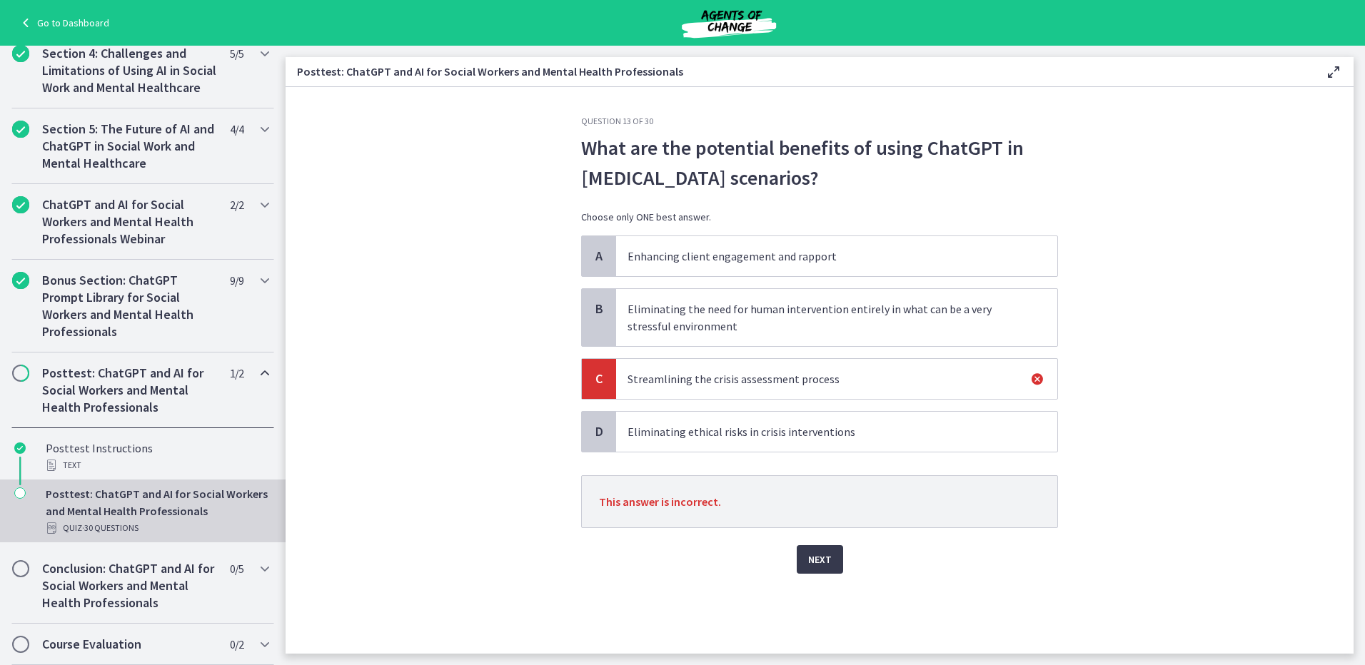
click at [765, 575] on div "Question 13 of 30 What are the potential benefits of using ChatGPT in crisis in…" at bounding box center [820, 385] width 500 height 538
click at [822, 557] on span "Next" at bounding box center [820, 559] width 24 height 17
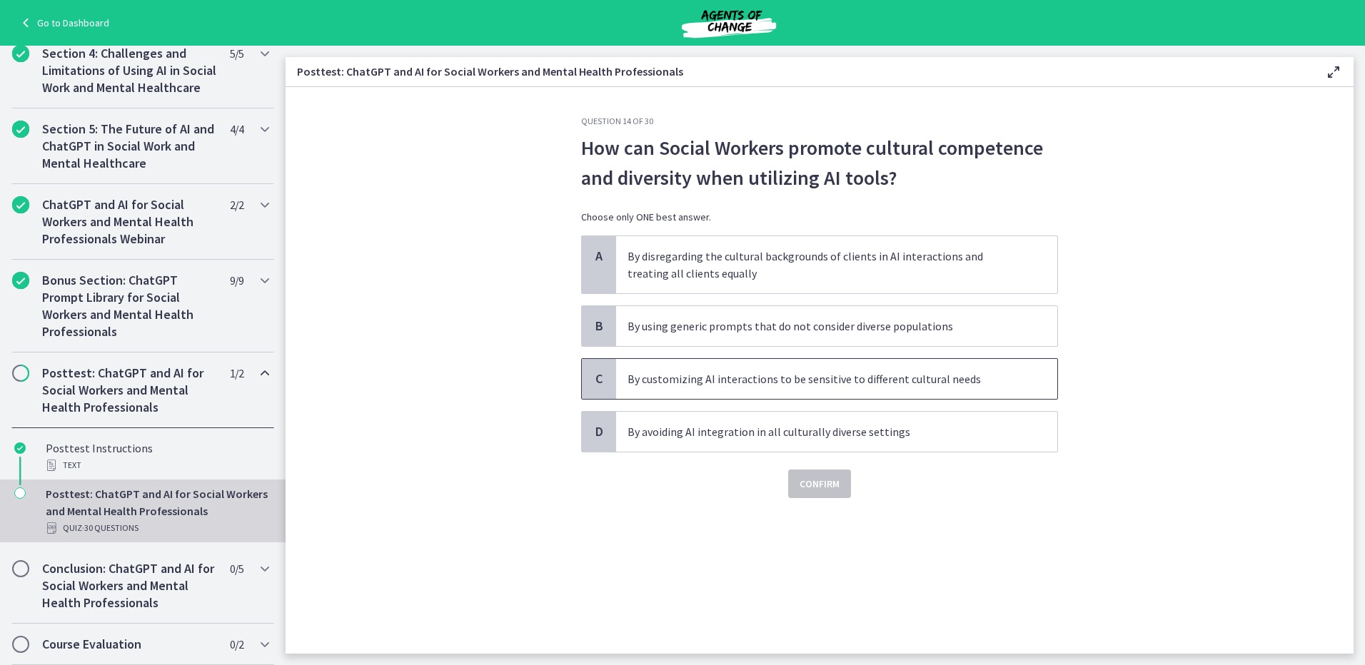
click at [692, 383] on p "By customizing AI interactions to be sensitive to different cultural needs" at bounding box center [822, 378] width 390 height 17
click at [811, 486] on span "Confirm" at bounding box center [820, 483] width 40 height 17
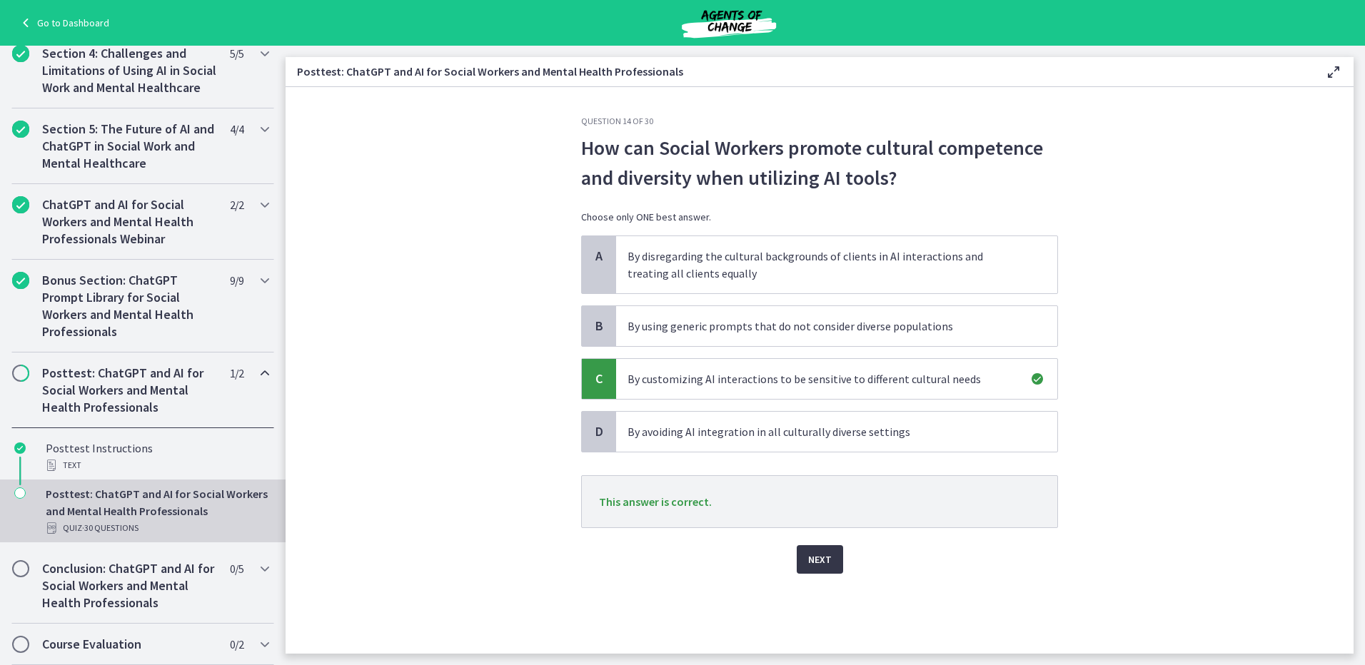
click at [821, 554] on span "Next" at bounding box center [820, 559] width 24 height 17
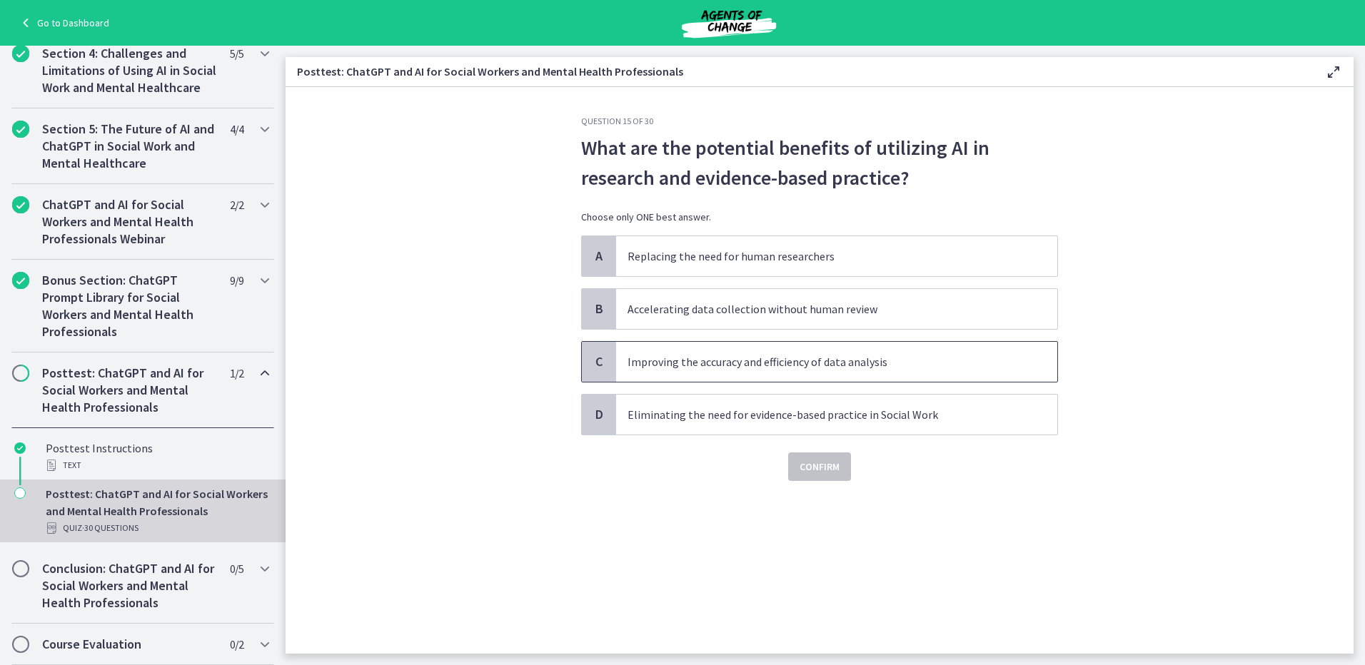
click at [903, 367] on p "Improving the accuracy and efficiency of data analysis" at bounding box center [822, 361] width 390 height 17
click at [831, 463] on span "Confirm" at bounding box center [820, 466] width 40 height 17
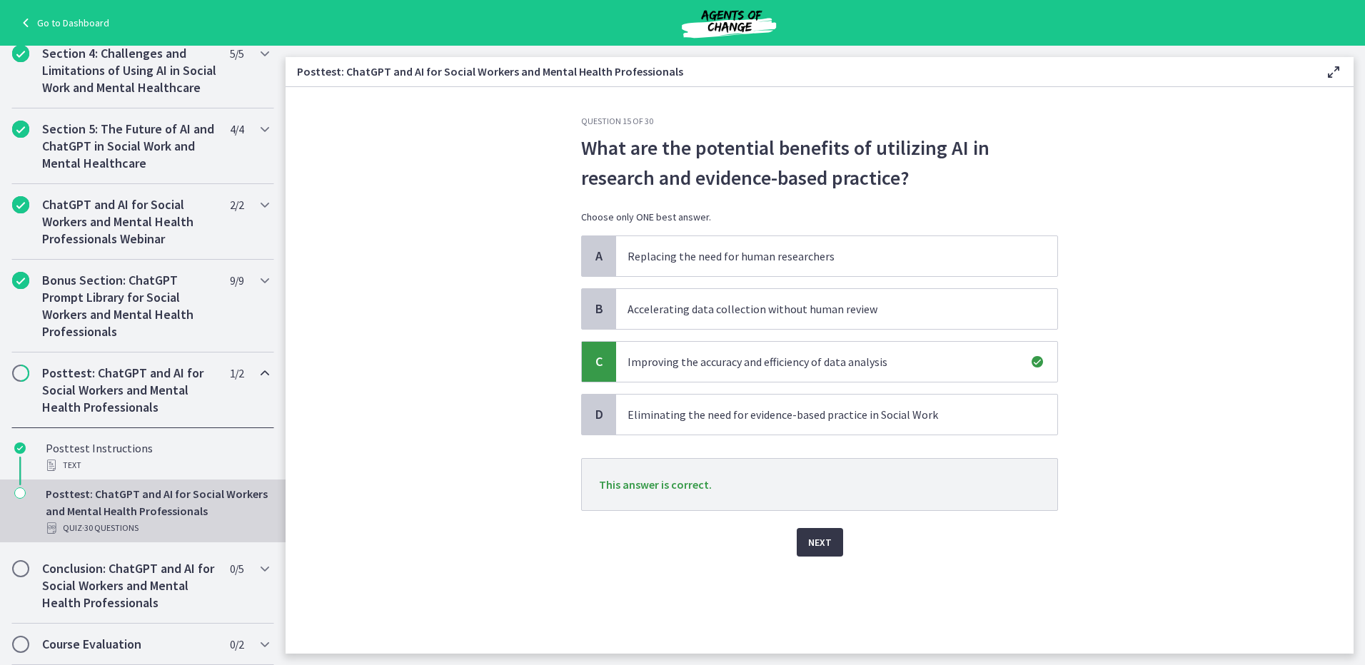
click at [821, 544] on span "Next" at bounding box center [820, 542] width 24 height 17
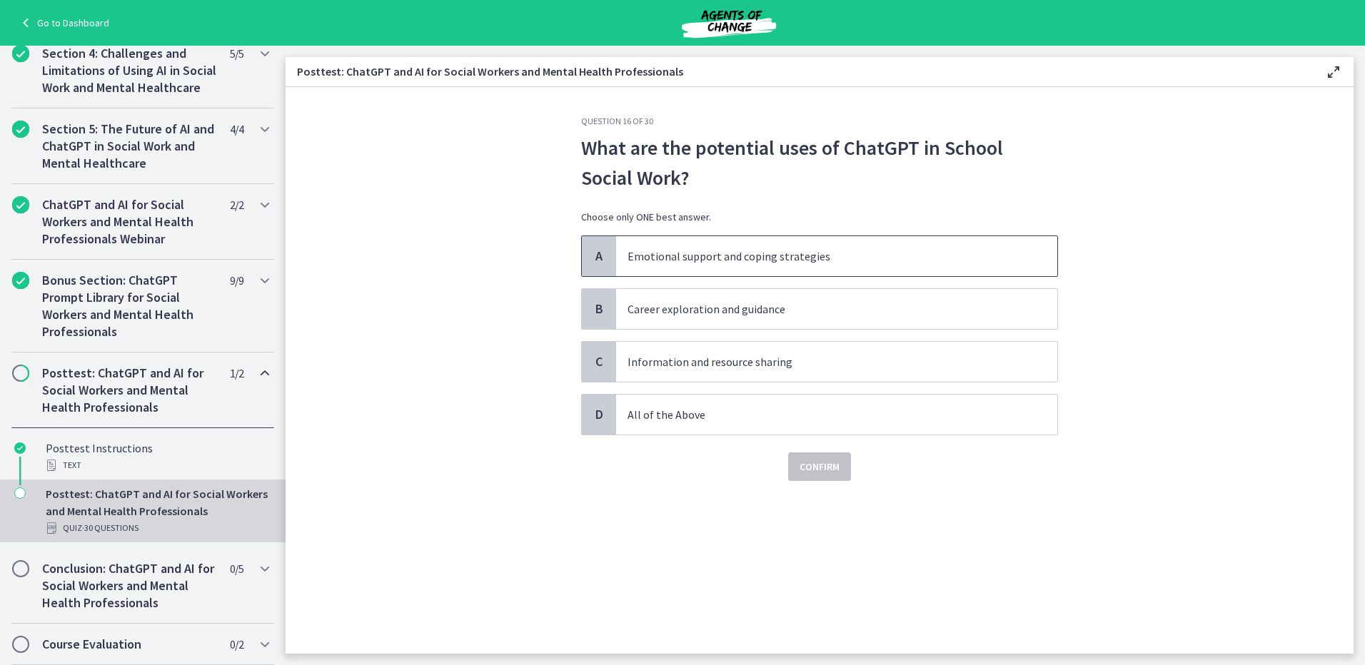
click at [822, 256] on p "Emotional support and coping strategies" at bounding box center [822, 256] width 390 height 17
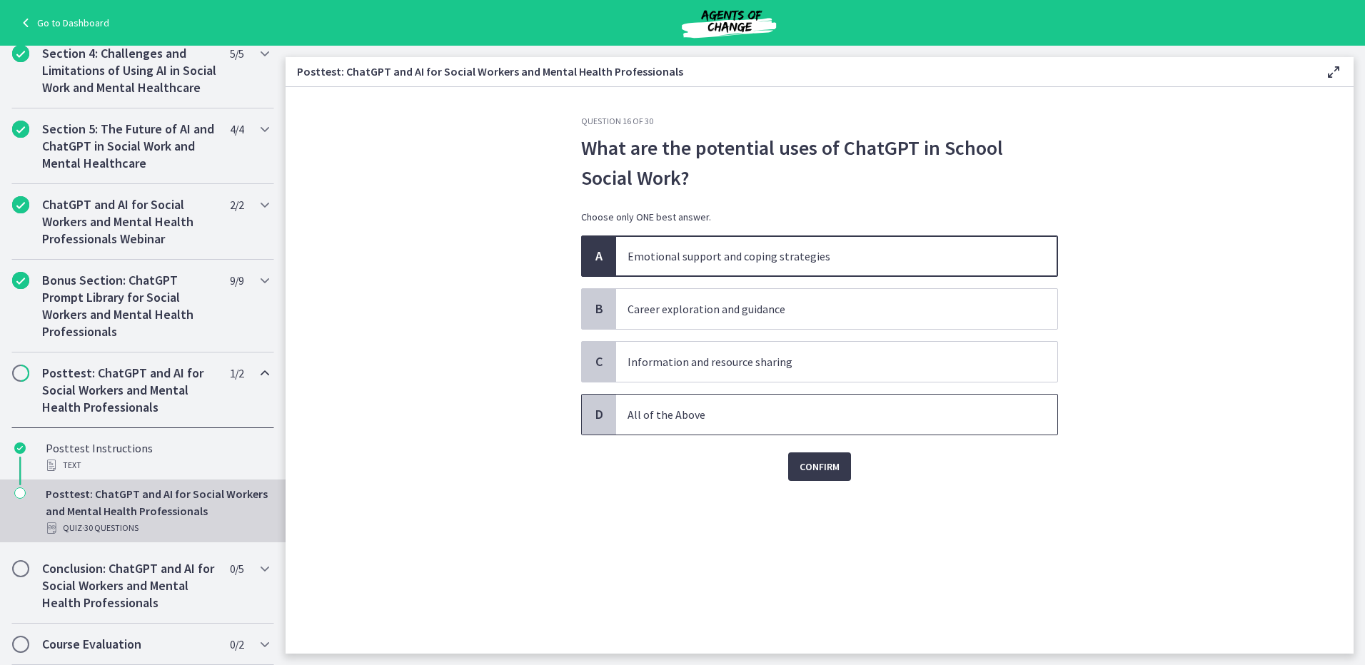
click at [714, 422] on p "All of the Above" at bounding box center [822, 414] width 390 height 17
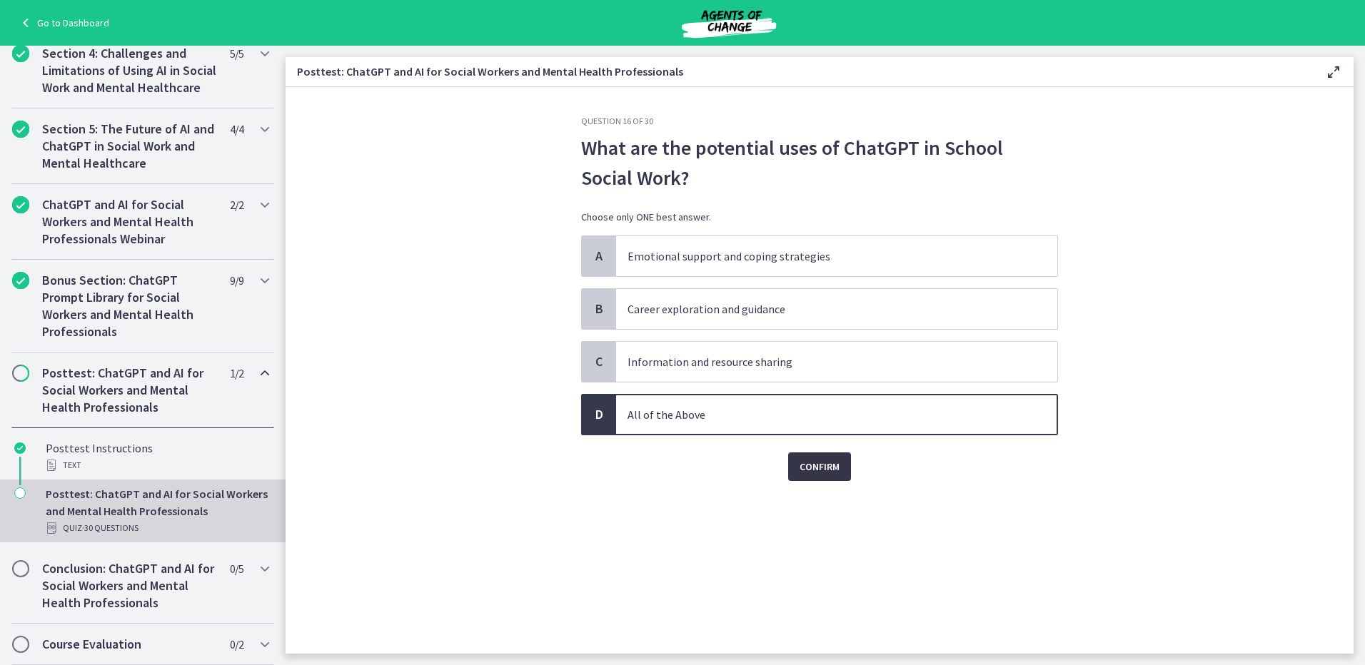
click at [832, 473] on span "Confirm" at bounding box center [820, 466] width 40 height 17
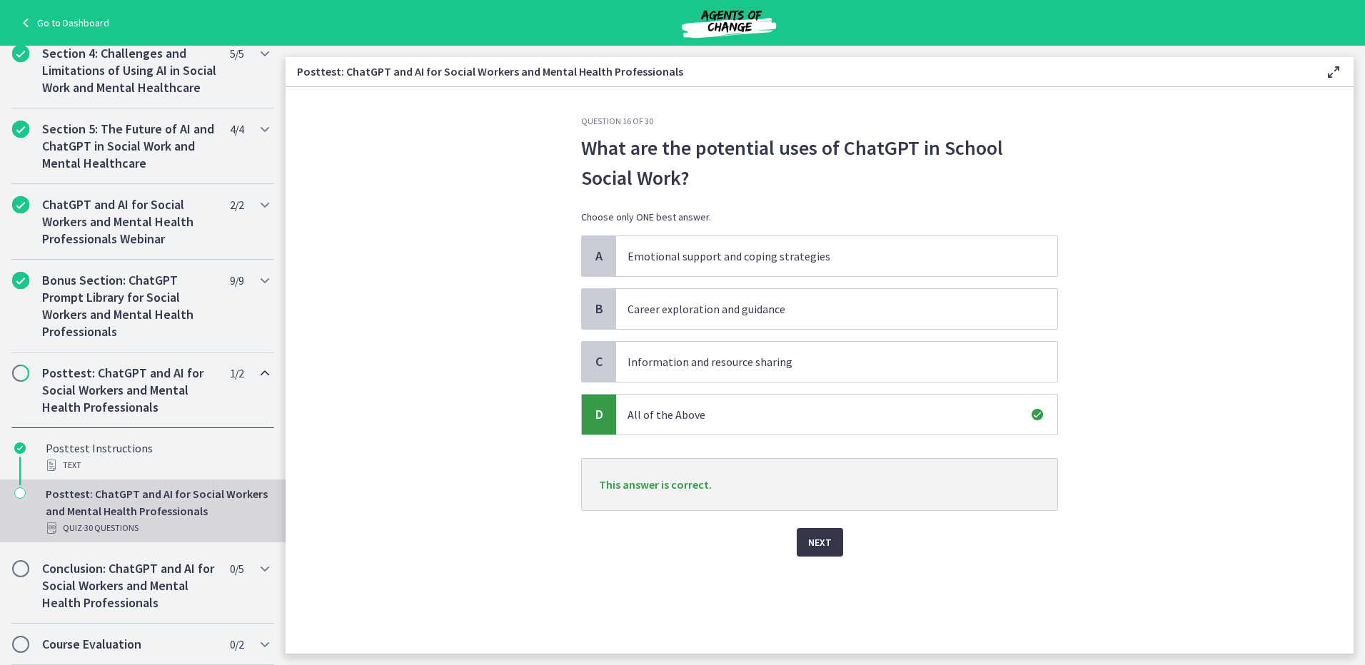
click at [842, 543] on button "Next" at bounding box center [820, 542] width 46 height 29
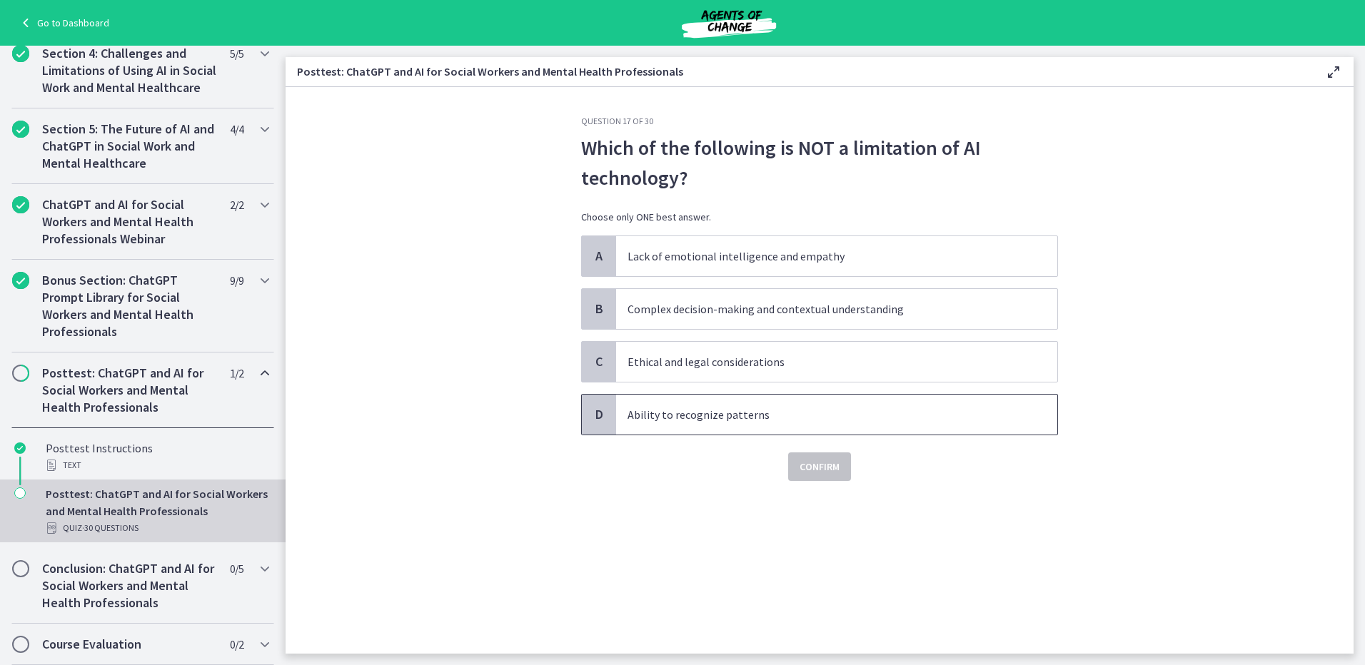
click at [700, 415] on p "Ability to recognize patterns" at bounding box center [822, 414] width 390 height 17
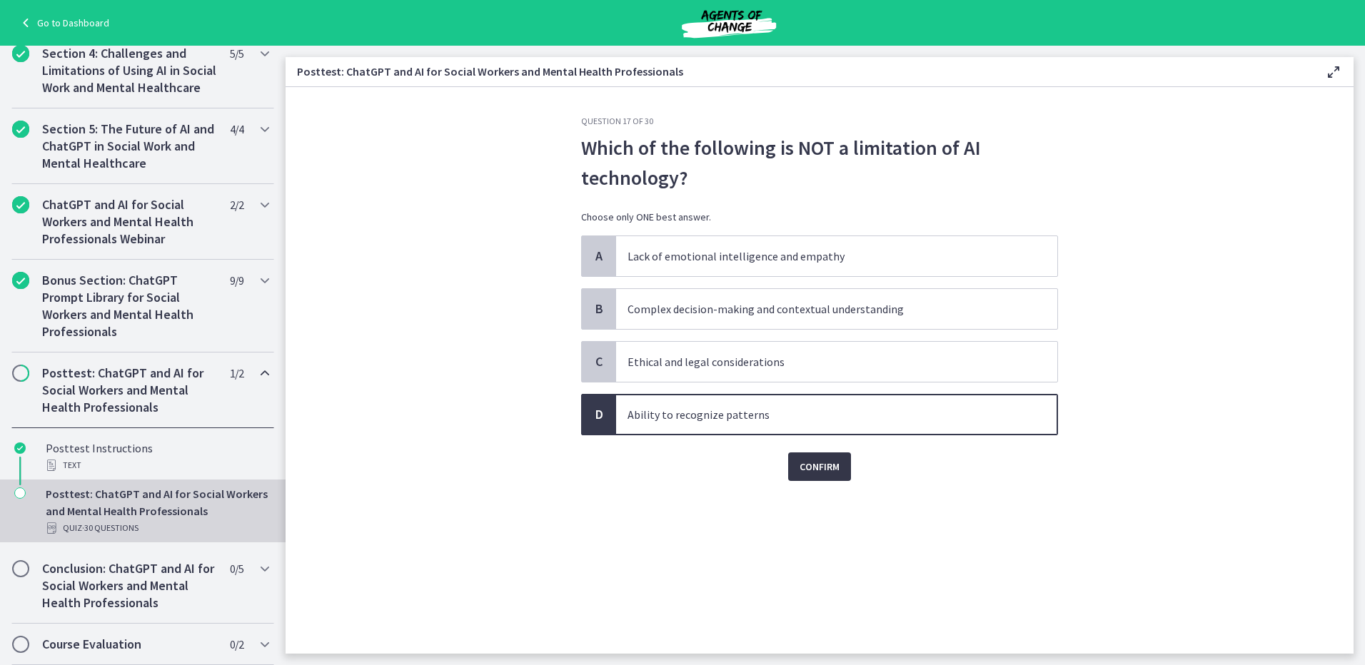
click at [822, 473] on span "Confirm" at bounding box center [820, 466] width 40 height 17
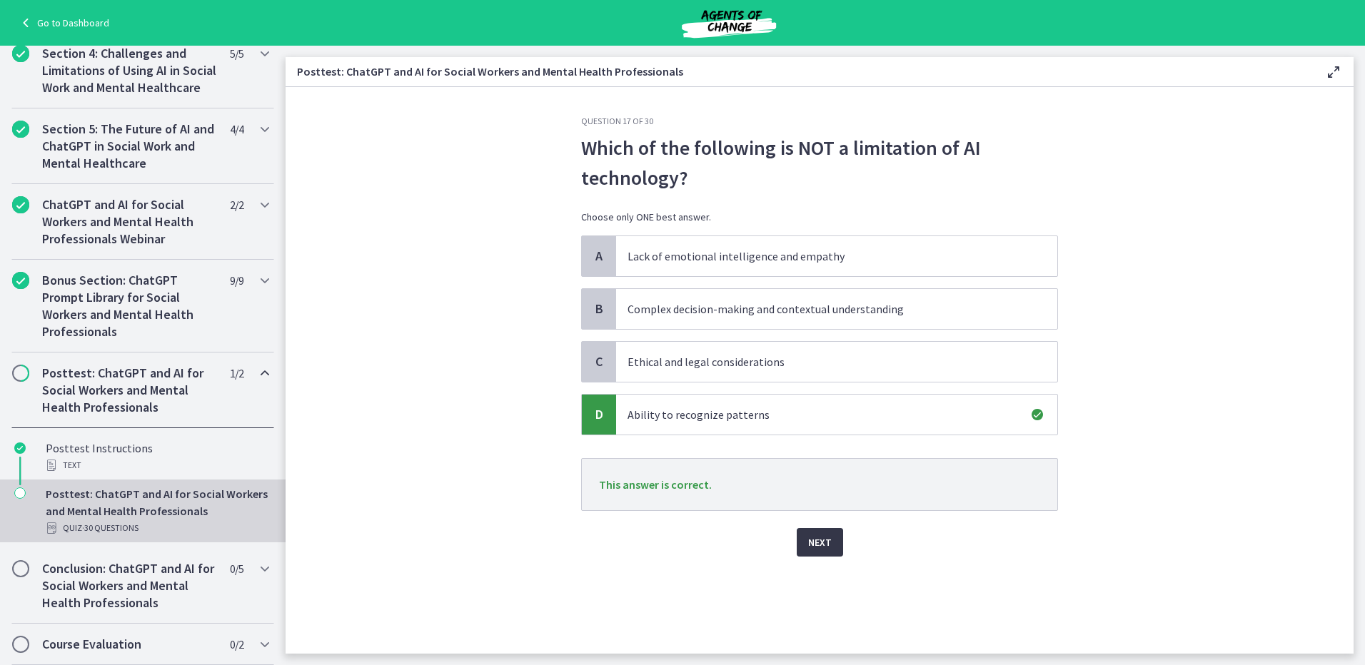
click at [819, 548] on span "Next" at bounding box center [820, 542] width 24 height 17
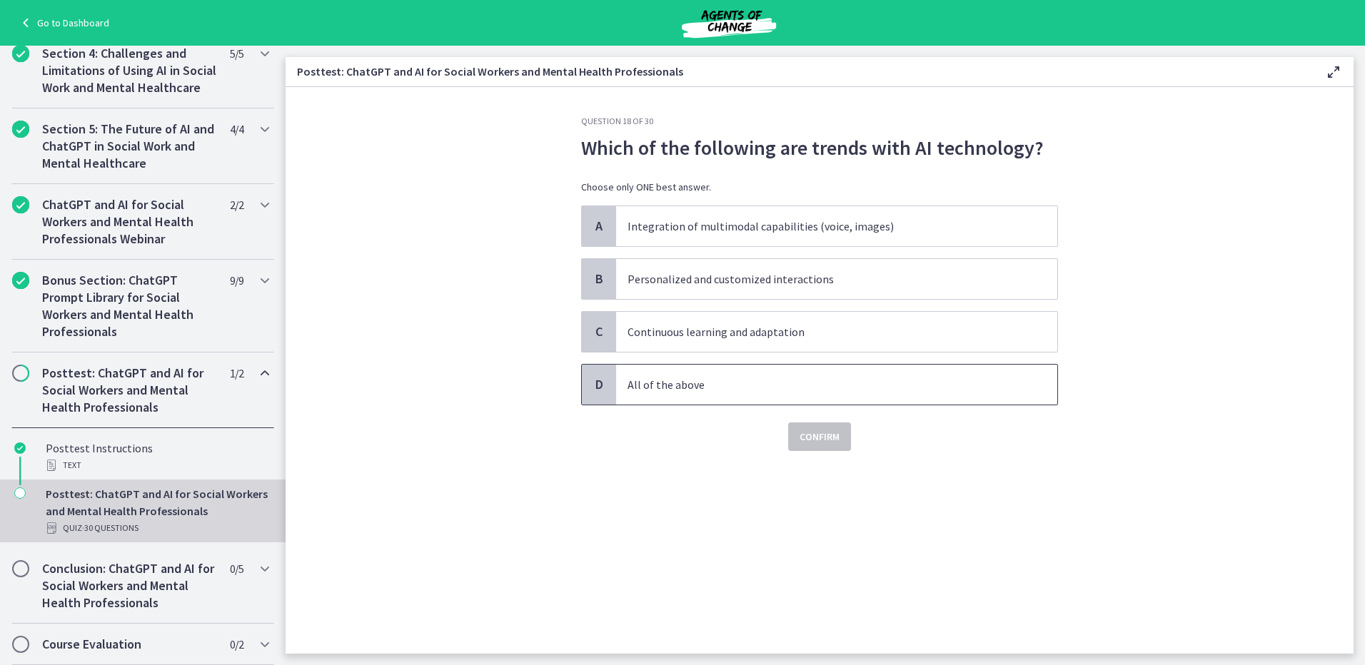
click at [731, 391] on p "All of the above" at bounding box center [822, 384] width 390 height 17
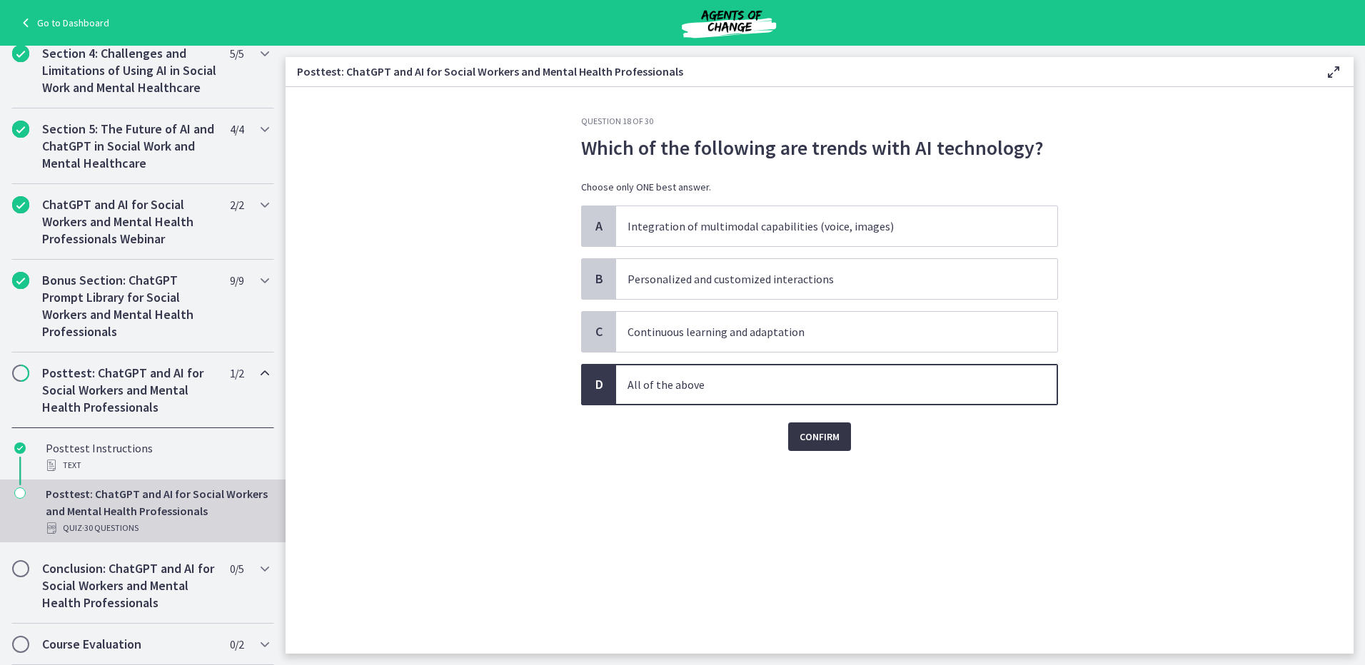
click at [810, 434] on span "Confirm" at bounding box center [820, 436] width 40 height 17
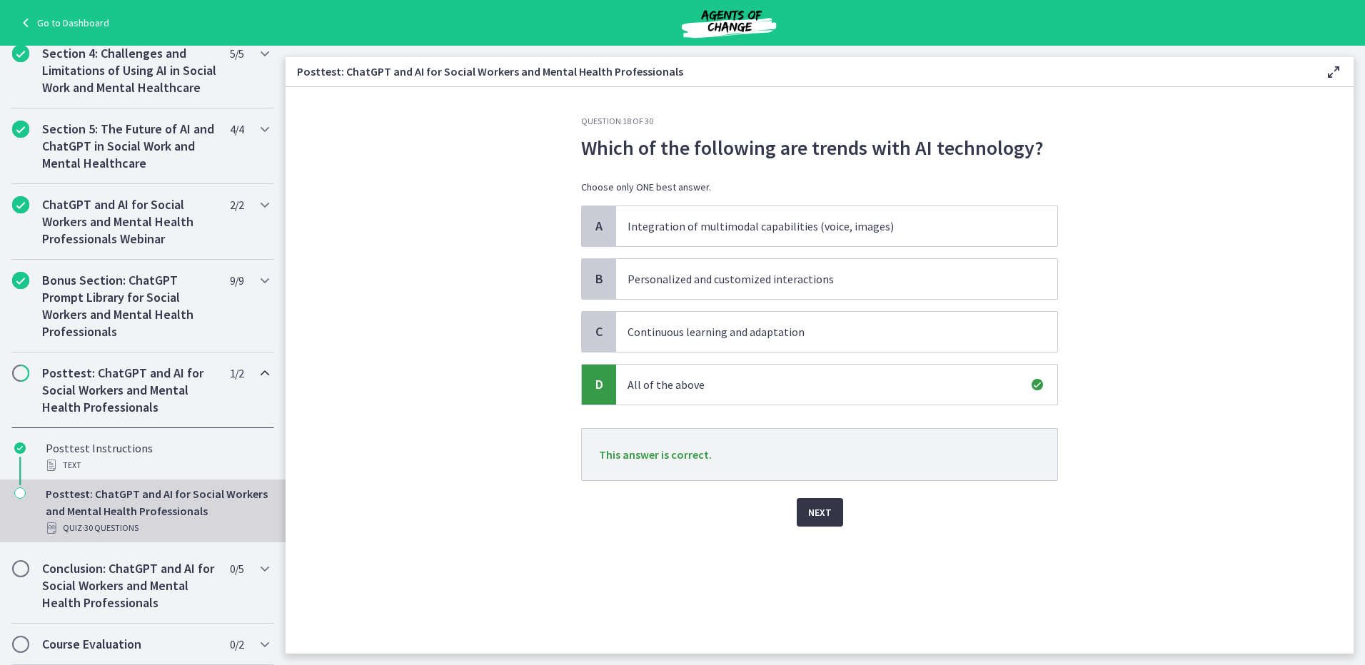
click at [823, 499] on button "Next" at bounding box center [820, 512] width 46 height 29
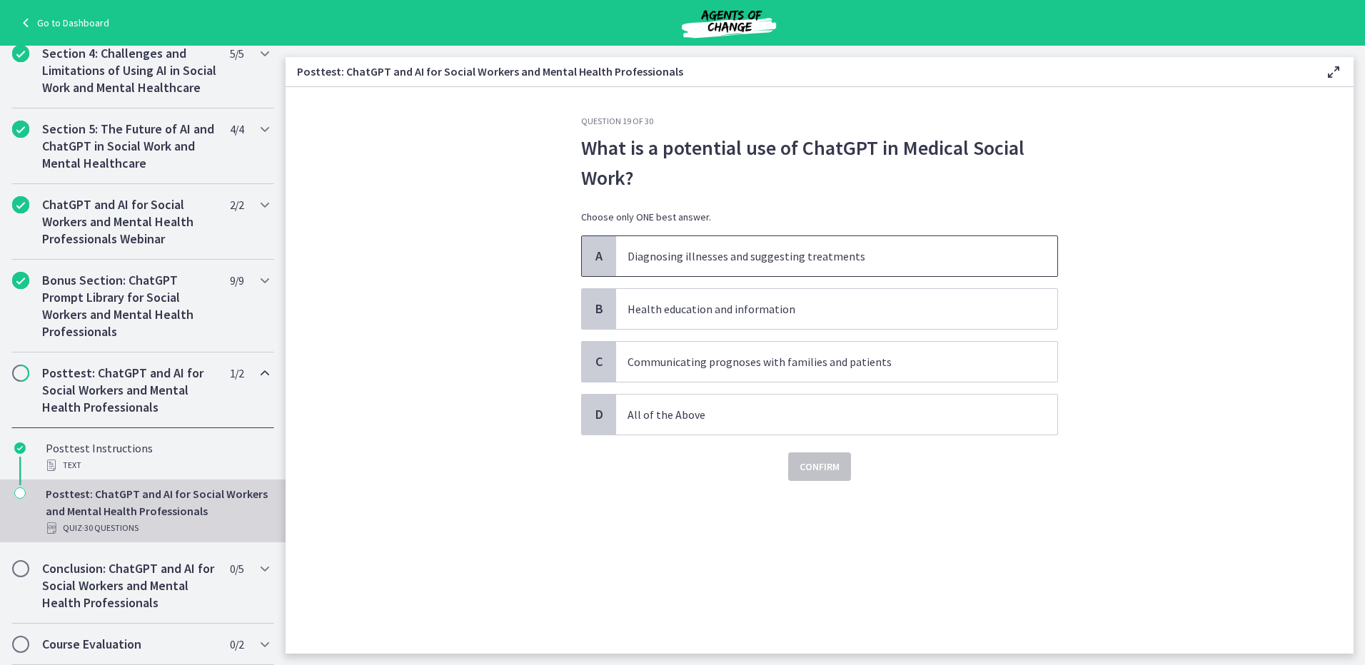
click at [689, 264] on p "Diagnosing illnesses and suggesting treatments" at bounding box center [822, 256] width 390 height 17
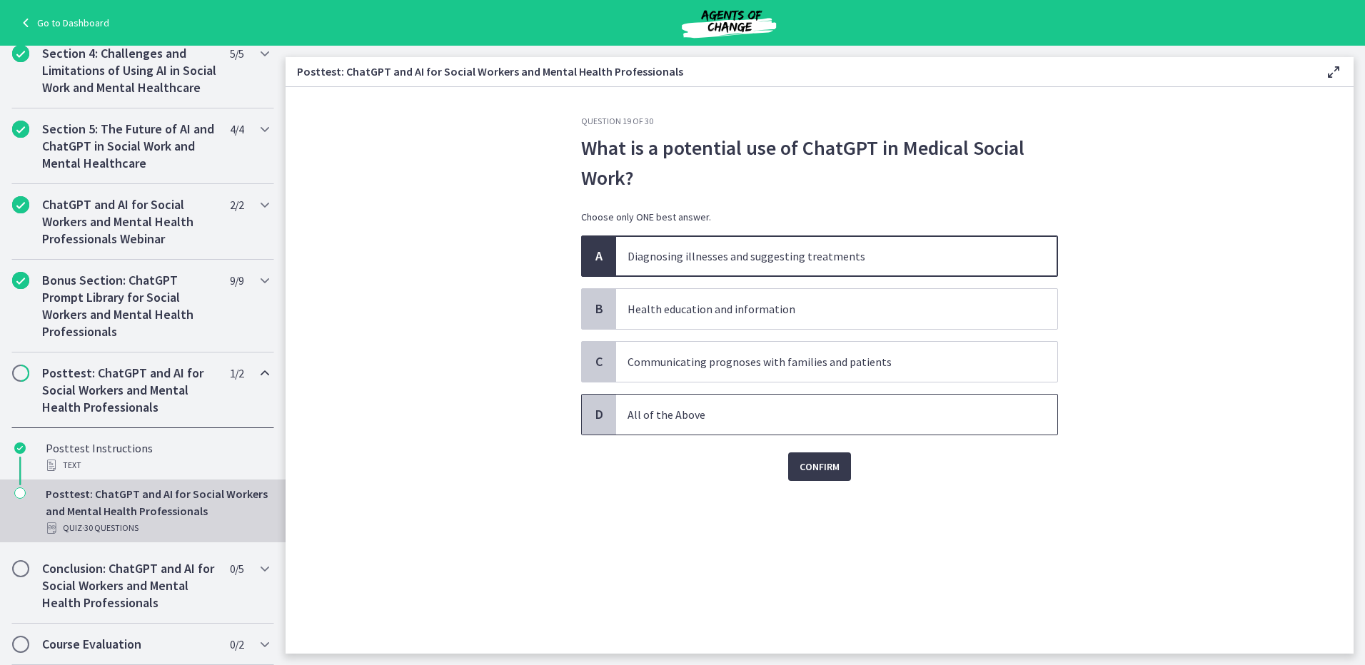
drag, startPoint x: 740, startPoint y: 408, endPoint x: 750, endPoint y: 433, distance: 27.2
click at [740, 410] on p "All of the Above" at bounding box center [822, 414] width 390 height 17
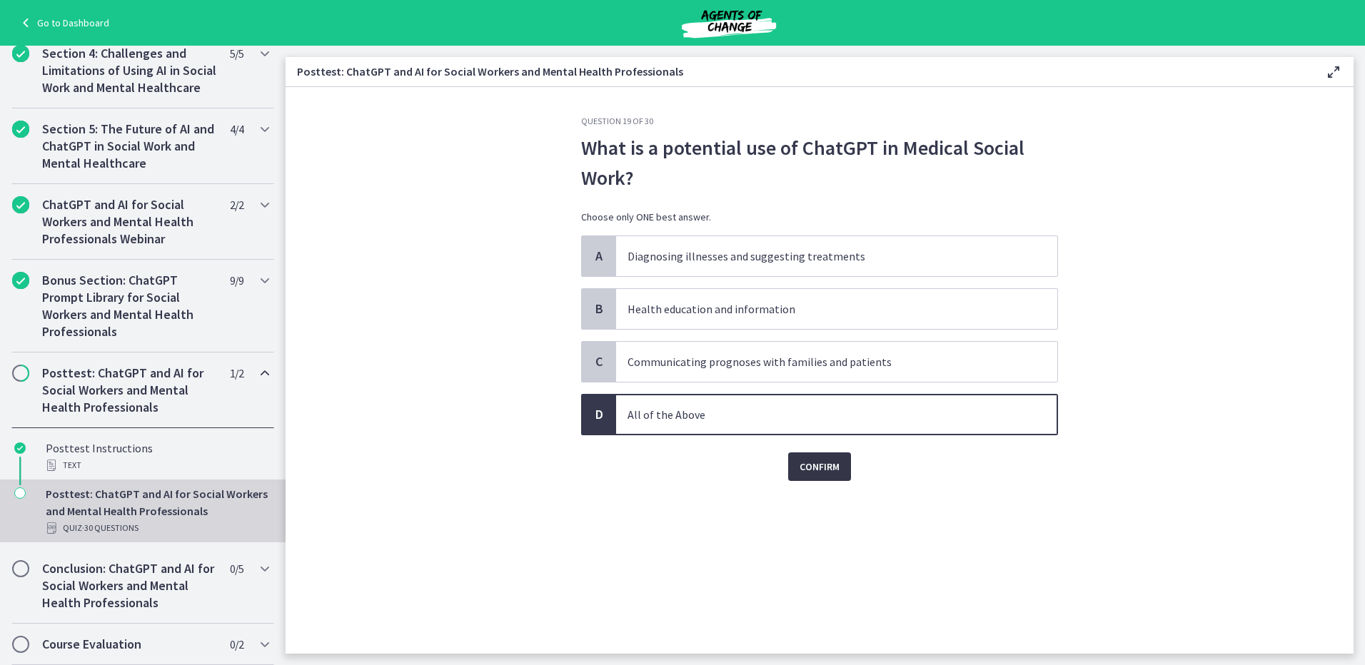
click at [807, 464] on span "Confirm" at bounding box center [820, 466] width 40 height 17
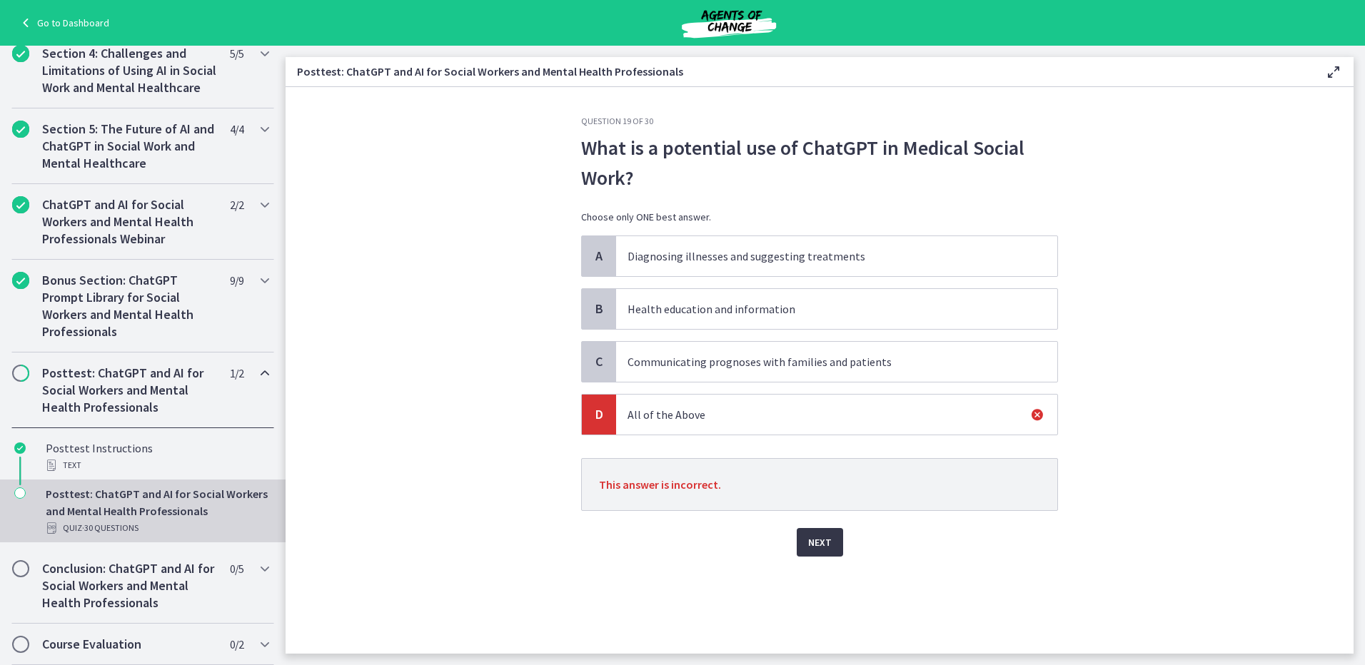
click at [815, 547] on span "Next" at bounding box center [820, 542] width 24 height 17
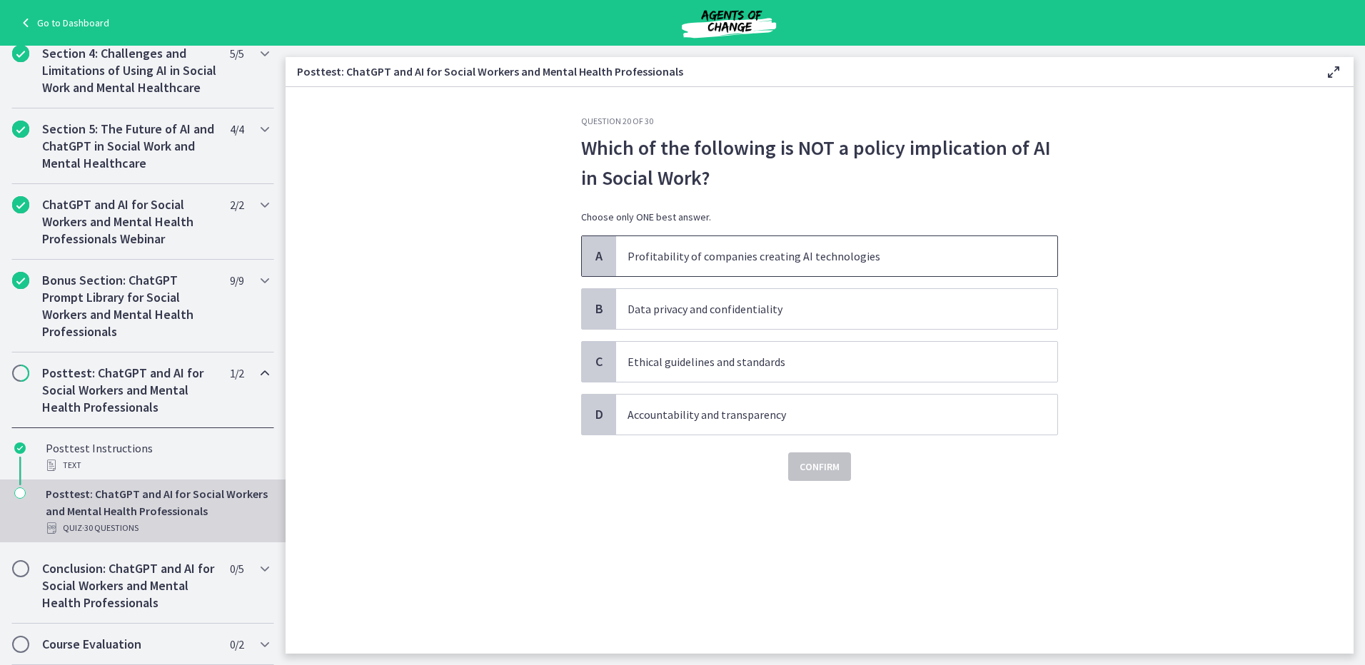
click at [728, 259] on p "Profitability of companies creating AI technologies" at bounding box center [822, 256] width 390 height 17
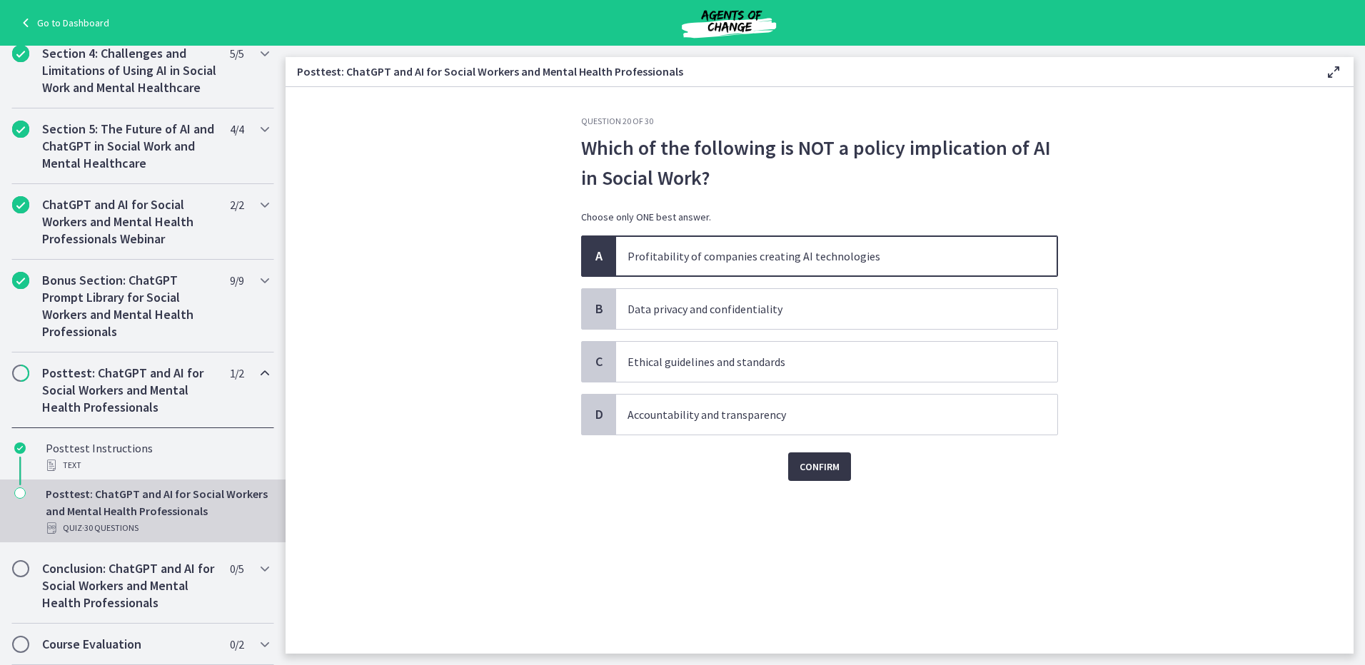
click at [812, 465] on span "Confirm" at bounding box center [820, 466] width 40 height 17
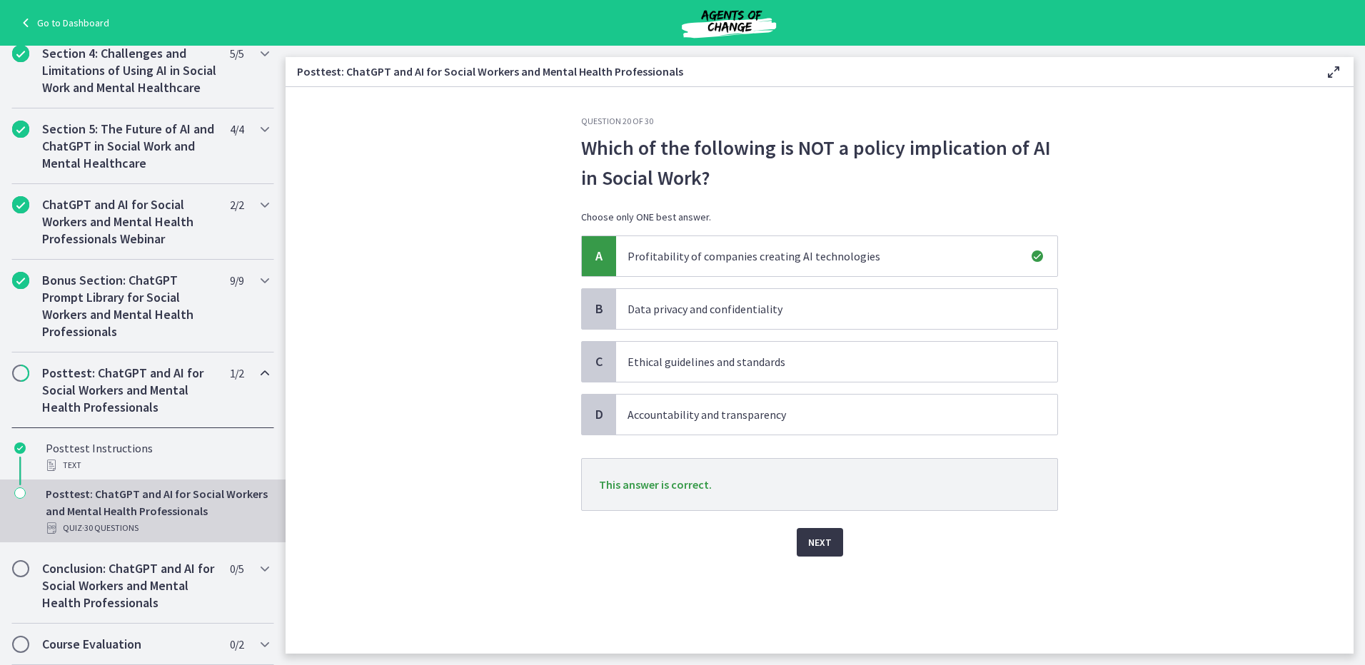
click at [808, 545] on span "Next" at bounding box center [820, 542] width 24 height 17
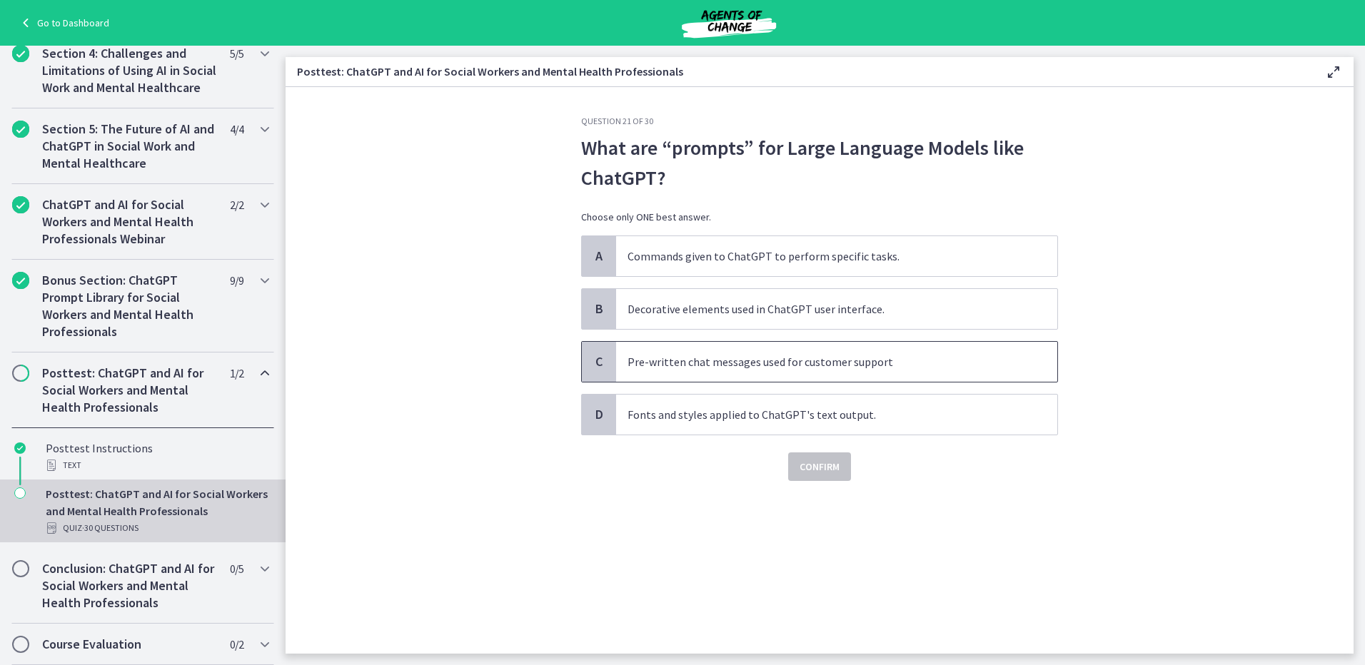
click at [687, 368] on p "Pre-written chat messages used for customer support" at bounding box center [822, 361] width 390 height 17
click at [801, 456] on button "Confirm" at bounding box center [819, 467] width 63 height 29
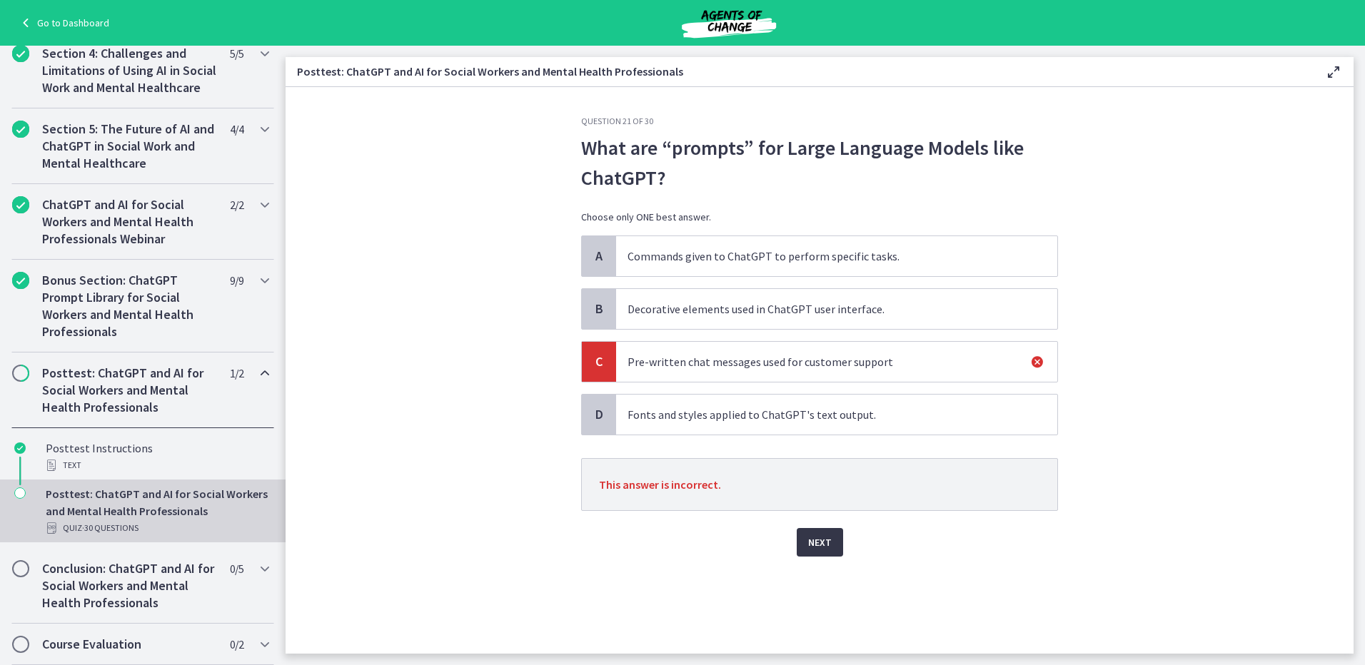
click at [822, 539] on span "Next" at bounding box center [820, 542] width 24 height 17
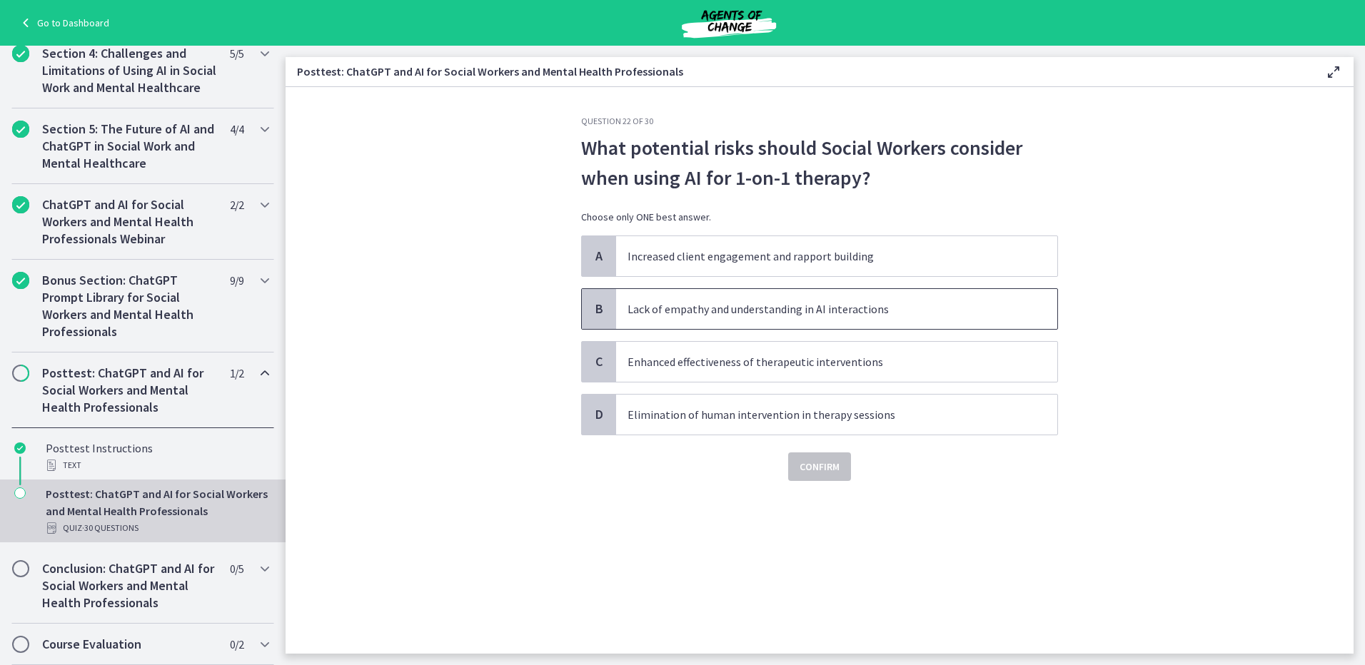
click at [790, 321] on span "Lack of empathy and understanding in AI interactions" at bounding box center [836, 309] width 441 height 40
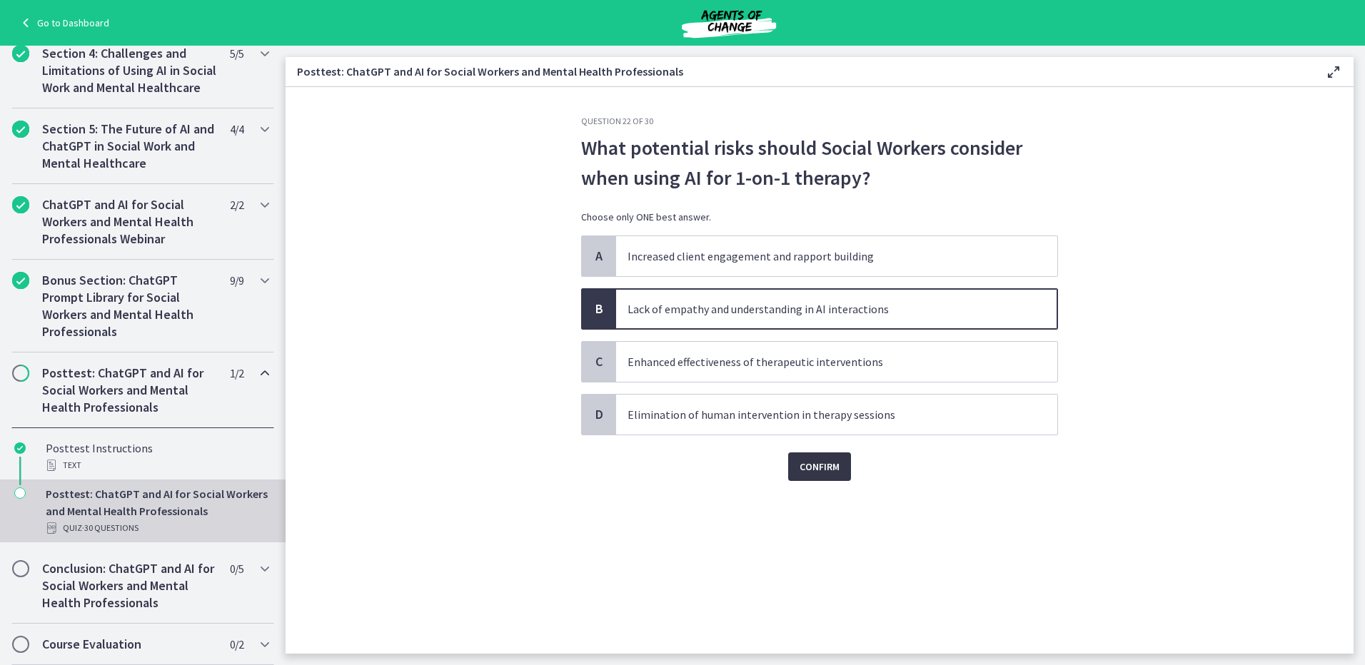
click at [811, 460] on span "Confirm" at bounding box center [820, 466] width 40 height 17
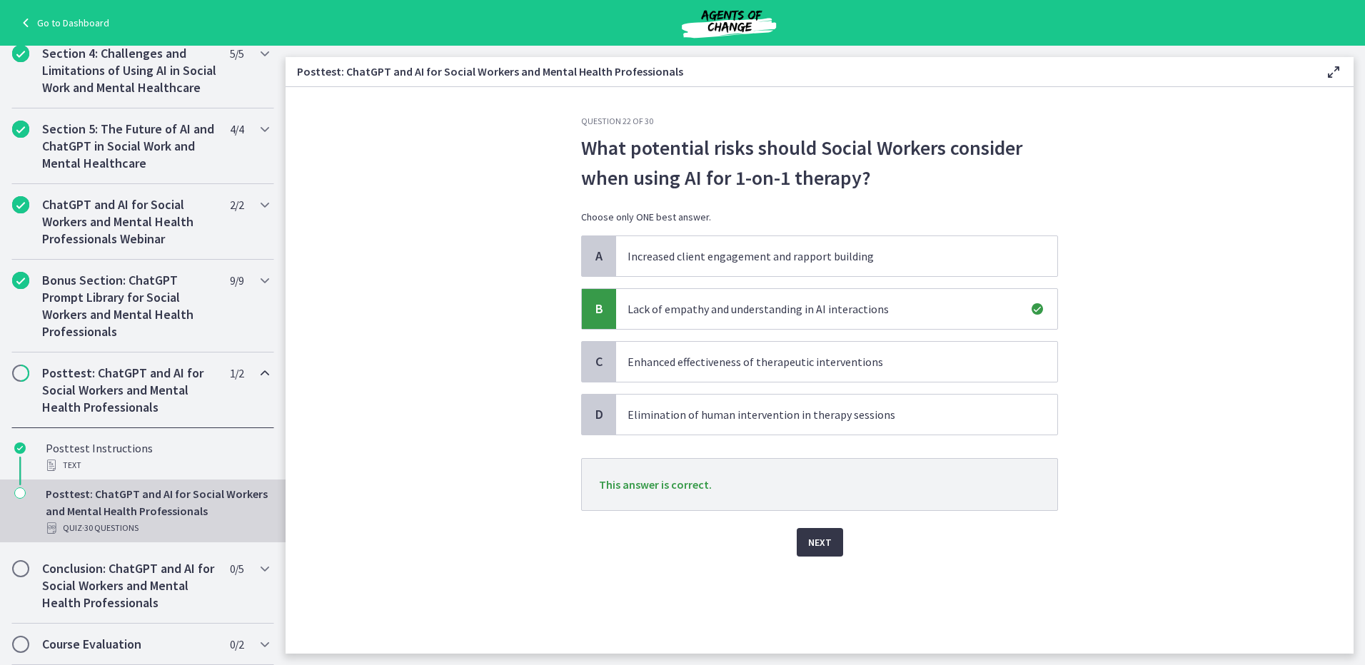
click at [822, 535] on span "Next" at bounding box center [820, 542] width 24 height 17
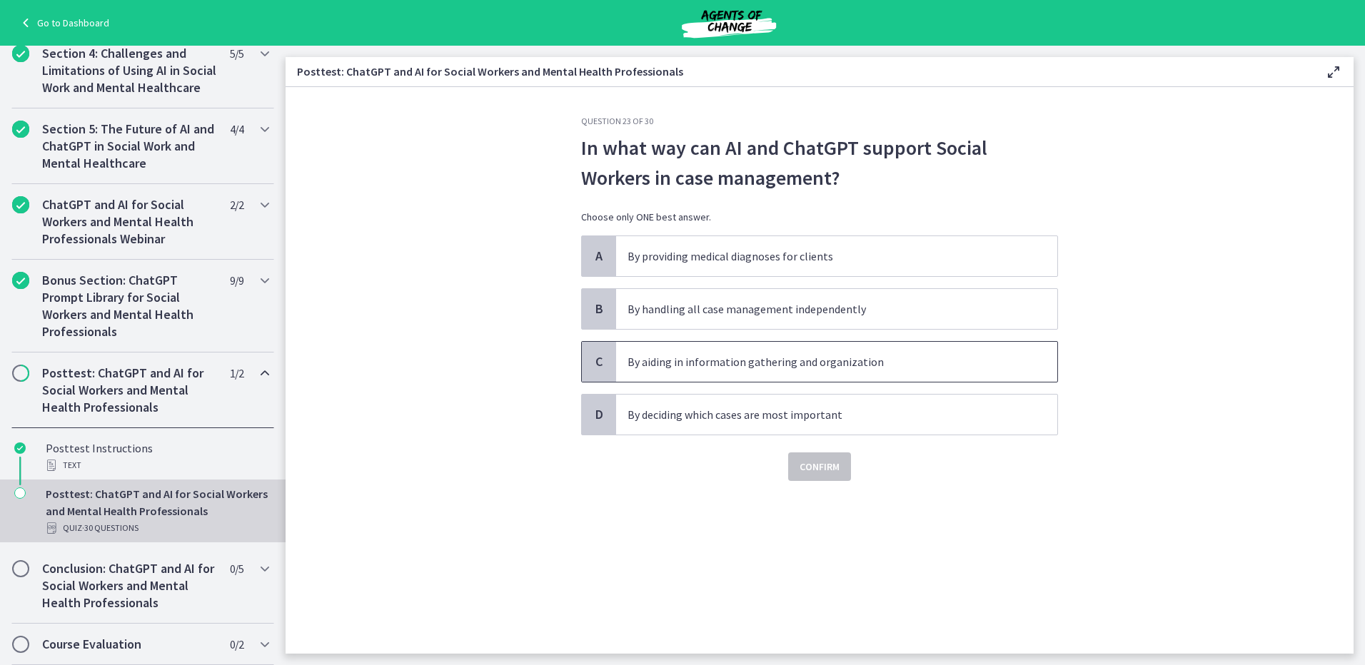
click at [742, 363] on p "By aiding in information gathering and organization" at bounding box center [822, 361] width 390 height 17
click at [838, 468] on span "Confirm" at bounding box center [820, 466] width 40 height 17
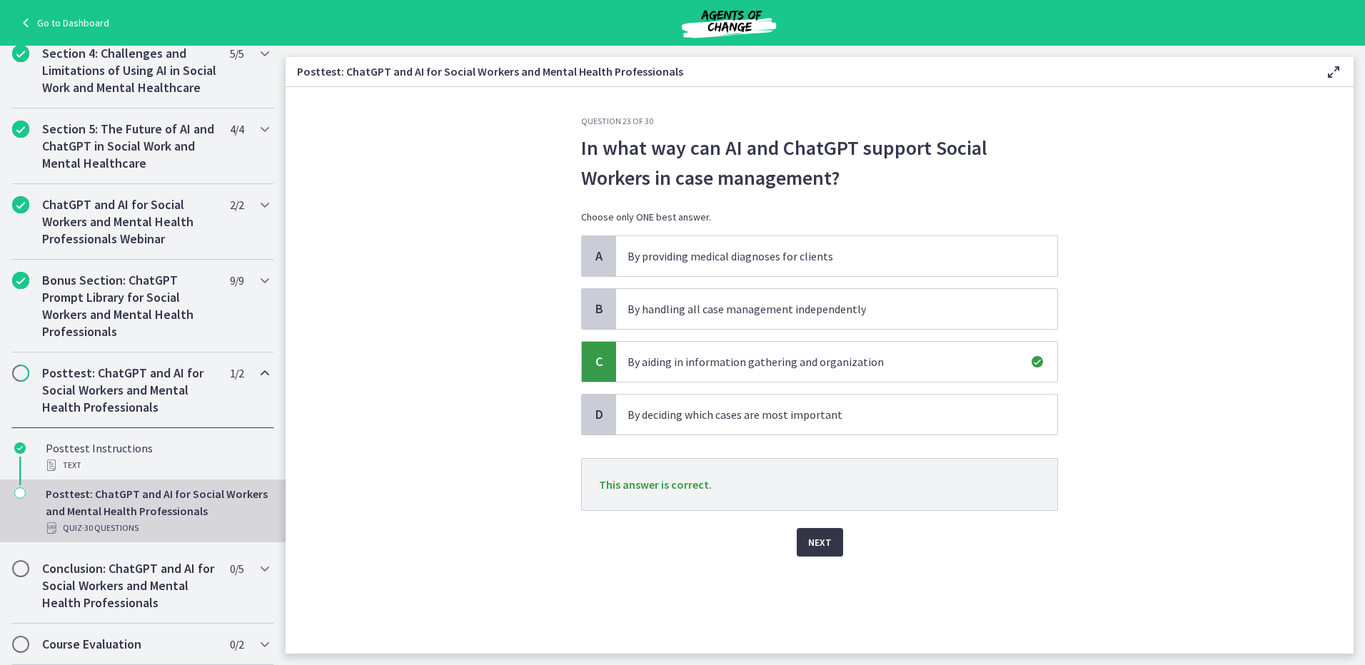
click at [836, 538] on button "Next" at bounding box center [820, 542] width 46 height 29
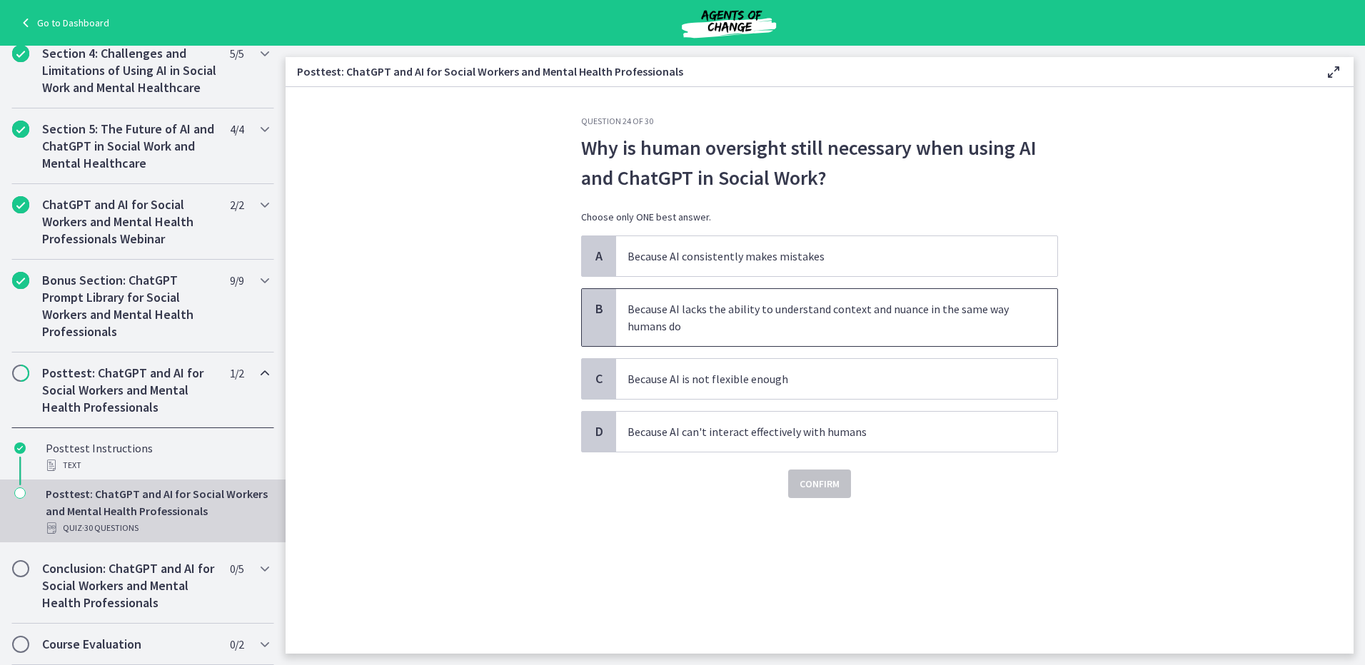
click at [782, 322] on p "Because AI lacks the ability to understand context and nuance in the same way h…" at bounding box center [822, 318] width 390 height 34
click at [821, 478] on span "Confirm" at bounding box center [820, 483] width 40 height 17
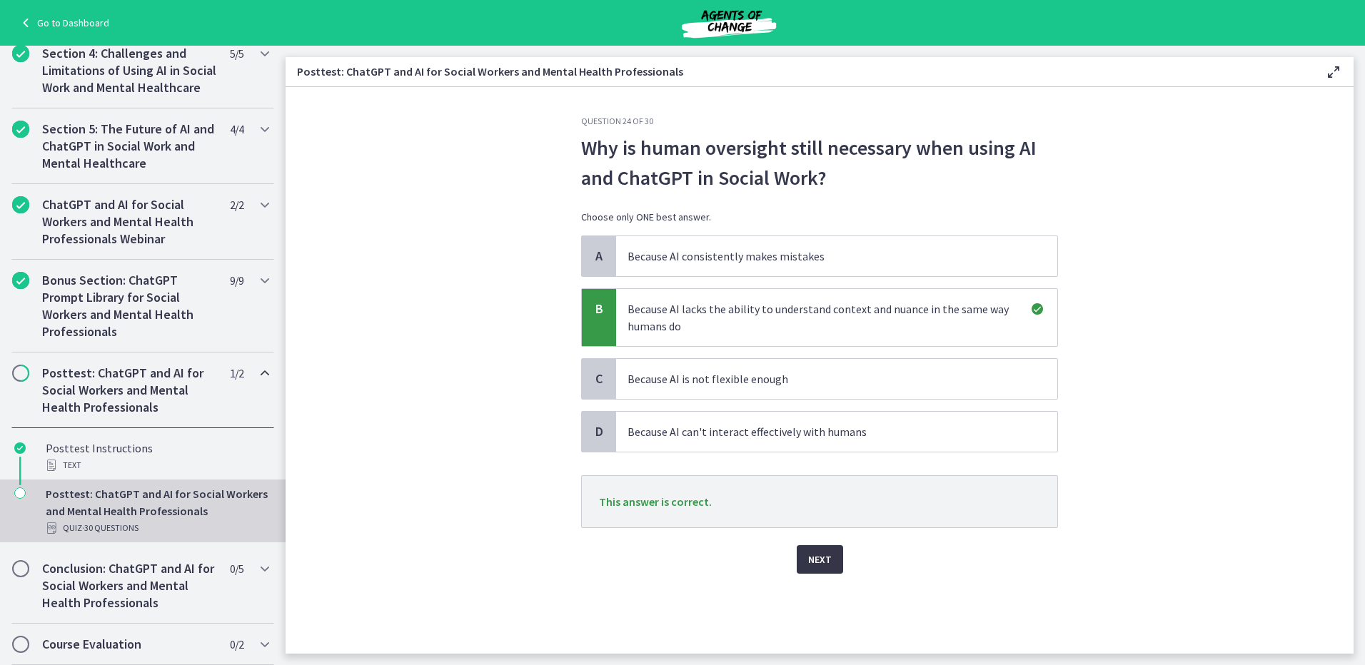
click at [812, 567] on span "Next" at bounding box center [820, 559] width 24 height 17
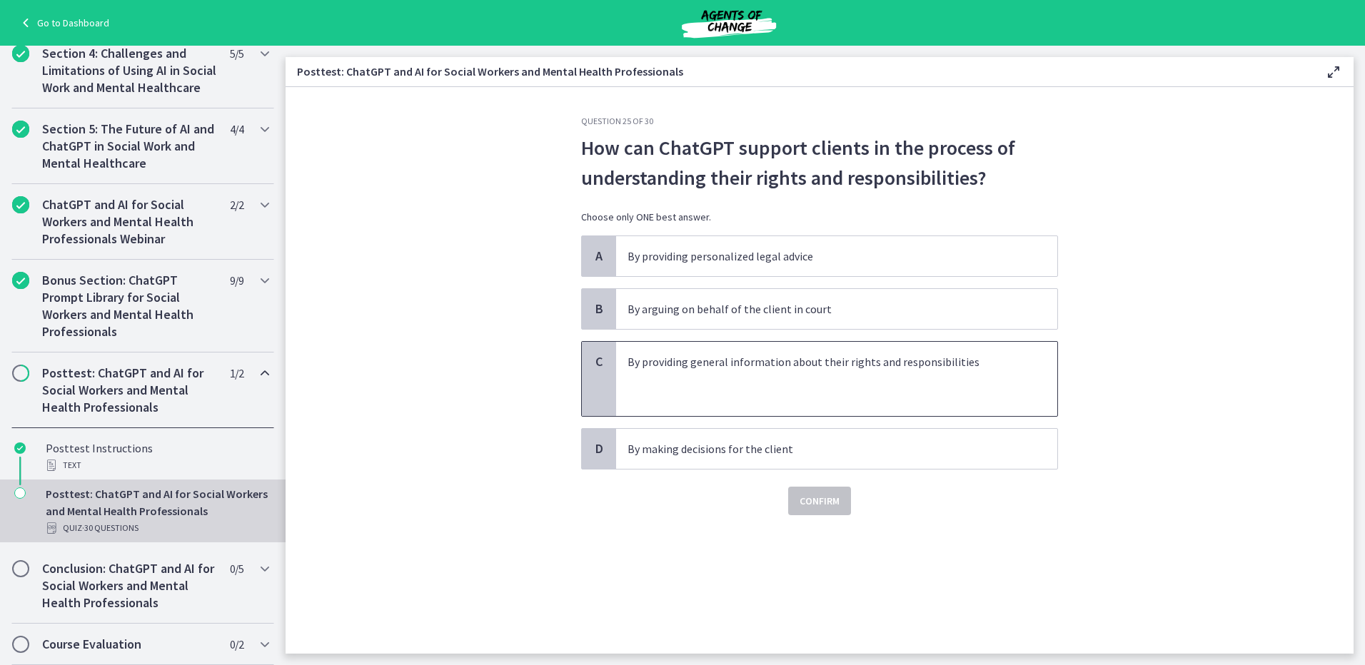
click at [732, 373] on p at bounding box center [822, 378] width 390 height 17
click at [808, 502] on span "Confirm" at bounding box center [820, 501] width 40 height 17
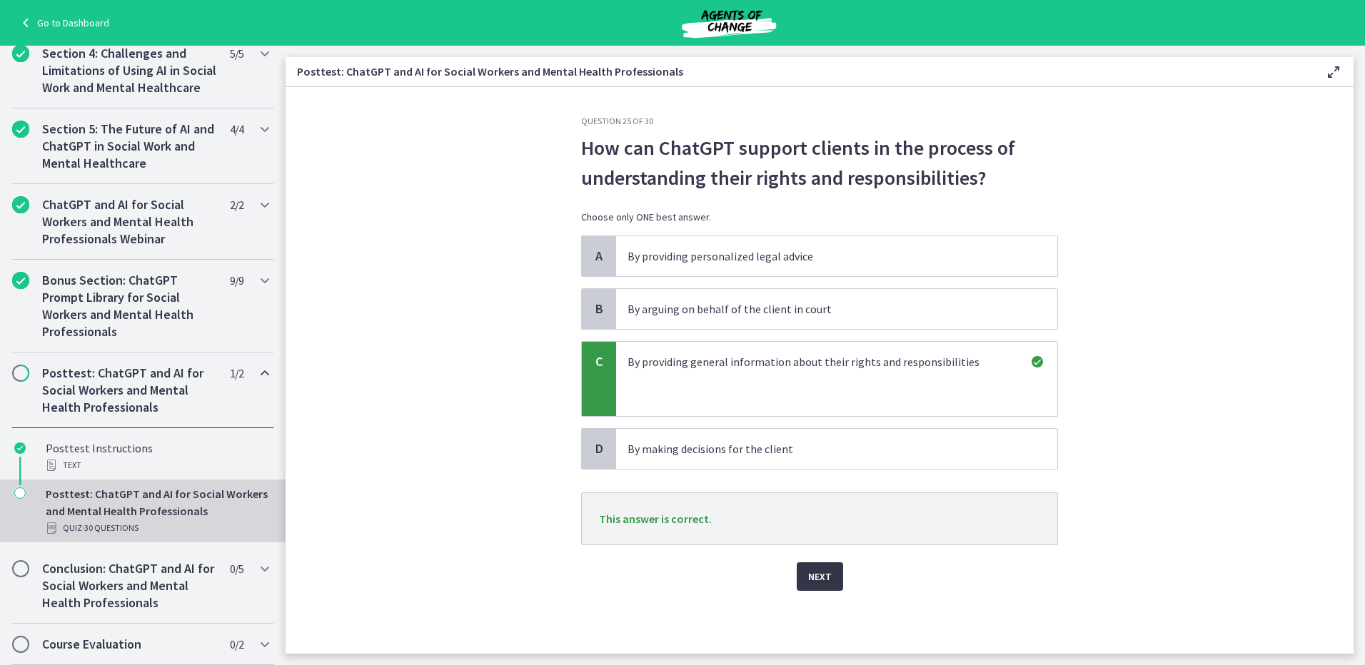
click at [824, 572] on span "Next" at bounding box center [820, 576] width 24 height 17
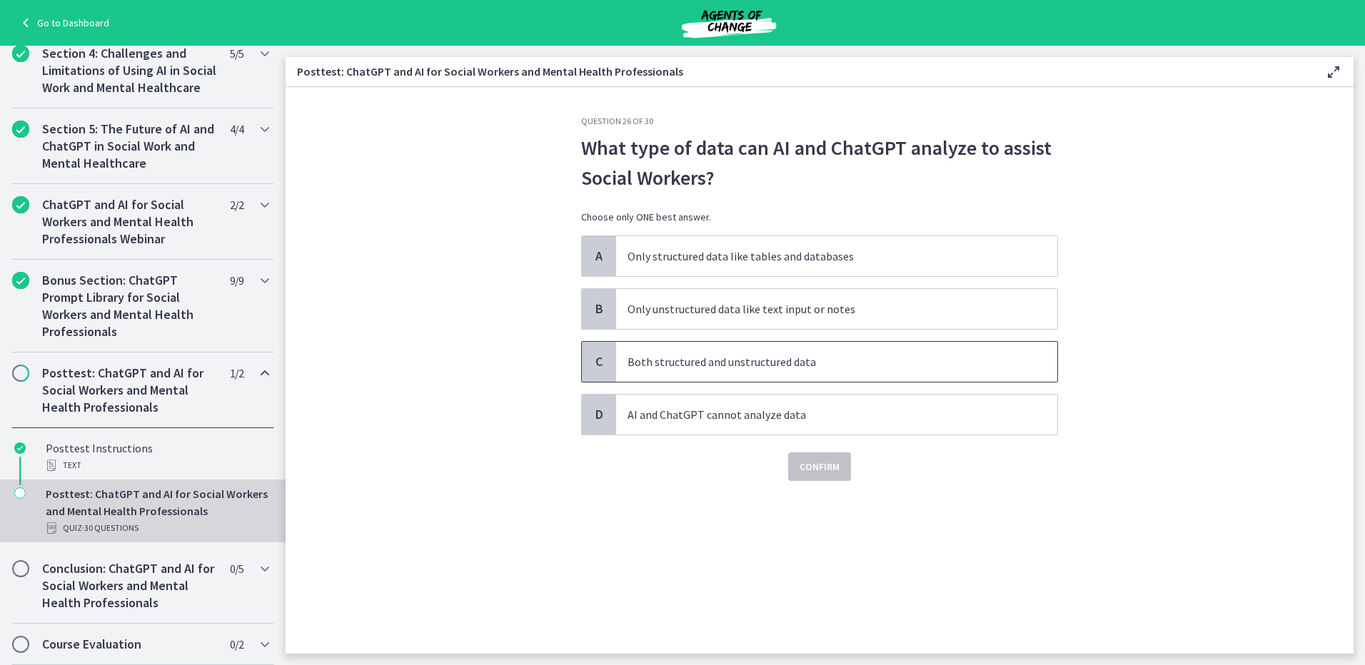
click at [865, 370] on span "Both structured and unstructured data" at bounding box center [836, 362] width 441 height 40
click at [814, 465] on span "Confirm" at bounding box center [820, 466] width 40 height 17
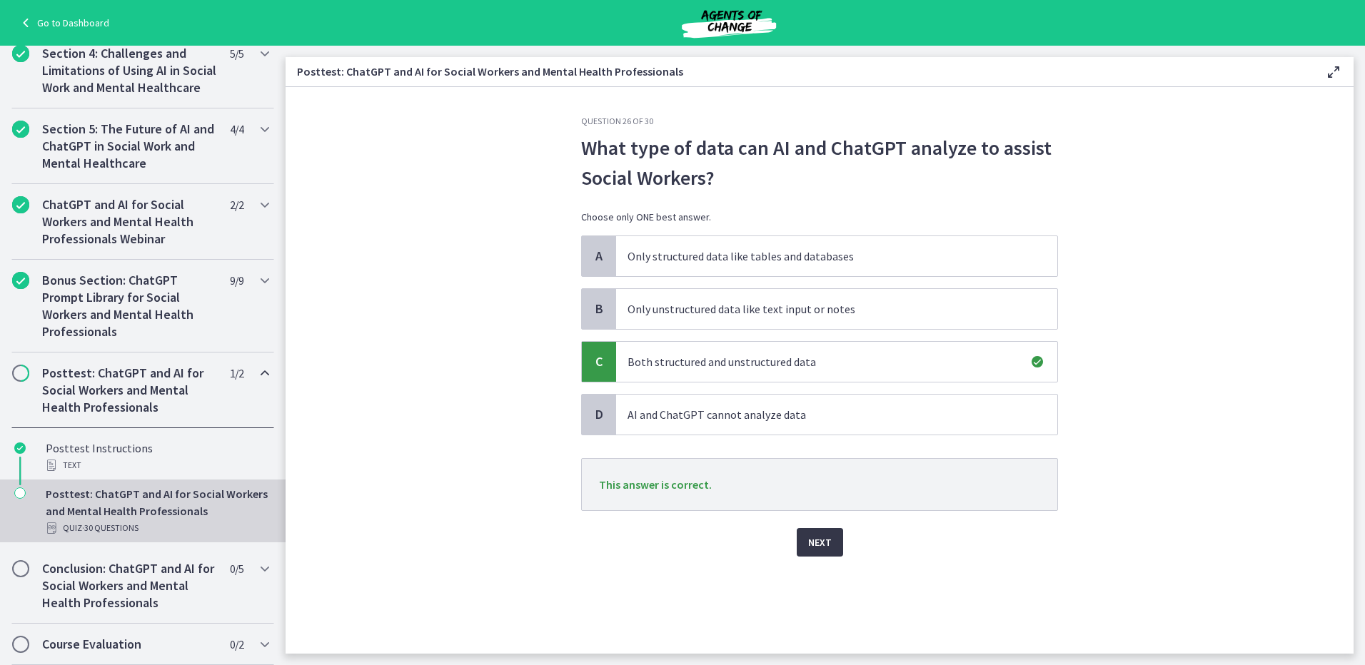
click at [832, 538] on button "Next" at bounding box center [820, 542] width 46 height 29
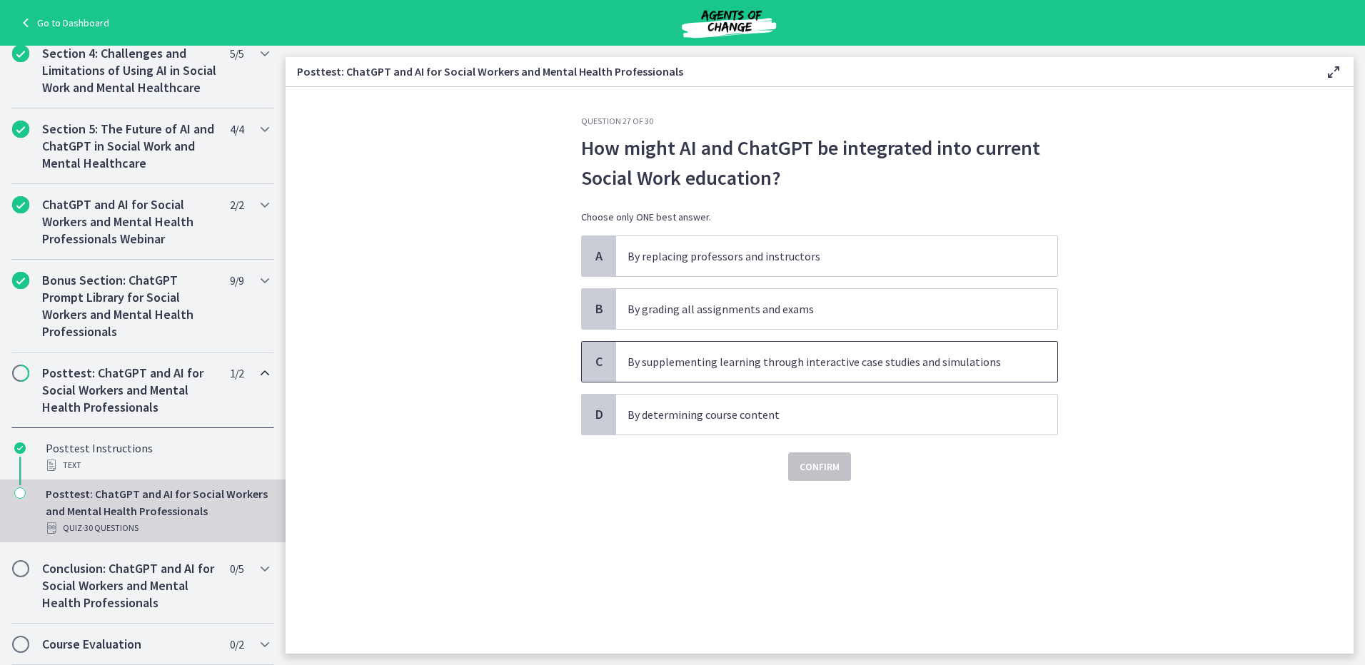
click at [755, 367] on p "By supplementing learning through interactive case studies and simulations" at bounding box center [822, 361] width 390 height 17
click at [807, 465] on span "Confirm" at bounding box center [820, 466] width 40 height 17
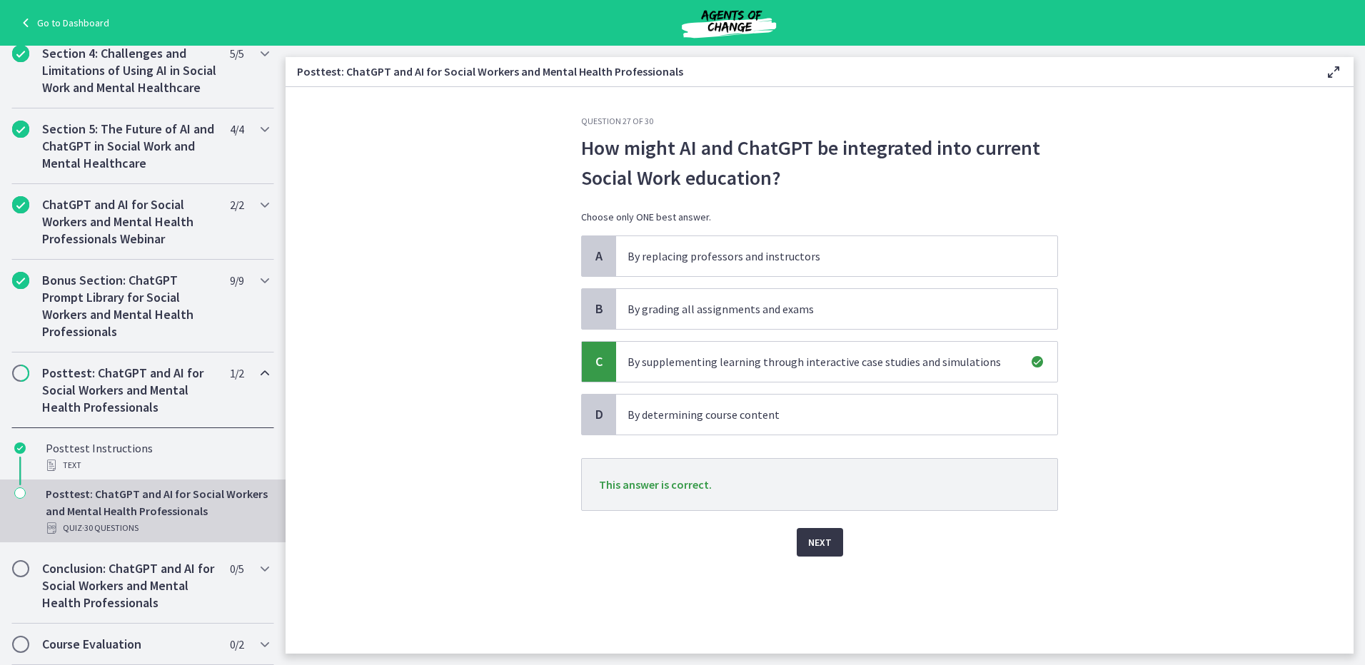
click at [822, 541] on span "Next" at bounding box center [820, 542] width 24 height 17
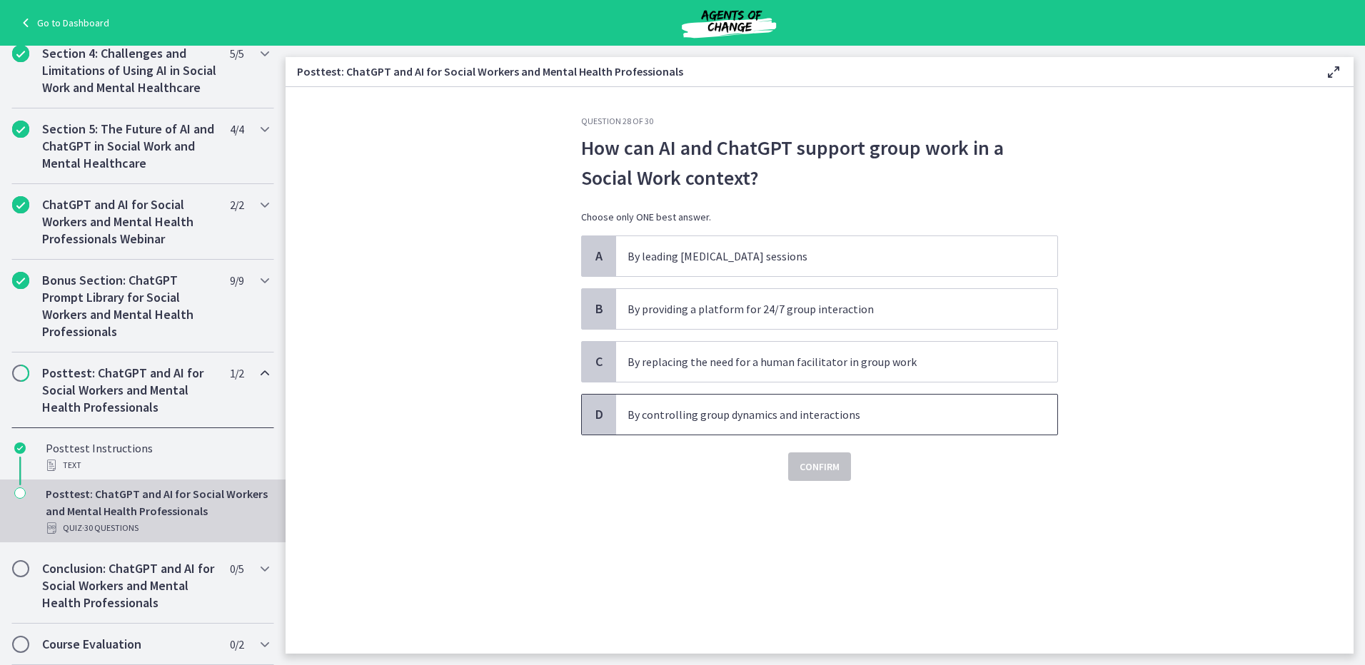
click at [706, 405] on span "By controlling group dynamics and interactions" at bounding box center [836, 415] width 441 height 40
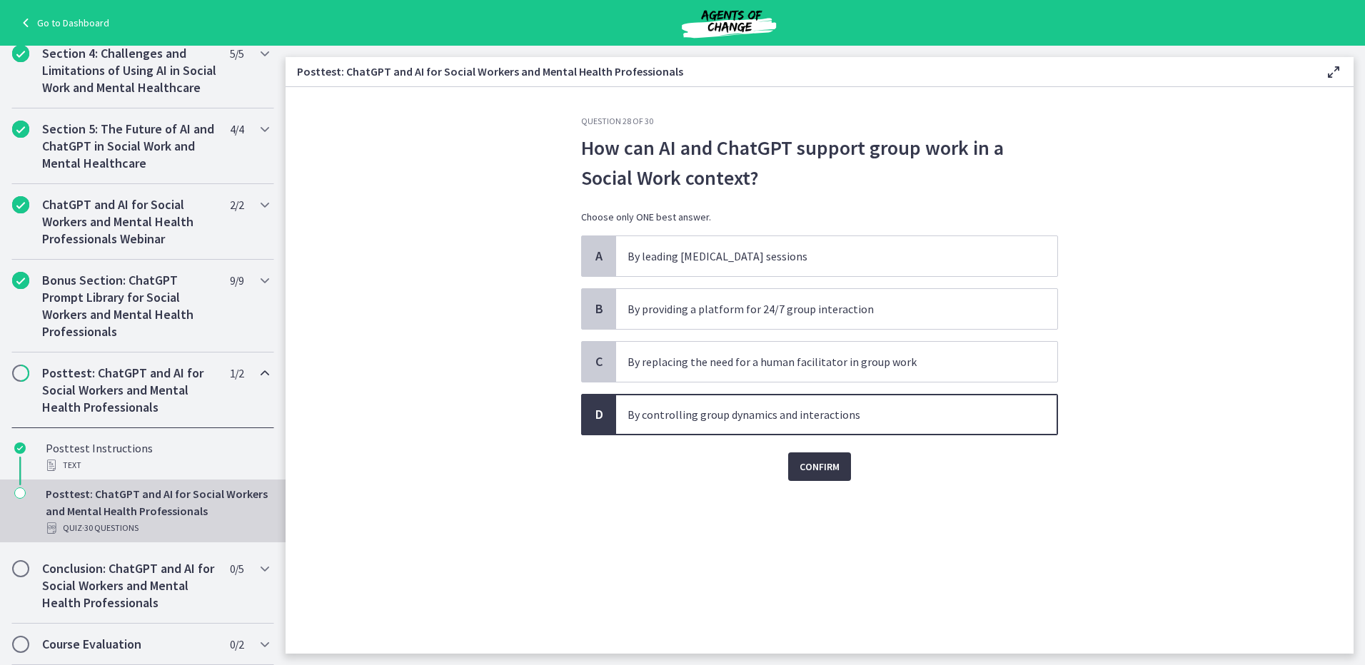
click at [825, 459] on span "Confirm" at bounding box center [820, 466] width 40 height 17
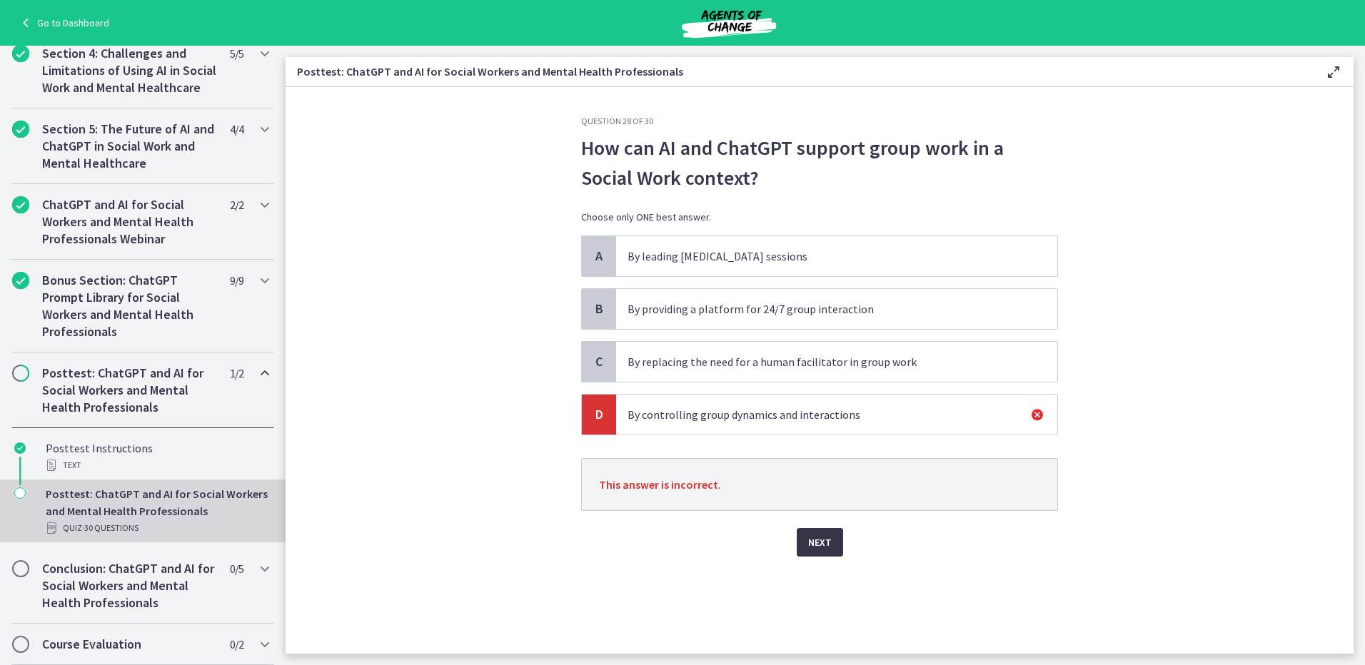
click at [826, 539] on span "Next" at bounding box center [820, 542] width 24 height 17
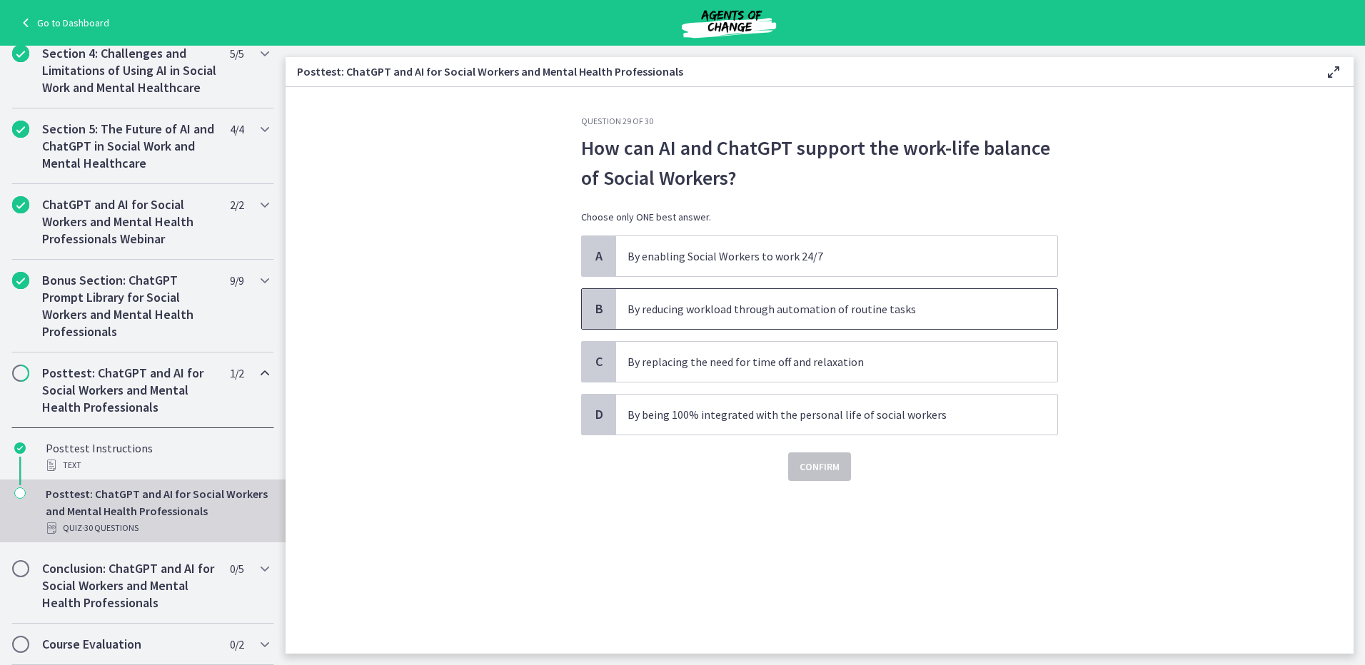
click at [677, 318] on span "By reducing workload through automation of routine tasks" at bounding box center [836, 309] width 441 height 40
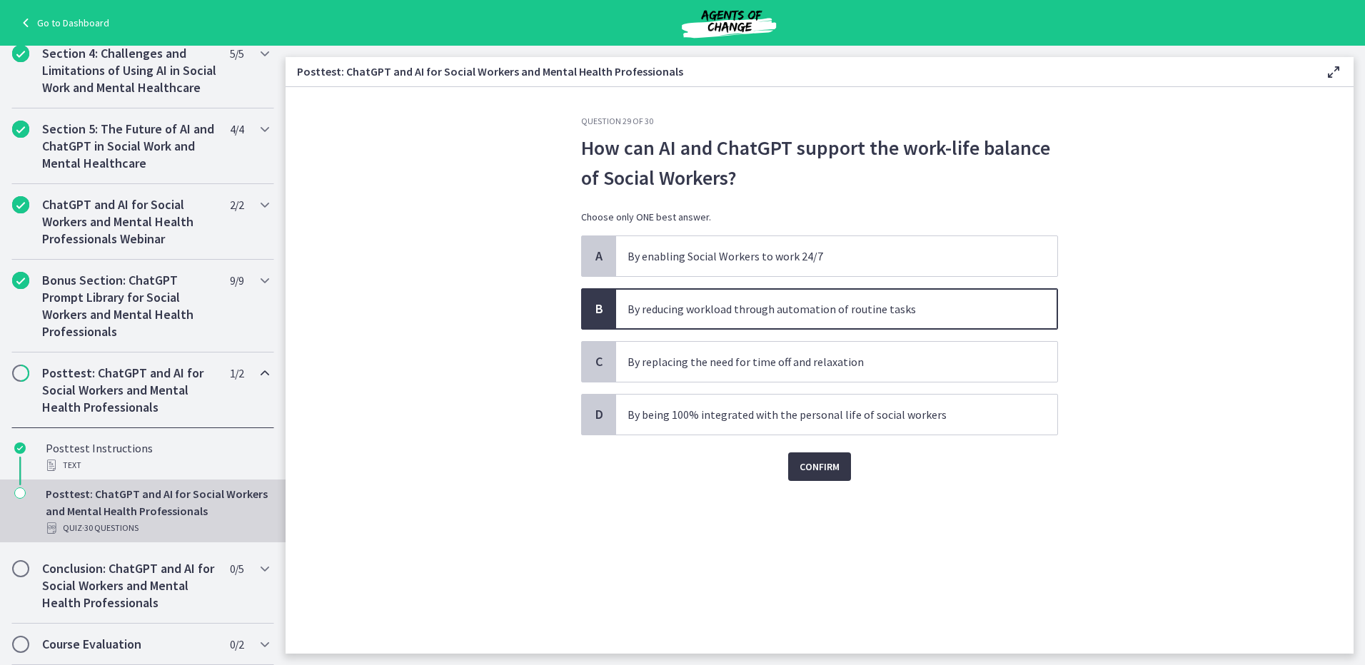
click at [802, 465] on span "Confirm" at bounding box center [820, 466] width 40 height 17
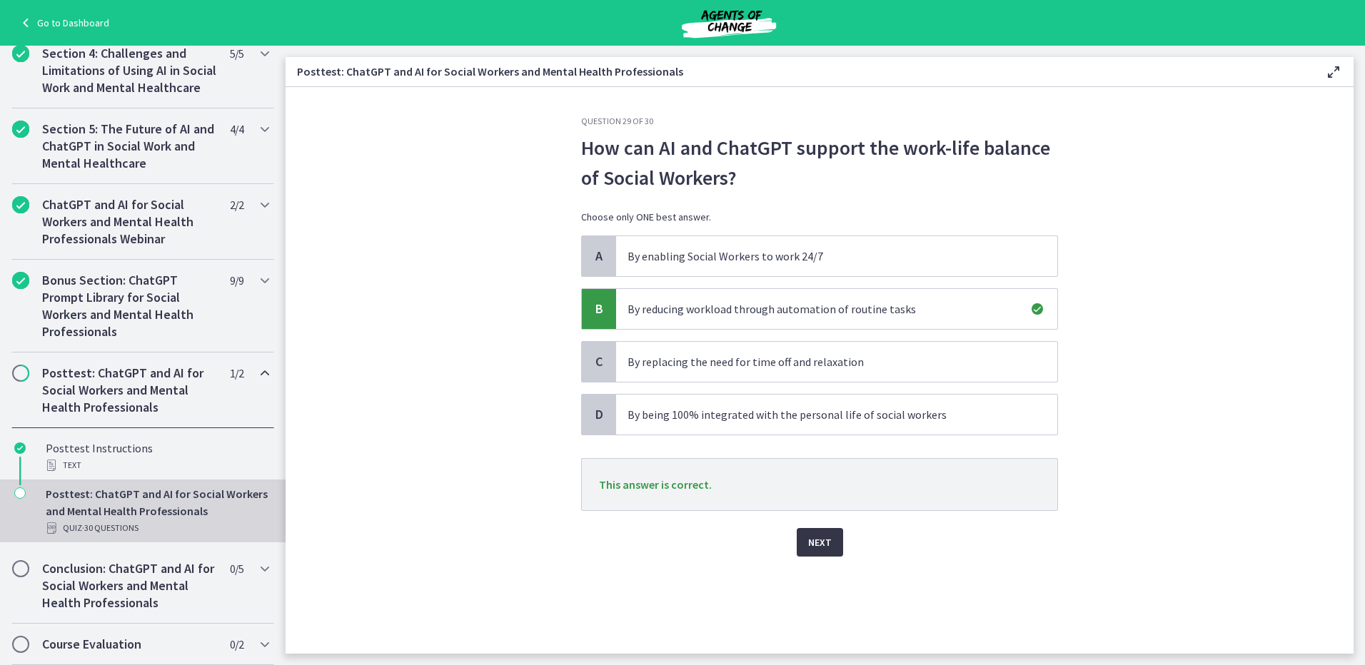
click at [824, 536] on span "Next" at bounding box center [820, 542] width 24 height 17
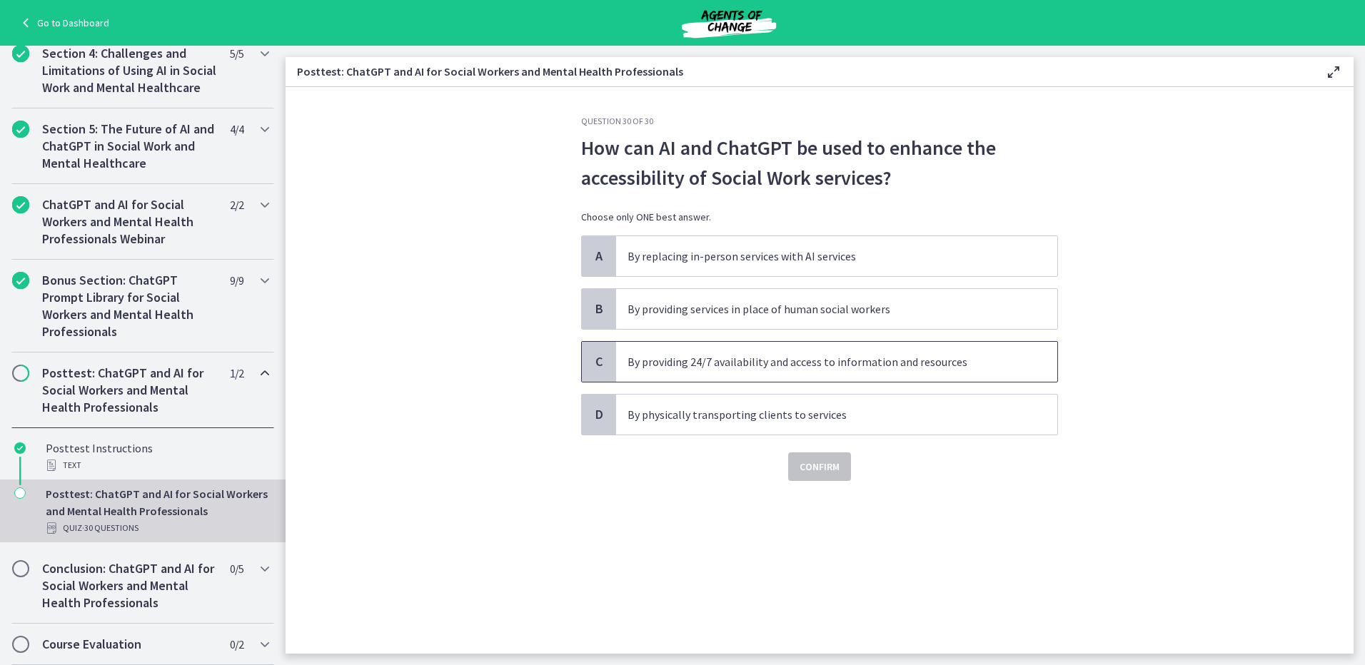
click at [696, 363] on p "By providing 24/7 availability and access to information and resources" at bounding box center [822, 361] width 390 height 17
click at [823, 466] on span "Confirm" at bounding box center [820, 466] width 40 height 17
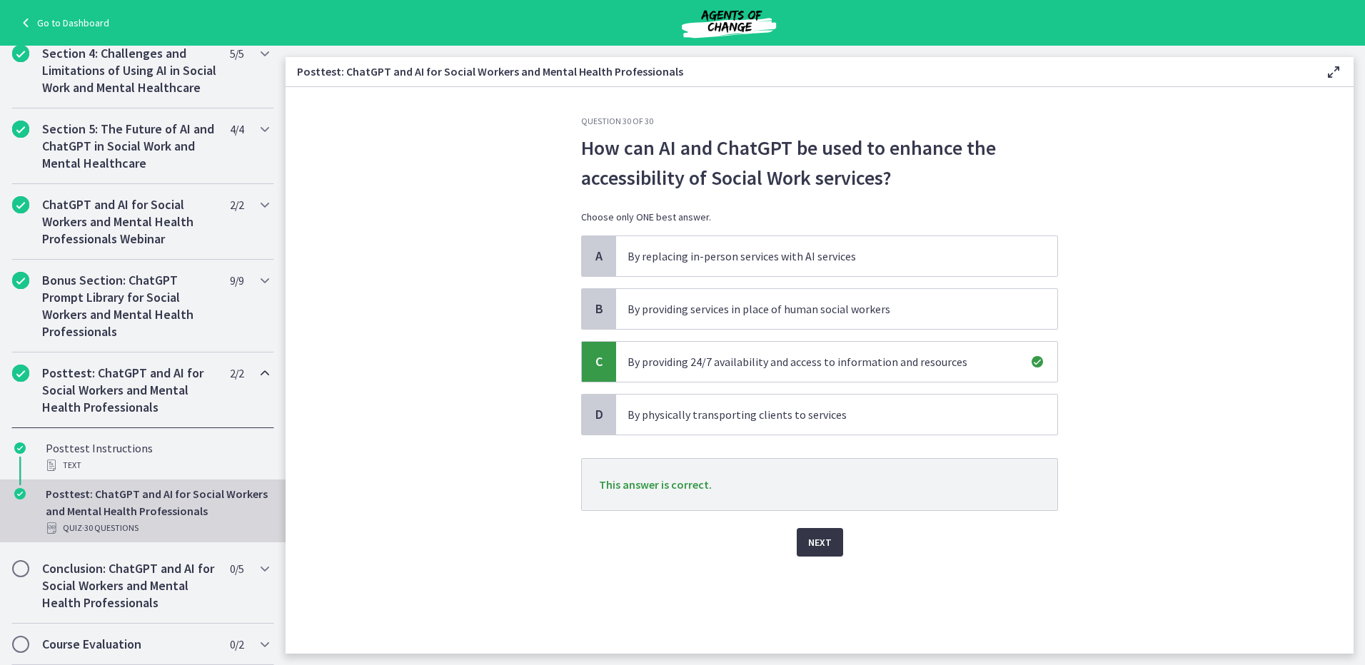
click at [831, 540] on button "Next" at bounding box center [820, 542] width 46 height 29
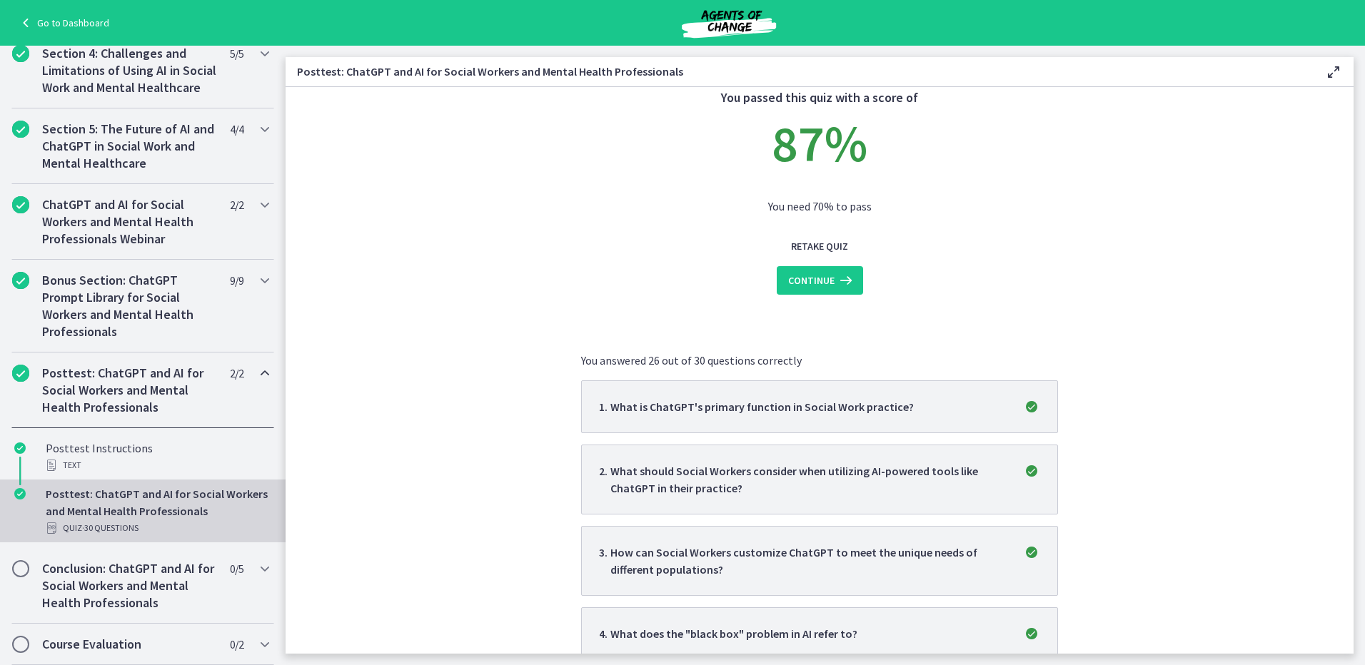
scroll to position [71, 0]
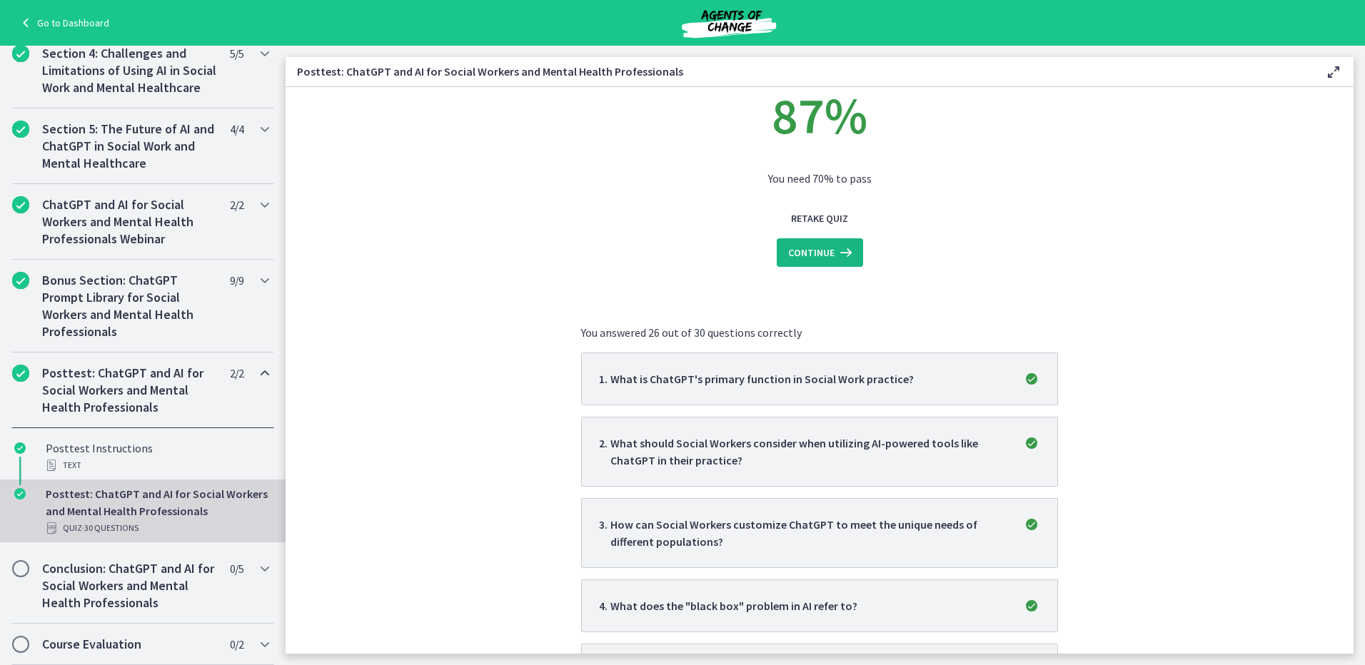
click at [834, 257] on icon at bounding box center [844, 252] width 20 height 17
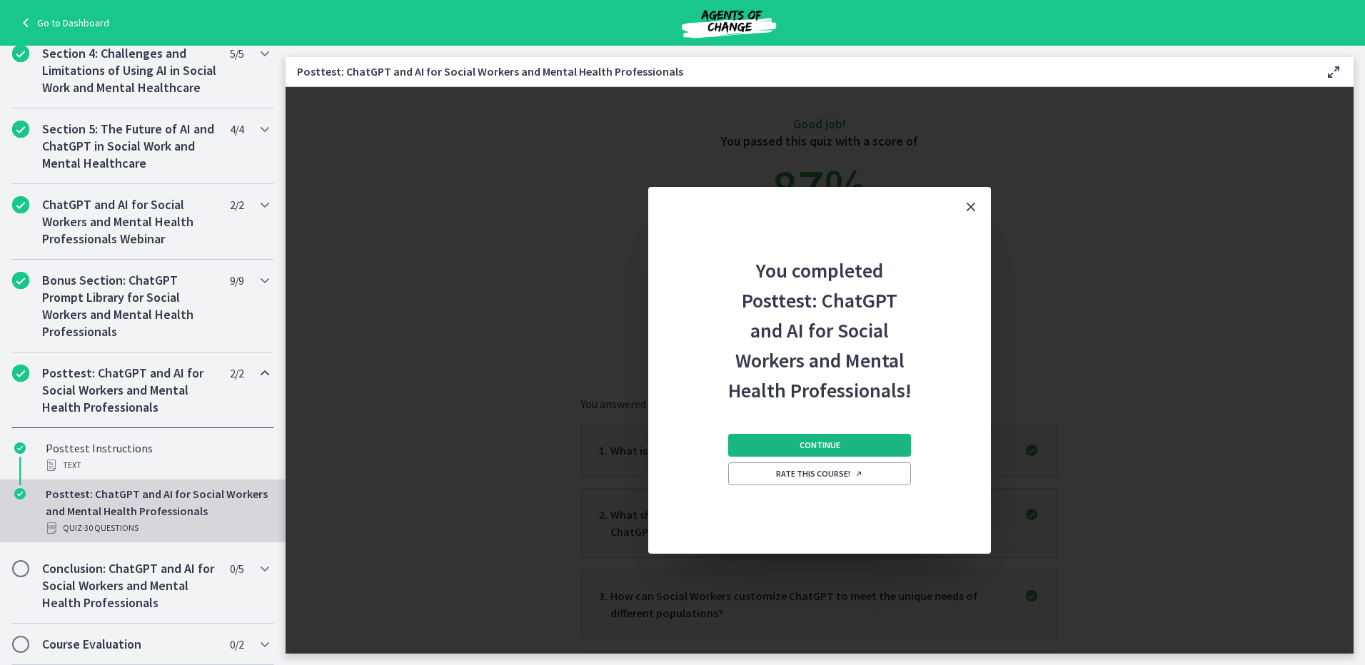
click at [867, 438] on button "Continue" at bounding box center [819, 445] width 183 height 23
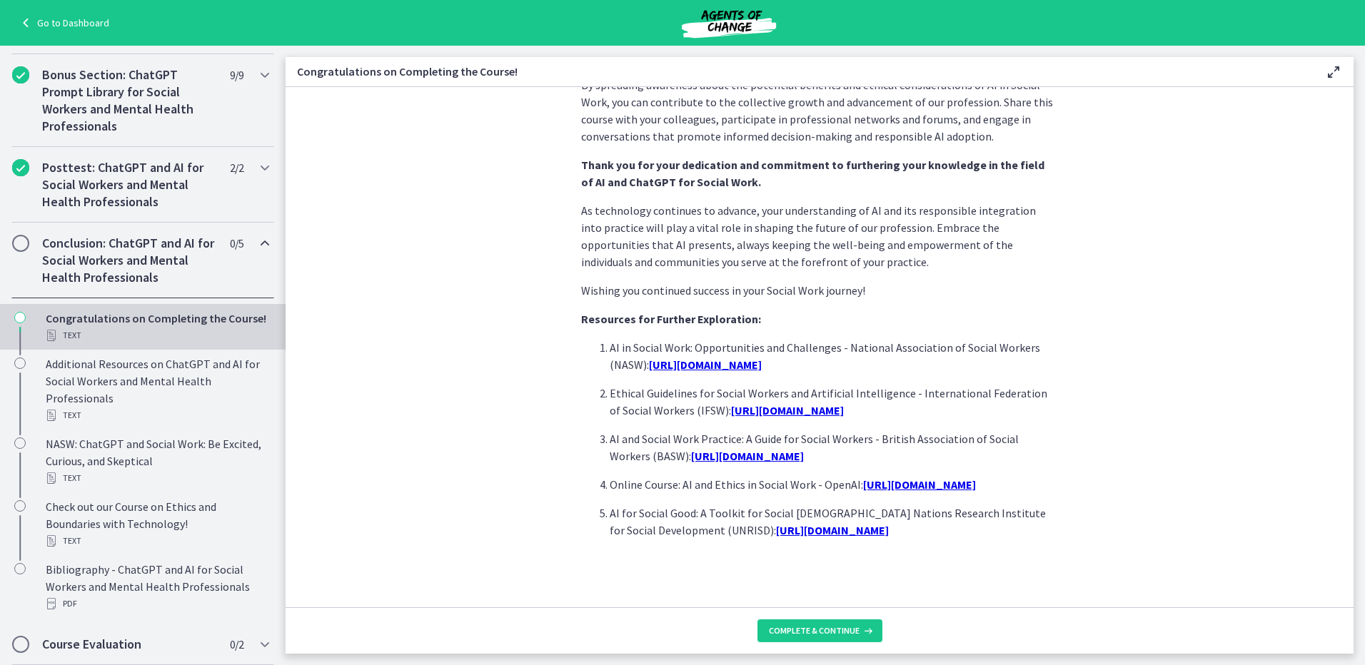
scroll to position [1144, 0]
click at [872, 632] on button "Complete & continue" at bounding box center [819, 631] width 125 height 23
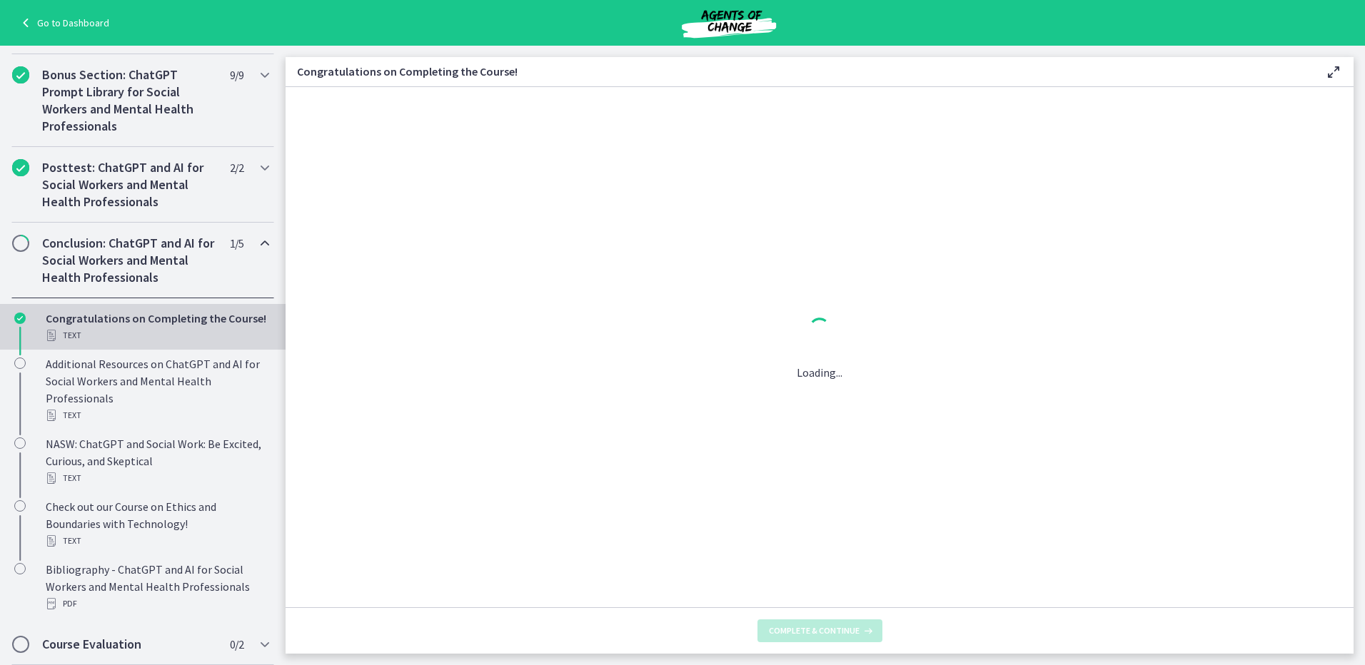
scroll to position [0, 0]
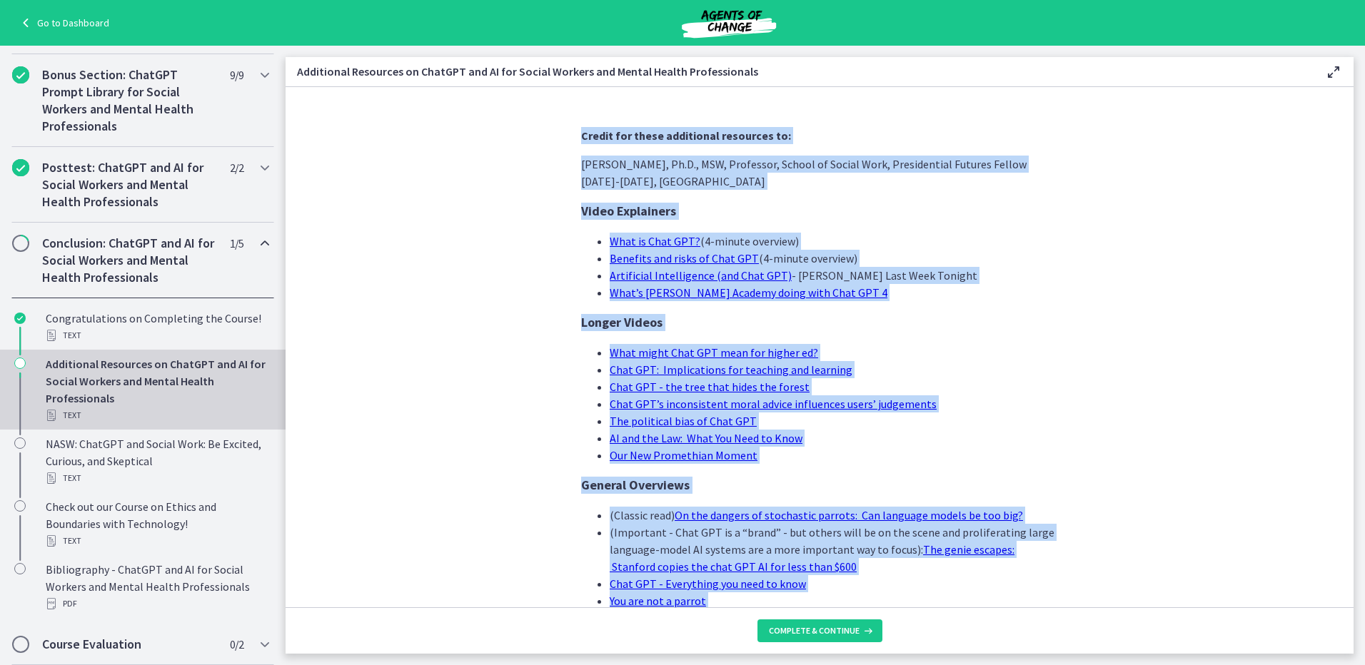
drag, startPoint x: 1095, startPoint y: 569, endPoint x: 474, endPoint y: 114, distance: 769.7
click at [474, 114] on section "Credit for these additional resources to: Laura Nissen, Ph.D., MSW, Professor, …" at bounding box center [820, 347] width 1068 height 520
click at [842, 632] on span "Complete & continue" at bounding box center [814, 630] width 91 height 11
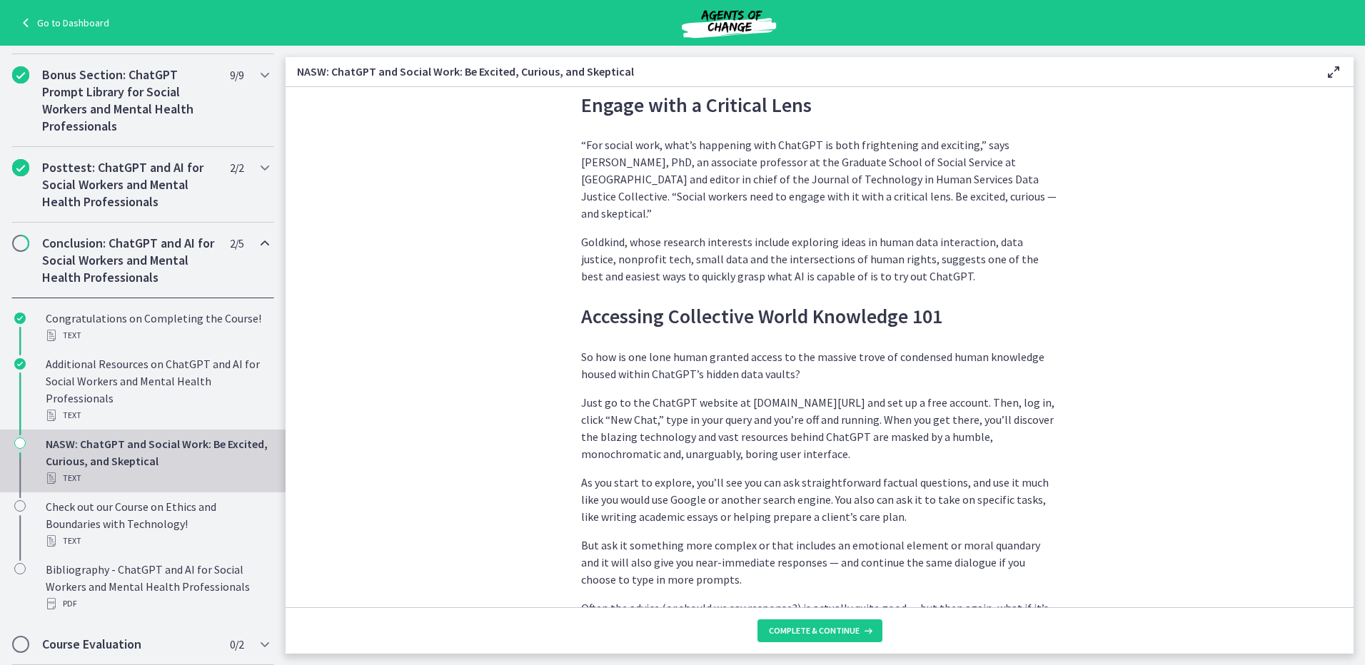
scroll to position [999, 0]
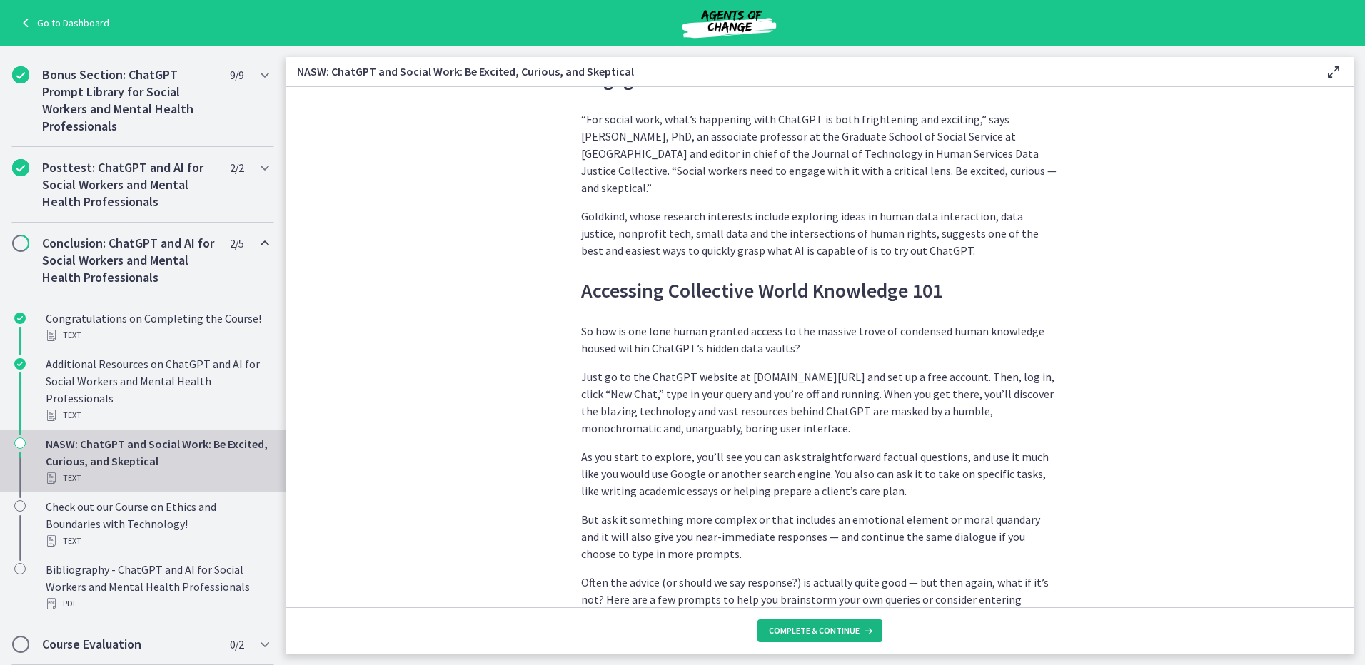
click at [825, 624] on button "Complete & continue" at bounding box center [819, 631] width 125 height 23
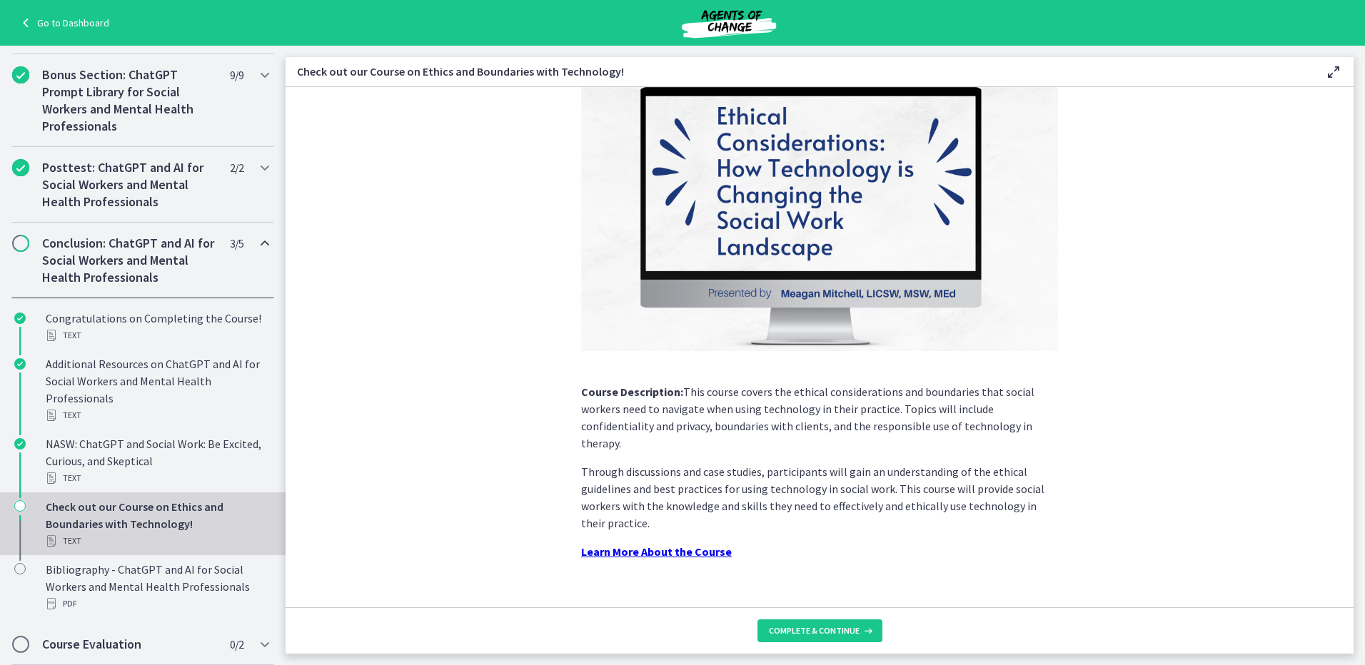
scroll to position [94, 0]
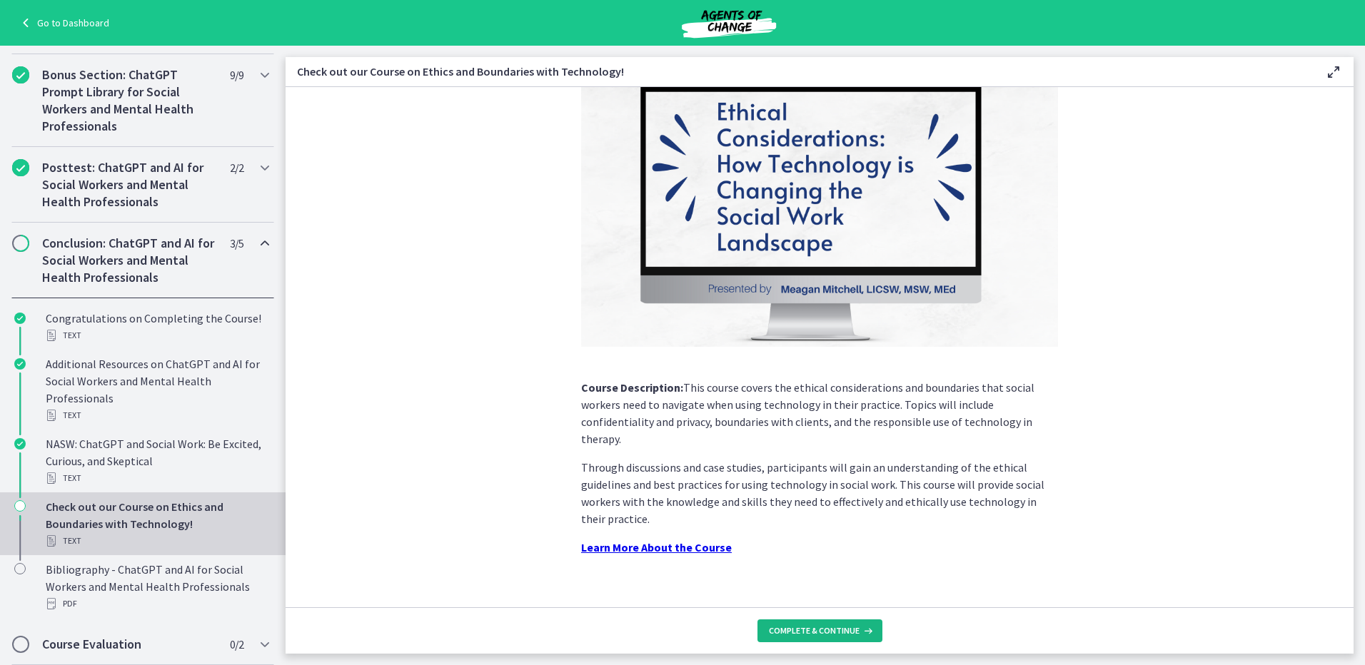
click at [822, 632] on span "Complete & continue" at bounding box center [814, 630] width 91 height 11
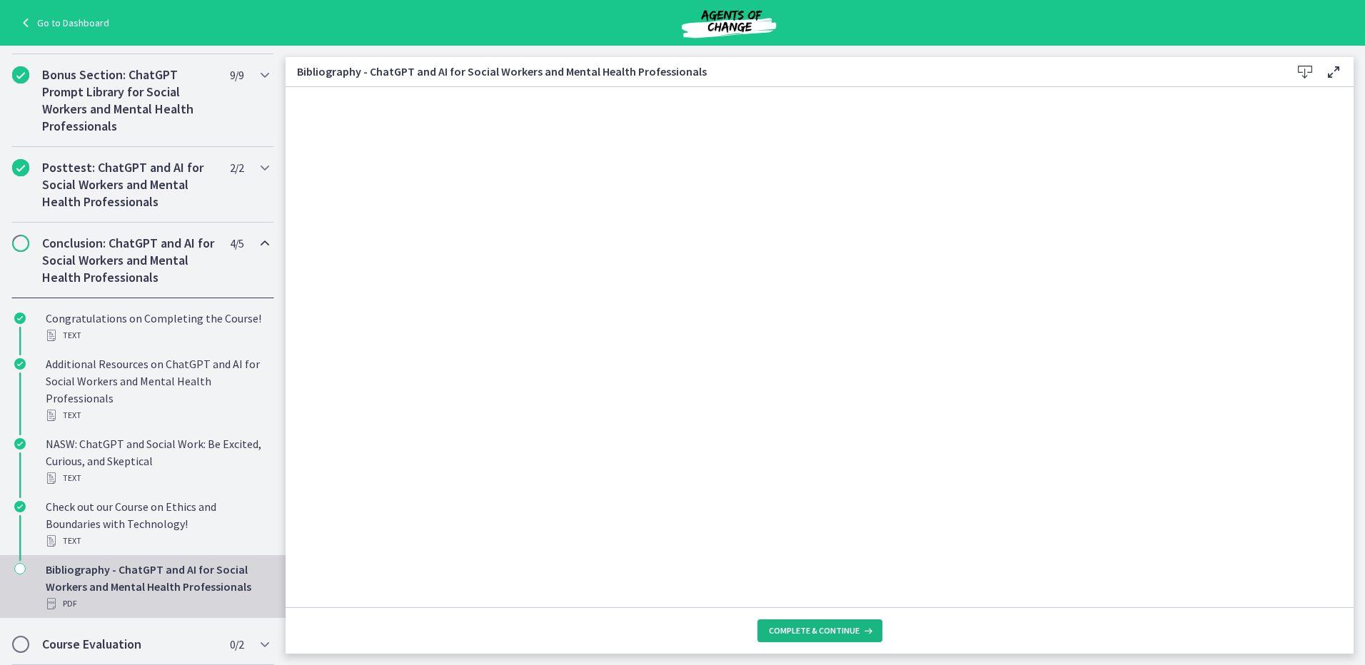
click at [827, 626] on span "Complete & continue" at bounding box center [814, 630] width 91 height 11
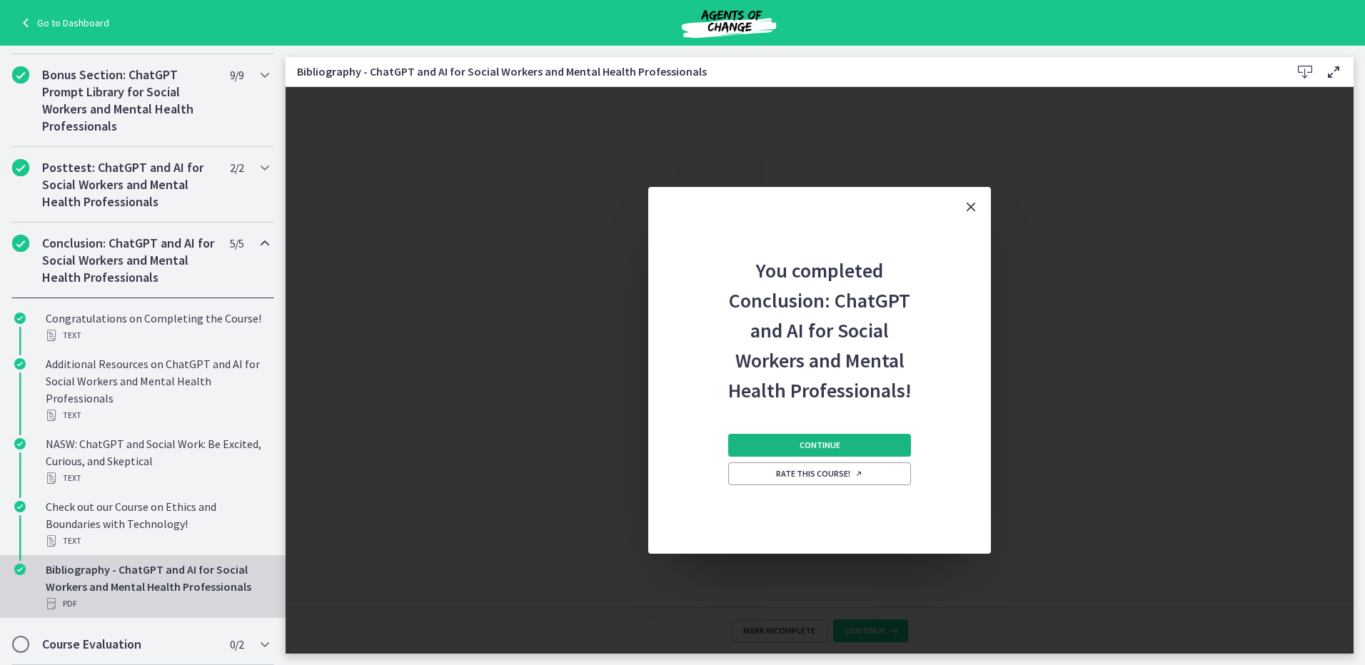
click at [846, 440] on button "Continue" at bounding box center [819, 445] width 183 height 23
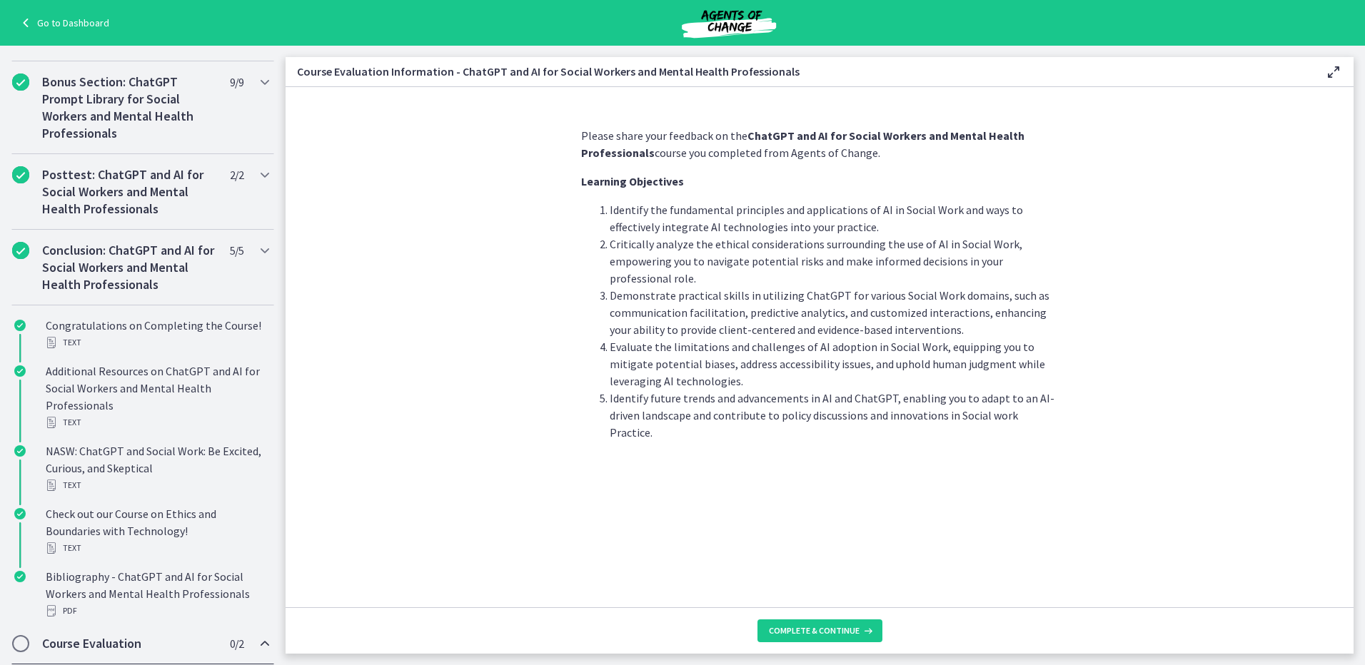
scroll to position [551, 0]
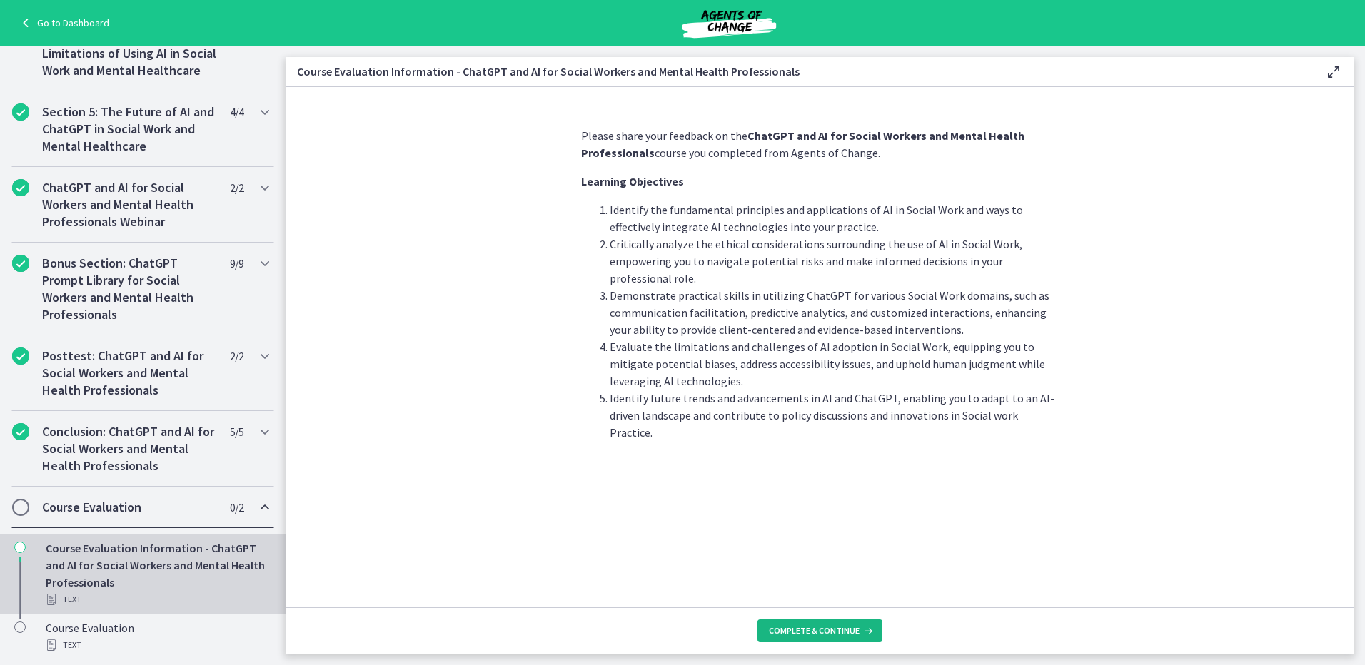
click at [836, 631] on span "Complete & continue" at bounding box center [814, 630] width 91 height 11
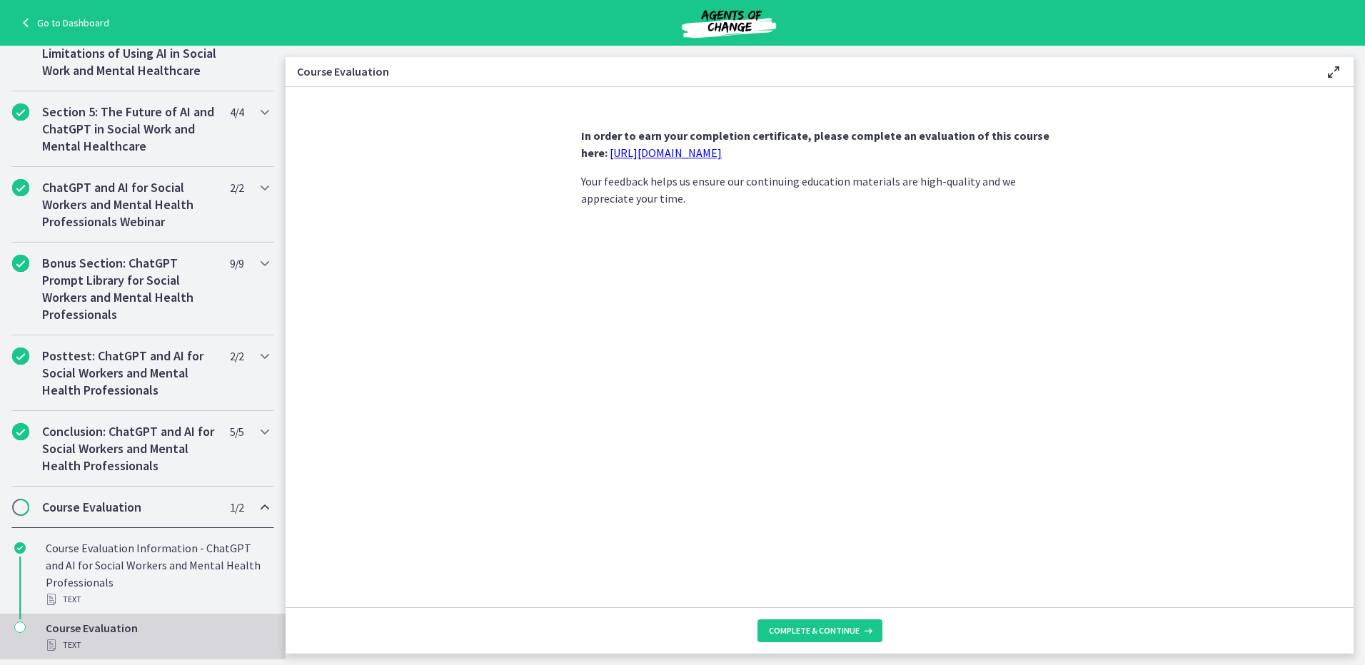
click at [722, 146] on link "https://forms.gle/jm1zbfhChZ2exBv78" at bounding box center [666, 153] width 112 height 14
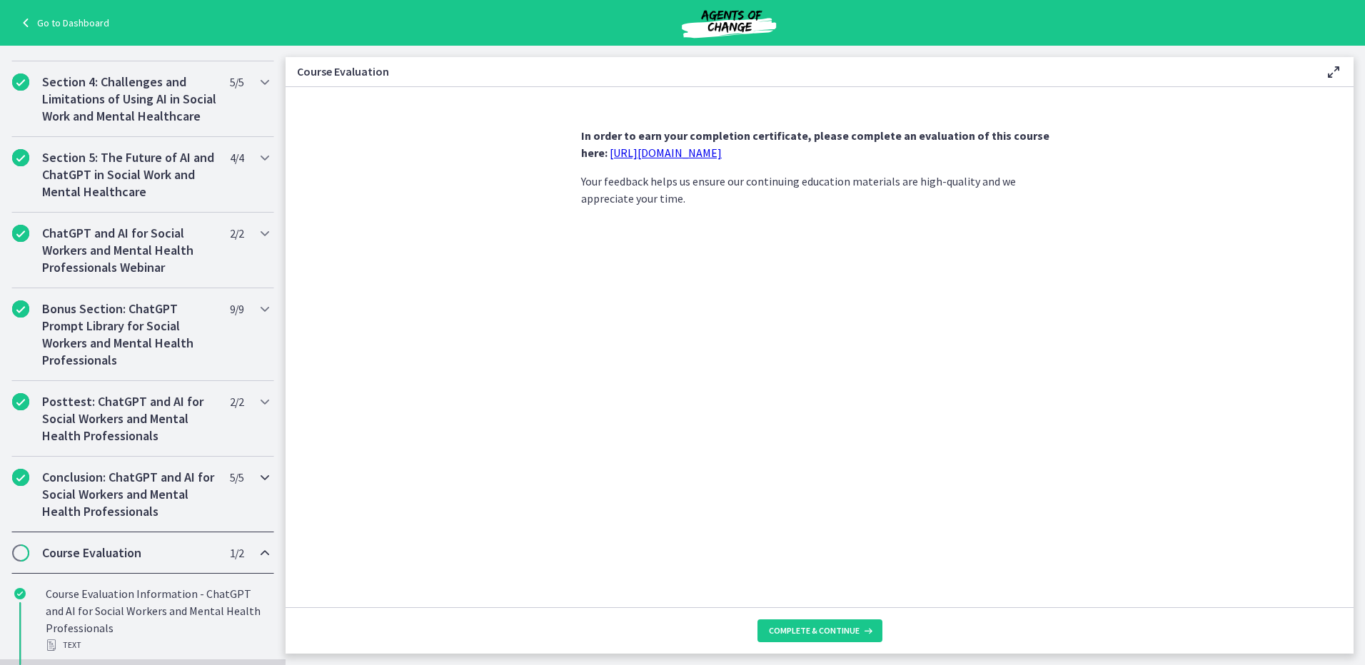
scroll to position [551, 0]
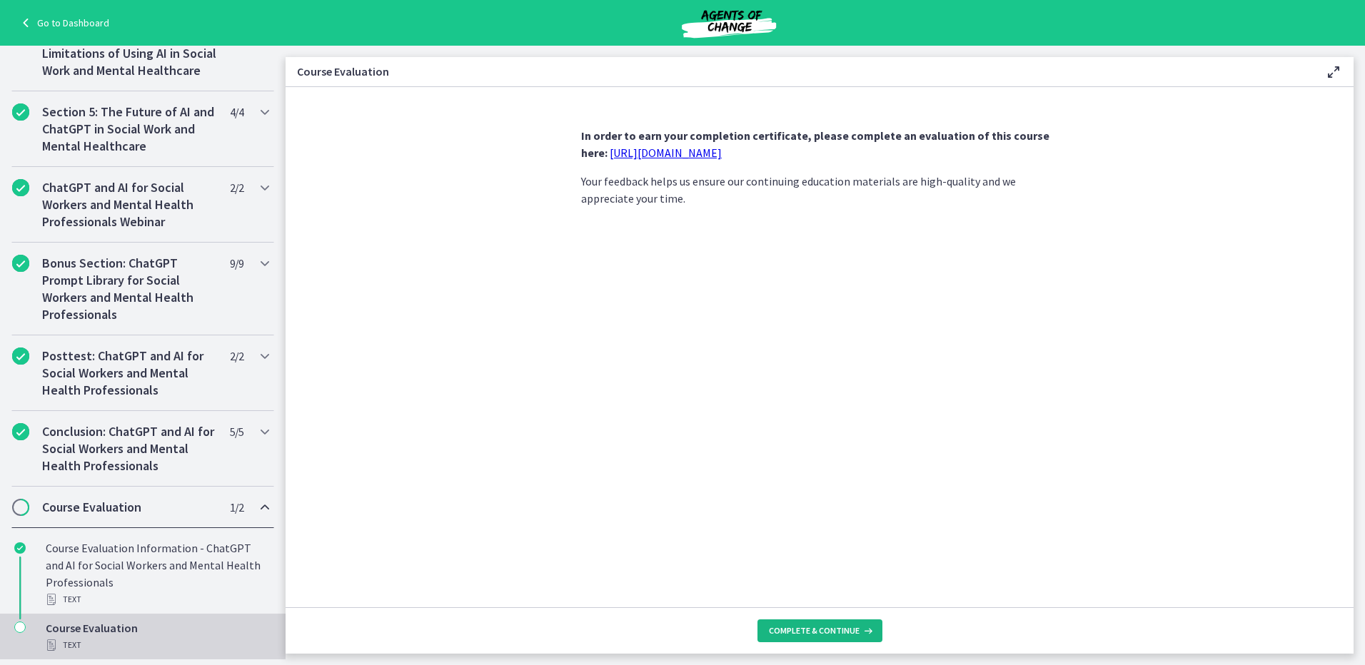
click at [849, 624] on button "Complete & continue" at bounding box center [819, 631] width 125 height 23
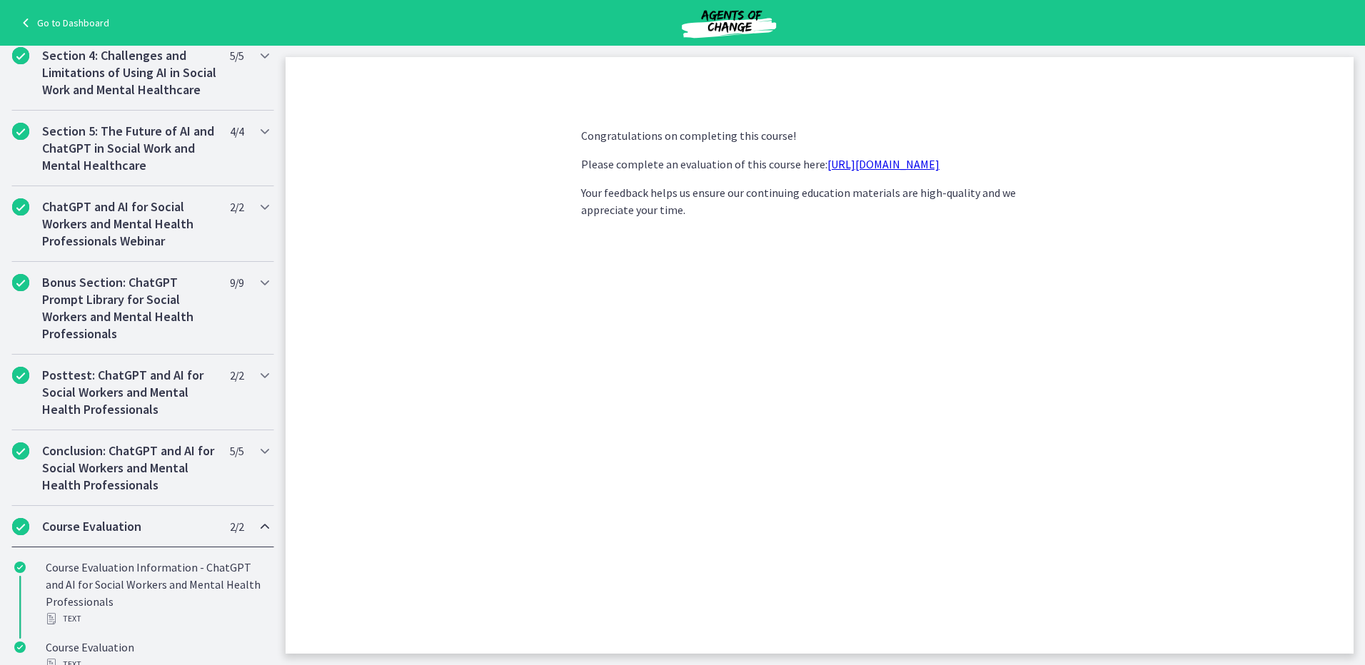
scroll to position [627, 0]
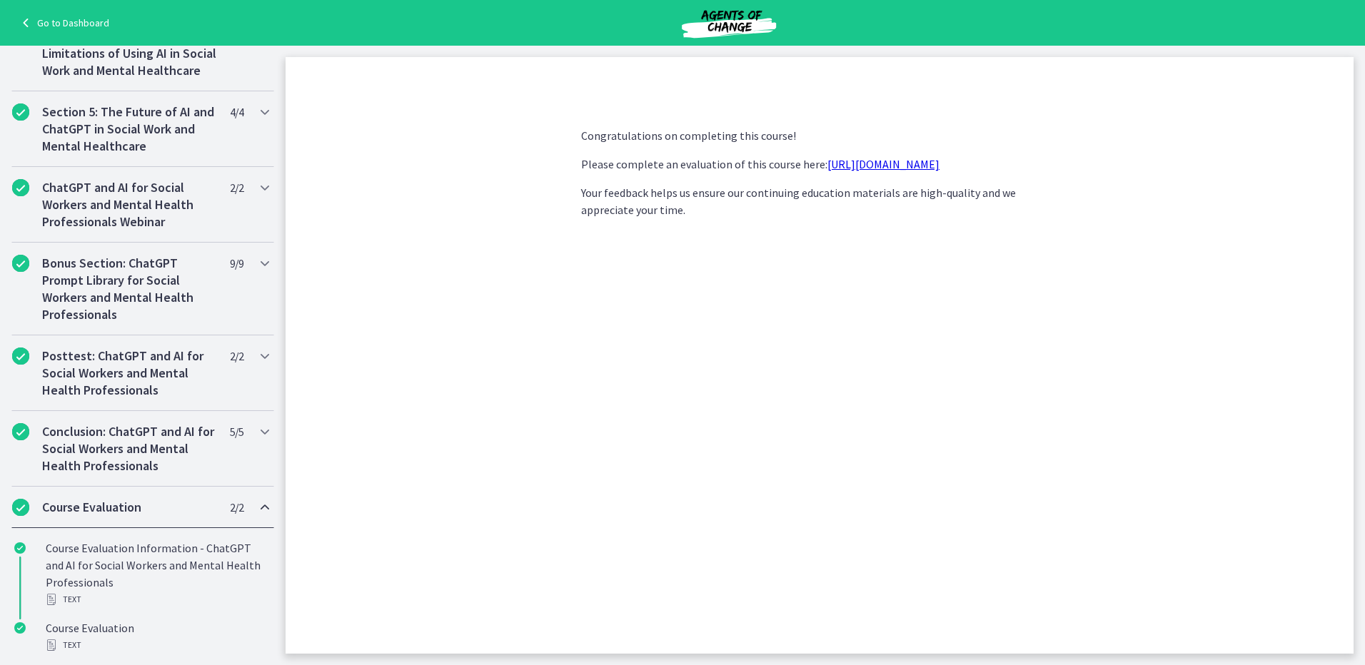
click at [1047, 306] on div "Congratulations on completing this course! Please complete an evaluation of thi…" at bounding box center [820, 385] width 500 height 538
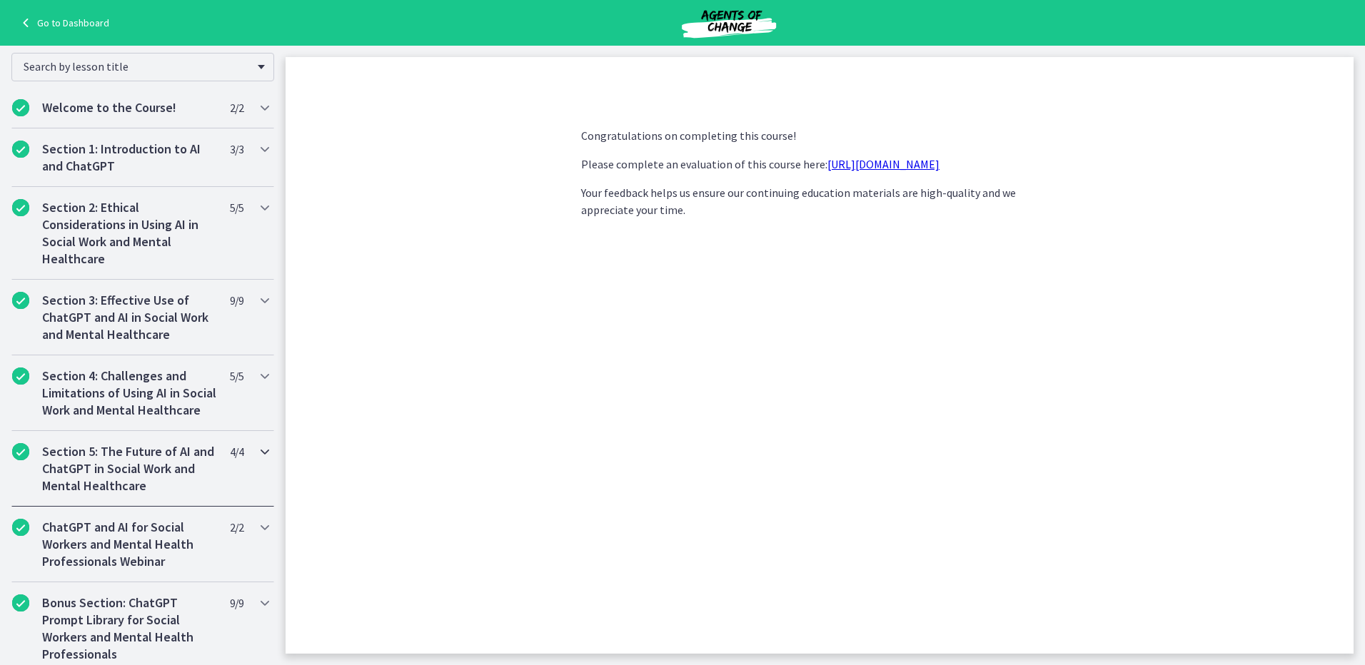
scroll to position [0, 0]
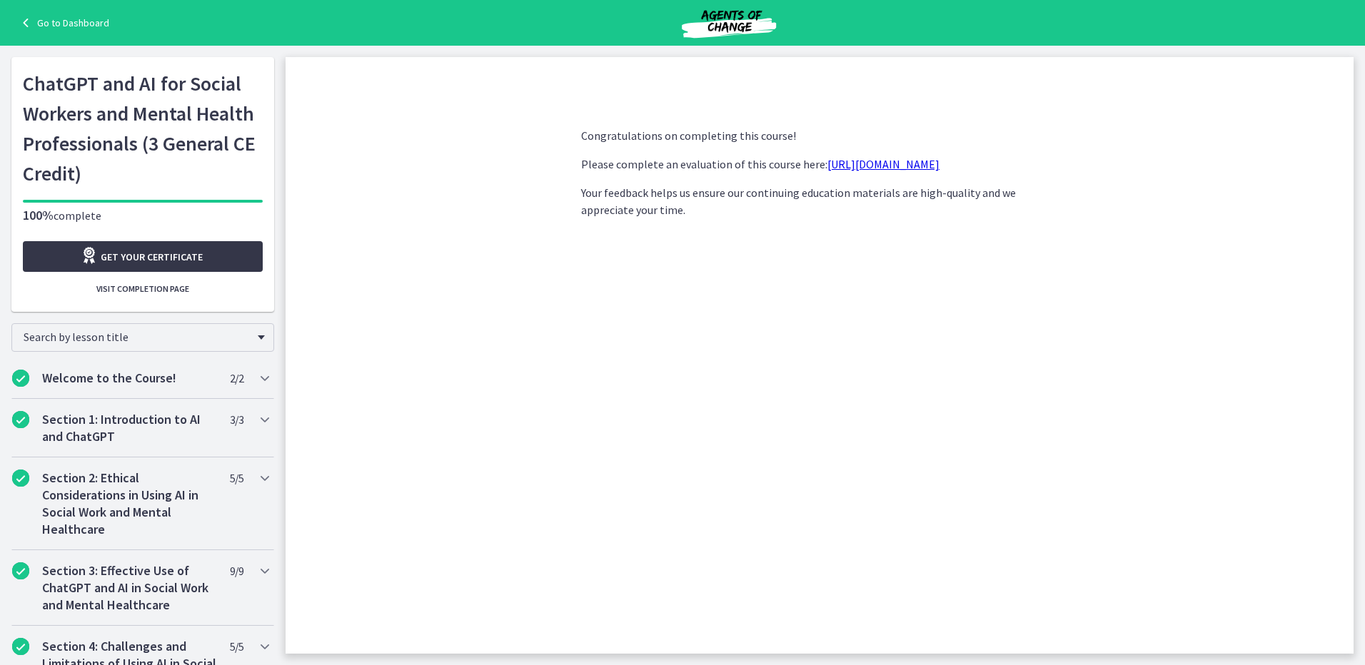
click at [169, 256] on span "Get your certificate" at bounding box center [152, 256] width 102 height 17
click at [131, 292] on span "Visit completion page" at bounding box center [142, 288] width 93 height 11
click at [147, 284] on span "Visit completion page" at bounding box center [142, 288] width 93 height 11
click at [157, 255] on span "Get your certificate" at bounding box center [152, 256] width 102 height 17
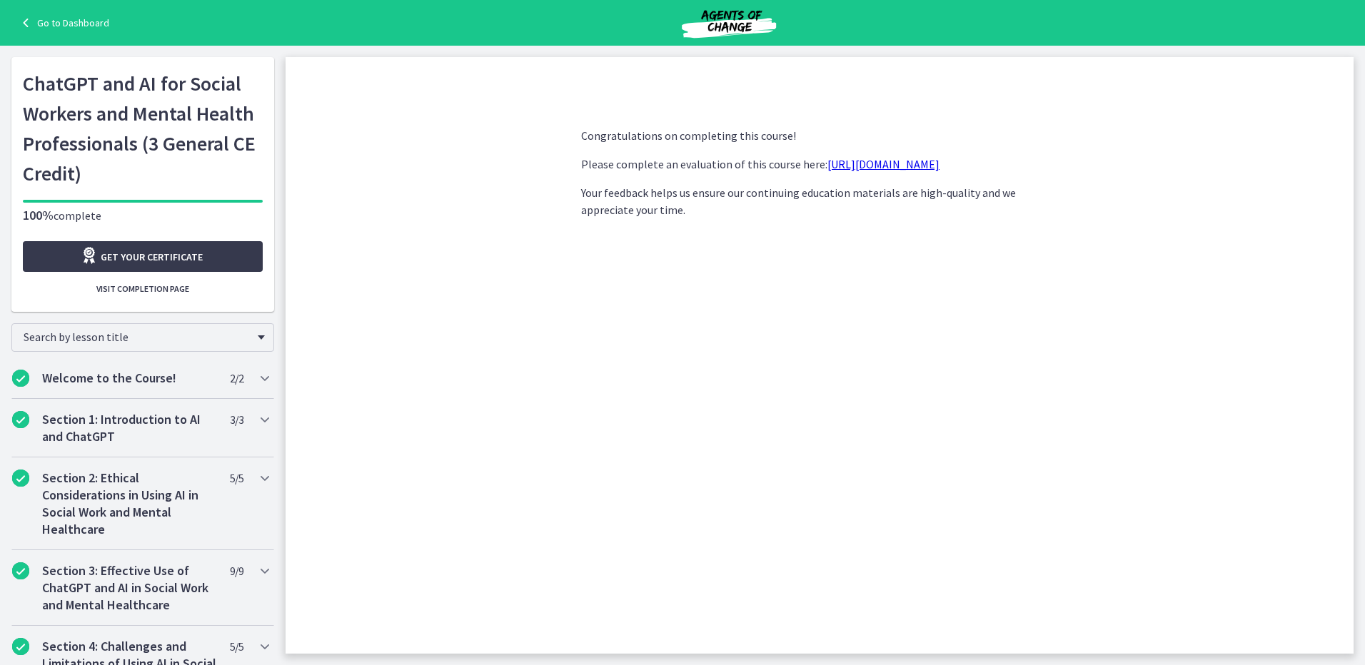
click at [41, 17] on link "Go to Dashboard" at bounding box center [63, 22] width 92 height 17
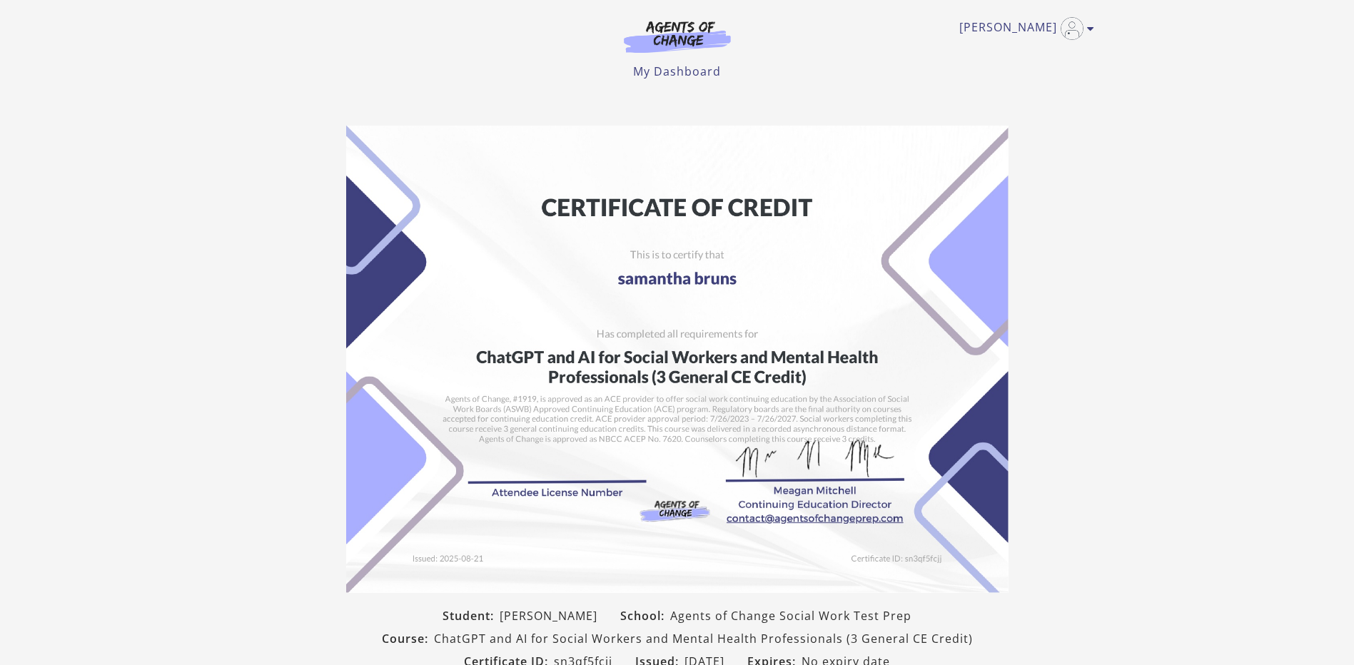
click at [528, 464] on img at bounding box center [677, 360] width 662 height 468
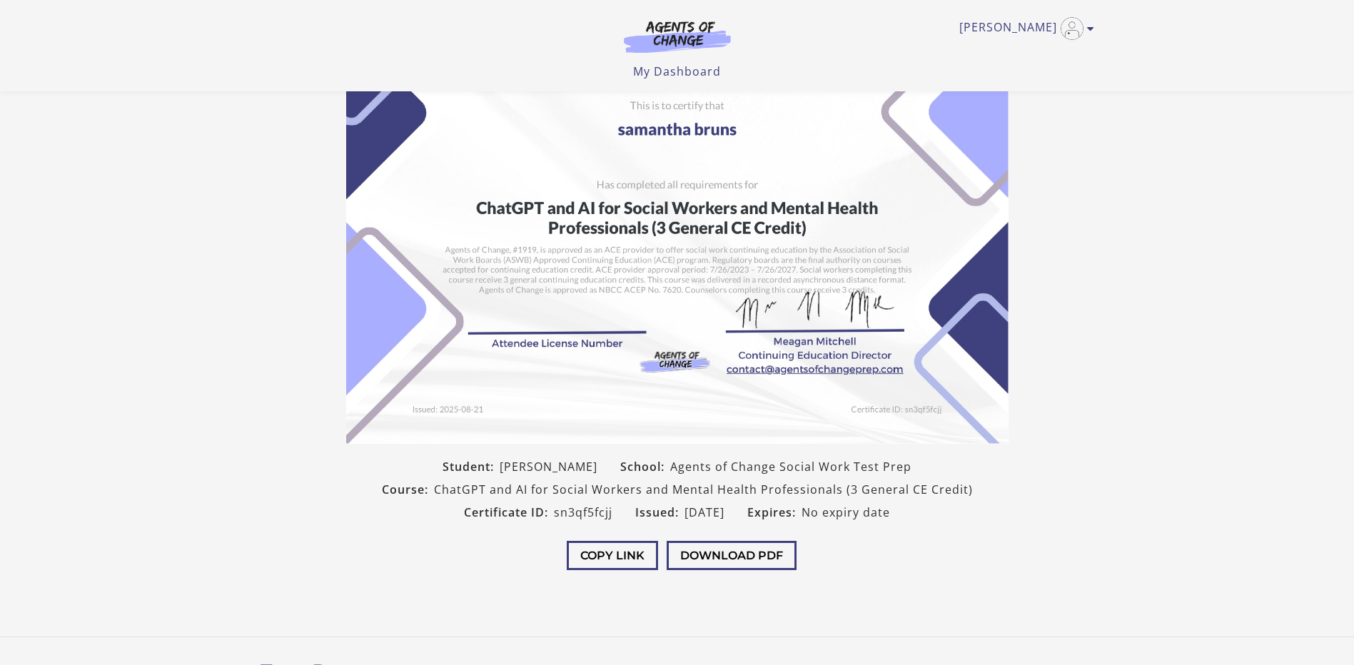
scroll to position [143, 0]
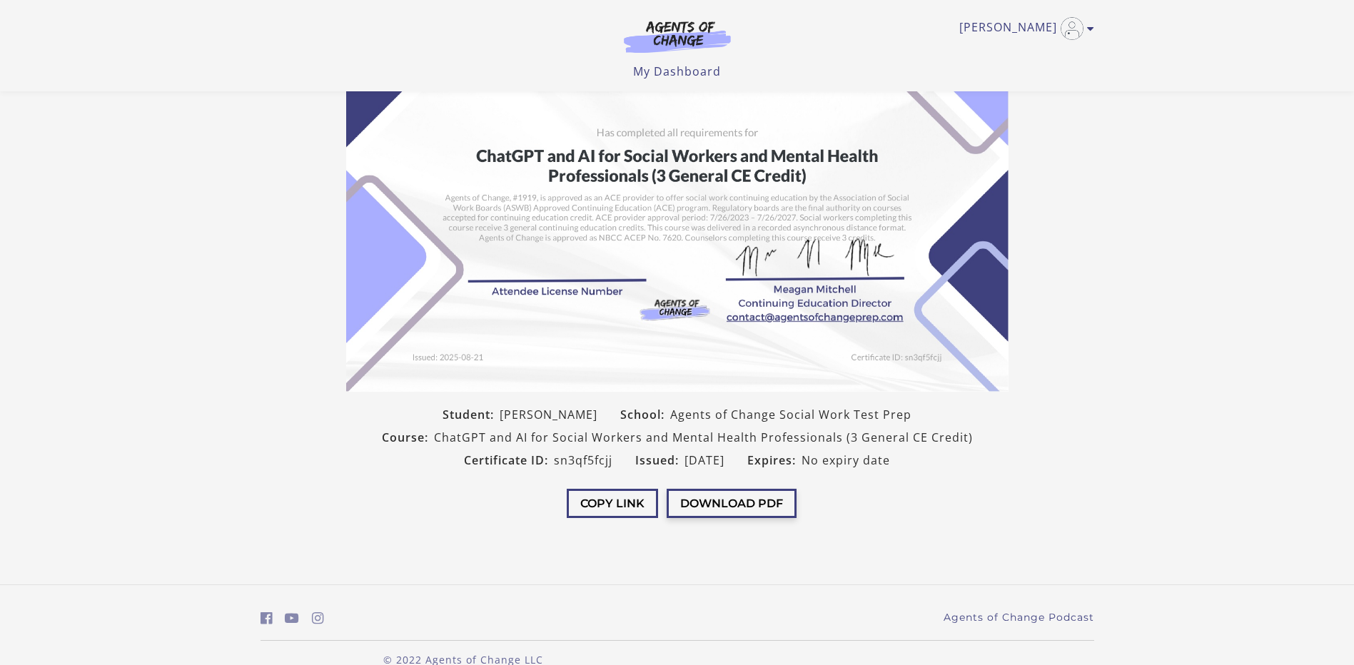
click at [759, 498] on button "Download PDF" at bounding box center [732, 503] width 130 height 29
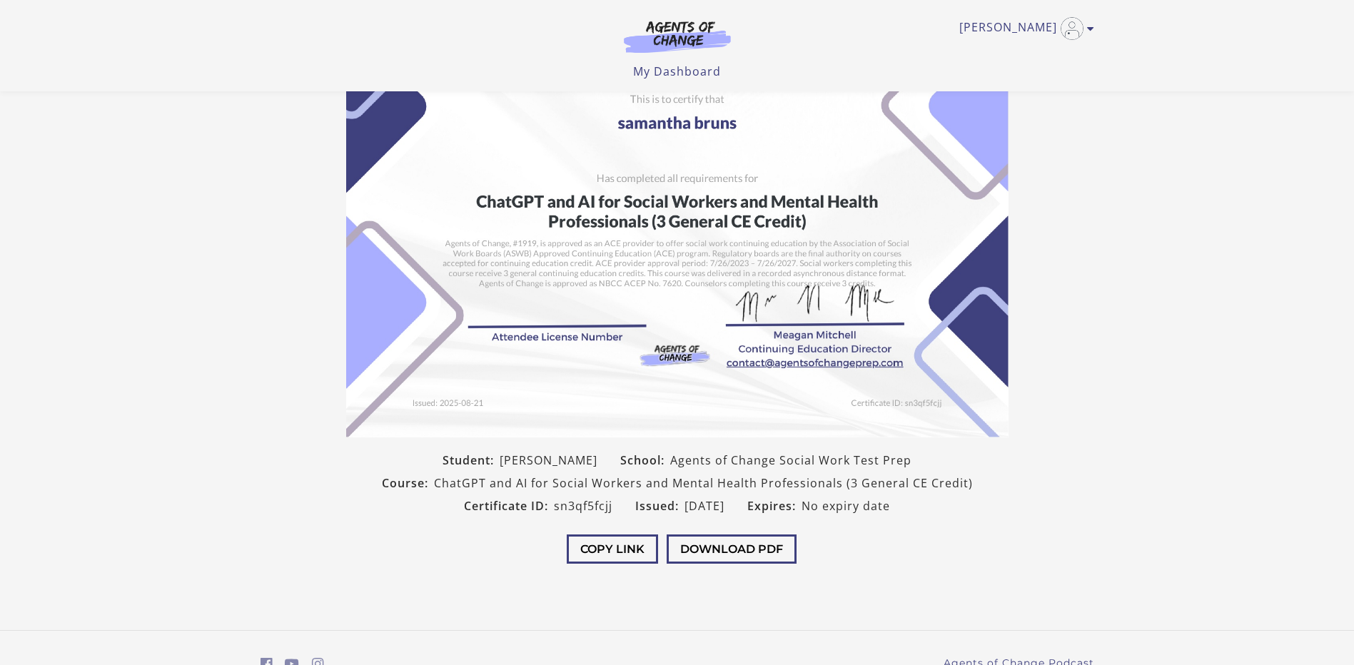
scroll to position [71, 0]
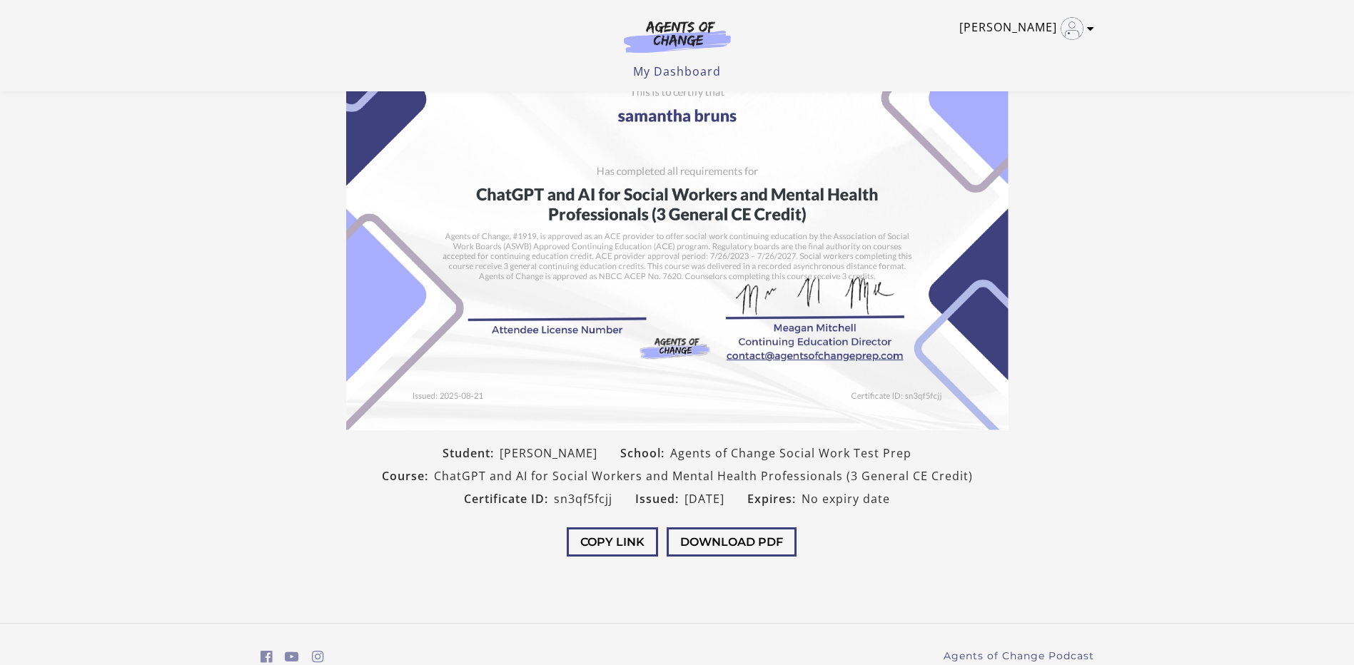
click at [1051, 25] on link "[PERSON_NAME]" at bounding box center [1023, 28] width 128 height 23
click at [1042, 45] on link "My Account" at bounding box center [1035, 52] width 126 height 24
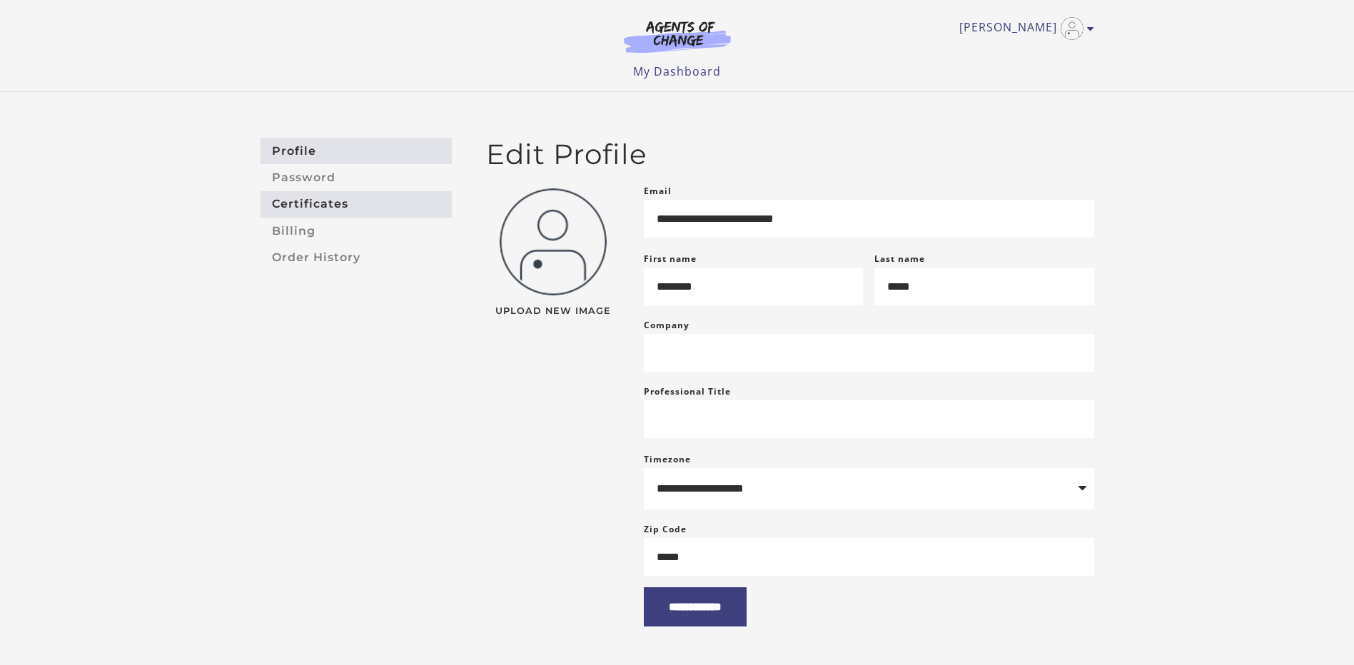
click at [295, 198] on link "Certificates" at bounding box center [356, 204] width 191 height 26
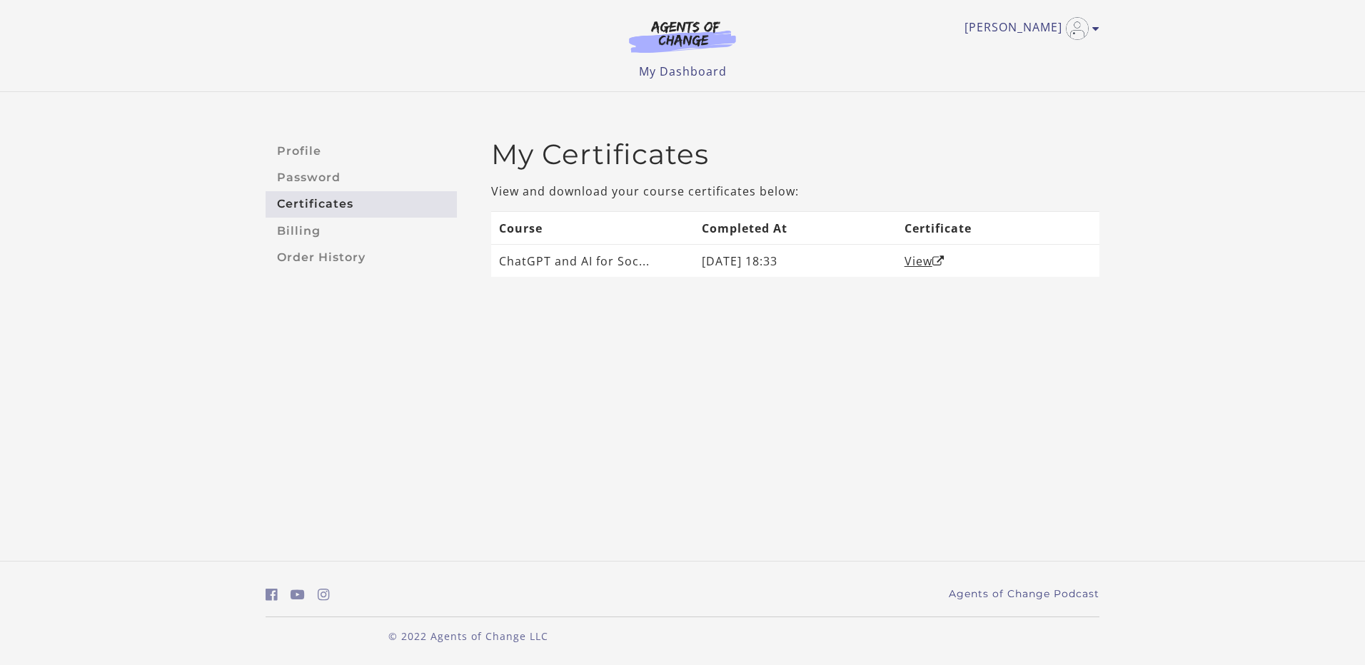
click at [667, 41] on img at bounding box center [682, 36] width 137 height 33
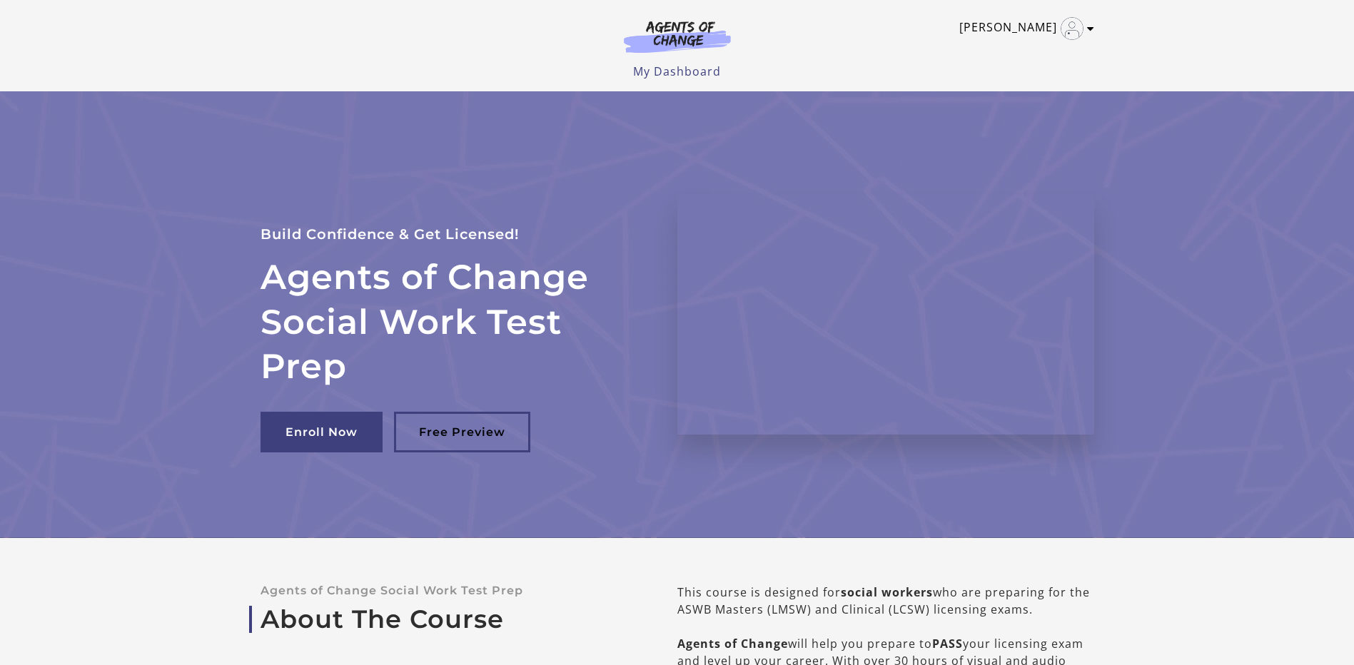
click at [1079, 24] on img "Toggle menu" at bounding box center [1072, 28] width 23 height 23
click at [1025, 50] on link "My Account" at bounding box center [1035, 52] width 126 height 24
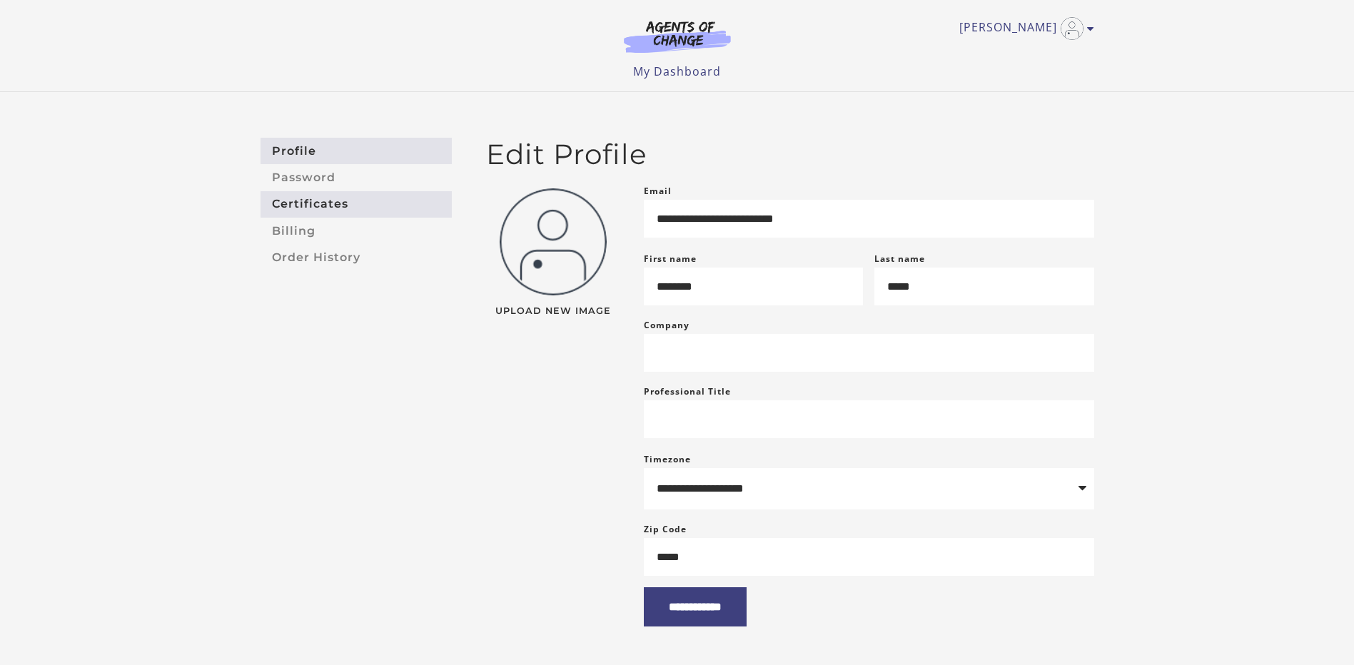
click at [300, 209] on link "Certificates" at bounding box center [356, 204] width 191 height 26
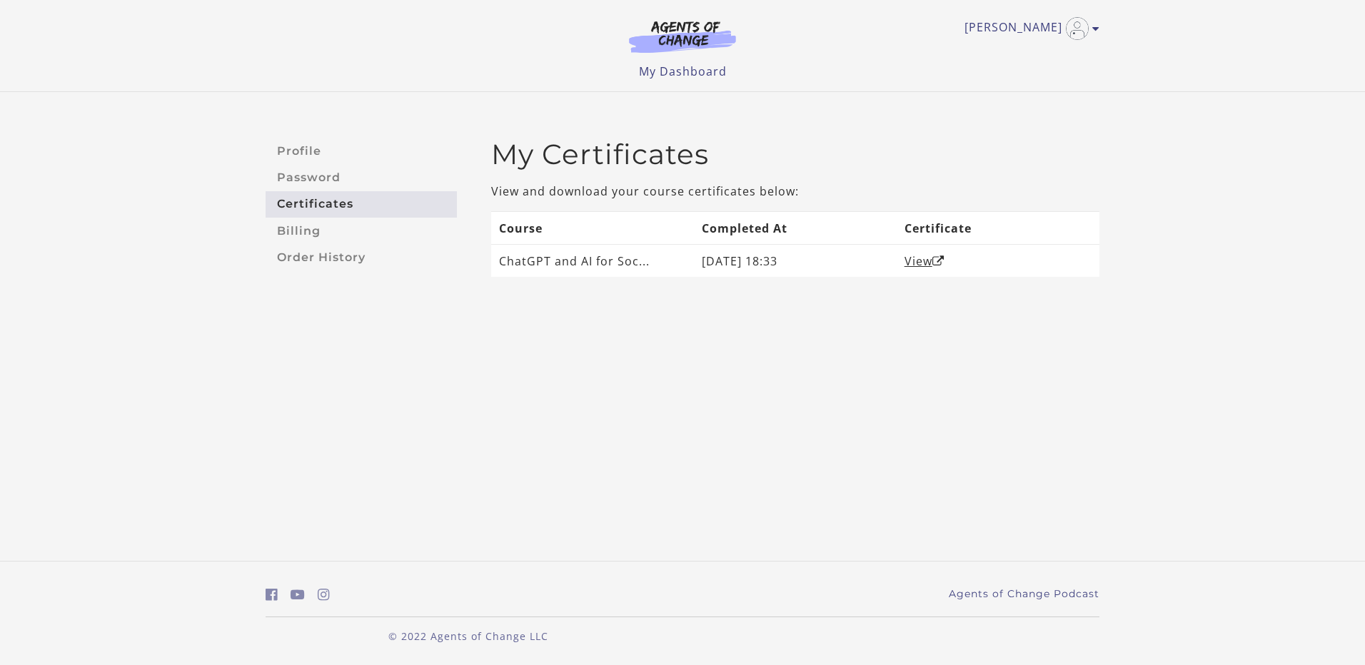
click at [763, 444] on body "Skip to main content [PERSON_NAME] My Account Support Sign Out Toggle menu Menu…" at bounding box center [682, 332] width 1365 height 665
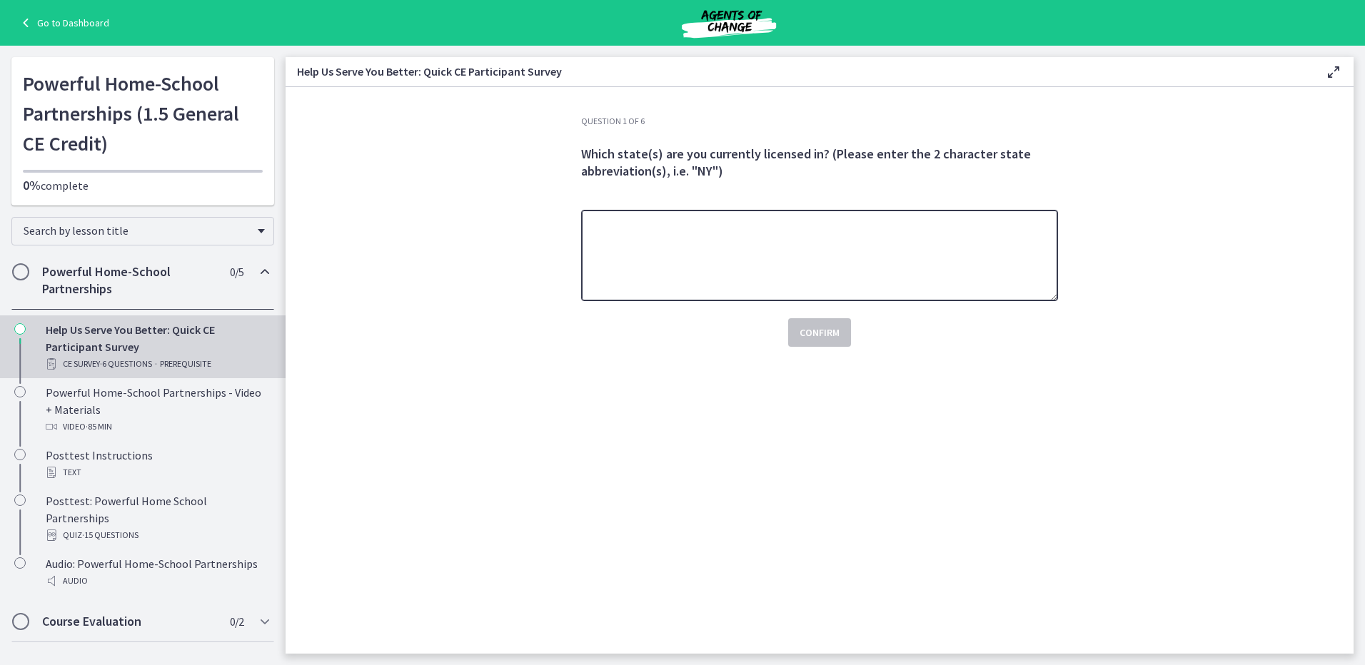
click at [797, 288] on textarea at bounding box center [819, 255] width 477 height 91
type textarea "**"
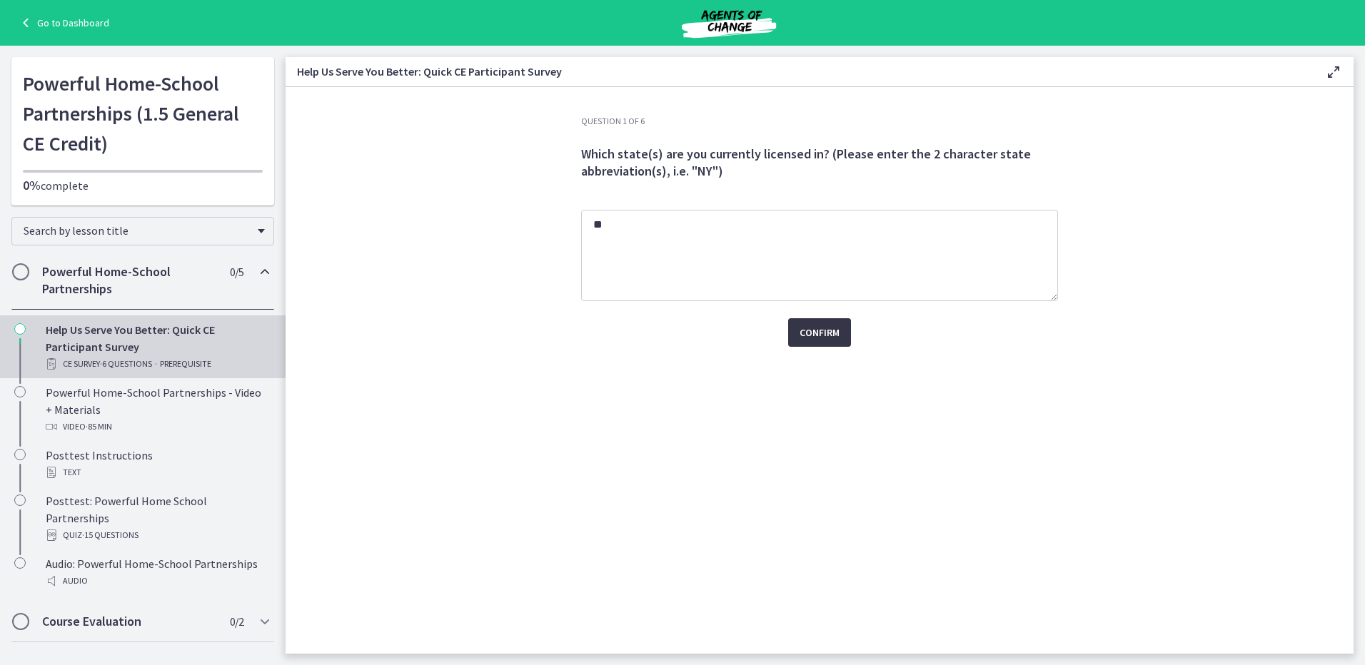
click at [814, 328] on span "Confirm" at bounding box center [820, 332] width 40 height 17
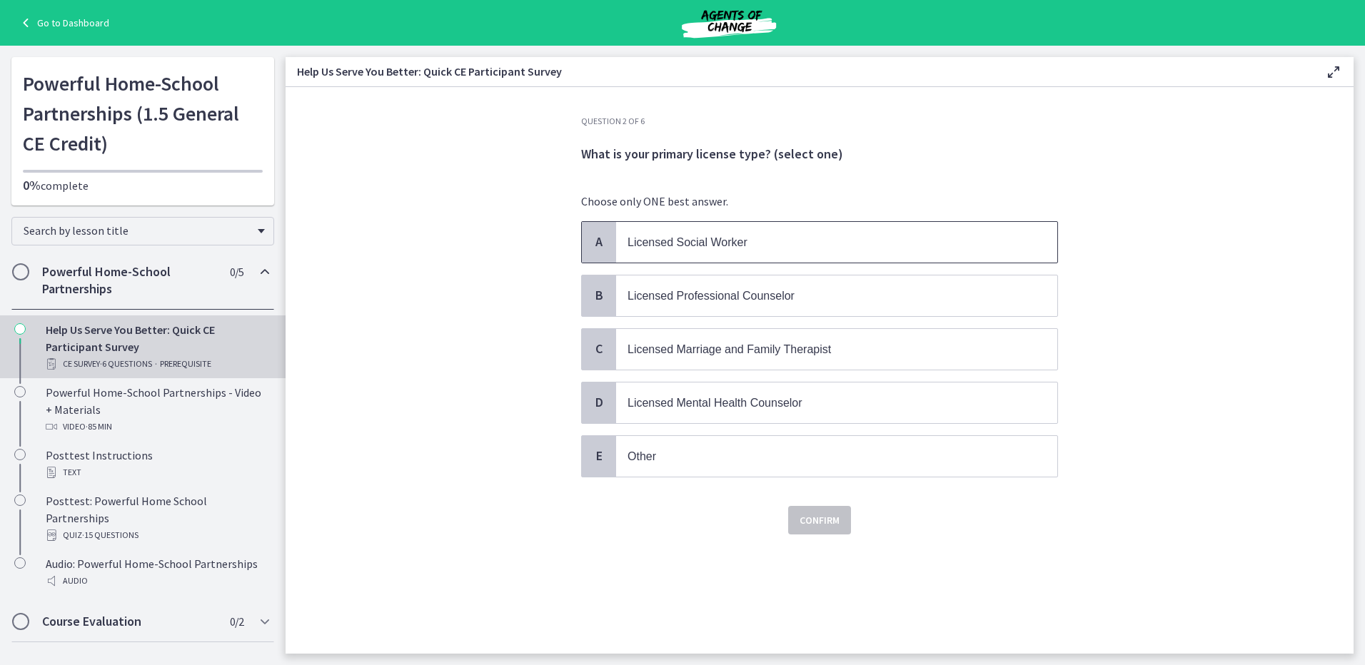
click at [726, 249] on p "Licensed Social Worker" at bounding box center [822, 242] width 390 height 18
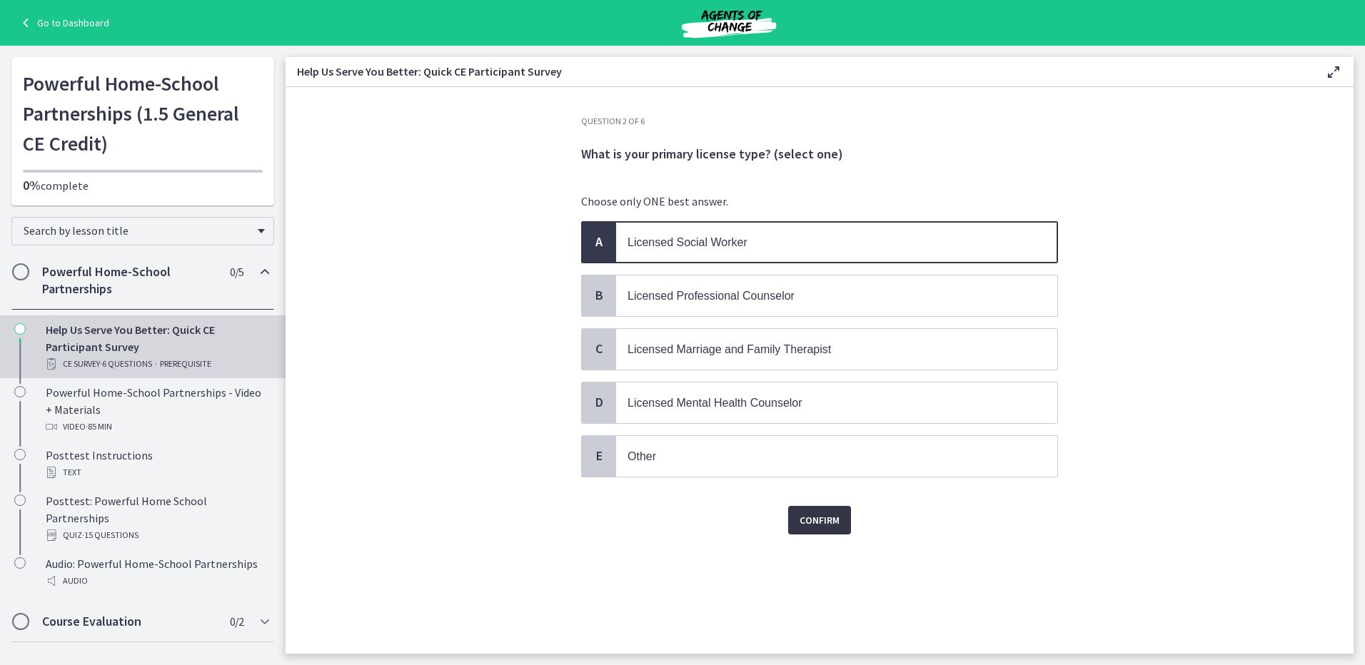
click at [808, 516] on span "Confirm" at bounding box center [820, 520] width 40 height 17
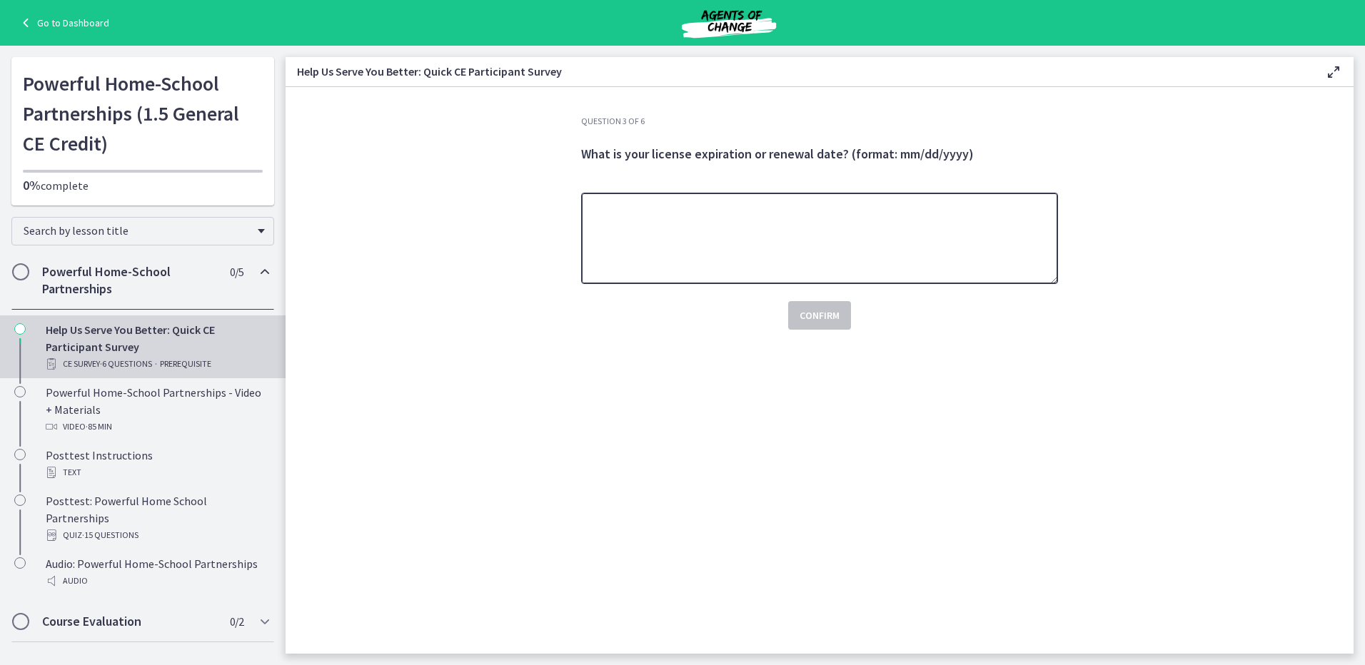
click at [702, 238] on textarea at bounding box center [819, 238] width 477 height 91
type textarea "********"
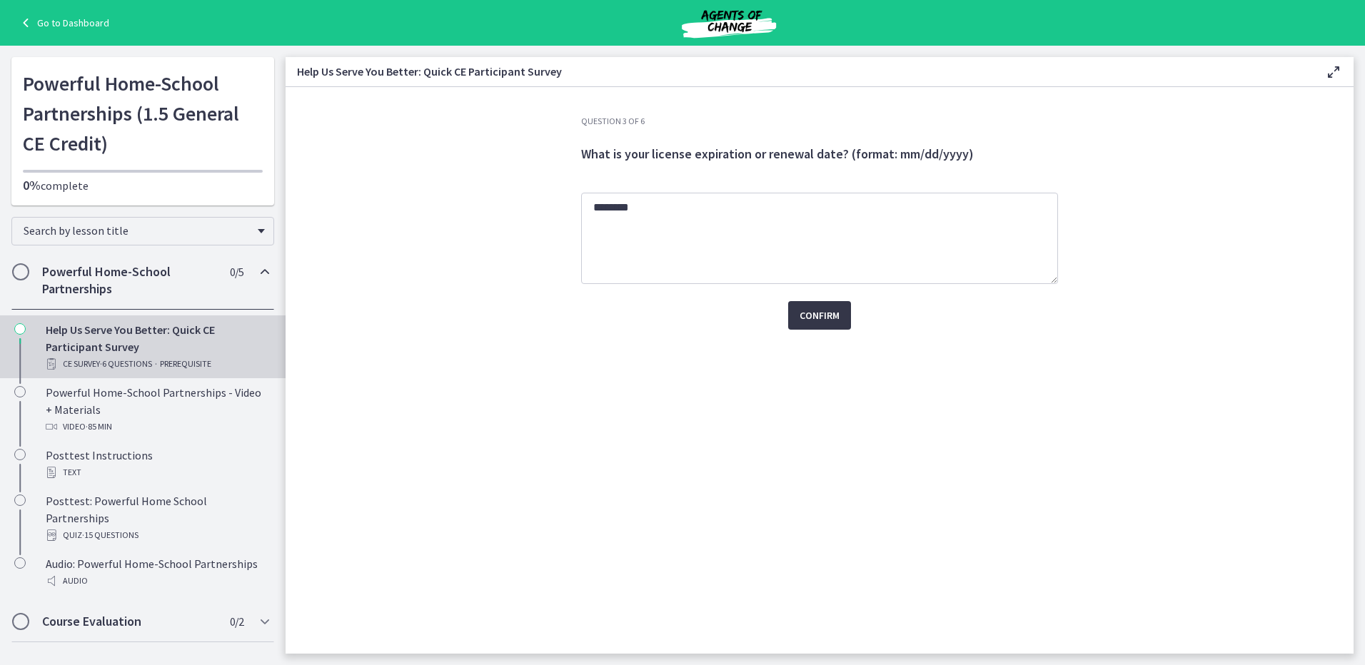
click at [824, 317] on span "Confirm" at bounding box center [820, 315] width 40 height 17
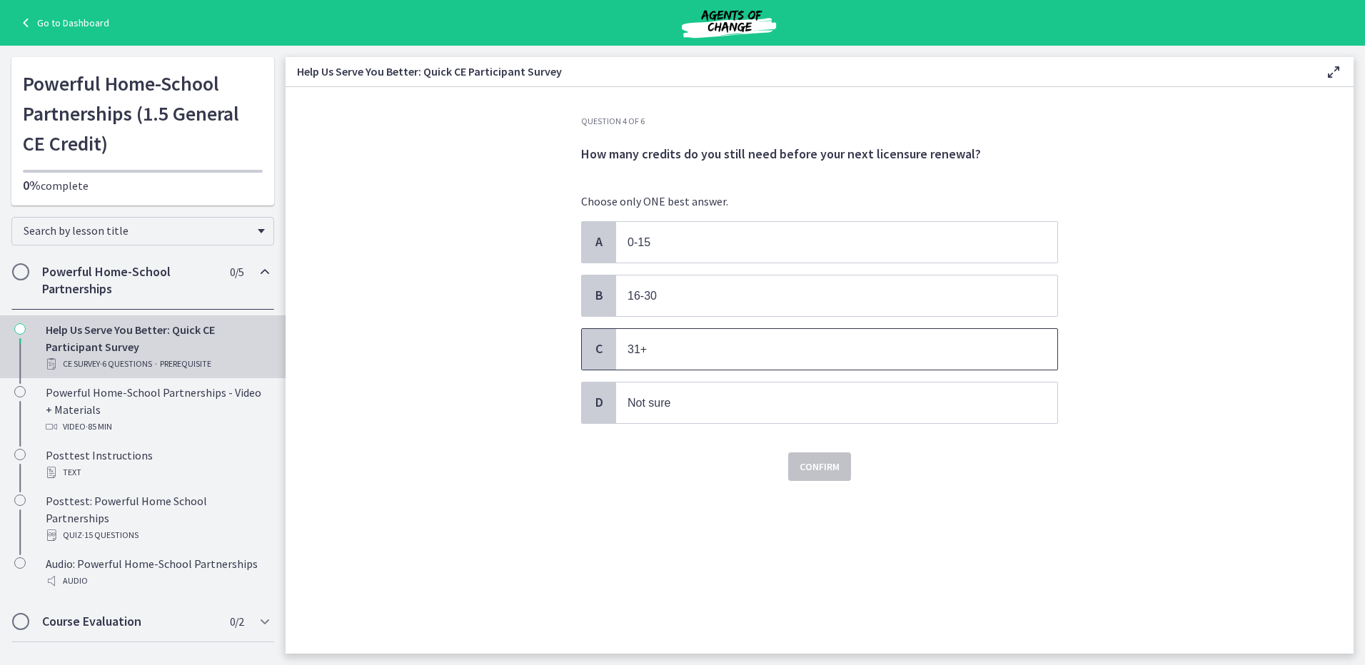
click at [749, 347] on p "31+" at bounding box center [822, 350] width 390 height 18
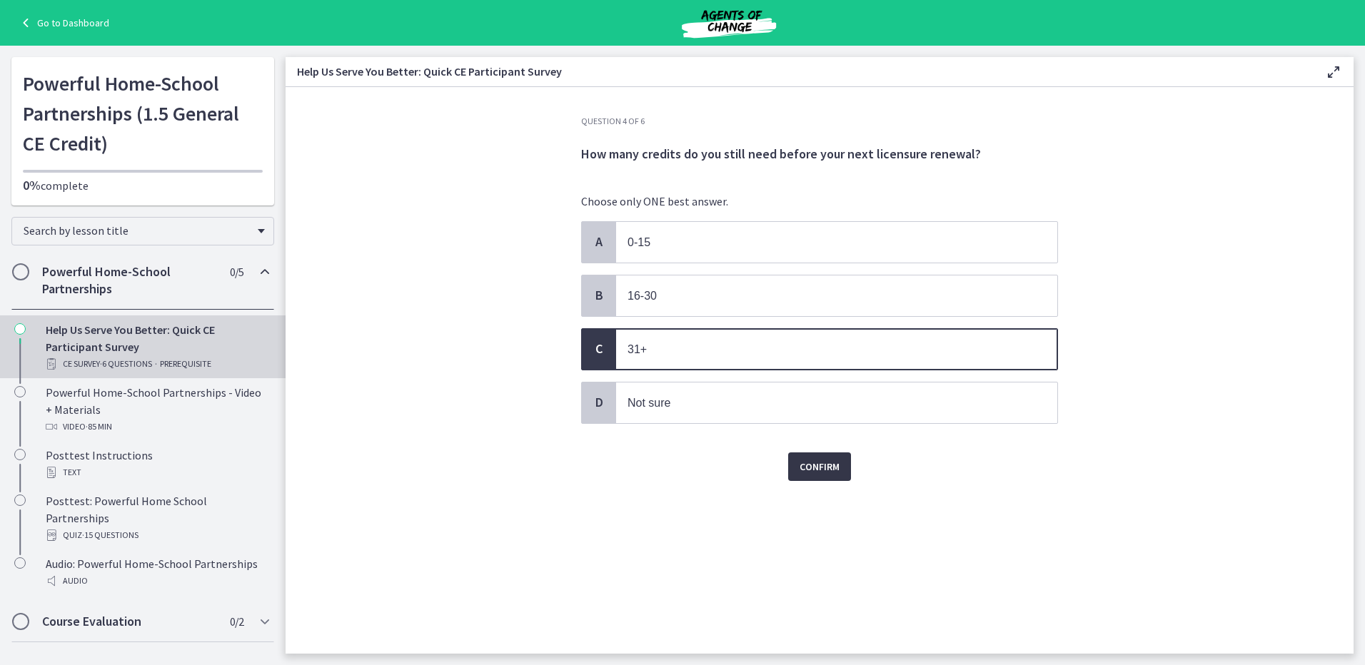
click at [815, 453] on button "Confirm" at bounding box center [819, 467] width 63 height 29
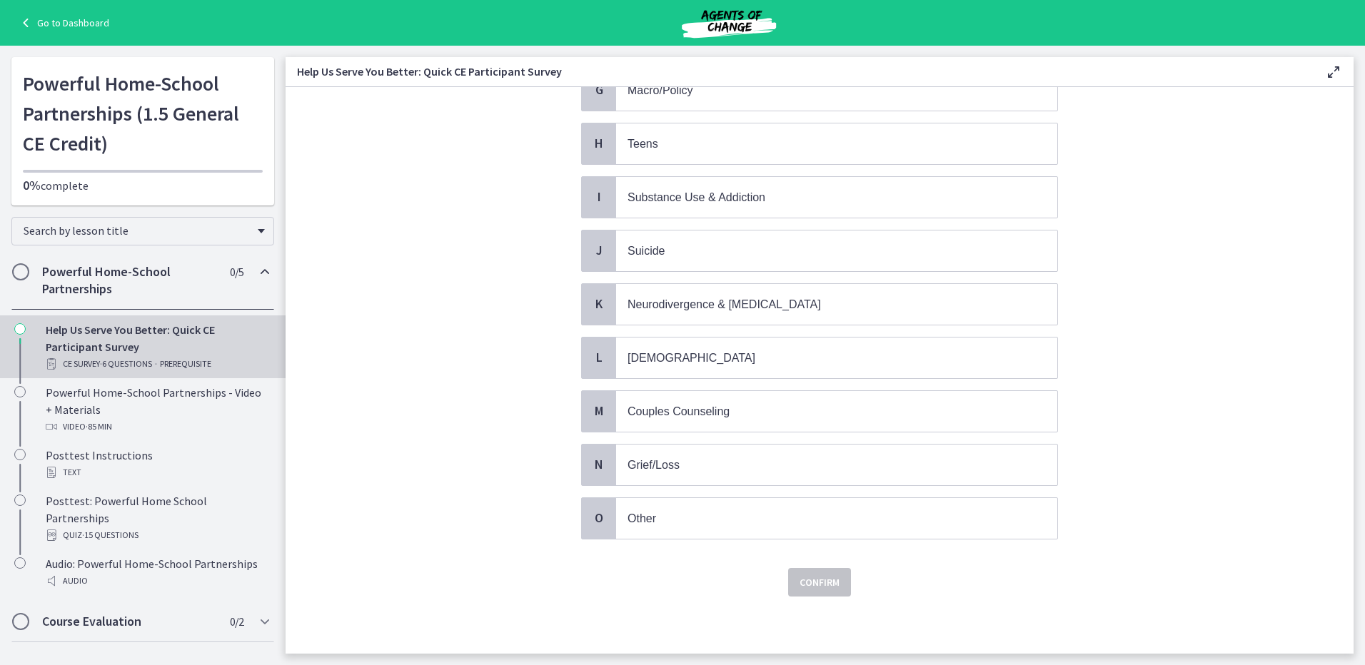
scroll to position [402, 0]
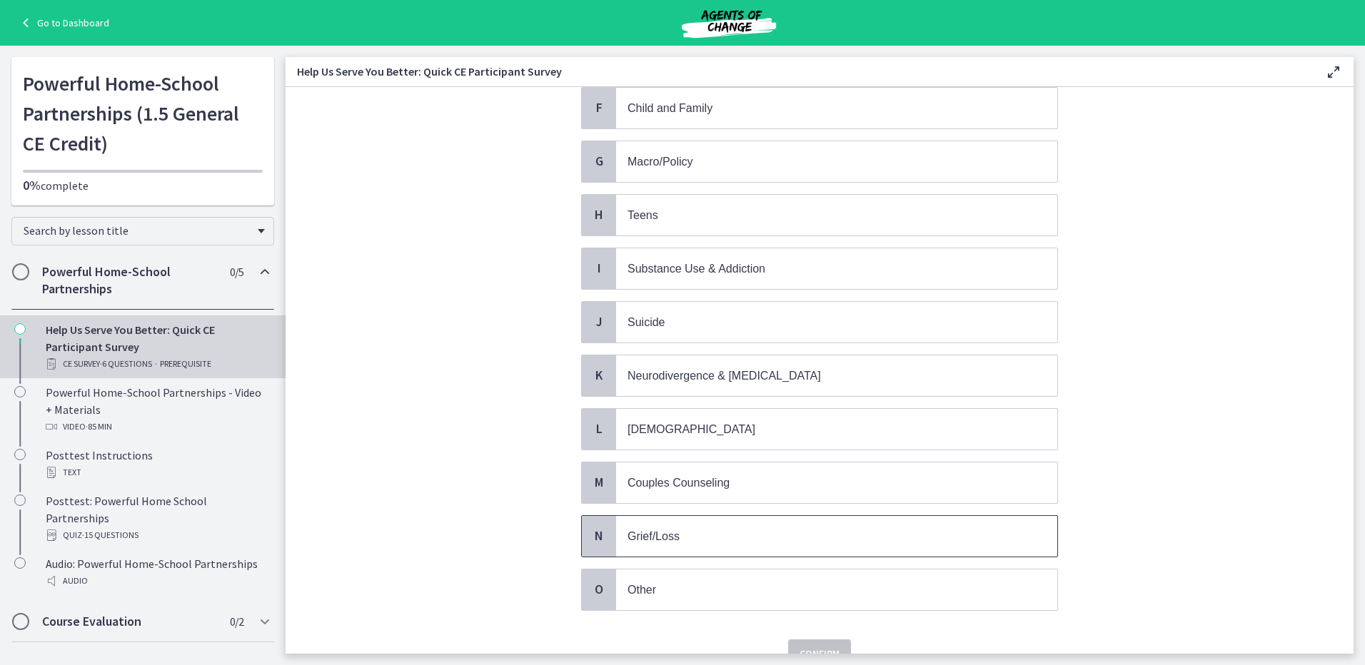
click at [690, 532] on p "Grief/Loss" at bounding box center [822, 537] width 390 height 18
click at [692, 424] on p "LGBTQ+" at bounding box center [822, 429] width 390 height 18
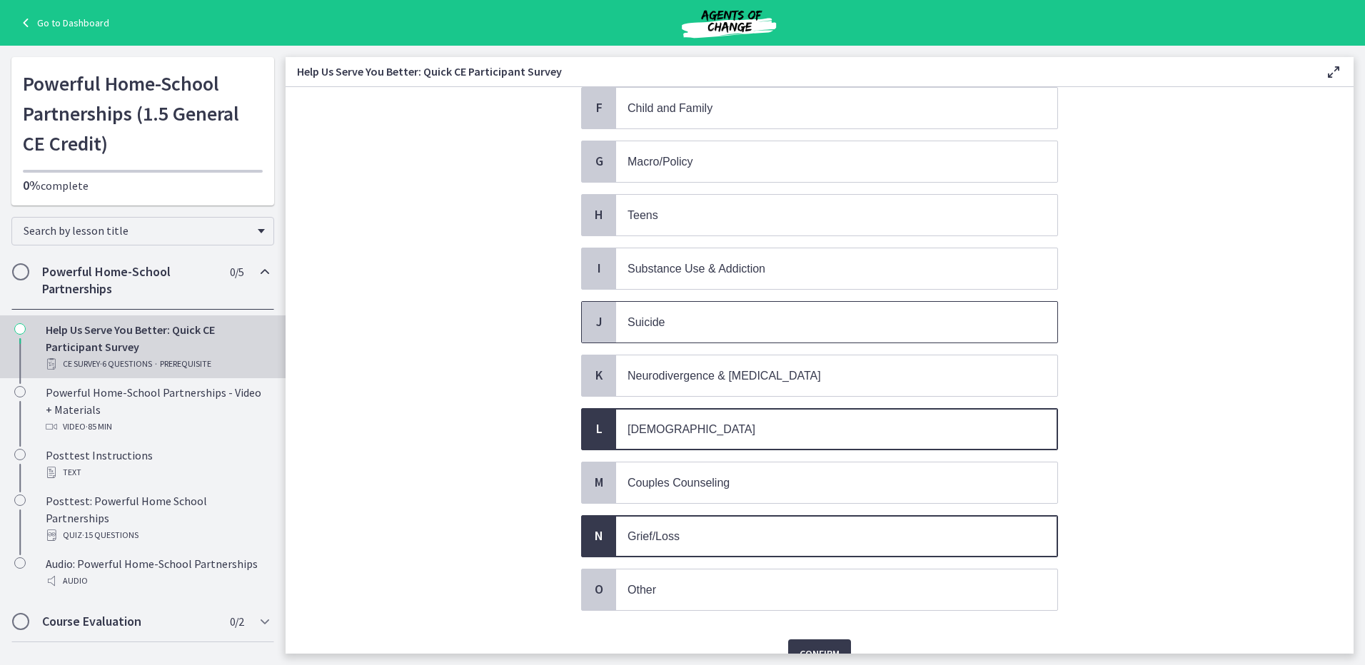
click at [682, 331] on span "Suicide" at bounding box center [836, 322] width 441 height 41
click at [682, 289] on div "I Substance Use & Addiction" at bounding box center [819, 269] width 477 height 42
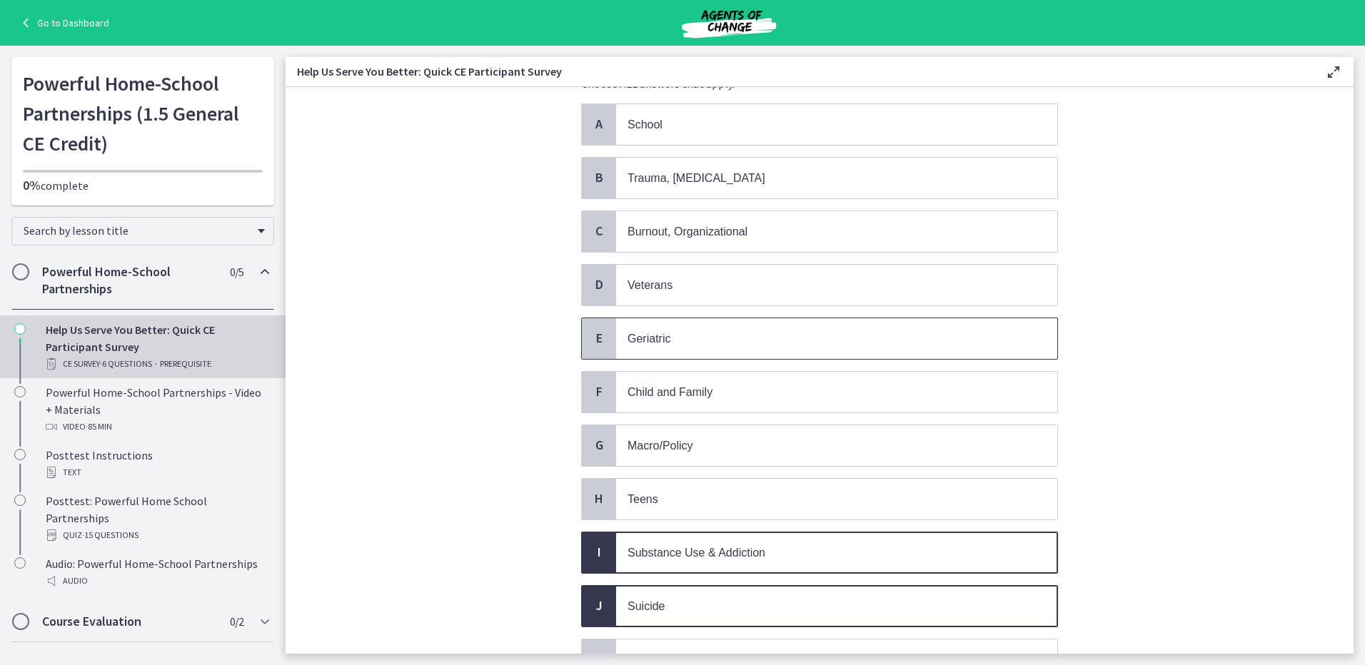
scroll to position [116, 0]
click at [709, 343] on p "Geriatric" at bounding box center [822, 340] width 390 height 18
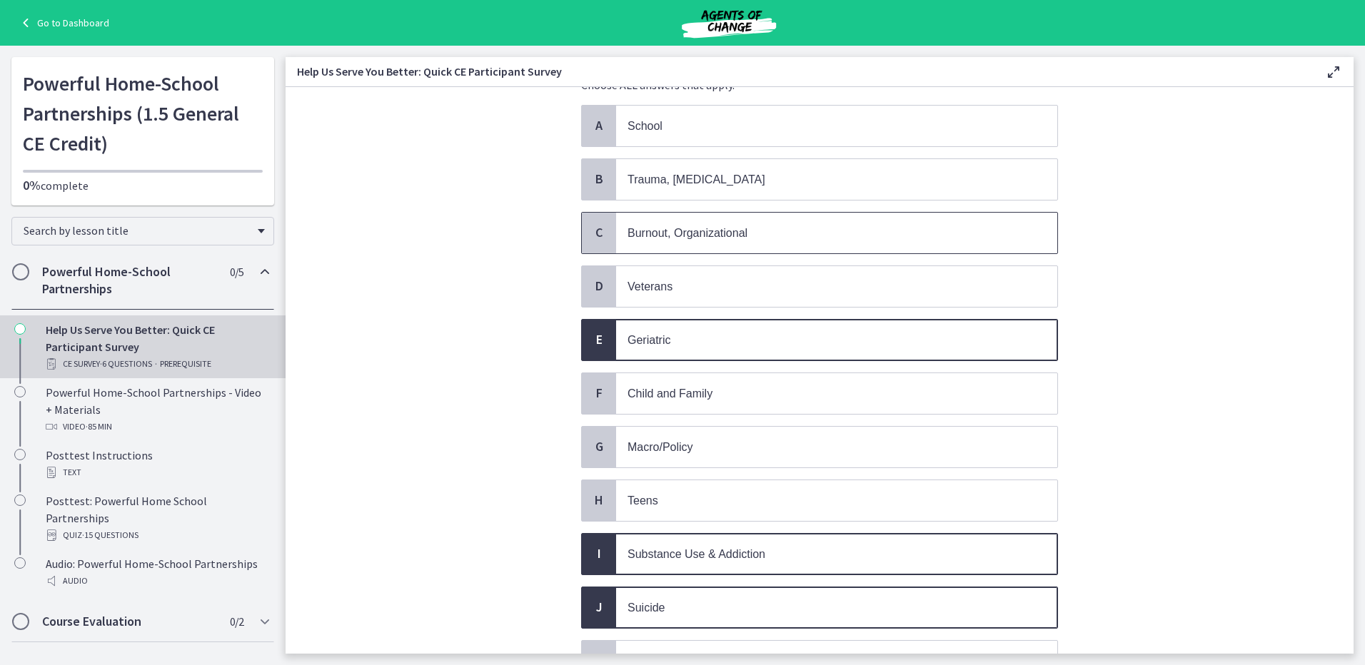
click at [690, 248] on span "Burnout, Organizational" at bounding box center [836, 233] width 441 height 41
click at [686, 183] on span "Trauma, PTSD" at bounding box center [696, 179] width 138 height 12
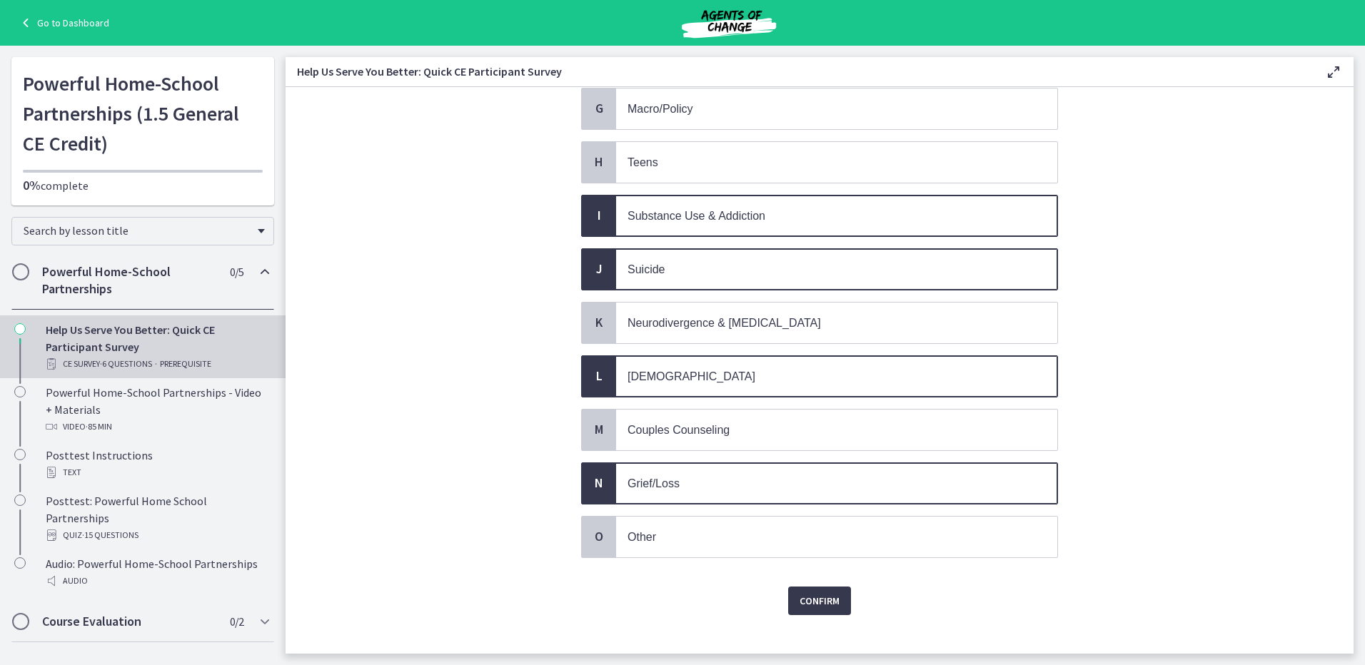
scroll to position [473, 0]
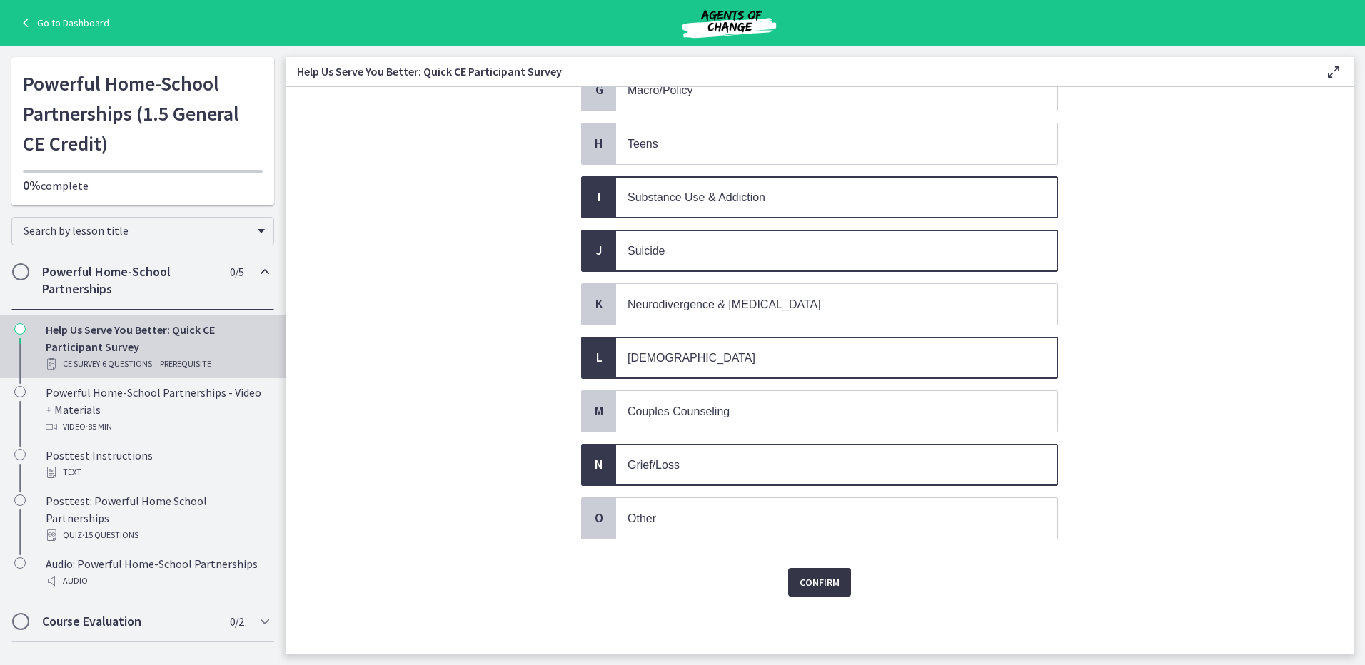
click at [830, 579] on span "Confirm" at bounding box center [820, 582] width 40 height 17
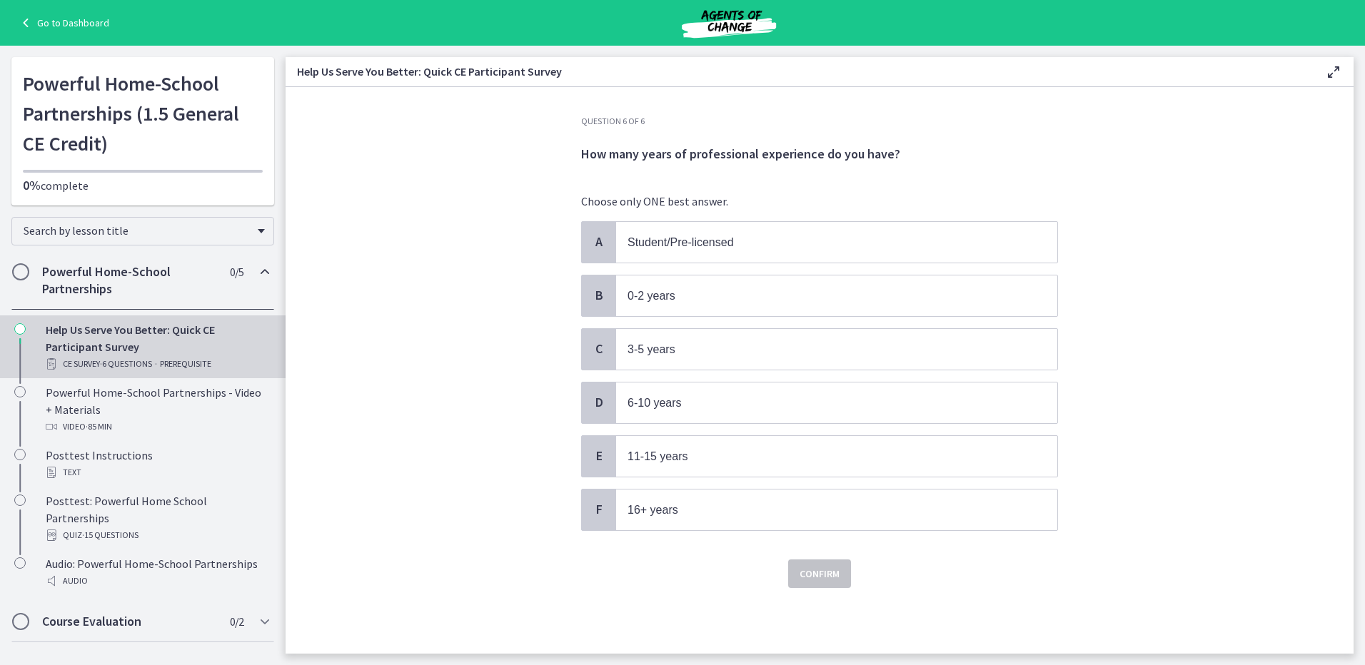
scroll to position [0, 0]
click at [692, 397] on p "6-10 years" at bounding box center [822, 403] width 390 height 18
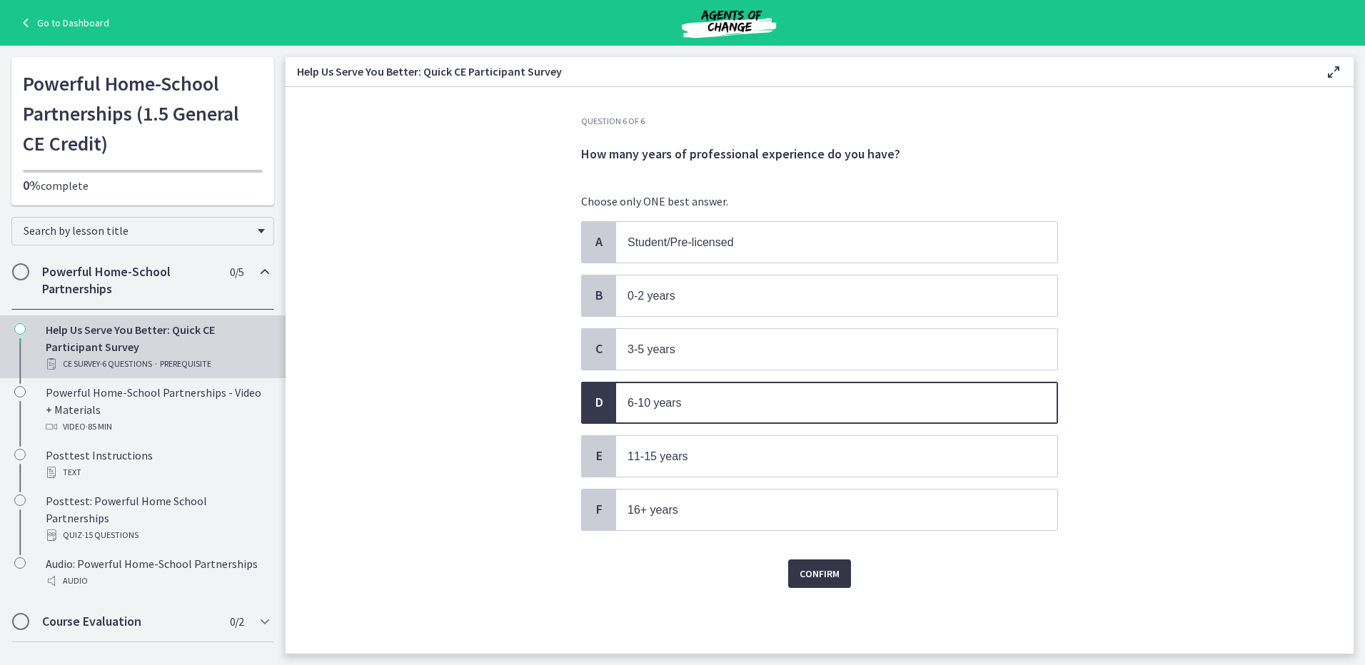
click at [815, 560] on button "Confirm" at bounding box center [819, 574] width 63 height 29
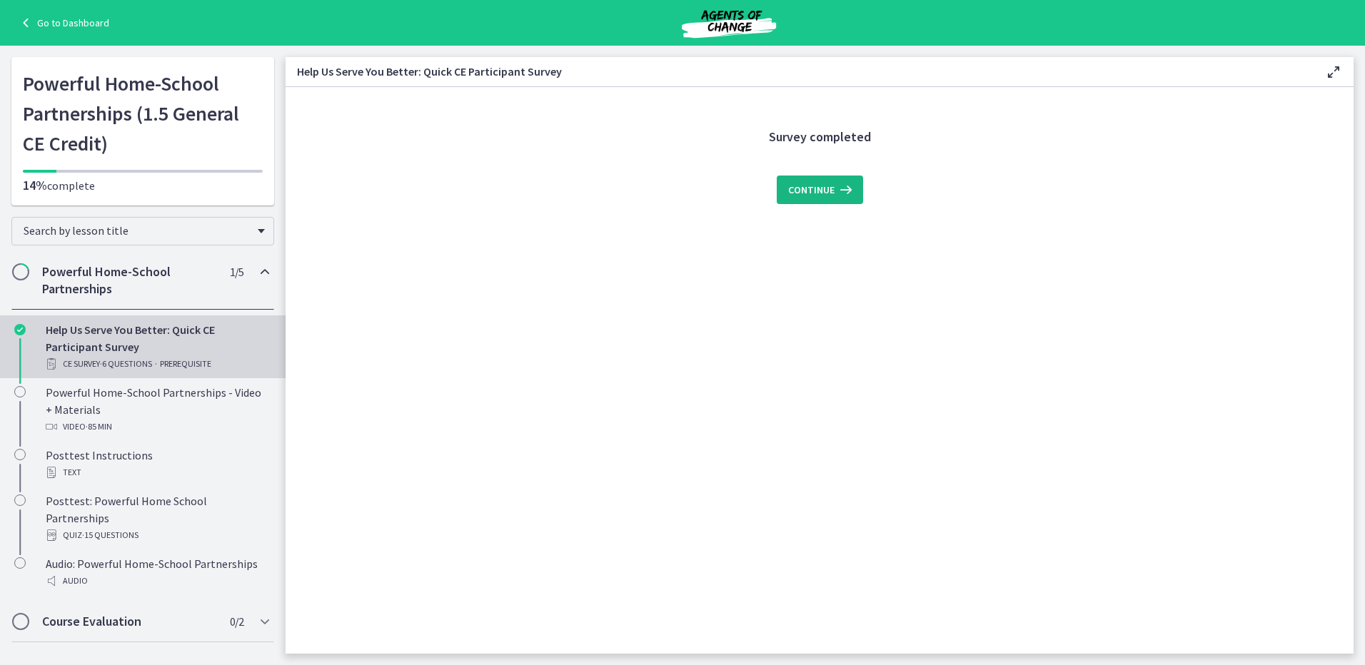
click at [834, 186] on icon at bounding box center [844, 189] width 20 height 17
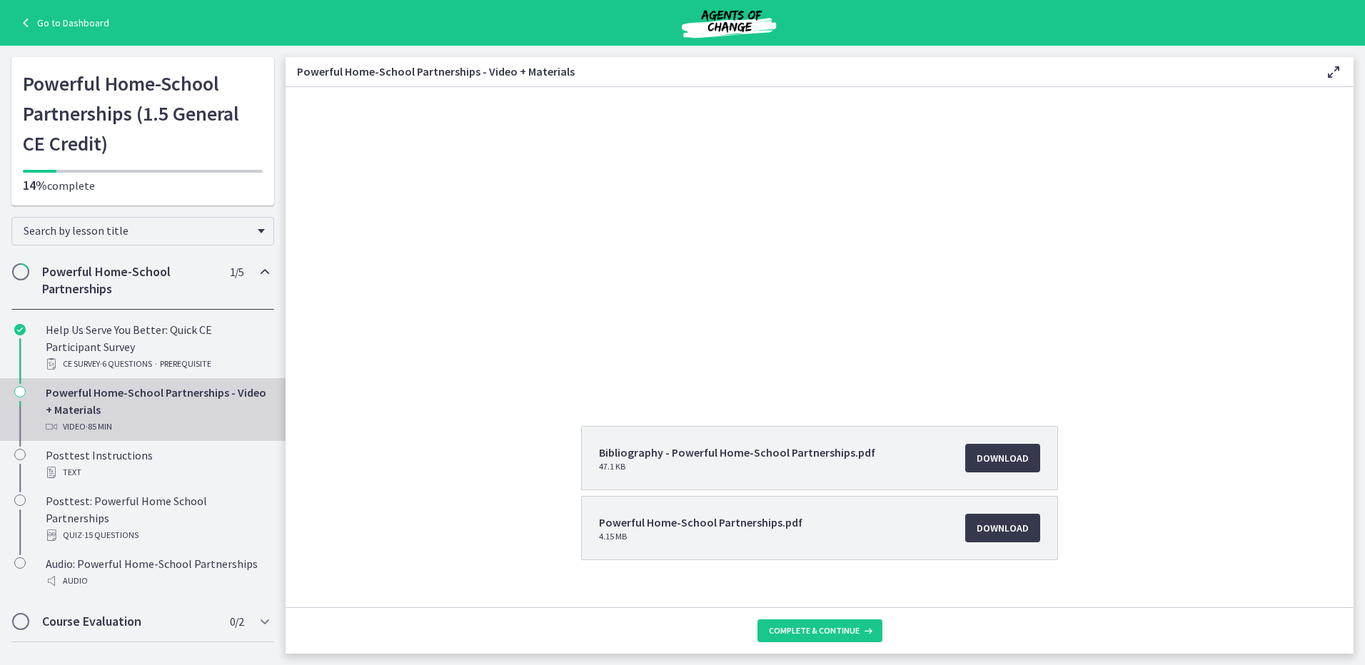
scroll to position [128, 0]
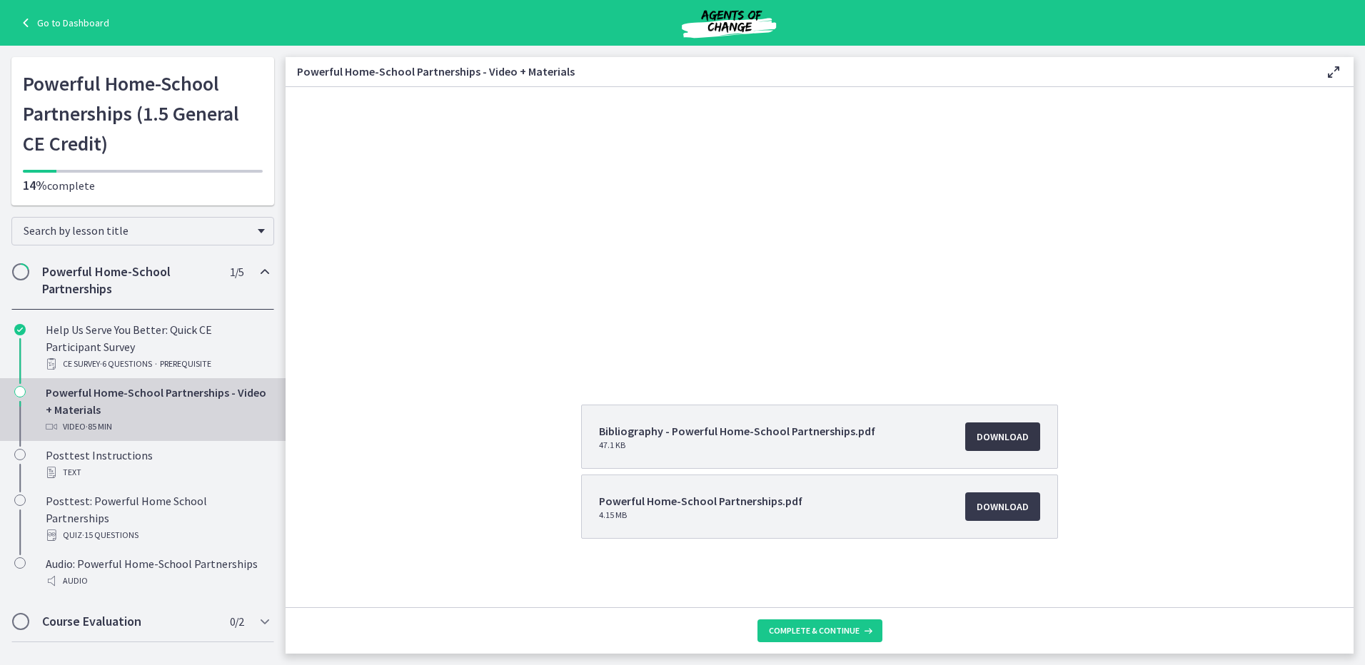
click at [1010, 439] on span "Download Opens in a new window" at bounding box center [1003, 436] width 52 height 17
click at [1012, 503] on span "Download Opens in a new window" at bounding box center [1003, 506] width 52 height 17
click at [845, 633] on span "Complete & continue" at bounding box center [814, 630] width 91 height 11
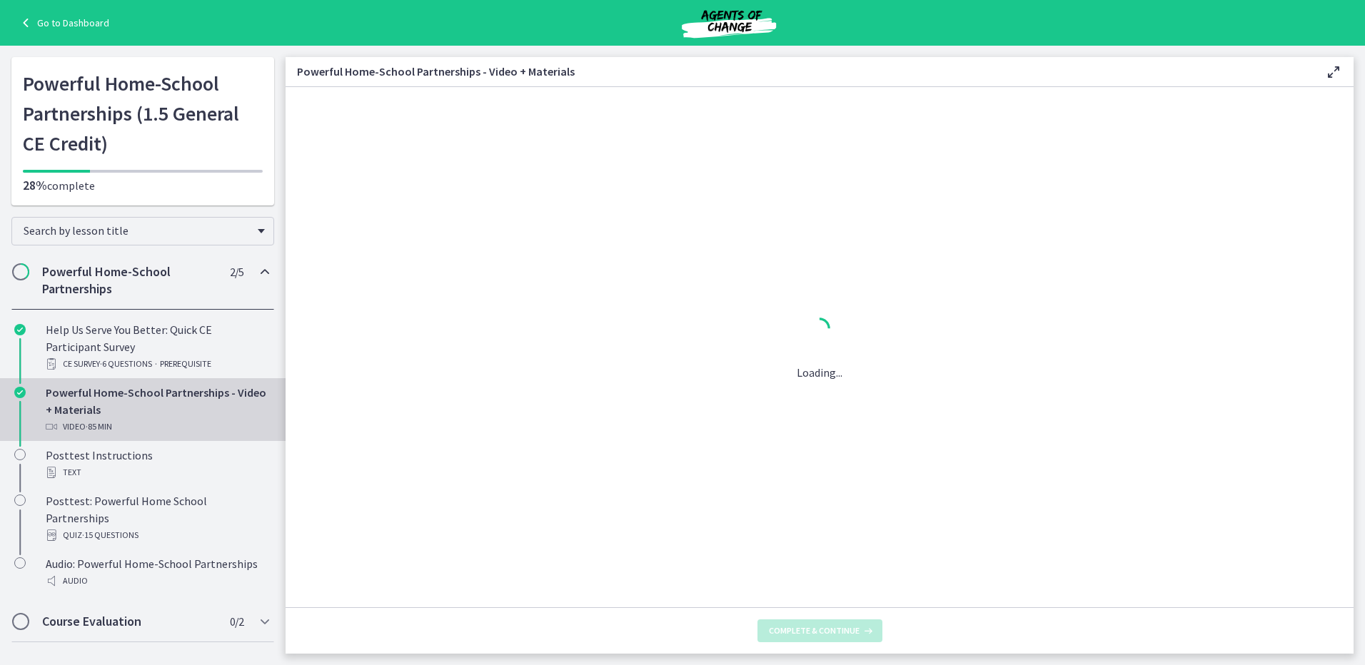
scroll to position [0, 0]
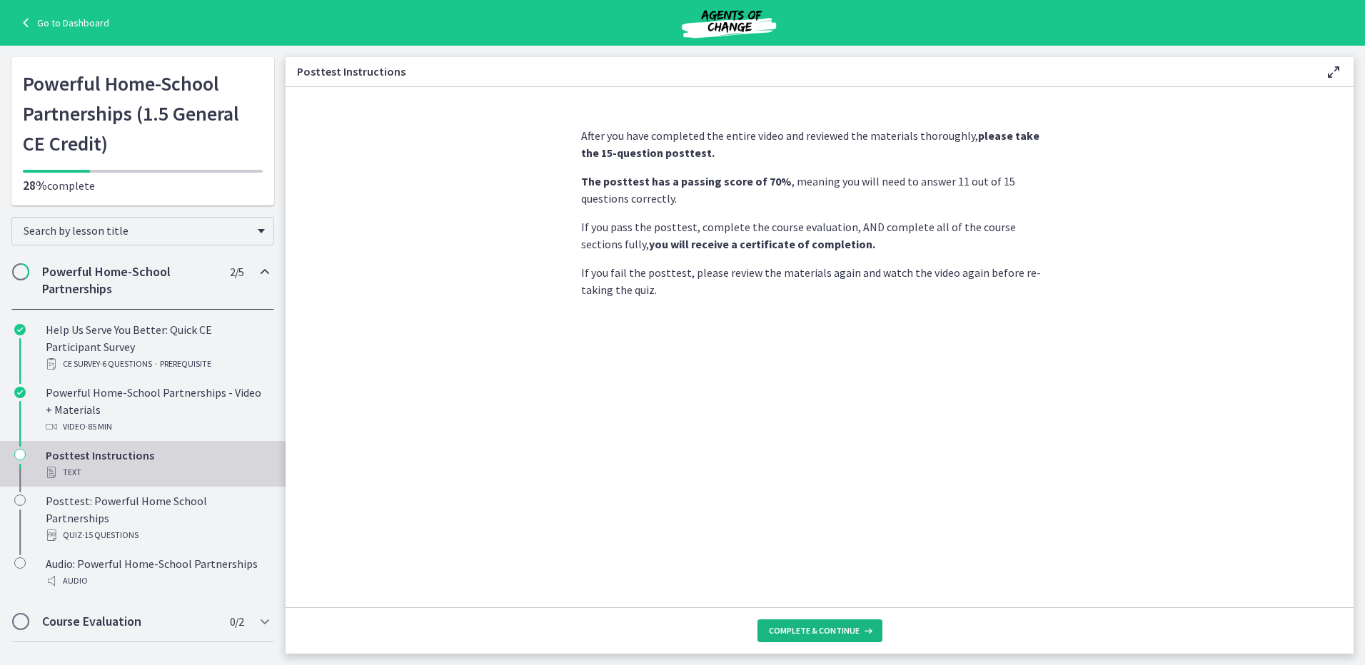
click at [822, 631] on span "Complete & continue" at bounding box center [814, 630] width 91 height 11
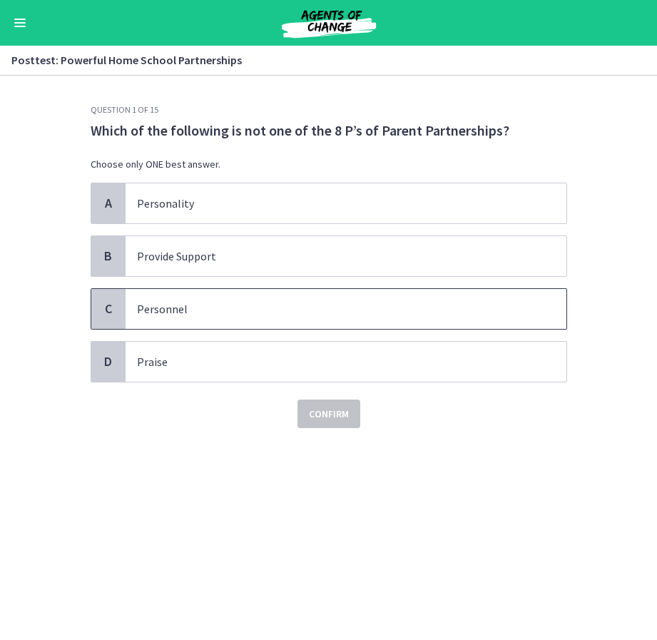
click at [208, 293] on span "Personnel" at bounding box center [346, 309] width 441 height 40
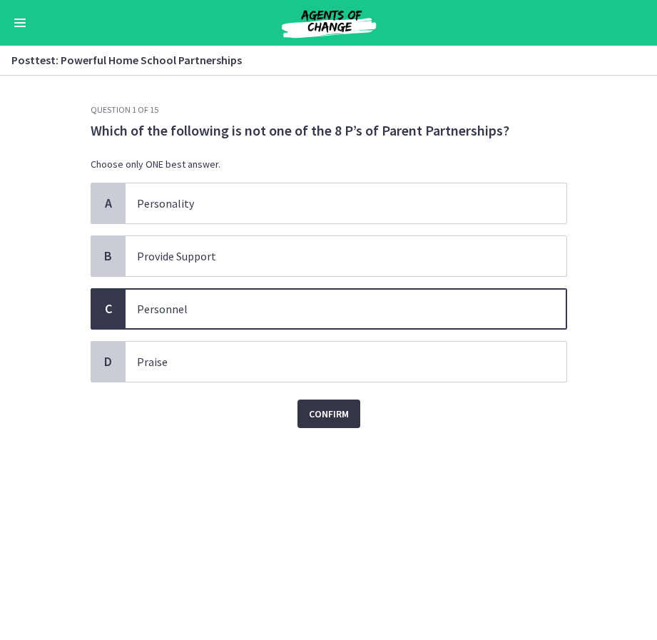
click at [324, 413] on span "Confirm" at bounding box center [329, 413] width 40 height 17
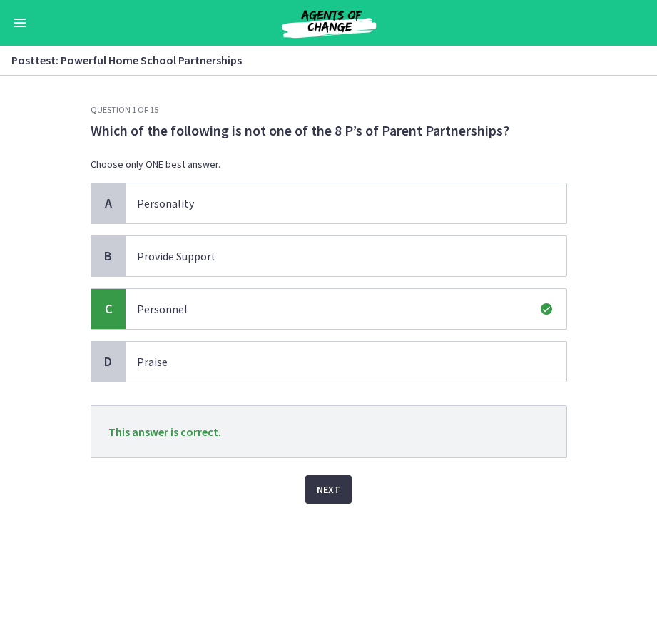
click at [339, 493] on span "Next" at bounding box center [329, 489] width 24 height 17
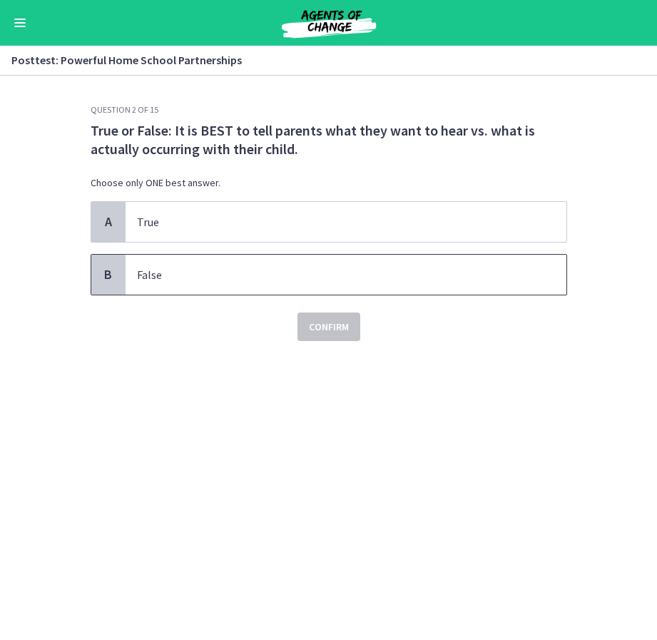
click at [231, 264] on span "False" at bounding box center [346, 275] width 441 height 40
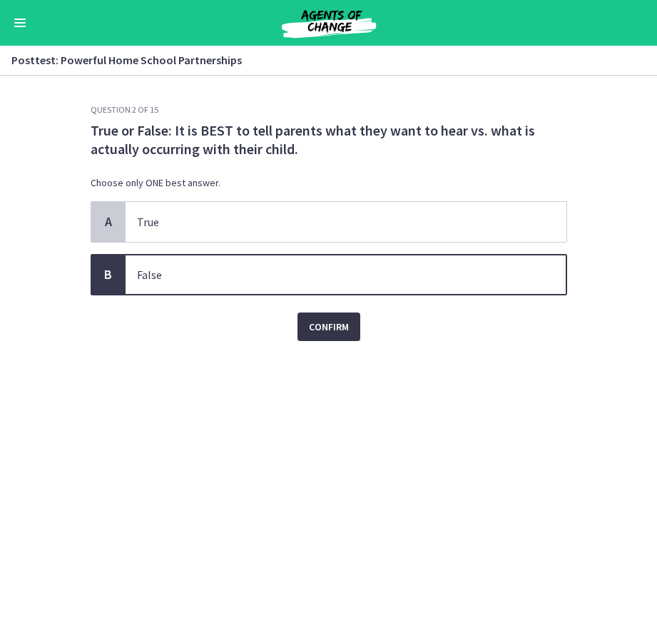
click at [342, 324] on span "Confirm" at bounding box center [329, 326] width 40 height 17
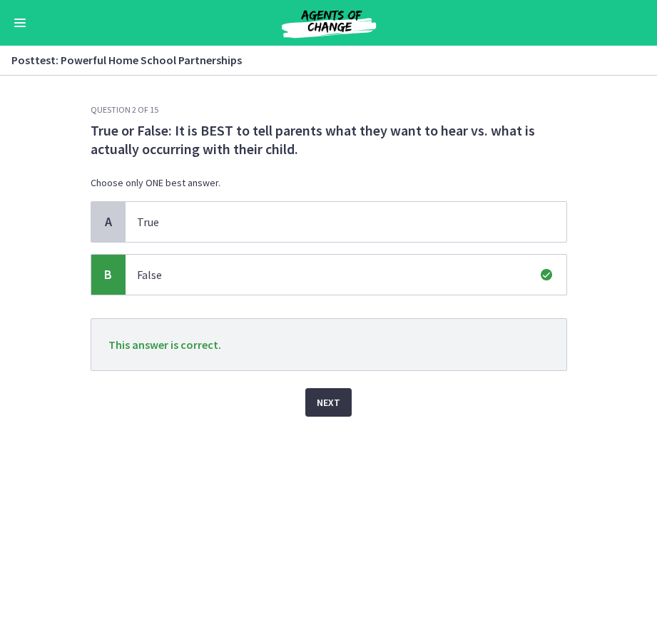
click at [340, 395] on span "Next" at bounding box center [329, 402] width 24 height 17
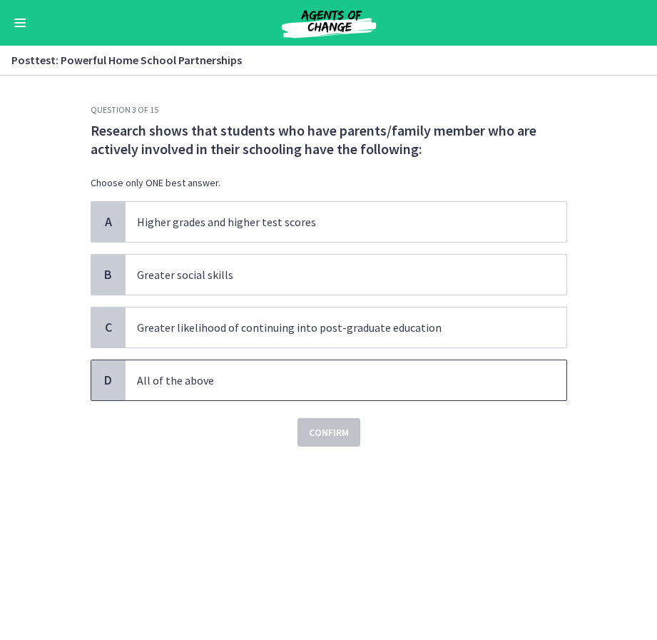
click at [318, 368] on span "All of the above" at bounding box center [346, 380] width 441 height 40
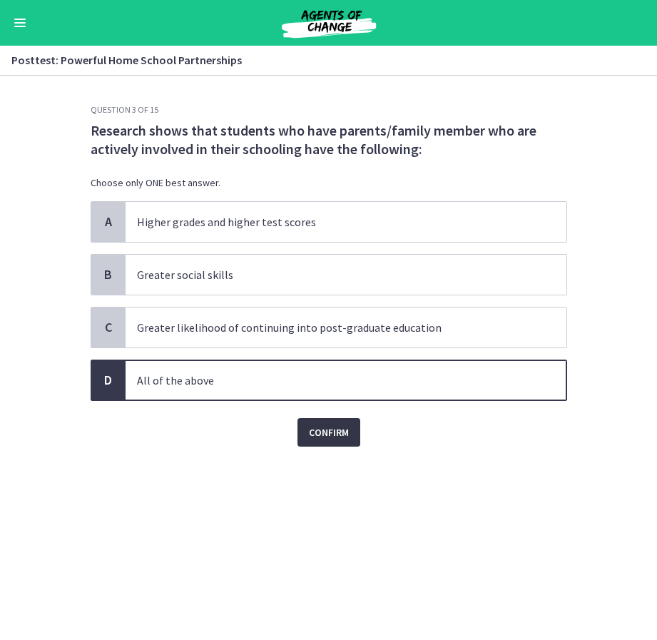
click at [317, 434] on span "Confirm" at bounding box center [329, 432] width 40 height 17
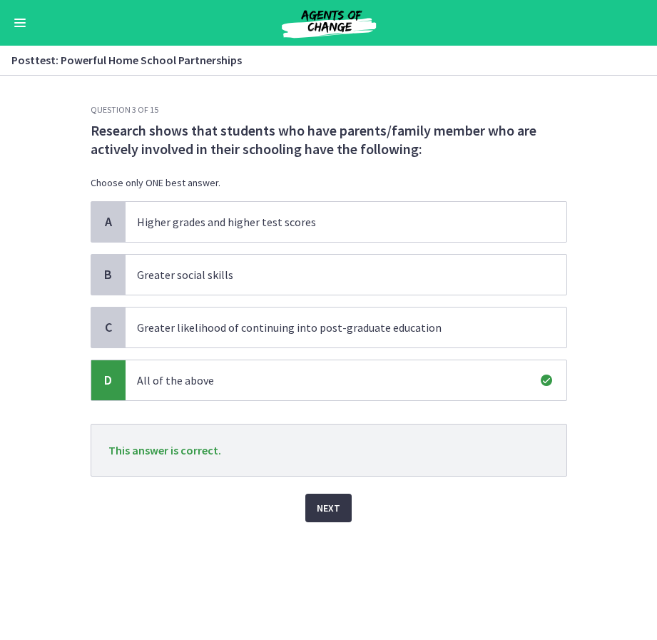
click at [336, 515] on span "Next" at bounding box center [329, 508] width 24 height 17
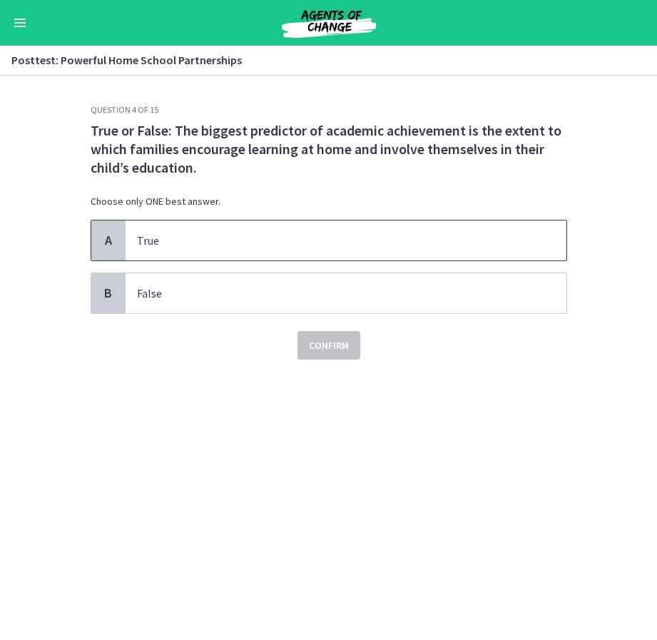
click at [252, 228] on span "True" at bounding box center [346, 241] width 441 height 40
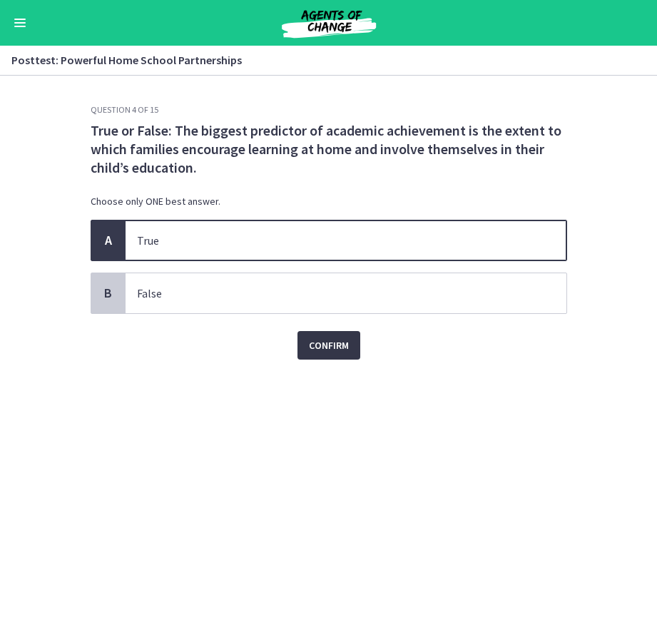
click at [326, 345] on span "Confirm" at bounding box center [329, 345] width 40 height 17
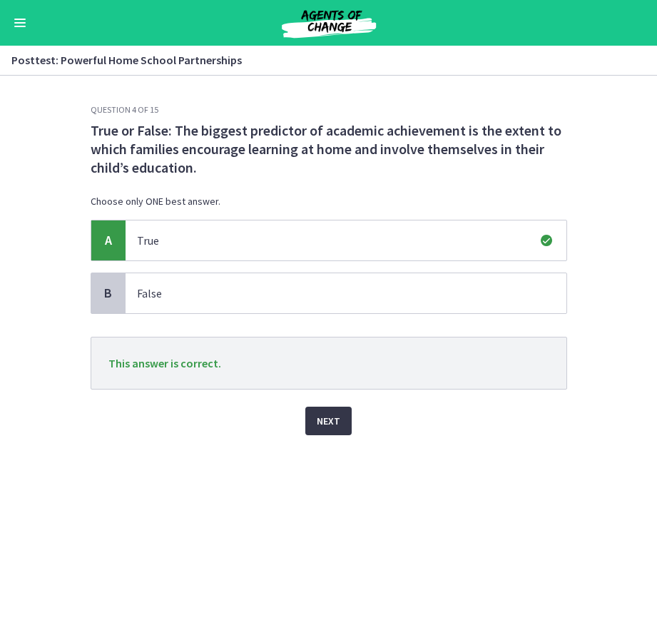
click at [336, 420] on span "Next" at bounding box center [329, 421] width 24 height 17
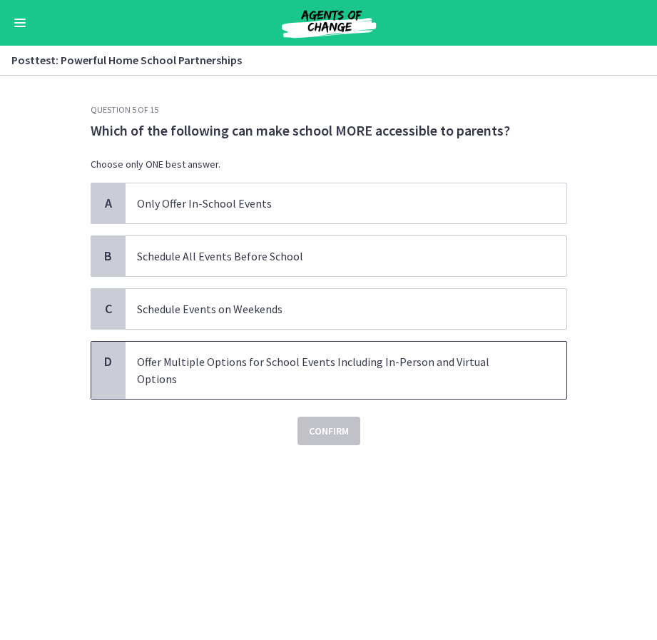
click at [203, 355] on p "Offer Multiple Options for School Events Including In-Person and Virtual Options" at bounding box center [332, 370] width 390 height 34
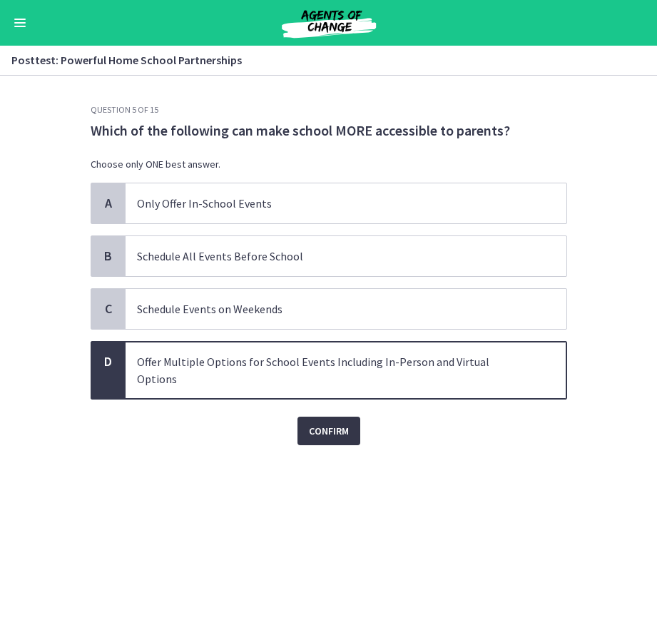
click at [328, 423] on span "Confirm" at bounding box center [329, 431] width 40 height 17
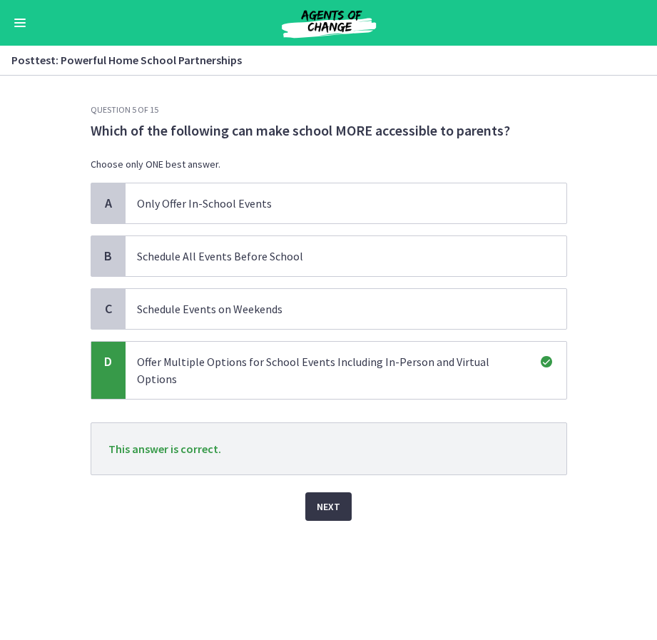
click at [338, 498] on span "Next" at bounding box center [329, 506] width 24 height 17
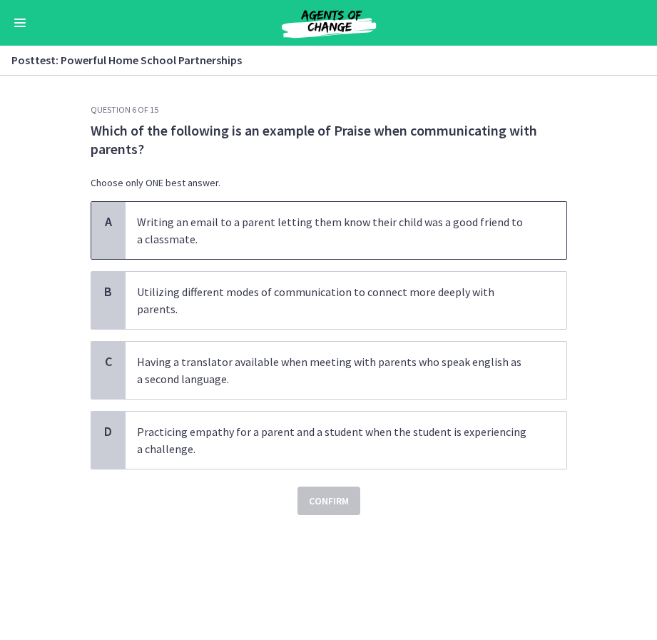
click at [317, 239] on p "Writing an email to a parent letting them know their child was a good friend to…" at bounding box center [332, 230] width 390 height 34
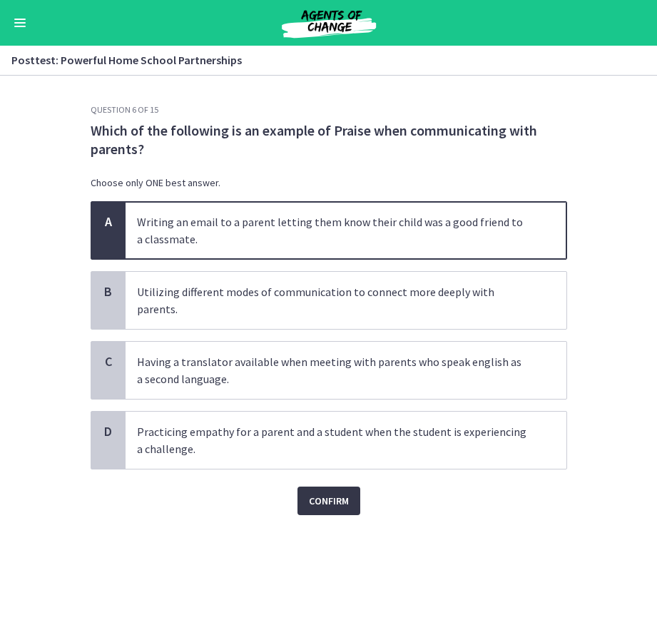
click at [336, 493] on span "Confirm" at bounding box center [329, 501] width 40 height 17
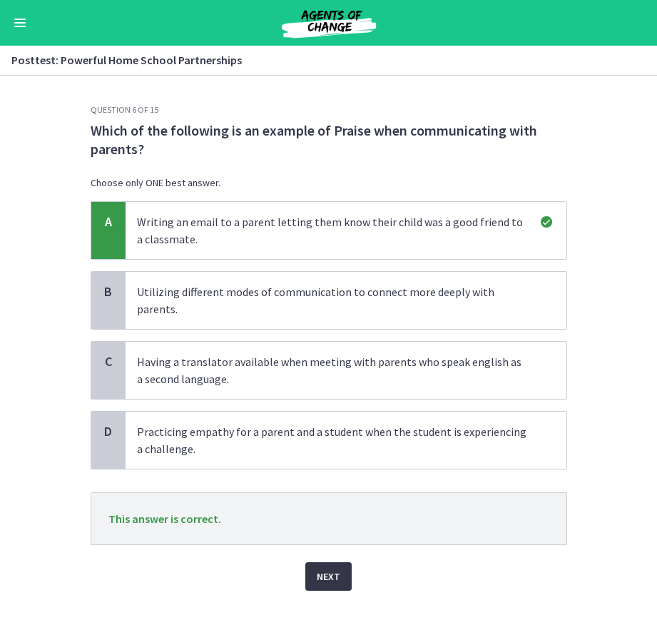
click at [338, 568] on span "Next" at bounding box center [329, 576] width 24 height 17
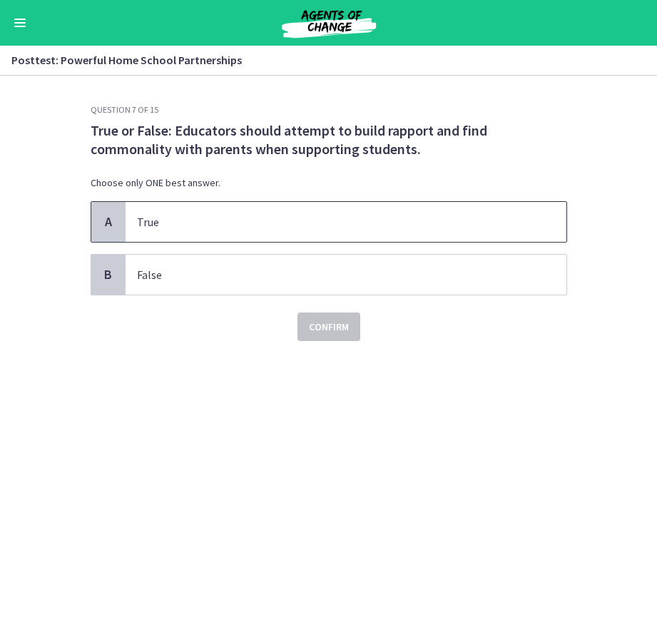
click at [258, 213] on span "True" at bounding box center [346, 222] width 441 height 40
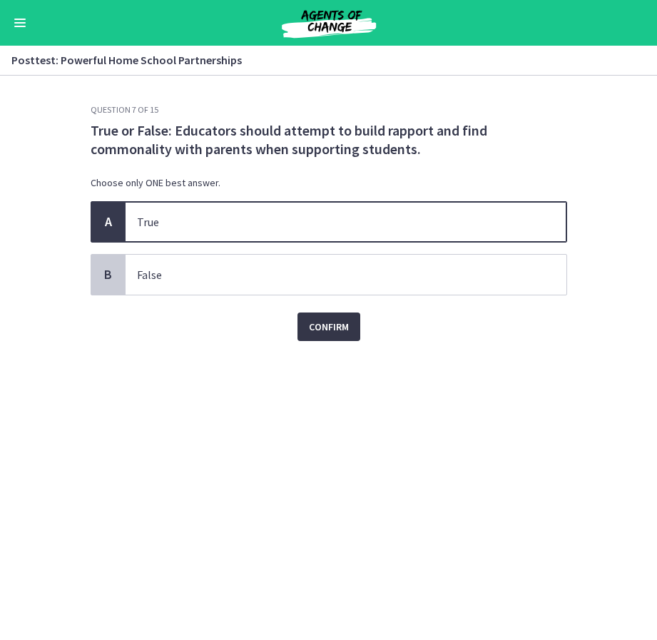
click at [326, 323] on span "Confirm" at bounding box center [329, 326] width 40 height 17
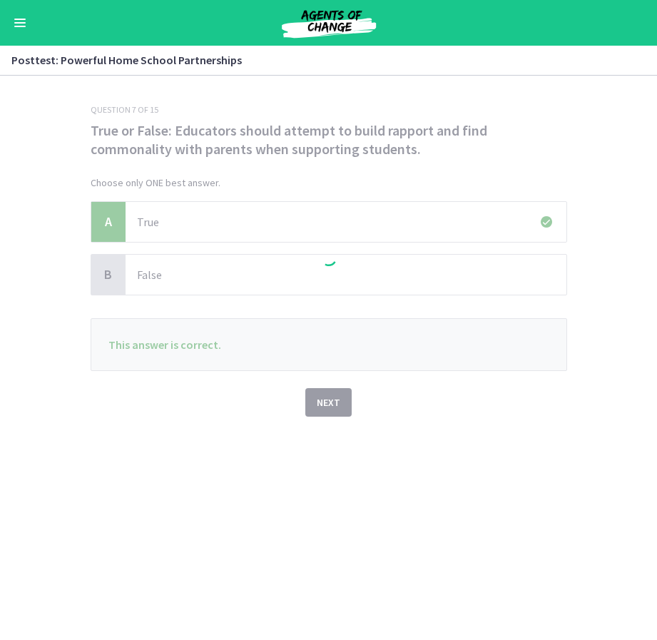
click at [332, 393] on div at bounding box center [329, 260] width 477 height 313
click at [488, 411] on div at bounding box center [329, 260] width 477 height 313
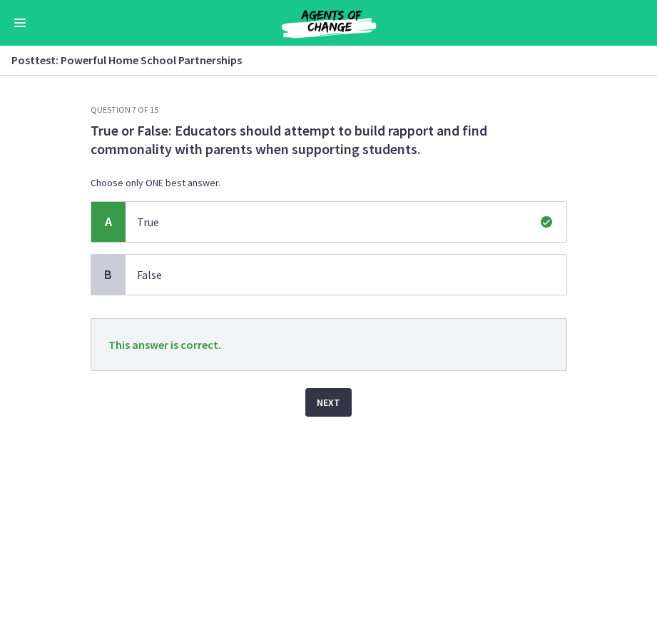
click at [338, 399] on span "Next" at bounding box center [329, 402] width 24 height 17
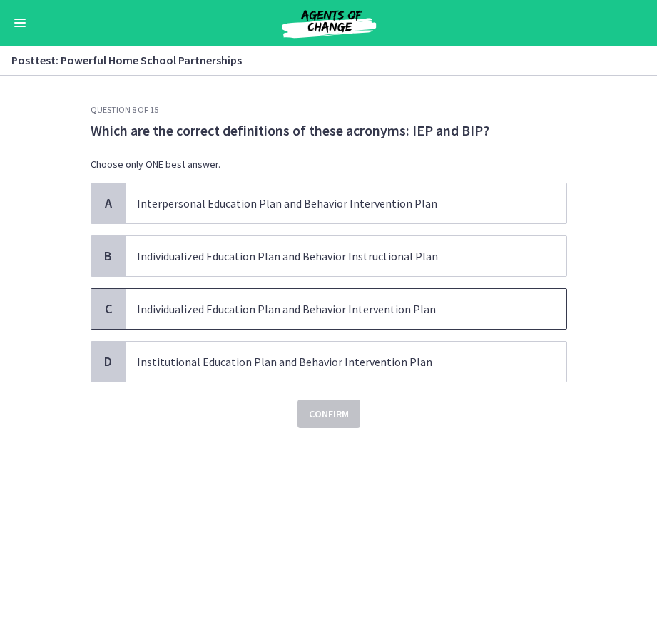
click at [377, 311] on p "Individualized Education Plan and Behavior Intervention Plan" at bounding box center [332, 309] width 390 height 17
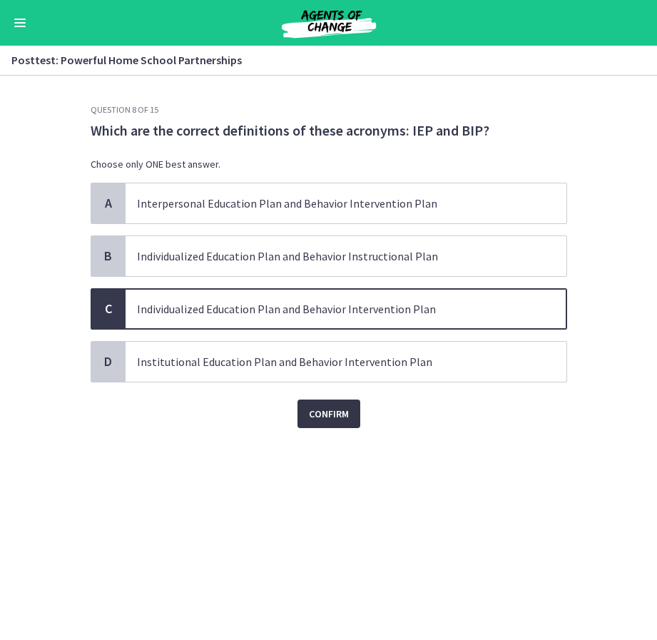
click at [330, 415] on span "Confirm" at bounding box center [329, 413] width 40 height 17
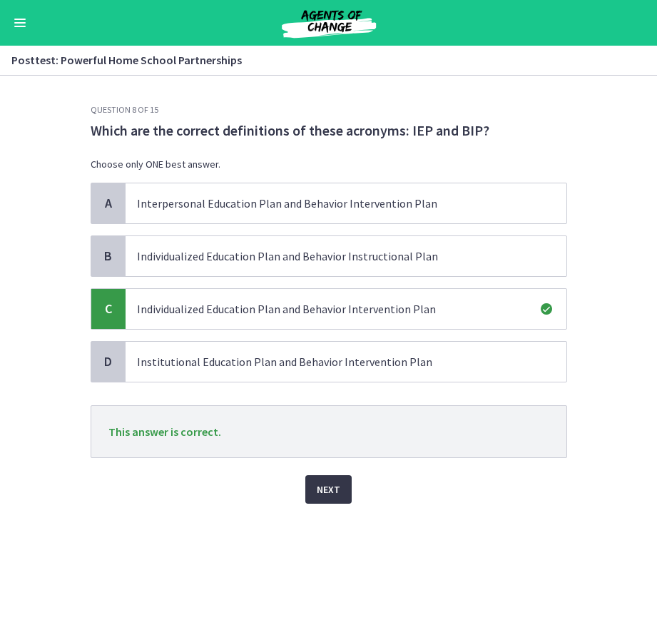
click at [336, 494] on span "Next" at bounding box center [329, 489] width 24 height 17
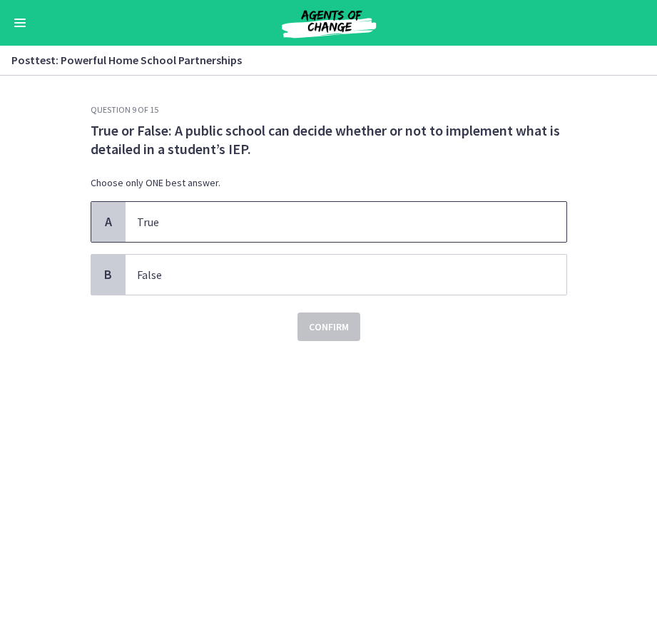
click at [328, 212] on span "True" at bounding box center [346, 222] width 441 height 40
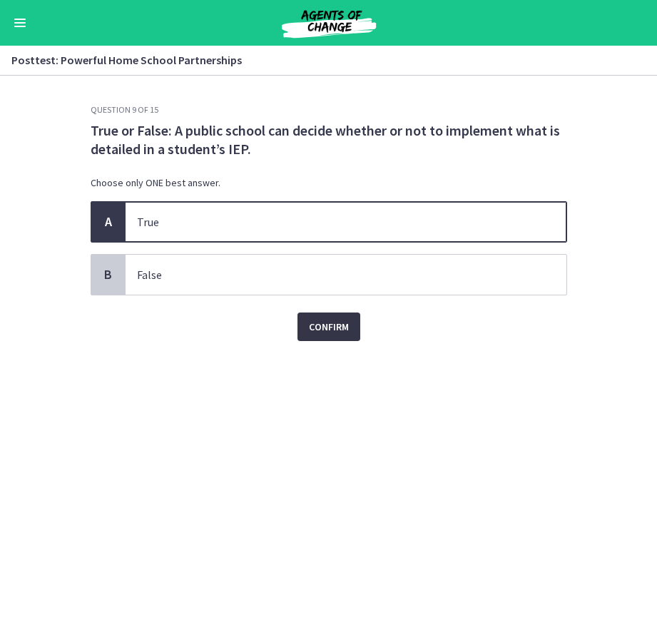
click at [323, 323] on span "Confirm" at bounding box center [329, 326] width 40 height 17
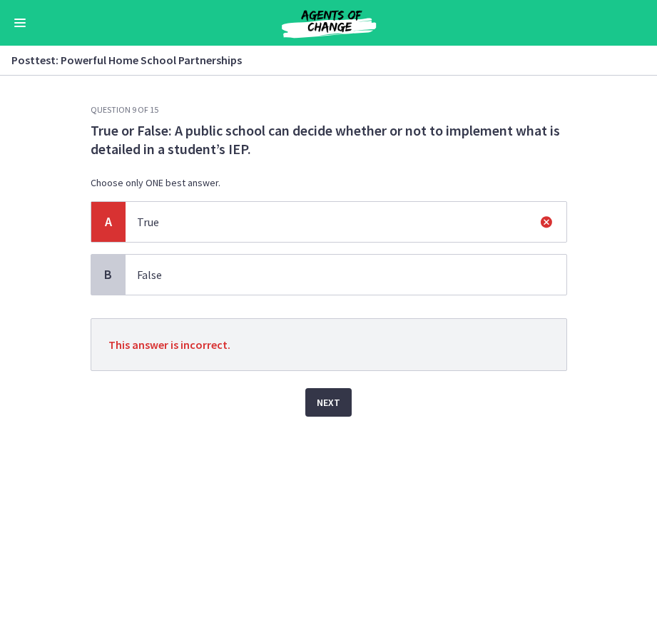
click at [331, 404] on span "Next" at bounding box center [329, 402] width 24 height 17
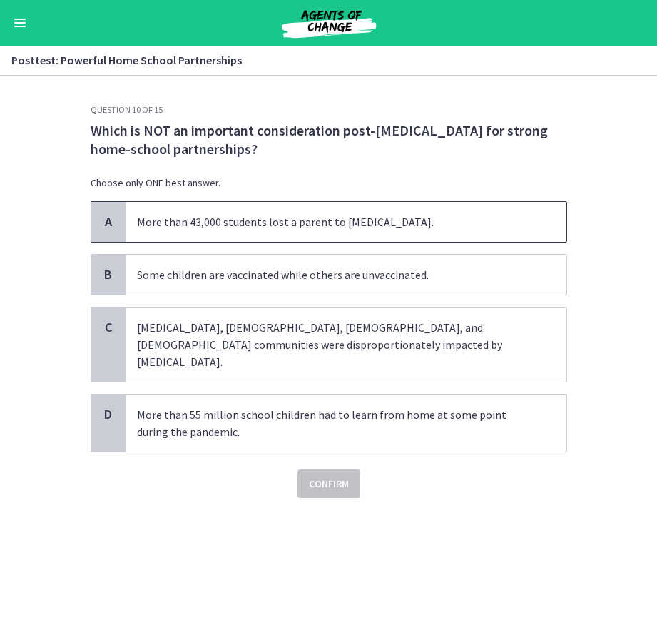
click at [465, 233] on span "More than 43,000 students lost a parent to COVID." at bounding box center [346, 222] width 441 height 40
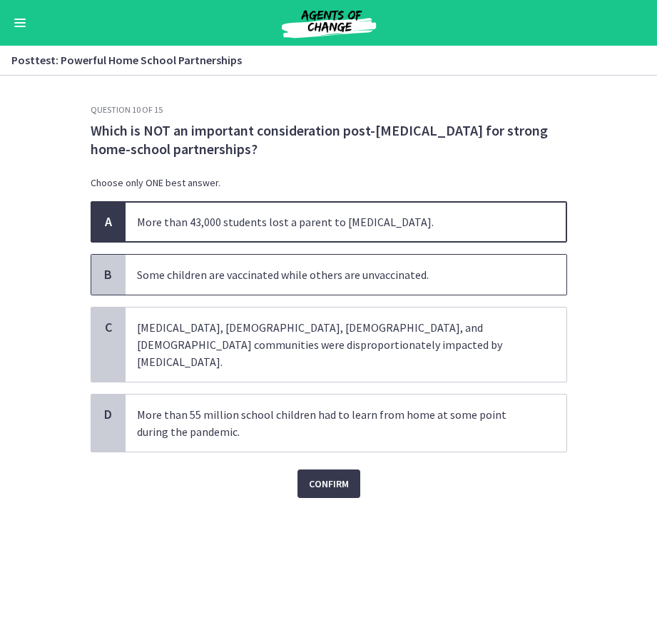
click at [425, 279] on p "Some children are vaccinated while others are unvaccinated." at bounding box center [332, 274] width 390 height 17
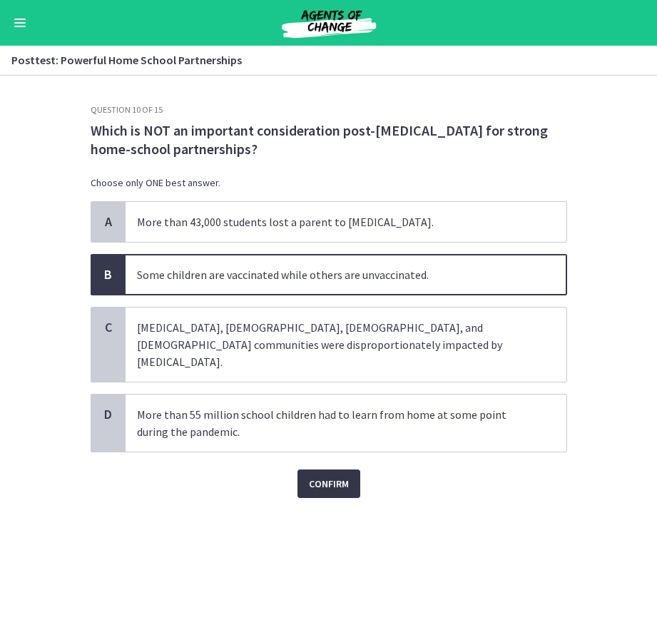
click at [337, 475] on span "Confirm" at bounding box center [329, 483] width 40 height 17
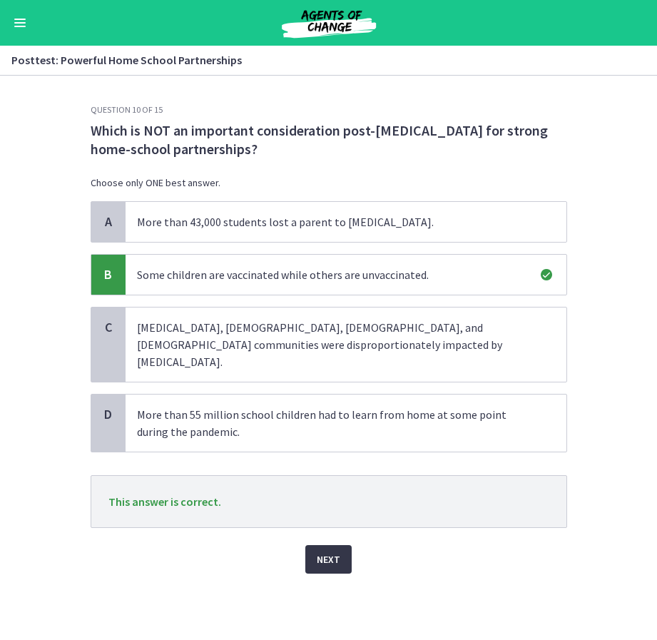
click at [337, 551] on span "Next" at bounding box center [329, 559] width 24 height 17
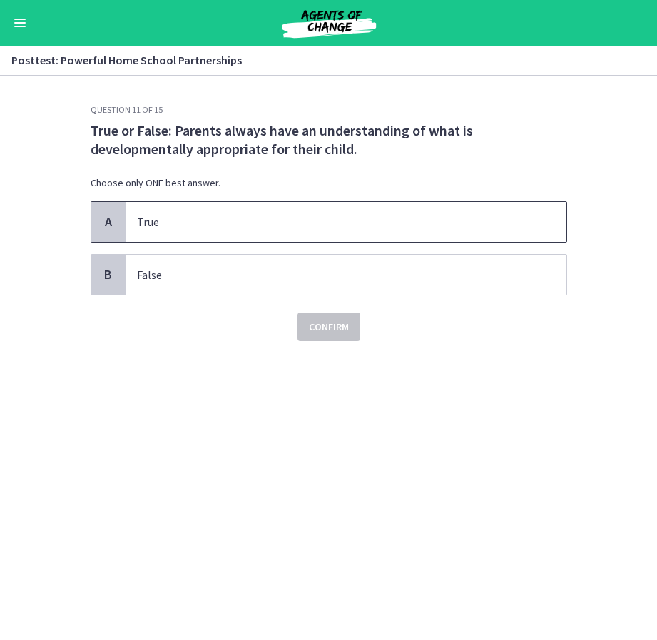
click at [351, 215] on p "True" at bounding box center [332, 221] width 390 height 17
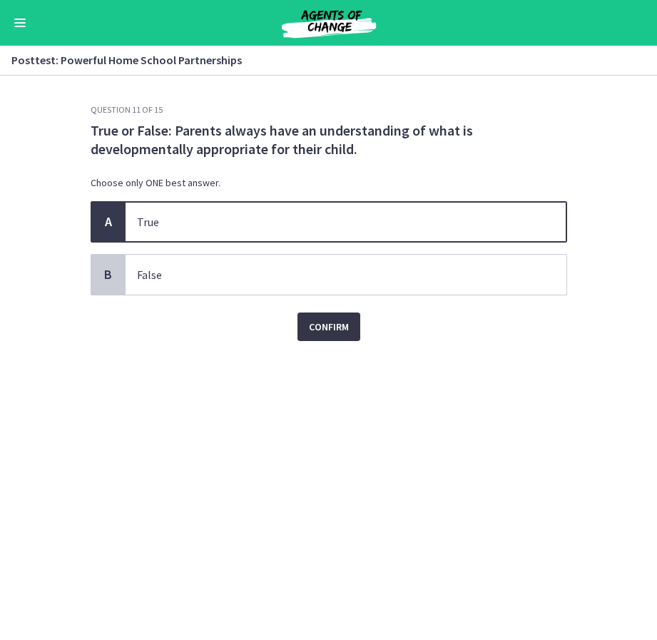
click at [328, 326] on span "Confirm" at bounding box center [329, 326] width 40 height 17
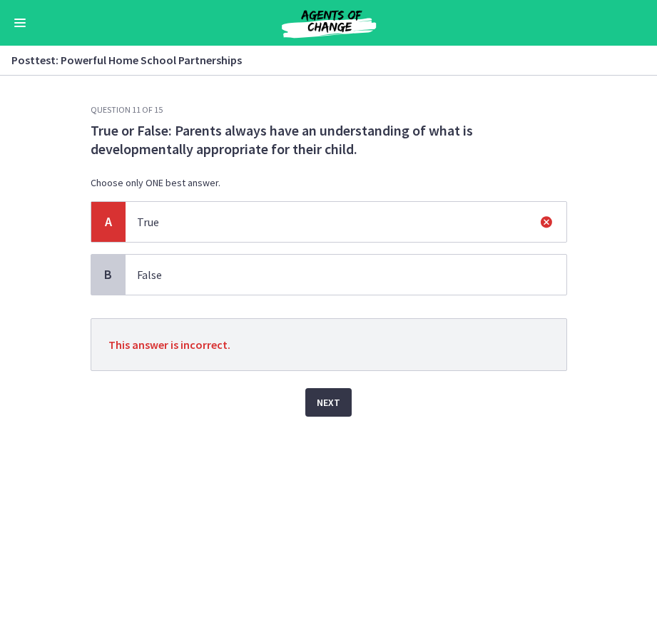
click at [326, 395] on span "Next" at bounding box center [329, 402] width 24 height 17
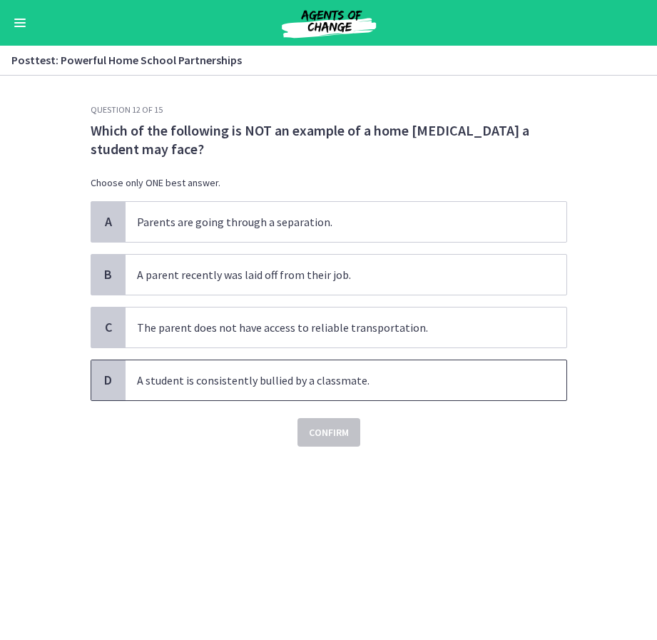
click at [388, 383] on p "A student is consistently bullied by a classmate." at bounding box center [332, 380] width 390 height 17
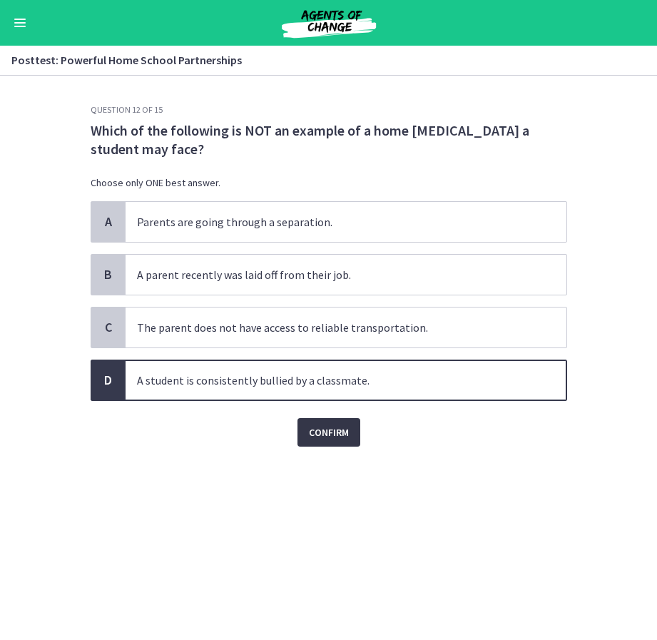
click at [337, 433] on span "Confirm" at bounding box center [329, 432] width 40 height 17
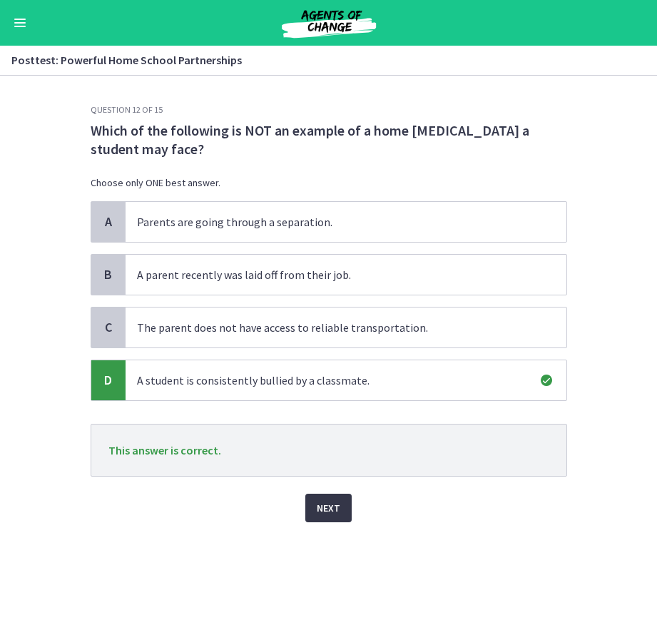
click at [342, 508] on button "Next" at bounding box center [329, 508] width 46 height 29
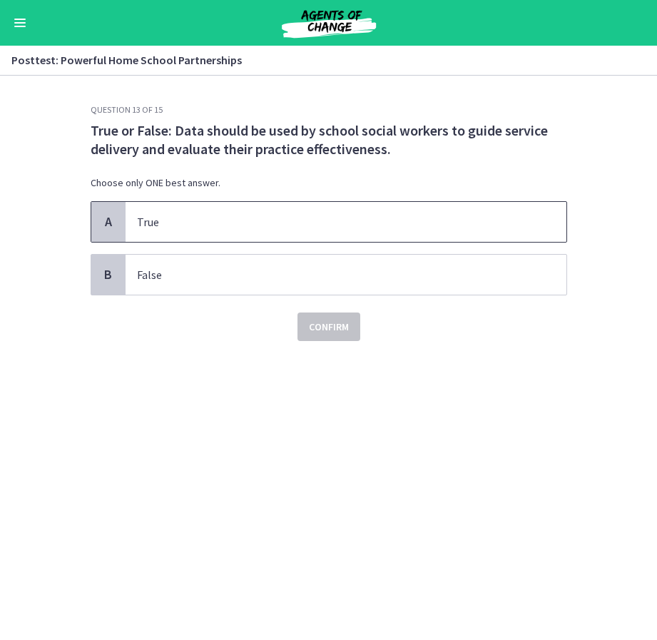
click at [310, 213] on span "True" at bounding box center [346, 222] width 441 height 40
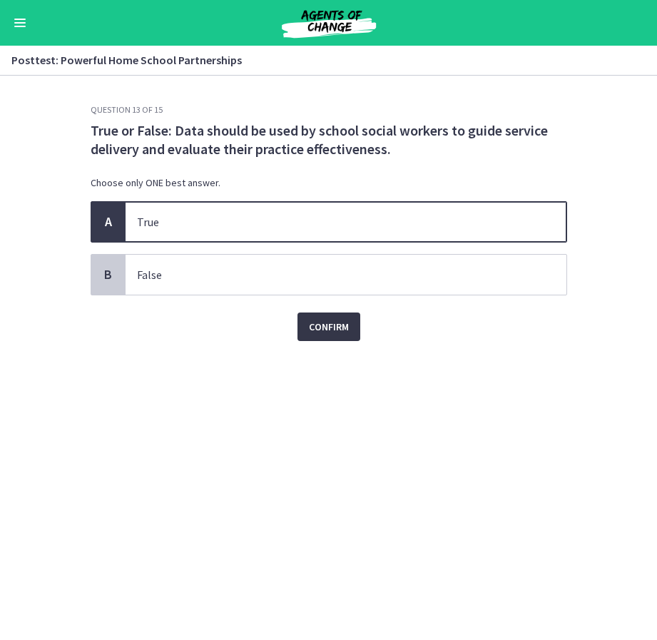
click at [325, 328] on span "Confirm" at bounding box center [329, 326] width 40 height 17
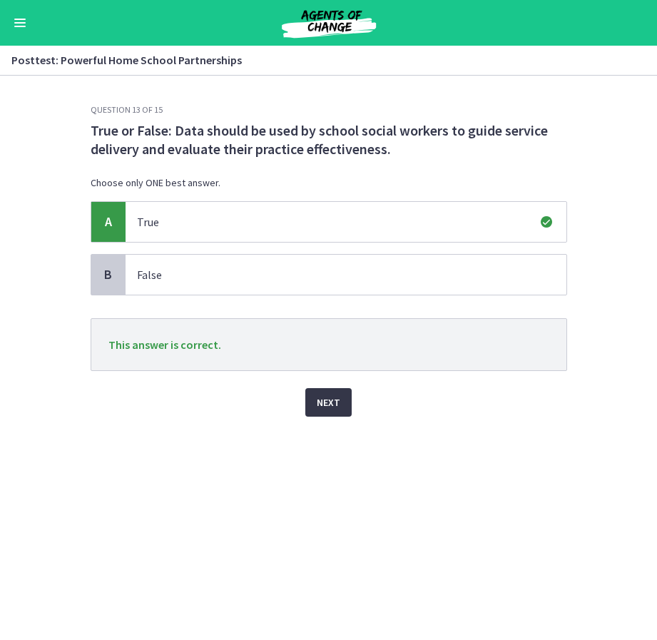
click at [331, 405] on span "Next" at bounding box center [329, 402] width 24 height 17
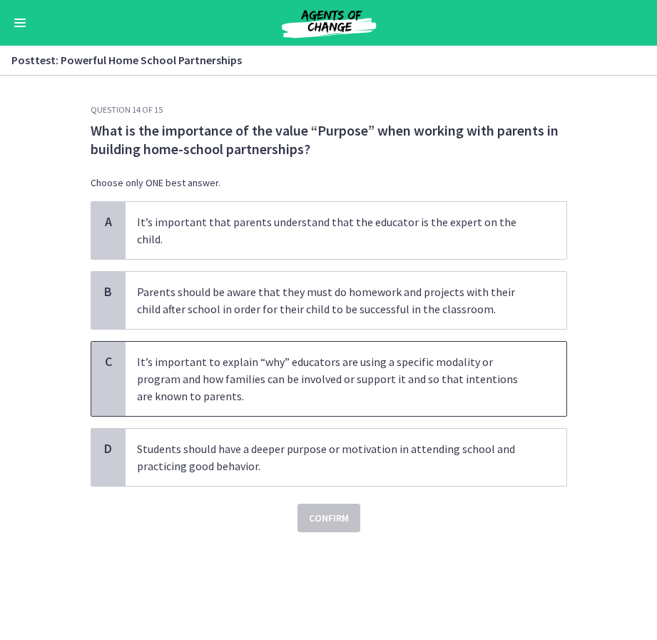
click at [433, 364] on p "It’s important to explain “why” educators are using a specific modality or prog…" at bounding box center [332, 378] width 390 height 51
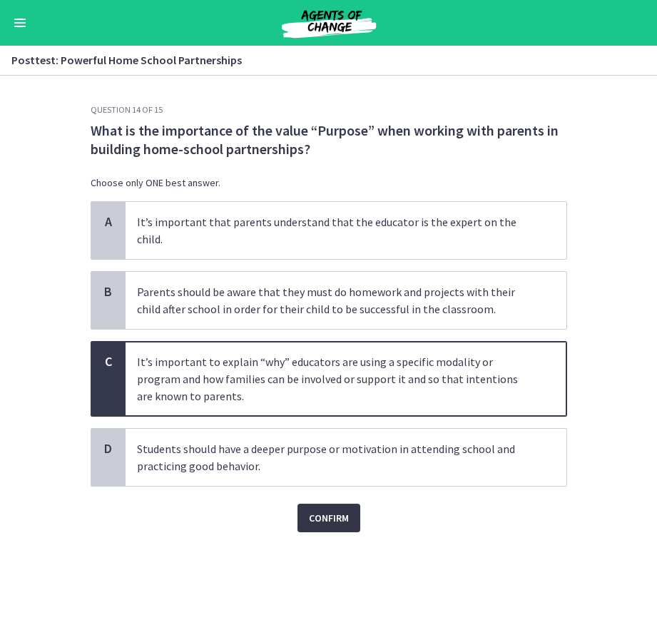
click at [331, 510] on span "Confirm" at bounding box center [329, 518] width 40 height 17
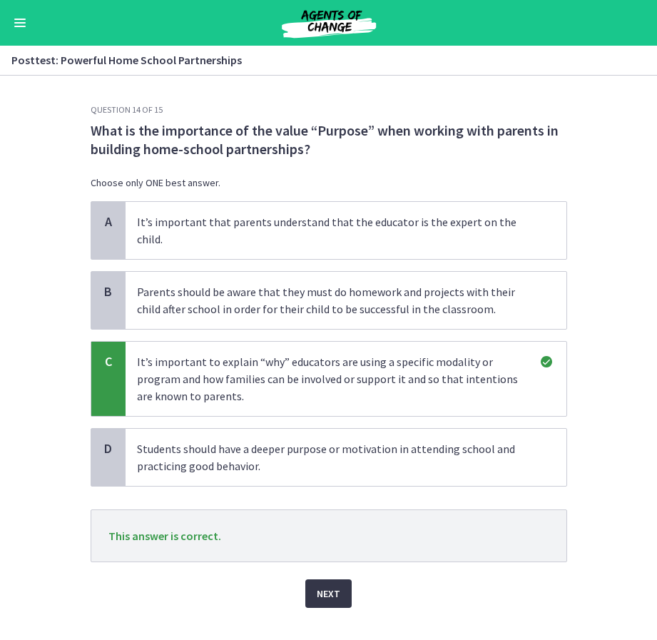
click at [324, 585] on span "Next" at bounding box center [329, 593] width 24 height 17
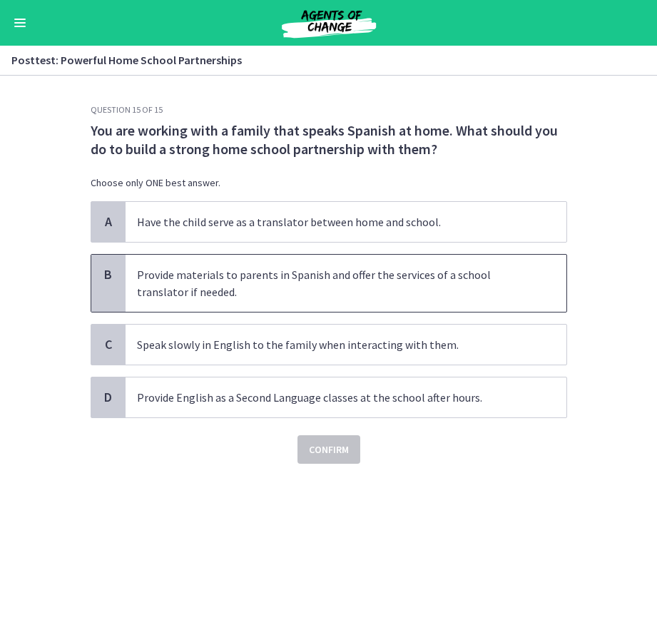
click at [343, 288] on p "Provide materials to parents in Spanish and offer the services of a school tran…" at bounding box center [332, 283] width 390 height 34
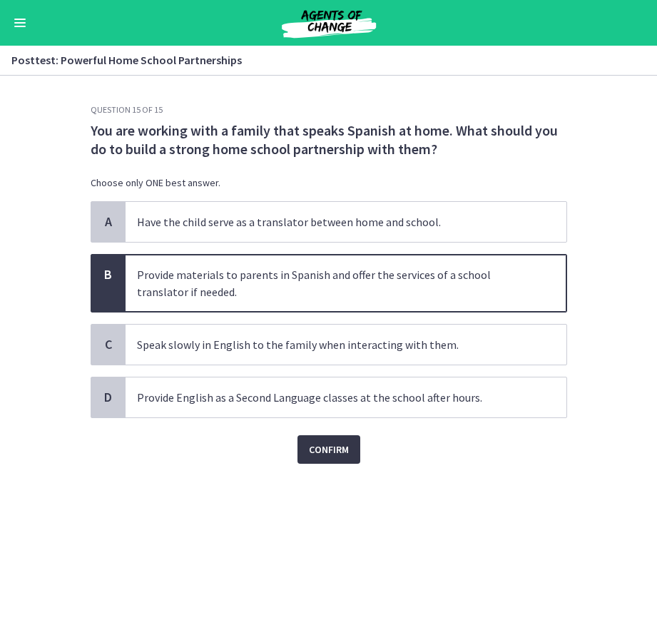
click at [329, 445] on span "Confirm" at bounding box center [329, 449] width 40 height 17
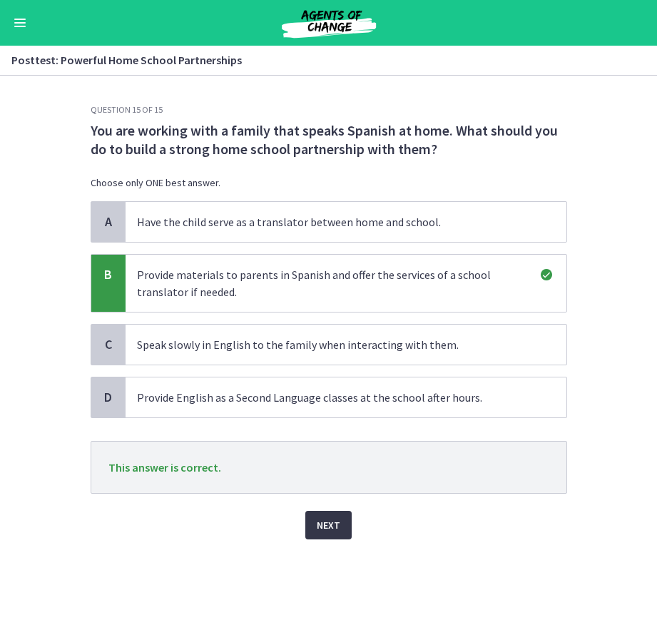
click at [341, 523] on button "Next" at bounding box center [329, 525] width 46 height 29
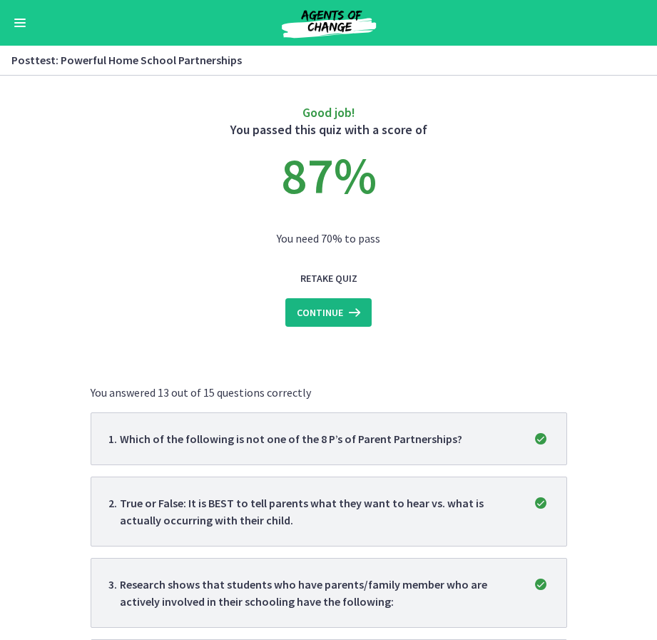
click at [356, 307] on icon at bounding box center [353, 312] width 20 height 17
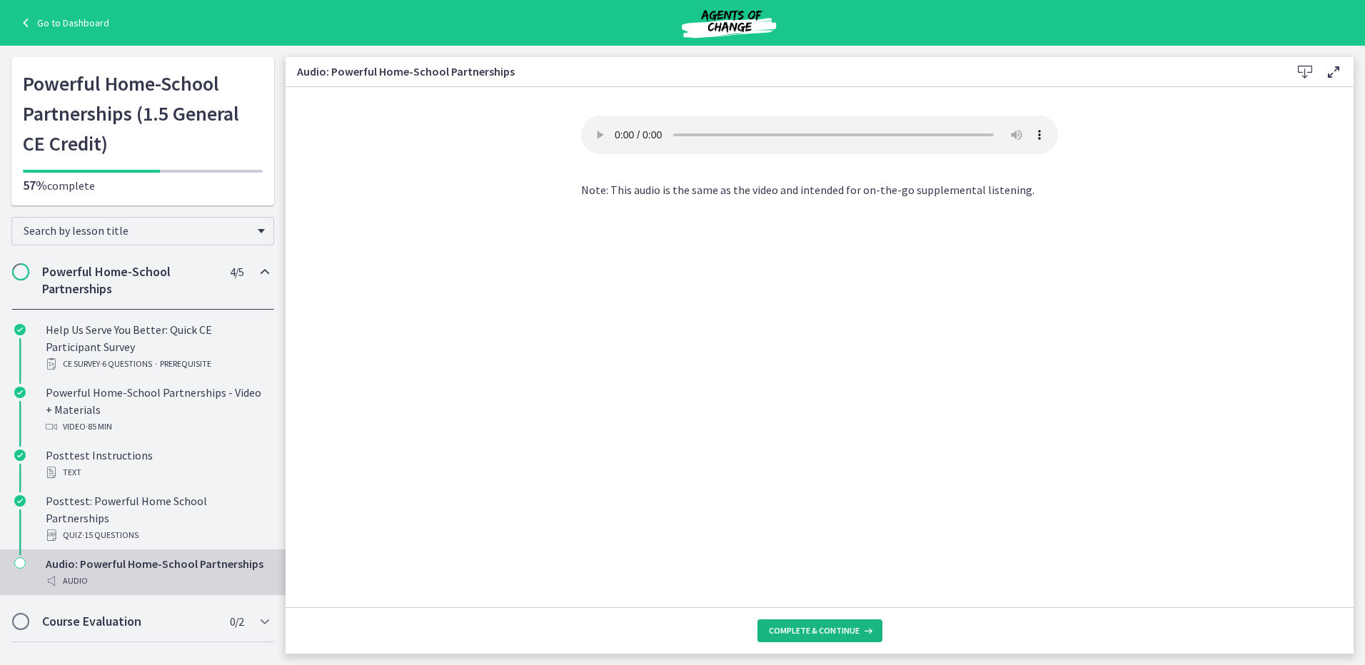
click at [807, 626] on span "Complete & continue" at bounding box center [814, 630] width 91 height 11
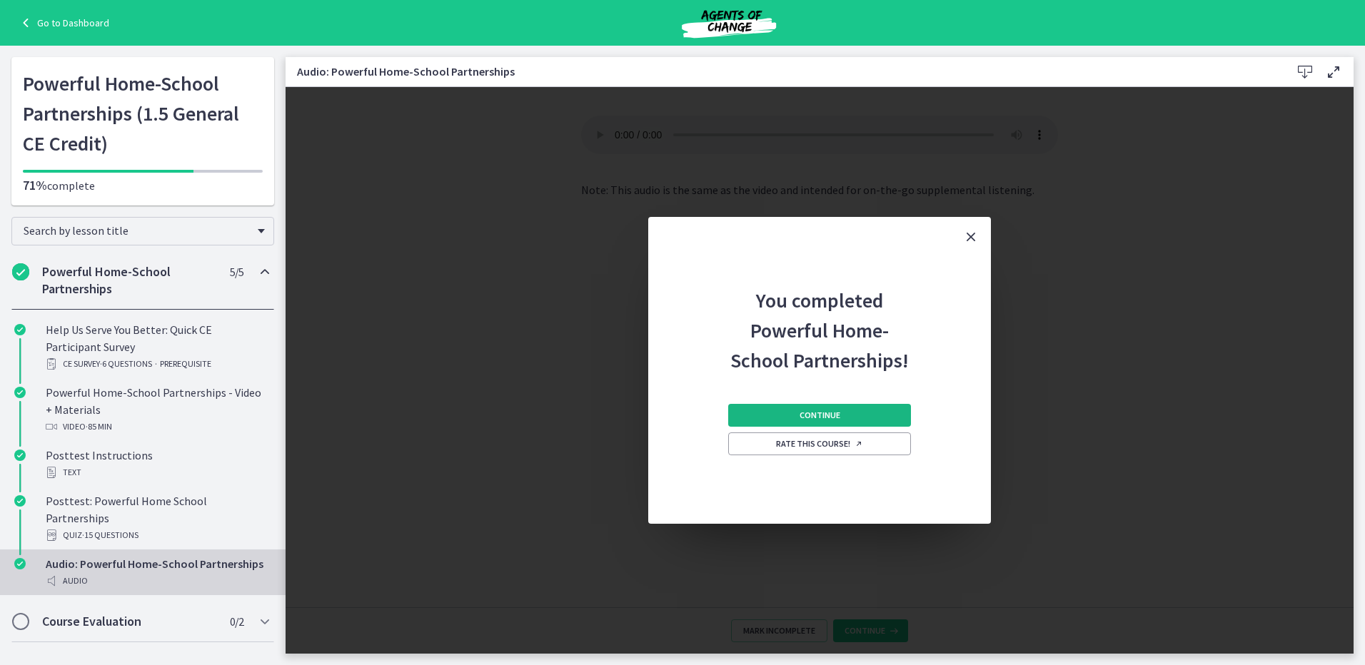
click at [762, 416] on button "Continue" at bounding box center [819, 415] width 183 height 23
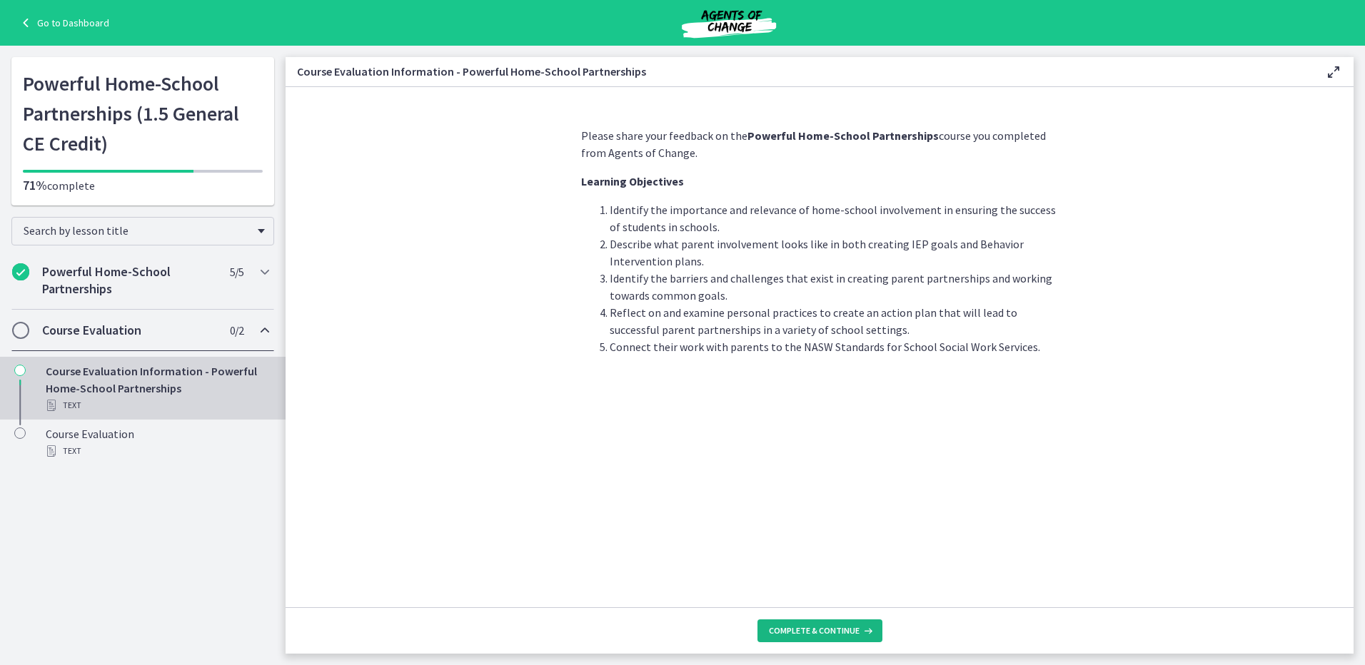
click at [822, 625] on span "Complete & continue" at bounding box center [814, 630] width 91 height 11
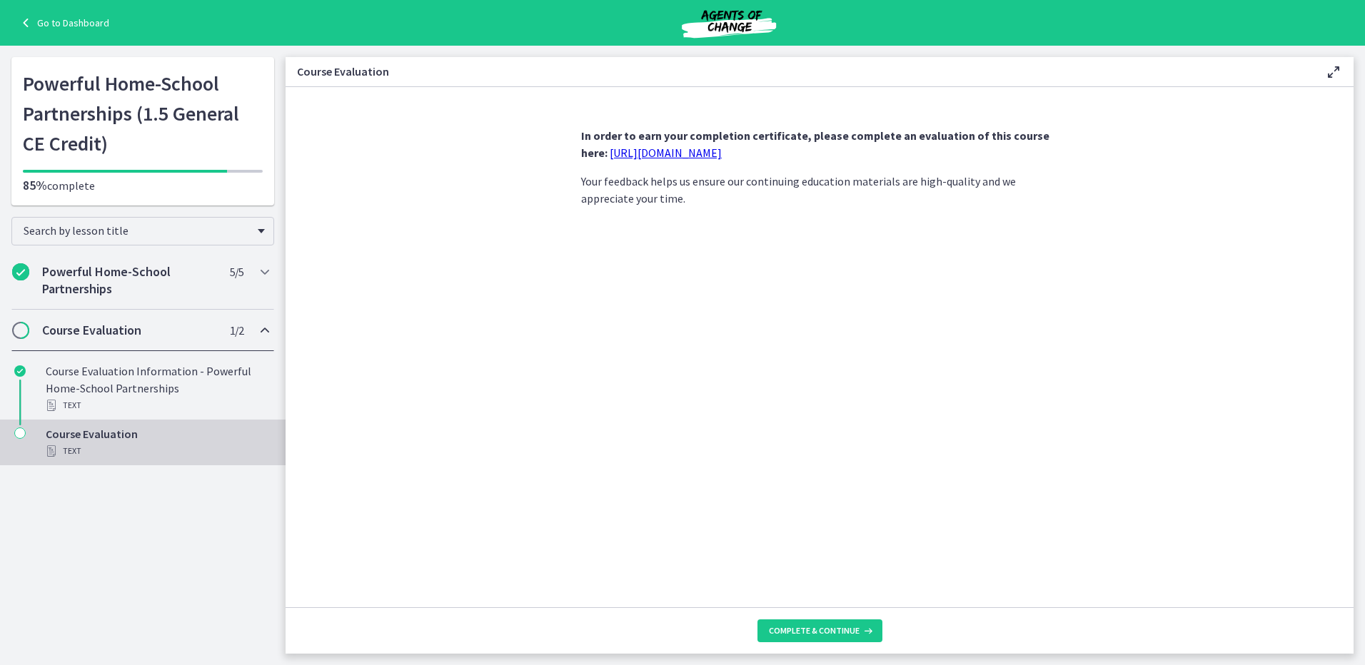
click at [702, 156] on link "https://forms.gle/iBpb7zobziVS6aFEA" at bounding box center [666, 153] width 112 height 14
click at [861, 626] on icon at bounding box center [866, 630] width 14 height 11
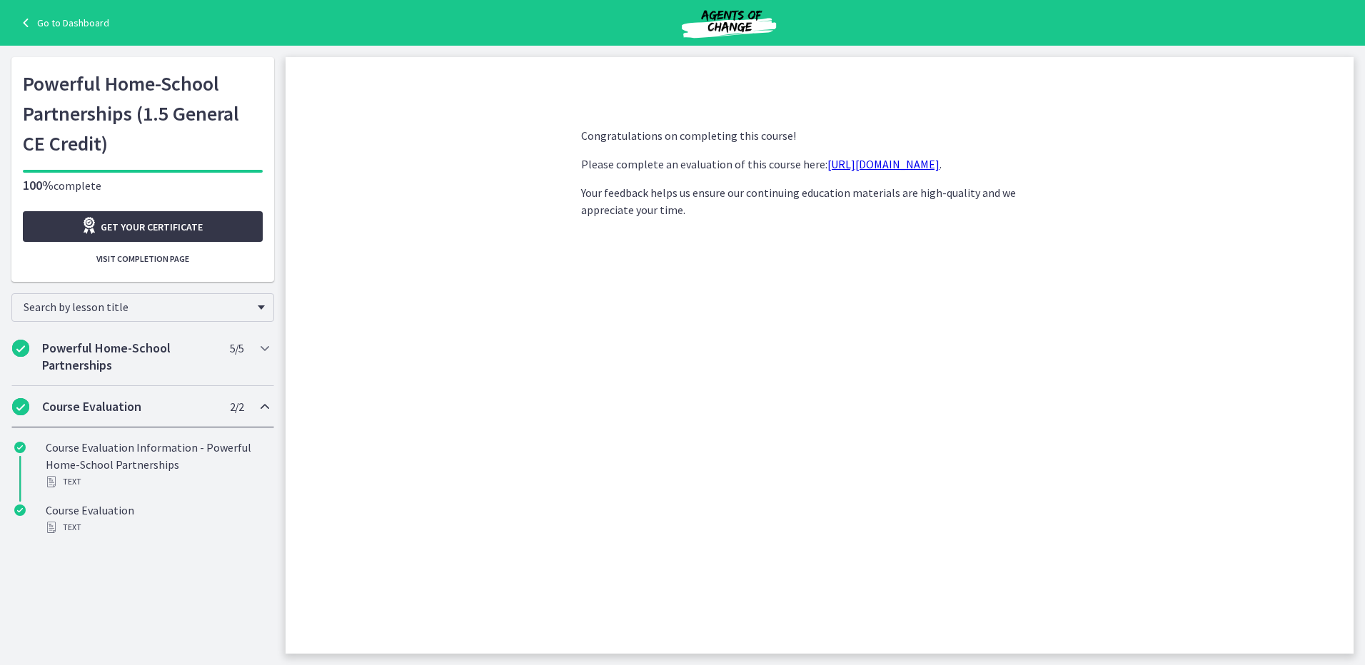
click at [149, 224] on span "Get your certificate" at bounding box center [152, 226] width 102 height 17
click at [160, 222] on span "Get your certificate" at bounding box center [152, 226] width 102 height 17
click at [133, 261] on span "Visit completion page" at bounding box center [142, 258] width 93 height 11
click at [191, 255] on button "Visit completion page" at bounding box center [143, 259] width 240 height 23
click at [26, 26] on icon at bounding box center [27, 22] width 20 height 17
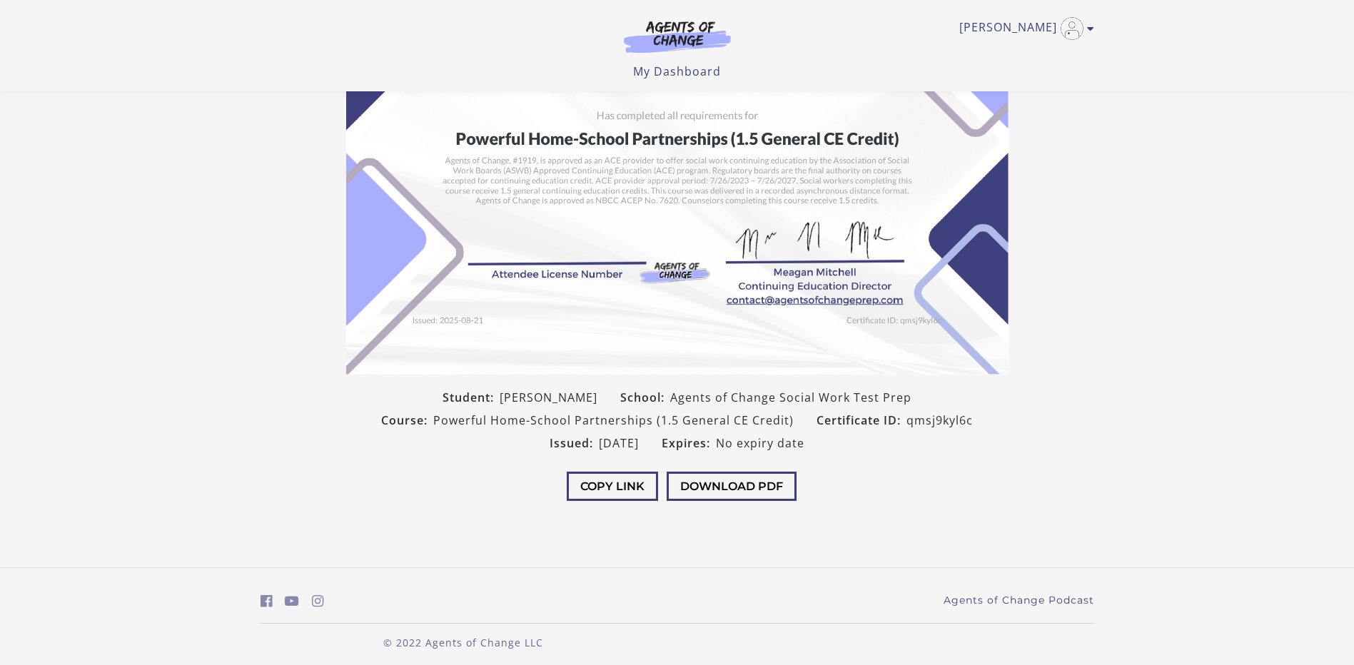
scroll to position [166, 0]
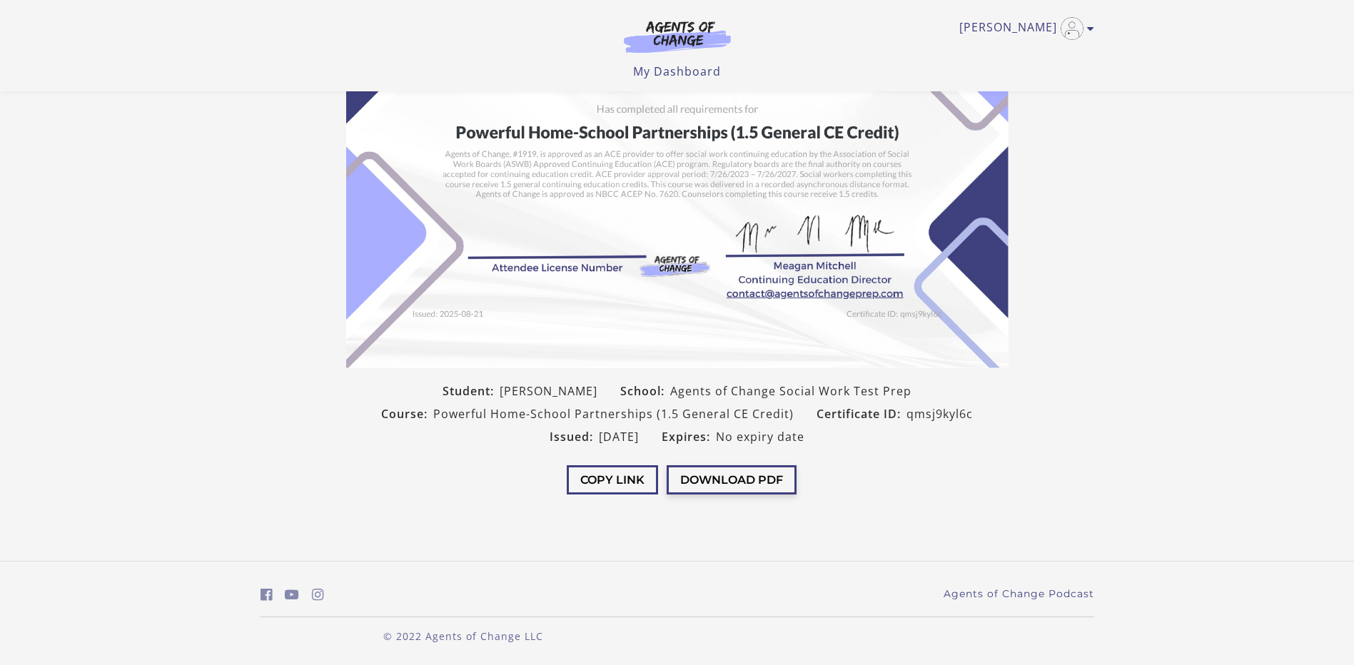
click at [754, 476] on button "Download PDF" at bounding box center [732, 479] width 130 height 29
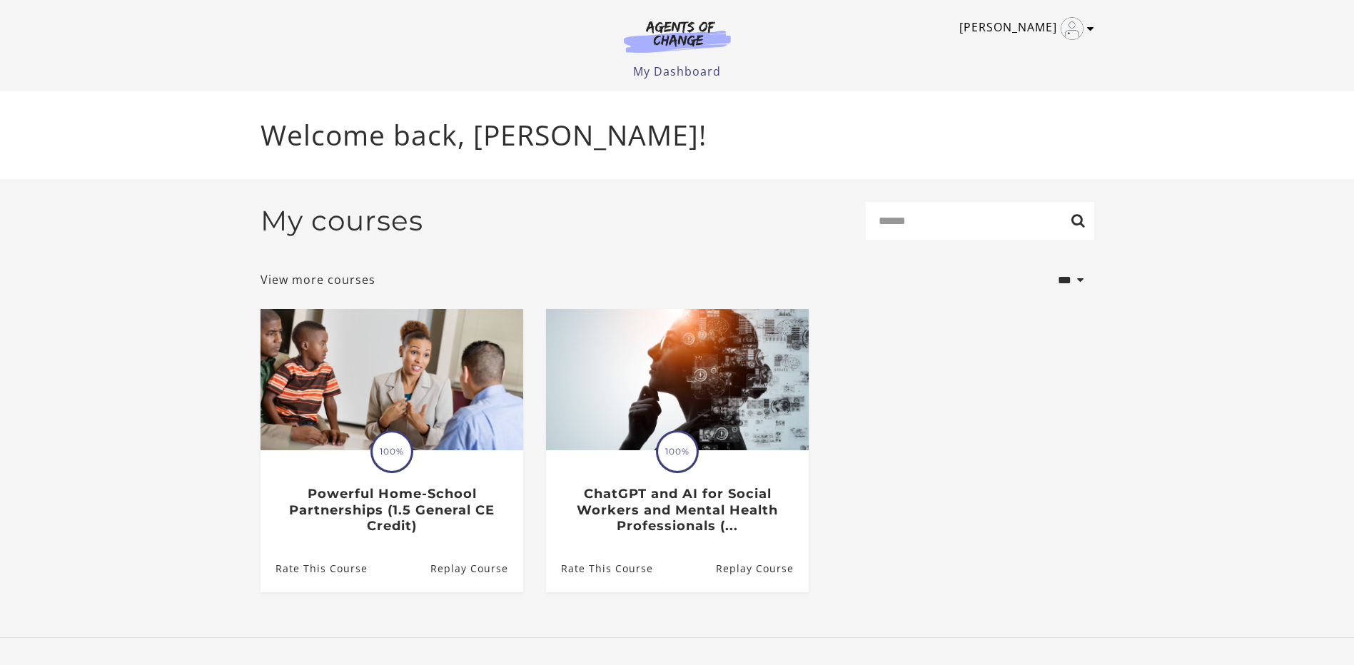
click at [1070, 24] on img "Toggle menu" at bounding box center [1072, 28] width 23 height 23
click at [1030, 54] on link "My Account" at bounding box center [1035, 52] width 126 height 24
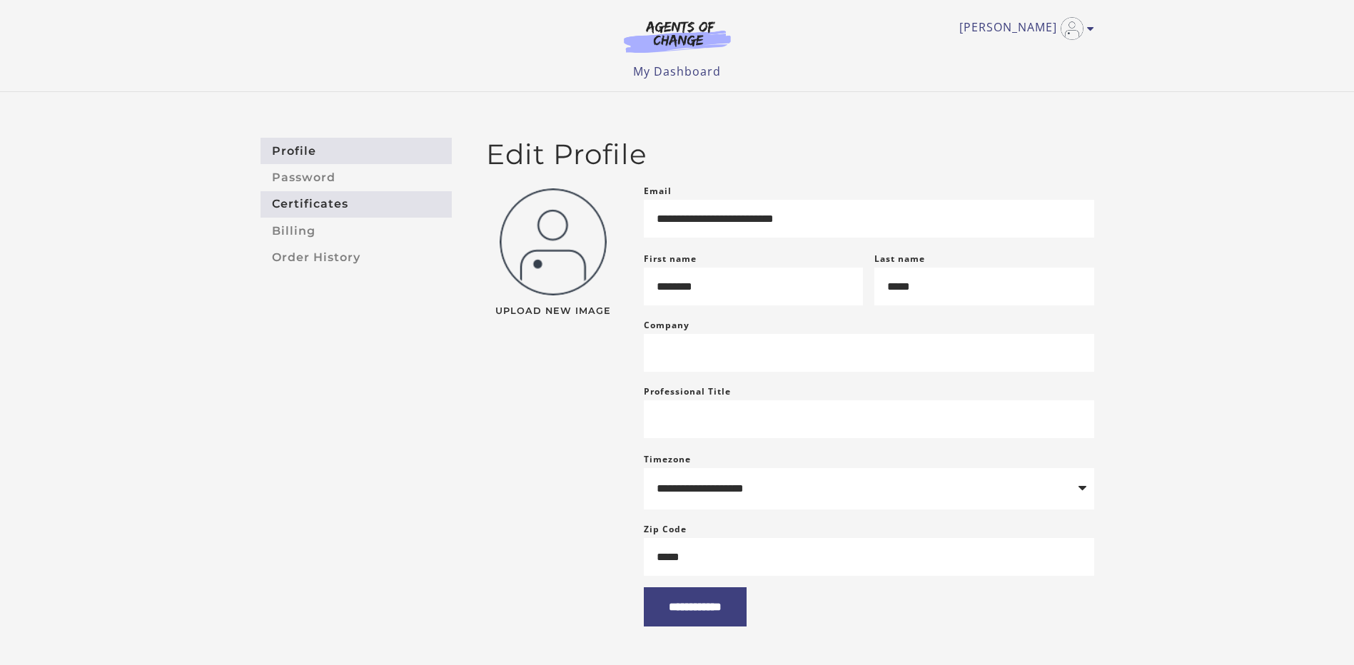
click at [333, 211] on link "Certificates" at bounding box center [356, 204] width 191 height 26
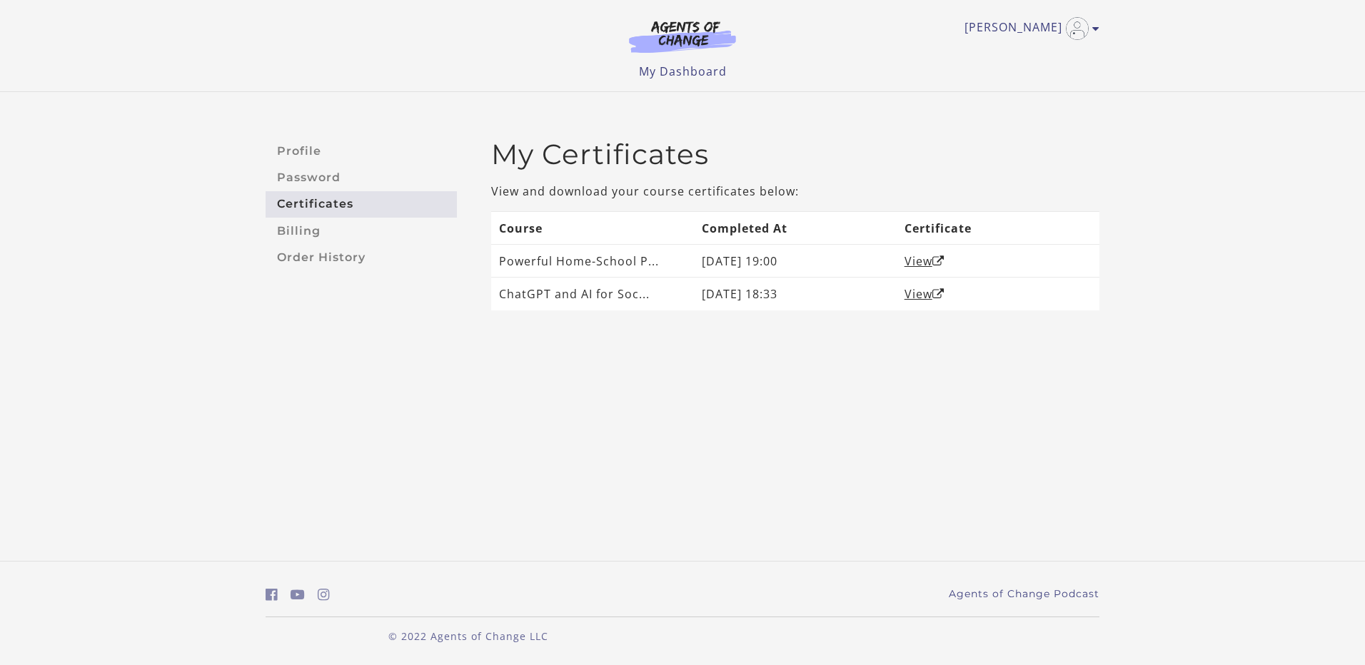
click at [560, 416] on body "Skip to main content [PERSON_NAME] My Account Support Sign Out Toggle menu Menu…" at bounding box center [682, 332] width 1365 height 665
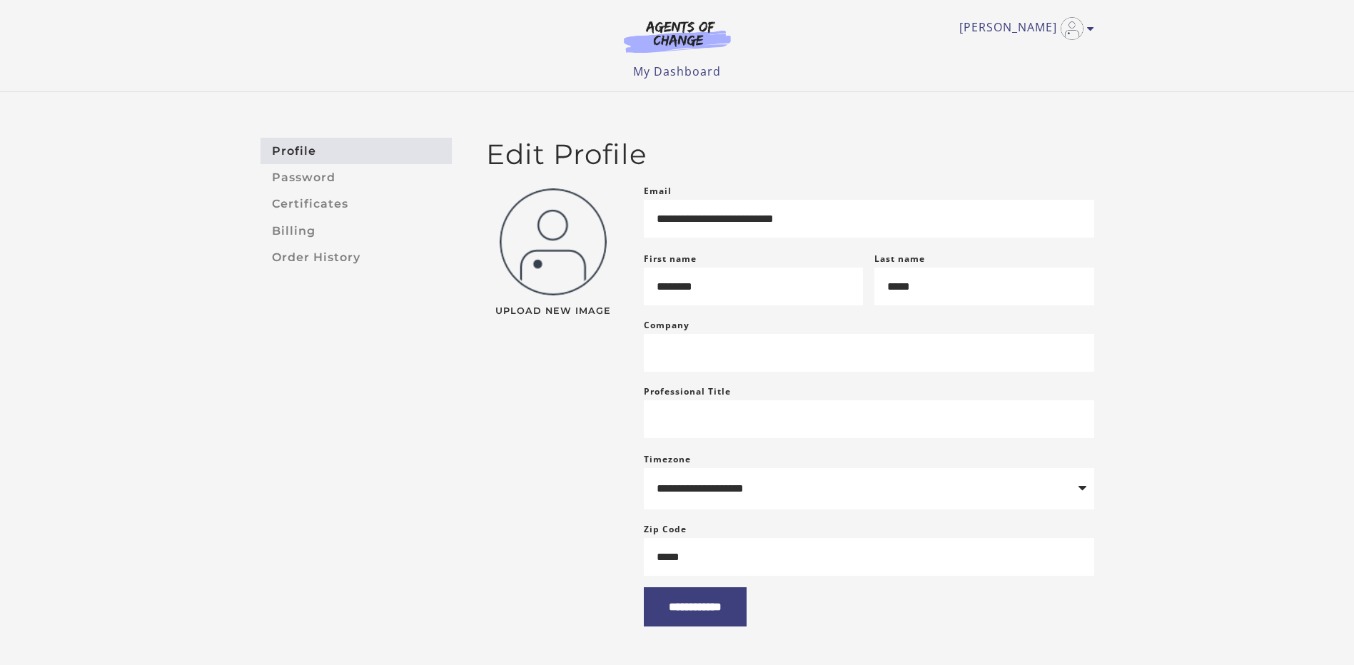
scroll to position [71, 0]
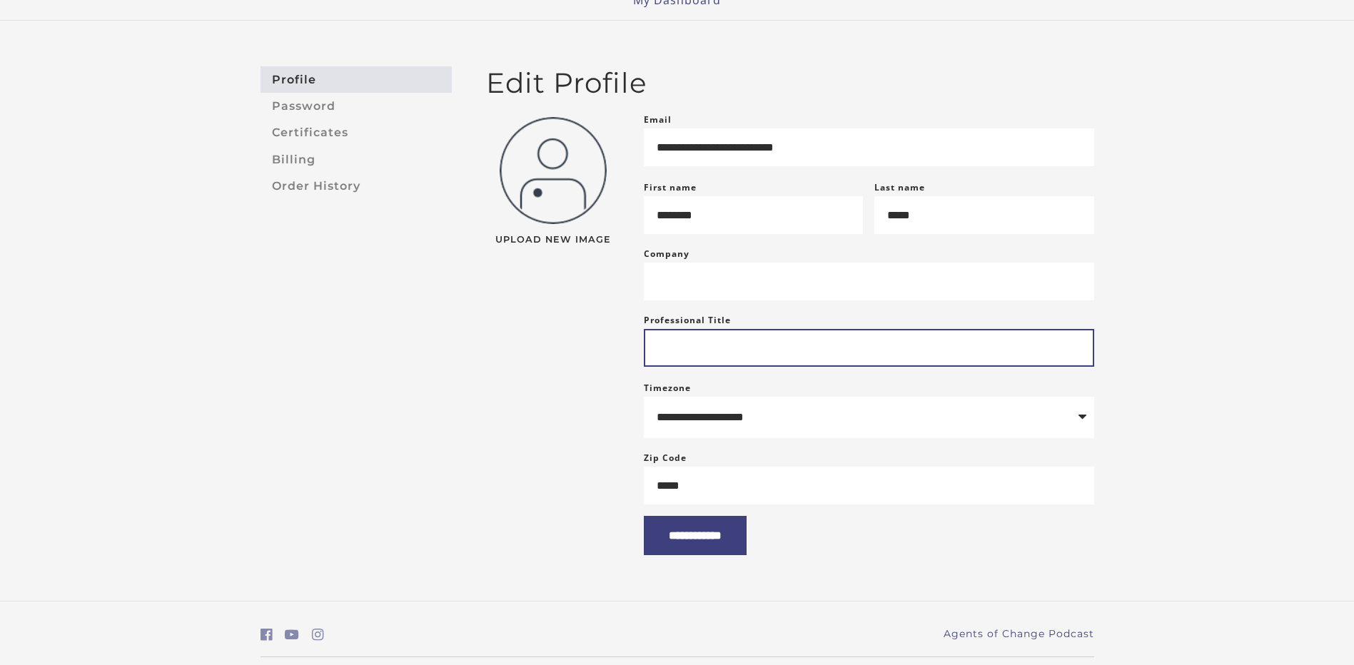
click at [763, 366] on input "Professional Title" at bounding box center [869, 348] width 450 height 38
type input "*"
type input "**********"
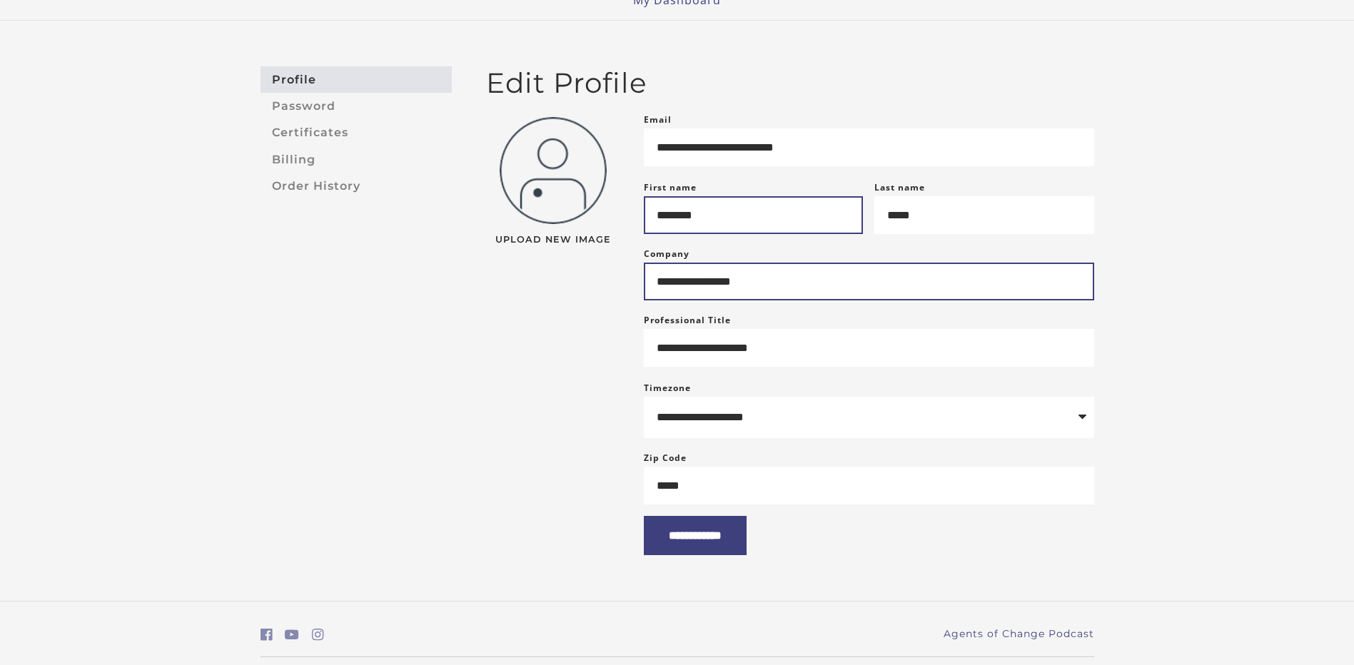
type input "**********"
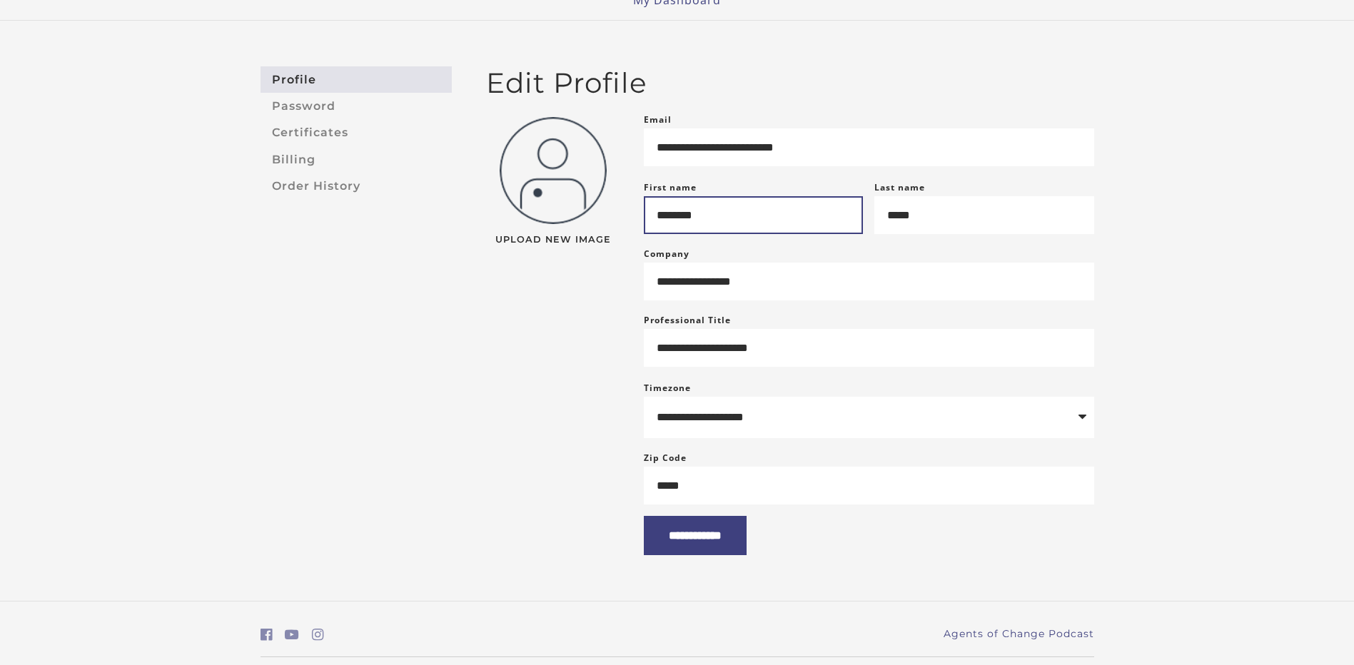
drag, startPoint x: 774, startPoint y: 216, endPoint x: 473, endPoint y: 212, distance: 301.3
click at [495, 216] on div "**********" at bounding box center [790, 333] width 631 height 444
type input "********"
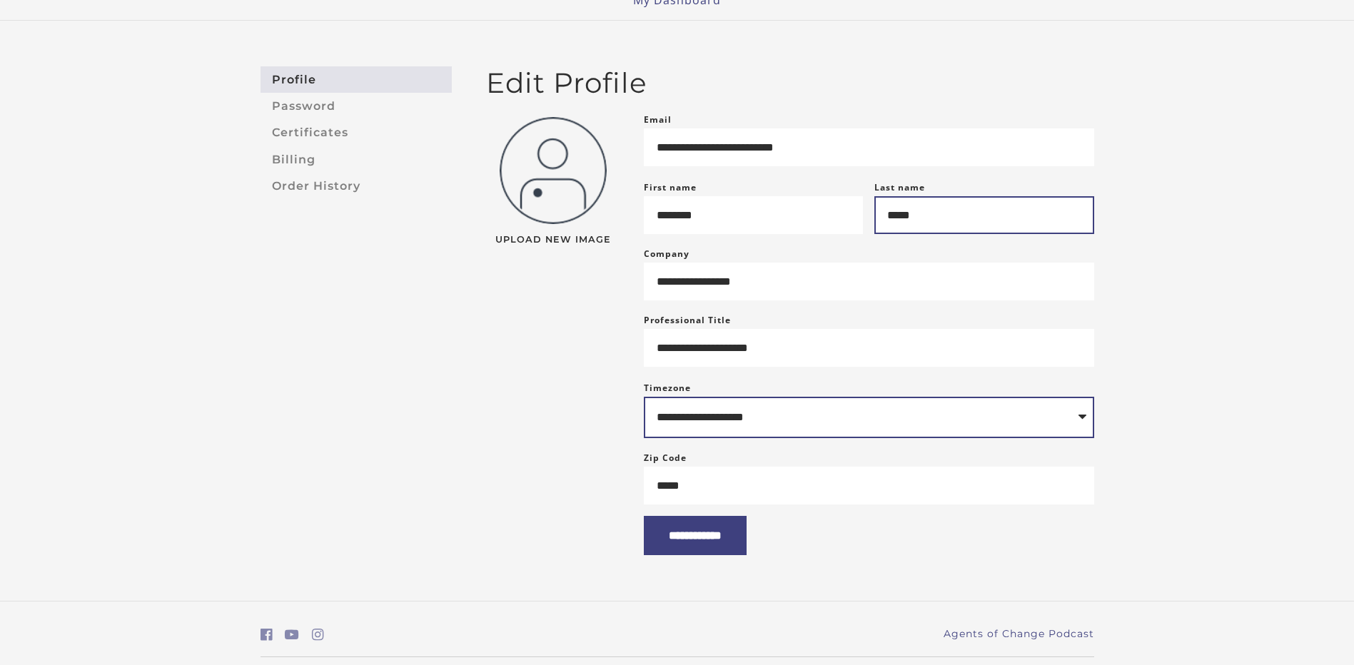
type input "*****"
click at [775, 429] on select "**********" at bounding box center [869, 417] width 450 height 41
select select "**********"
click at [644, 410] on select "**********" at bounding box center [869, 417] width 450 height 41
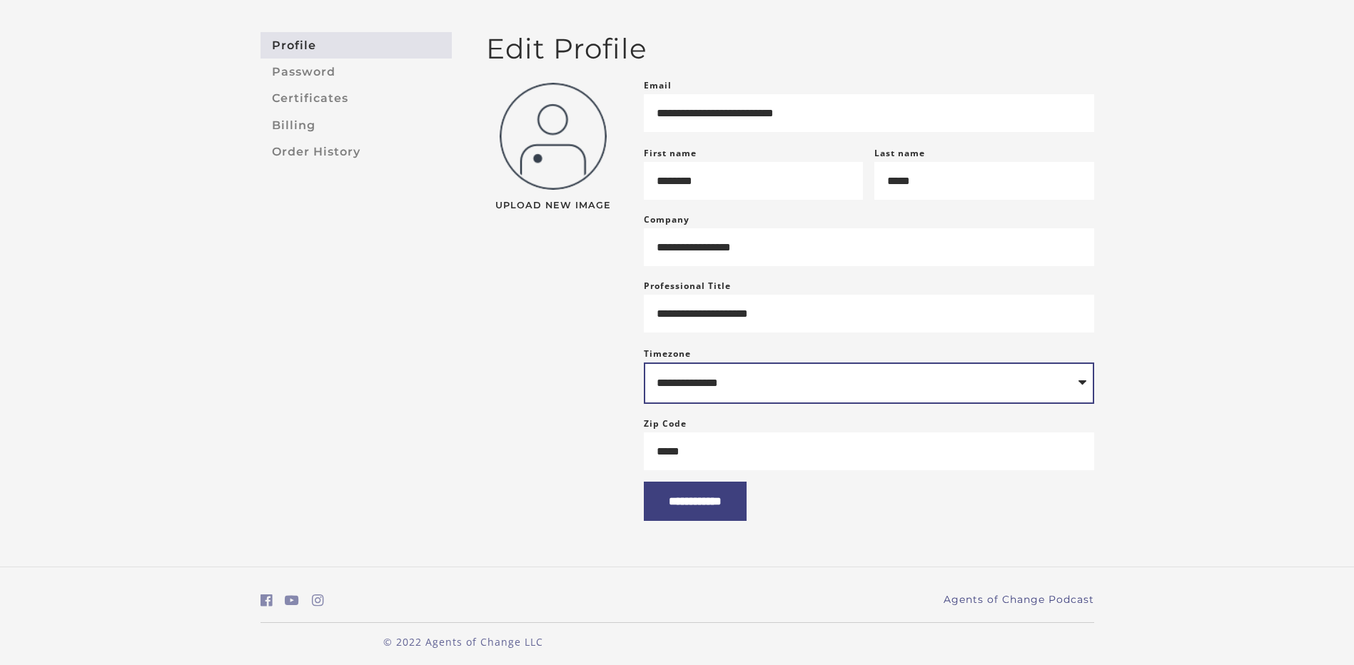
scroll to position [131, 0]
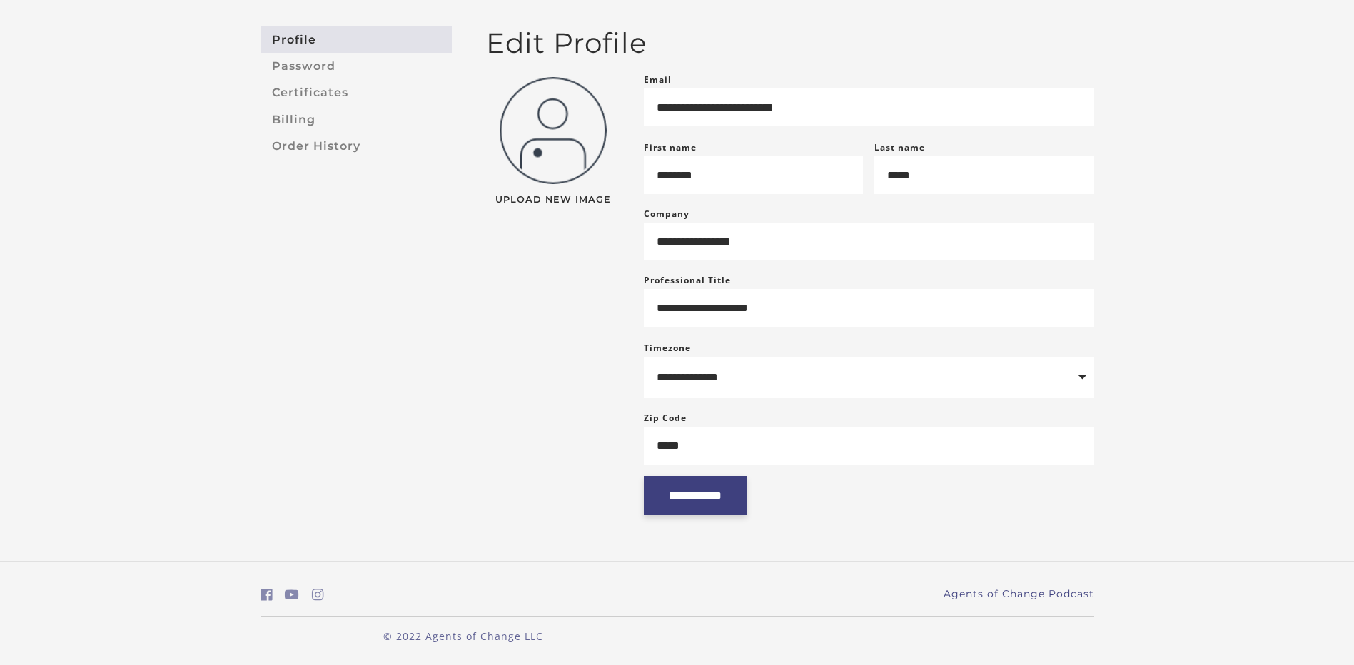
click at [739, 497] on input "**********" at bounding box center [695, 495] width 103 height 39
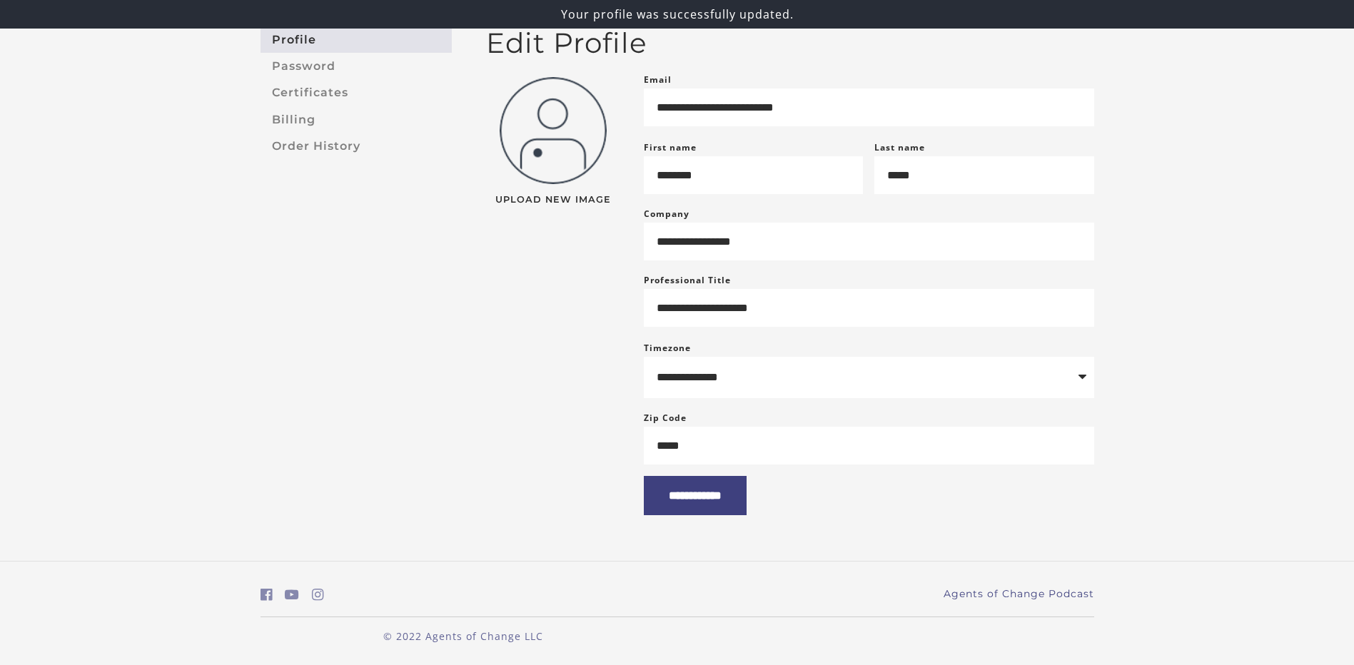
scroll to position [131, 0]
click at [707, 486] on input "**********" at bounding box center [695, 495] width 103 height 39
